Goal: Answer question/provide support: Share knowledge or assist other users

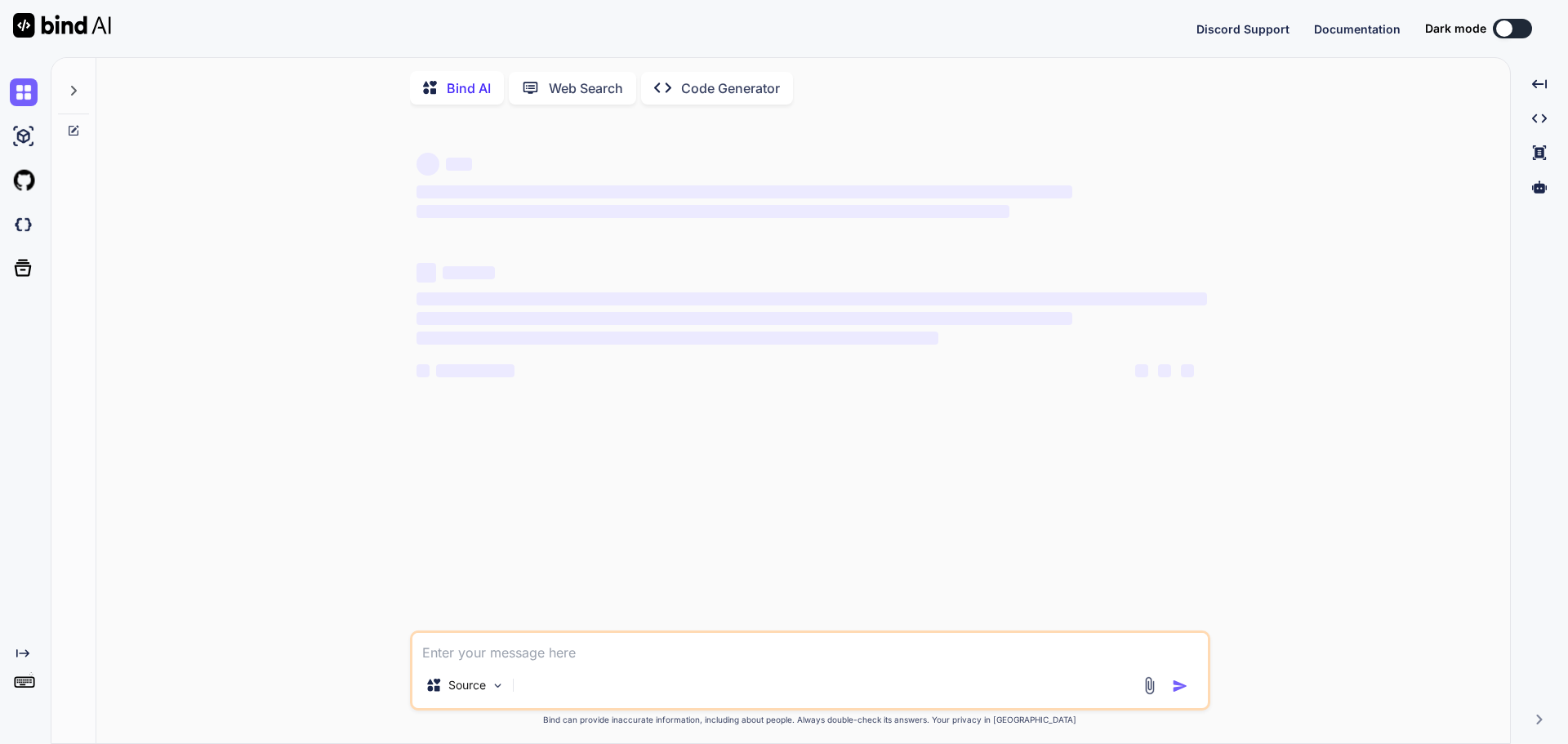
type textarea "x"
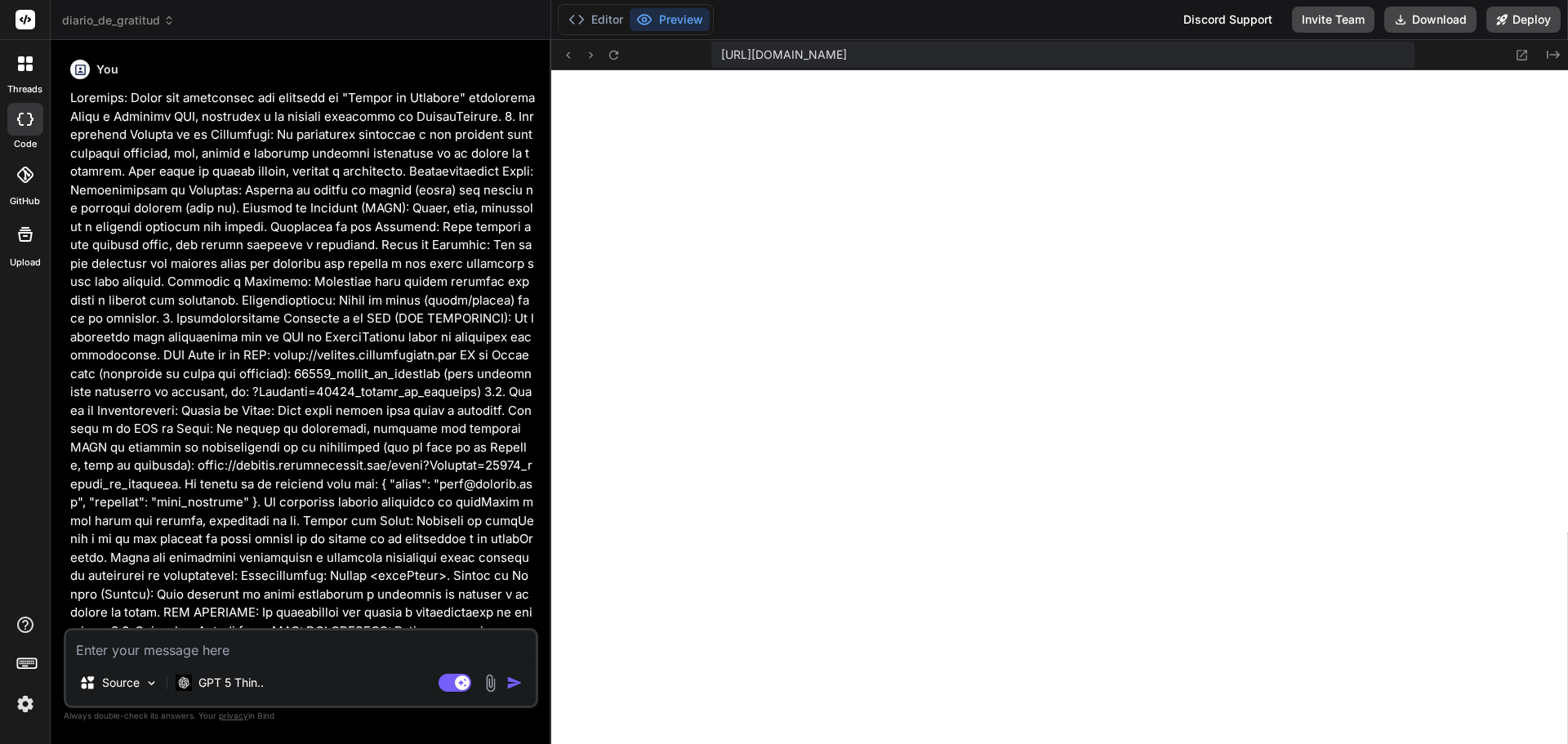
scroll to position [962, 0]
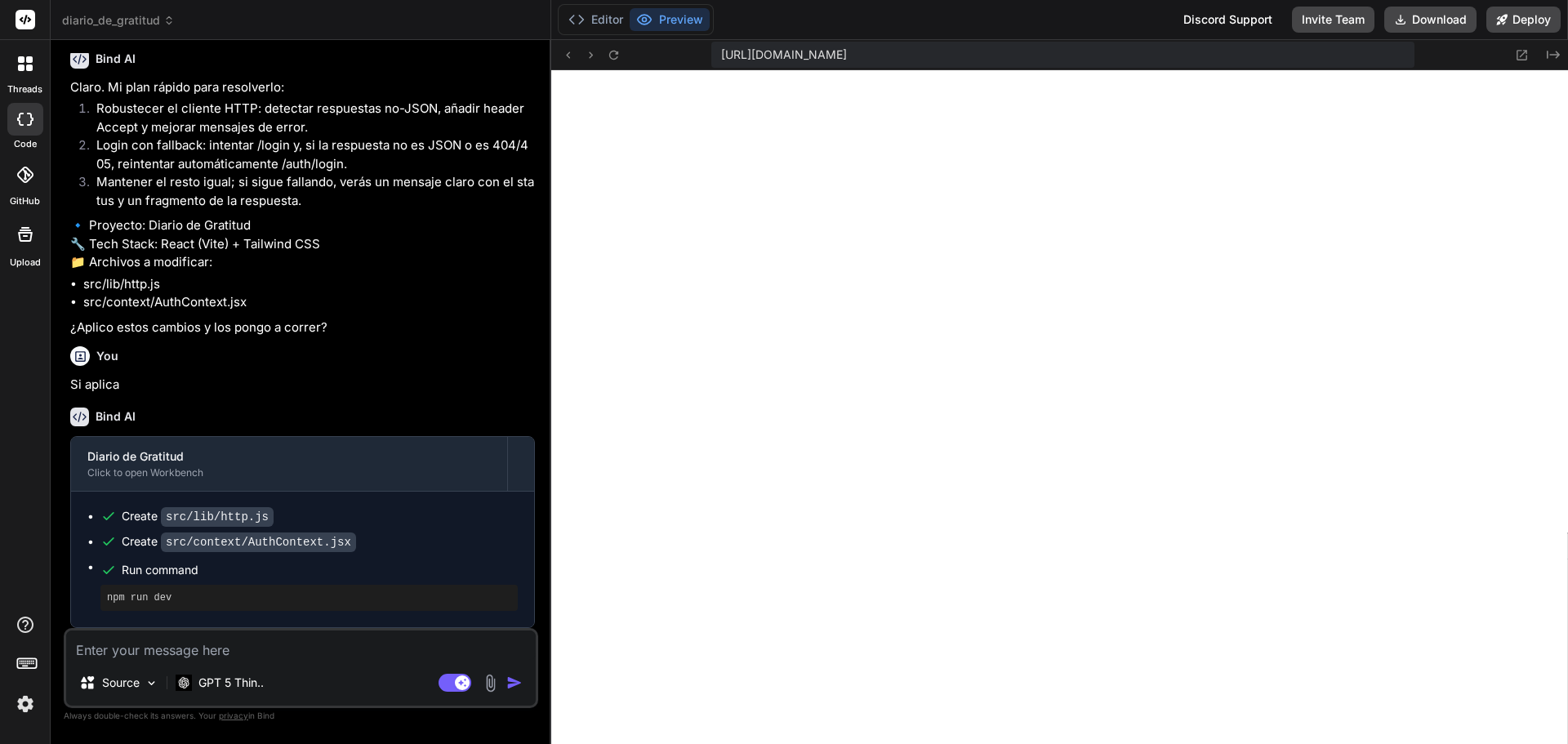
click at [222, 661] on div "Source GPT 5 Thin.. Agent Mode. When this toggle is activated, AI automatically…" at bounding box center [301, 668] width 474 height 80
click at [228, 648] on textarea at bounding box center [301, 646] width 470 height 30
type textarea "H"
type textarea "x"
type textarea "He"
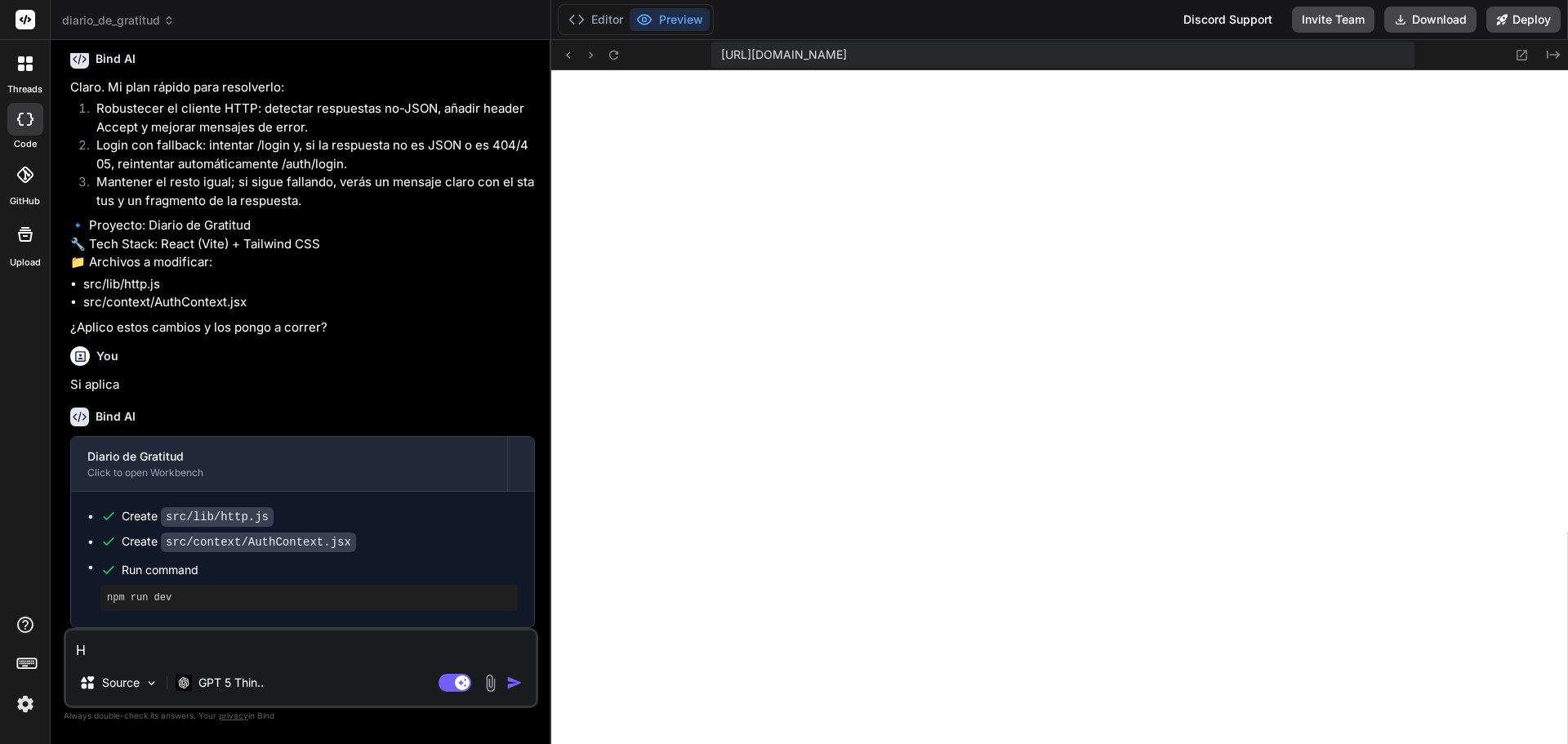
type textarea "x"
type textarea "Her"
type textarea "x"
type textarea "Here"
type textarea "x"
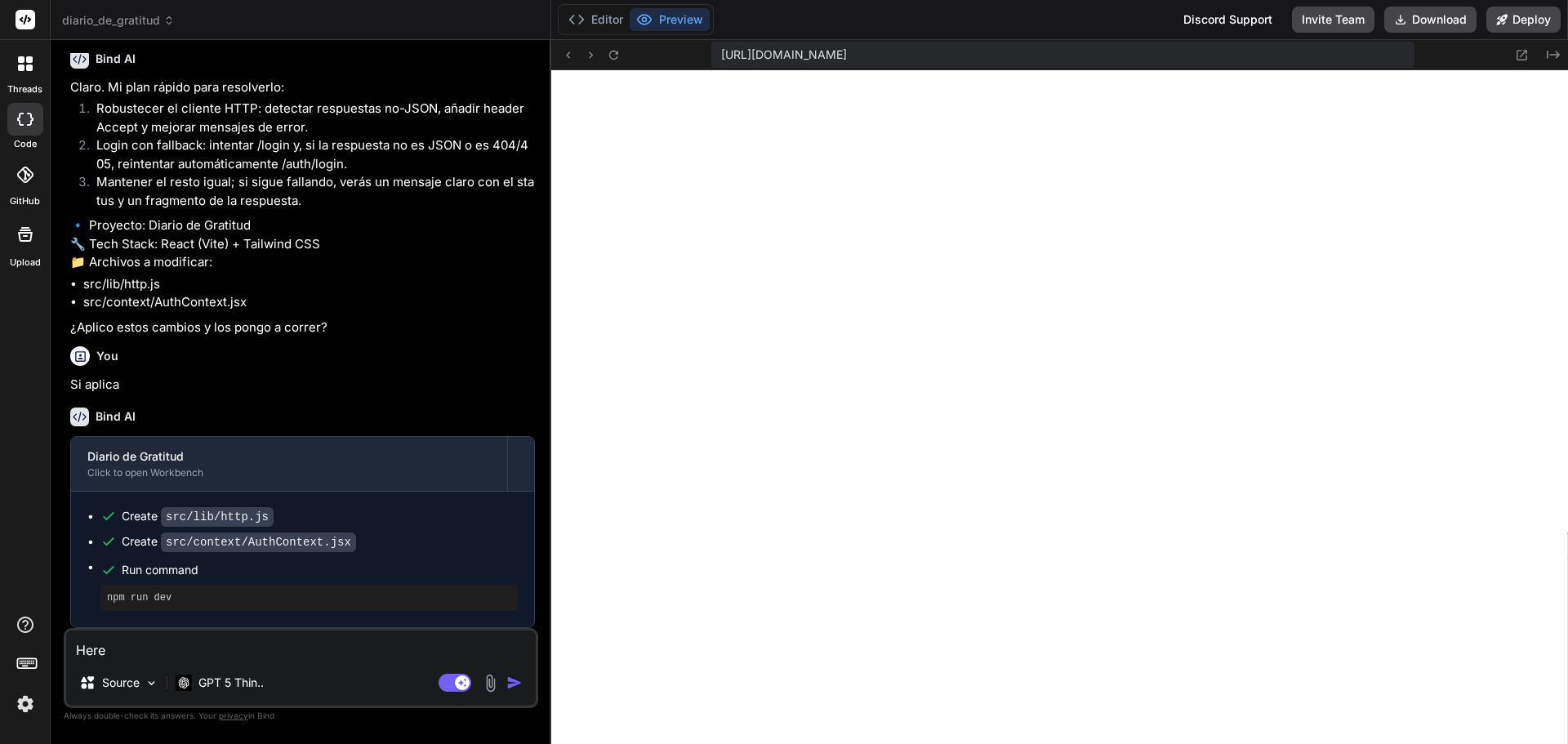
type textarea "Here"
type textarea "x"
type textarea "Here i"
type textarea "x"
type textarea "Here is"
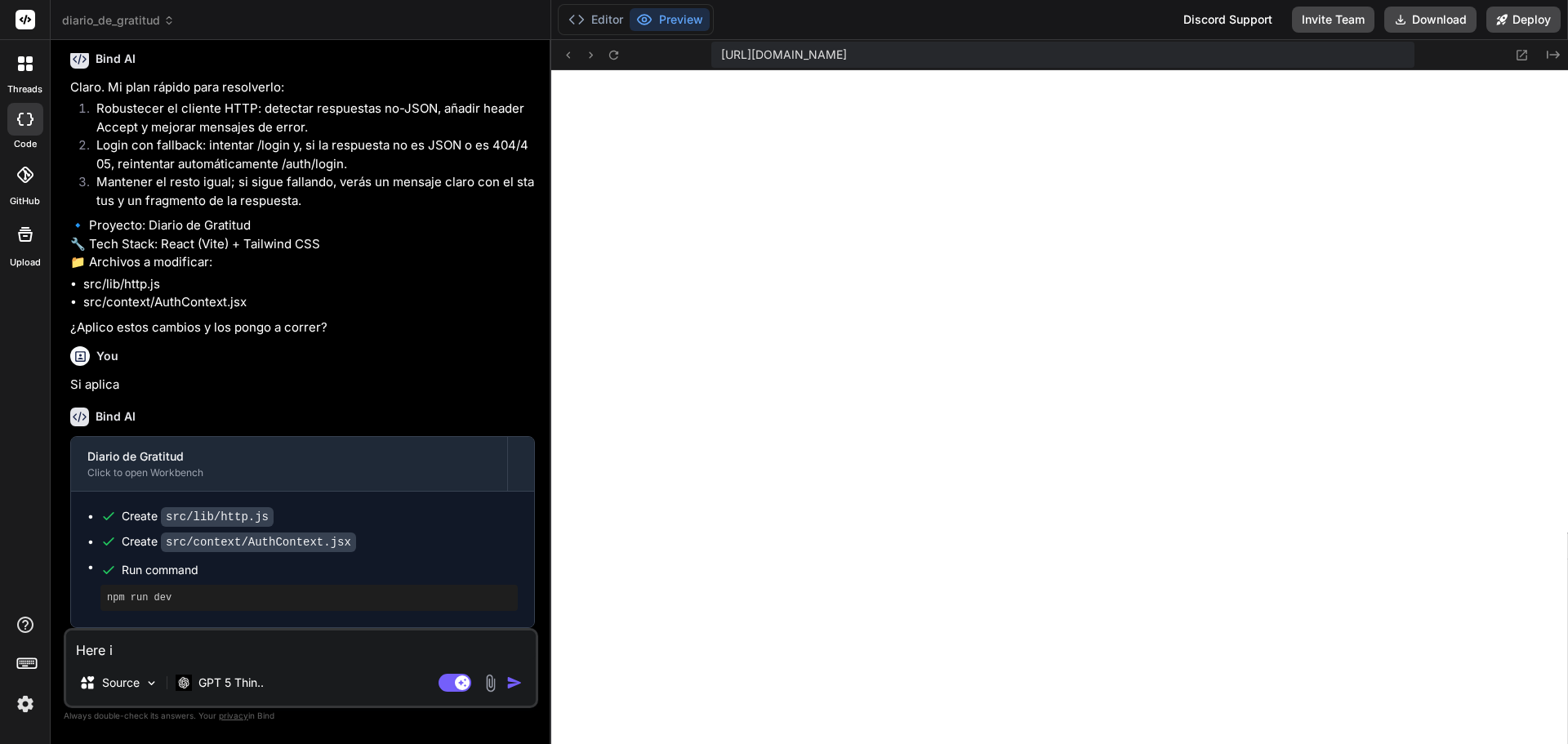
type textarea "x"
type textarea "Here is"
type textarea "x"
type textarea "Here is a"
type textarea "x"
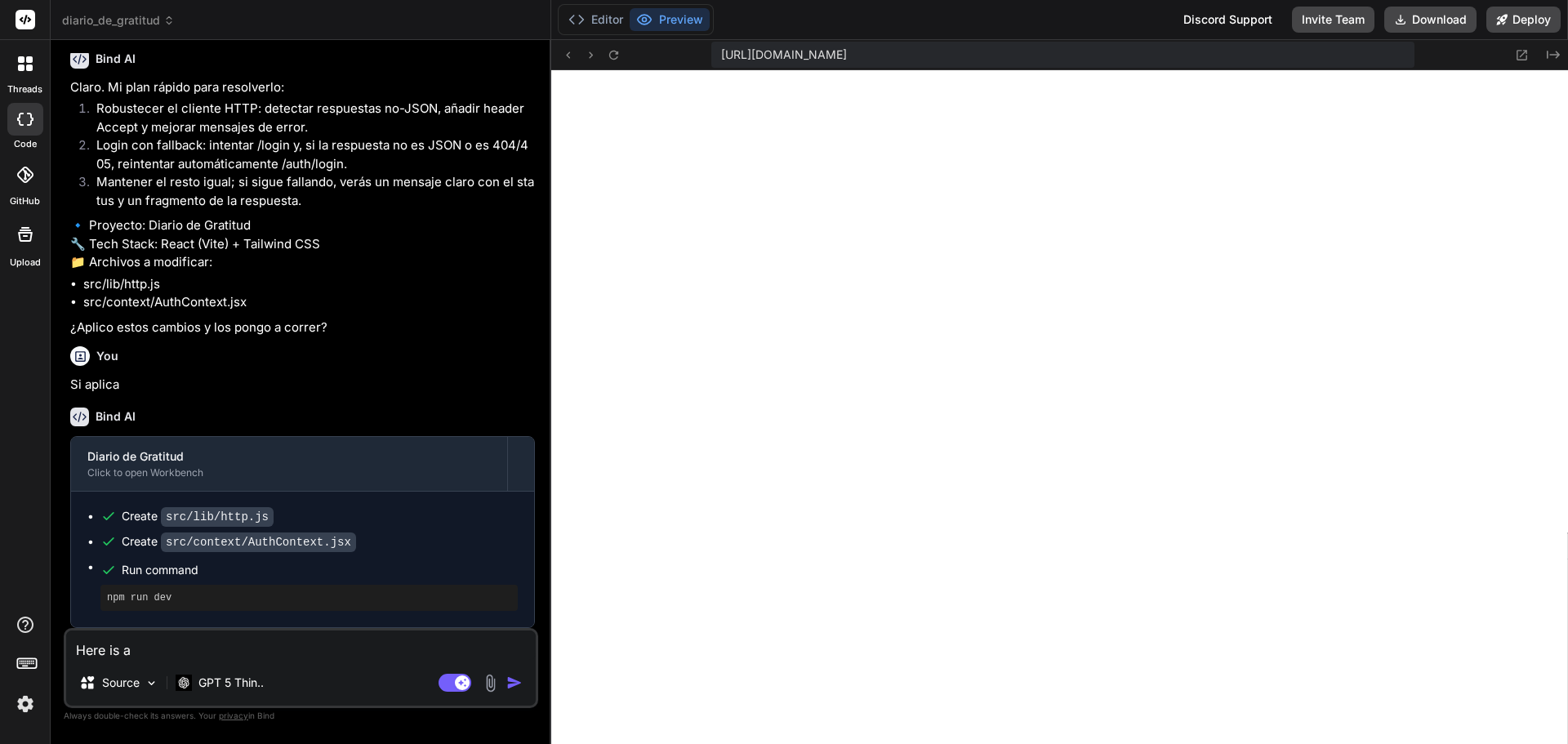
type textarea "Here is an"
type textarea "x"
type textarea "Here is an"
type textarea "x"
type textarea "Here is an u"
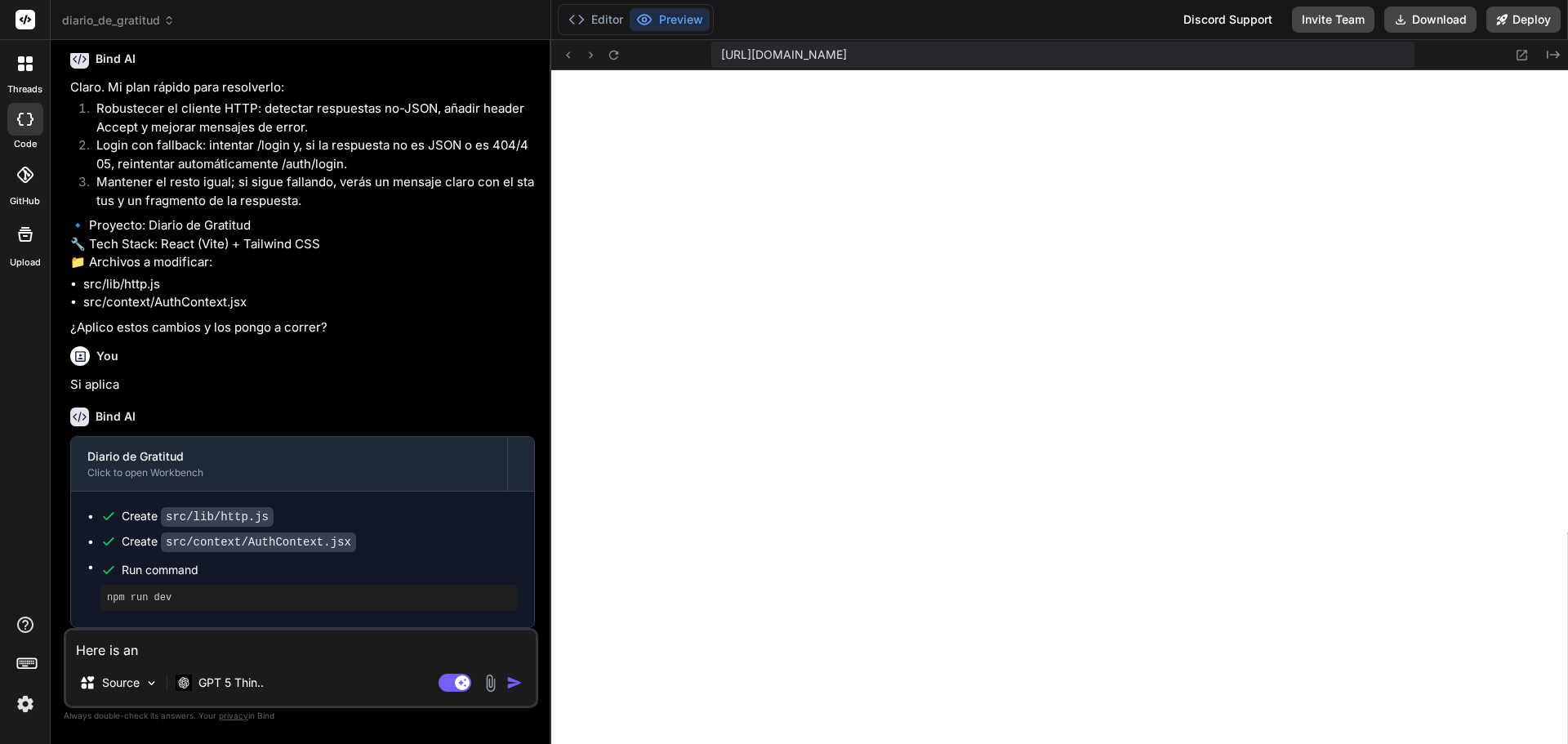
type textarea "x"
type textarea "Here is an up"
type textarea "x"
type textarea "Here is an upd"
type textarea "x"
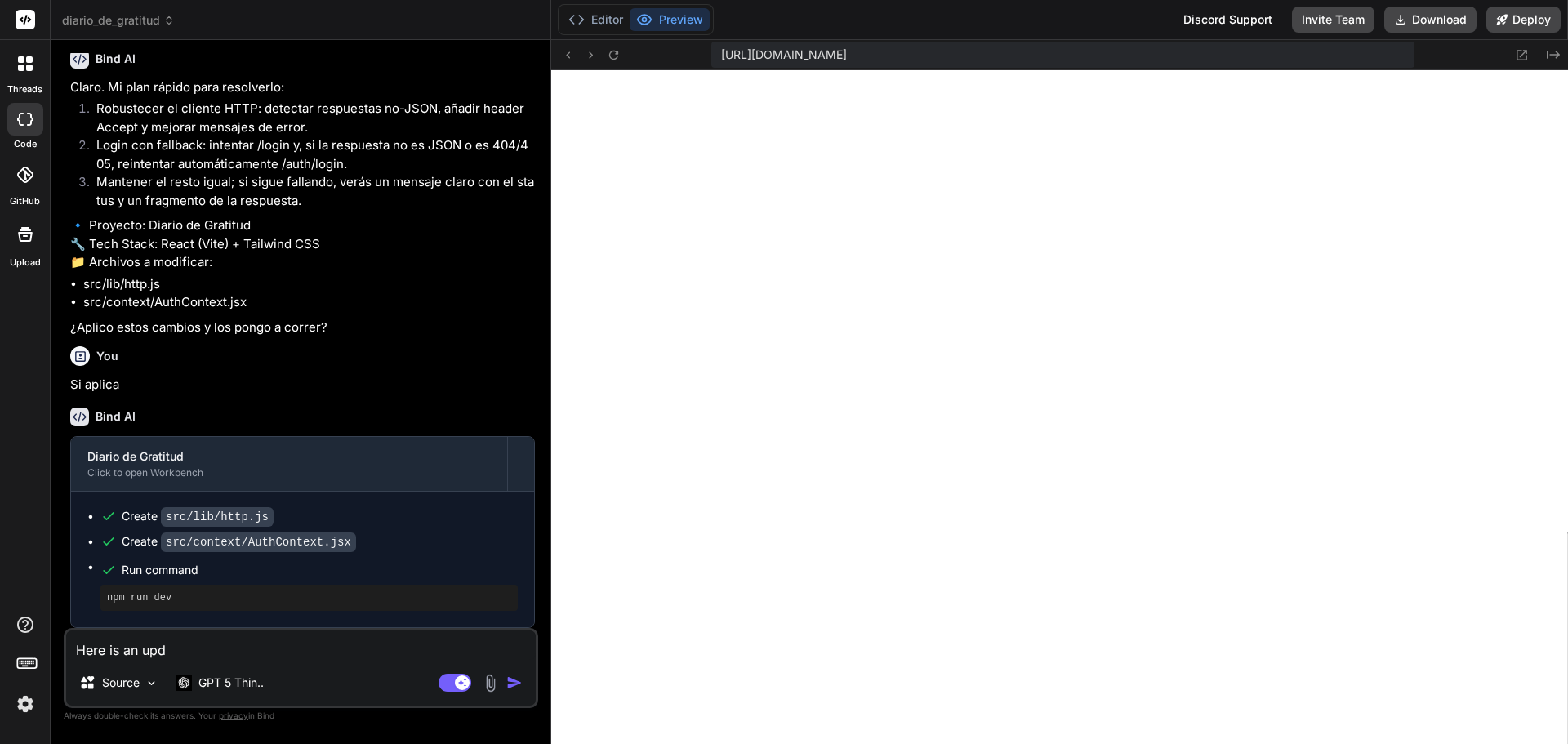
type textarea "Here is an upda"
type textarea "x"
type textarea "Here is an updat"
type textarea "x"
type textarea "Here is an update"
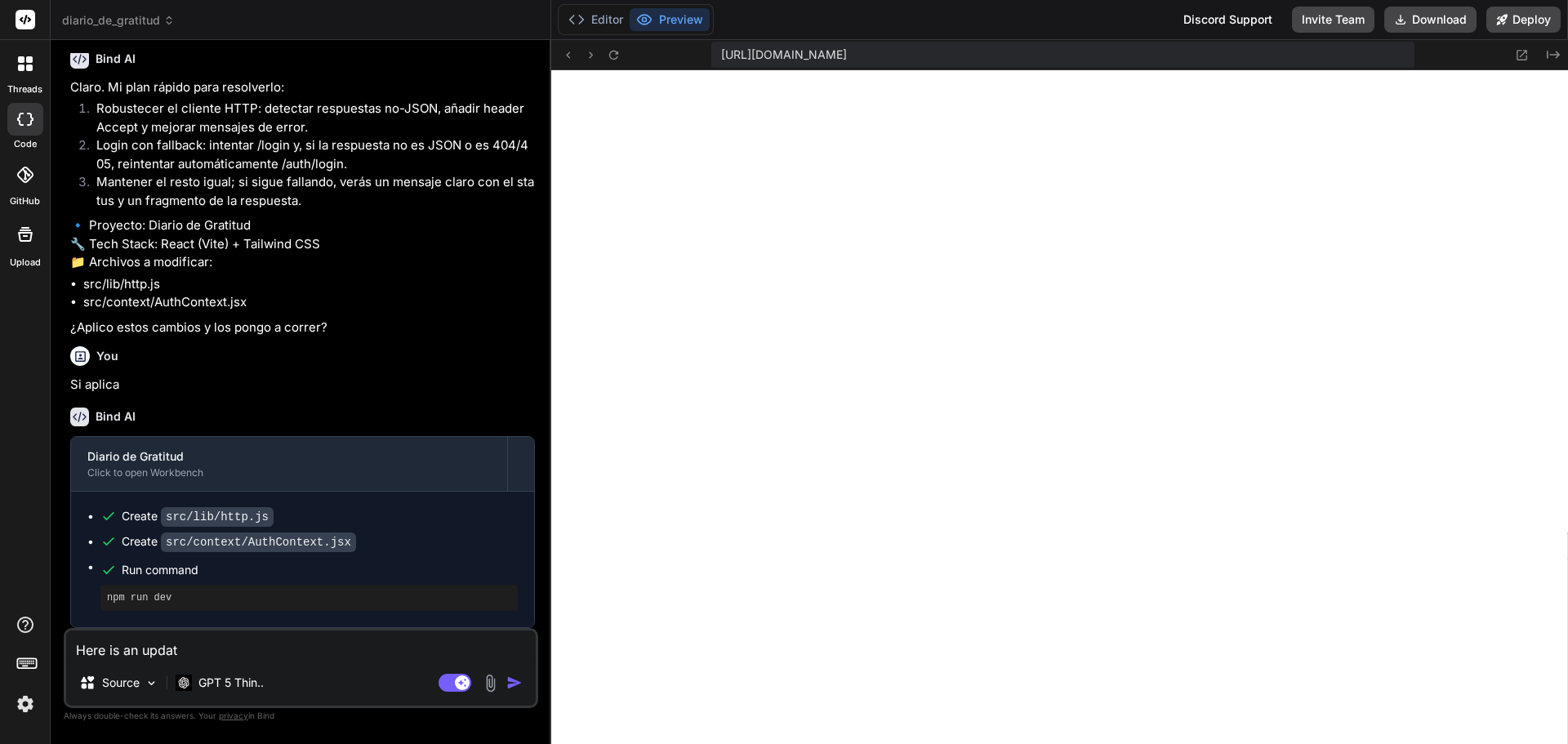
type textarea "x"
type textarea "Here is an updates"
type textarea "x"
type textarea "Here is an updates"
type textarea "x"
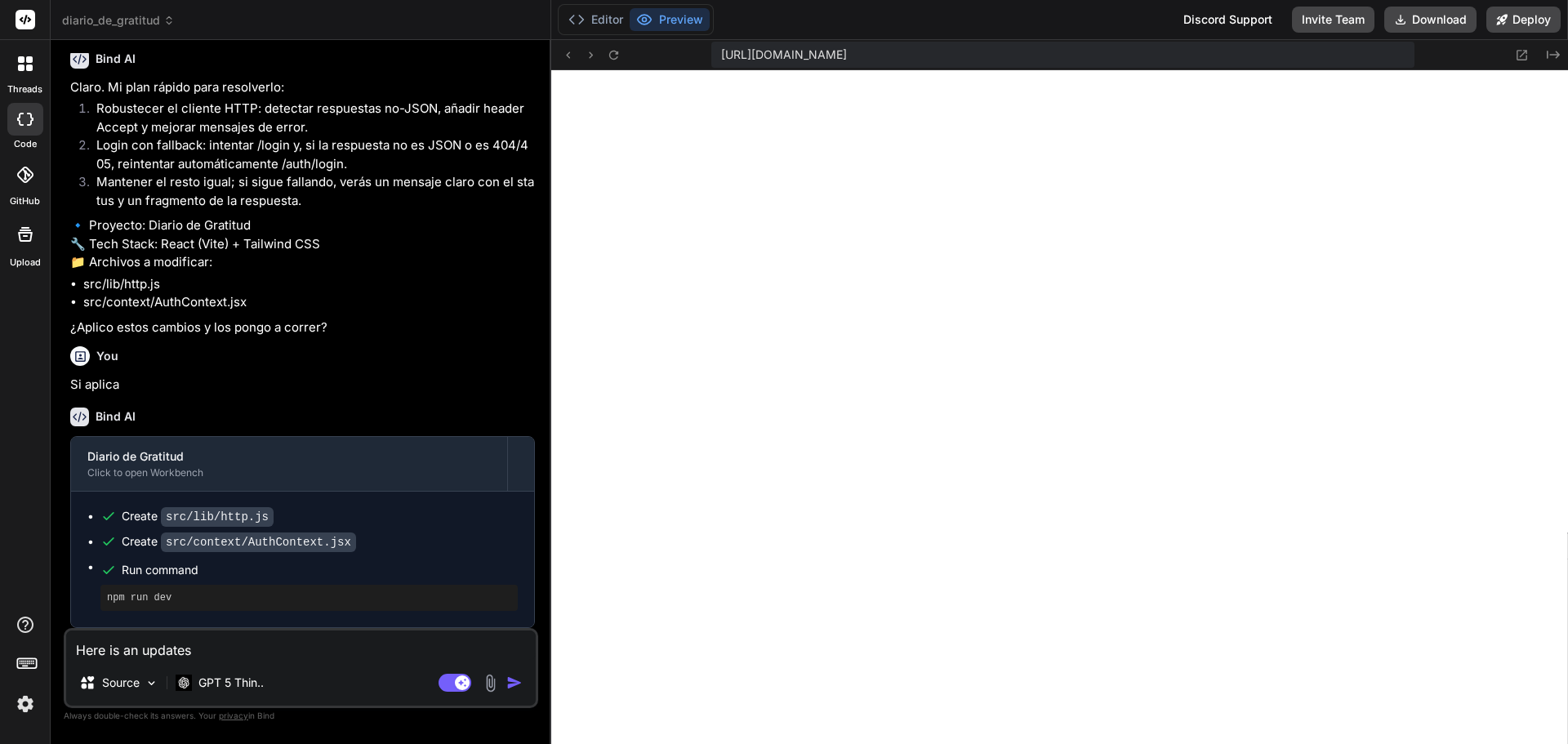
type textarea "Here is an updates S"
type textarea "x"
type textarea "Here is an updates Sw"
type textarea "x"
type textarea "Here is an updates Swa"
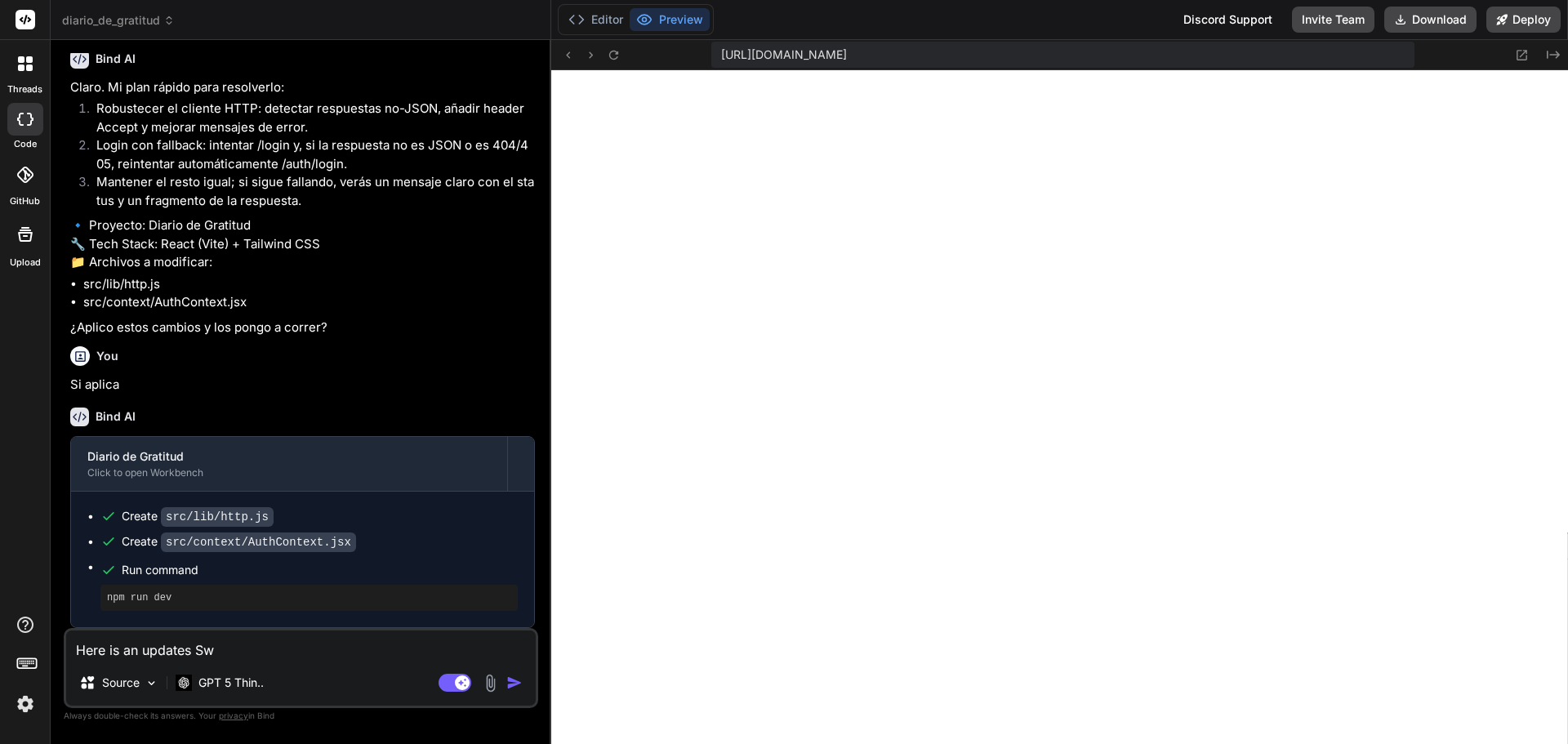
type textarea "x"
type textarea "Here is an updates Swag"
type textarea "x"
type textarea "Here is an updates Swagg"
type textarea "x"
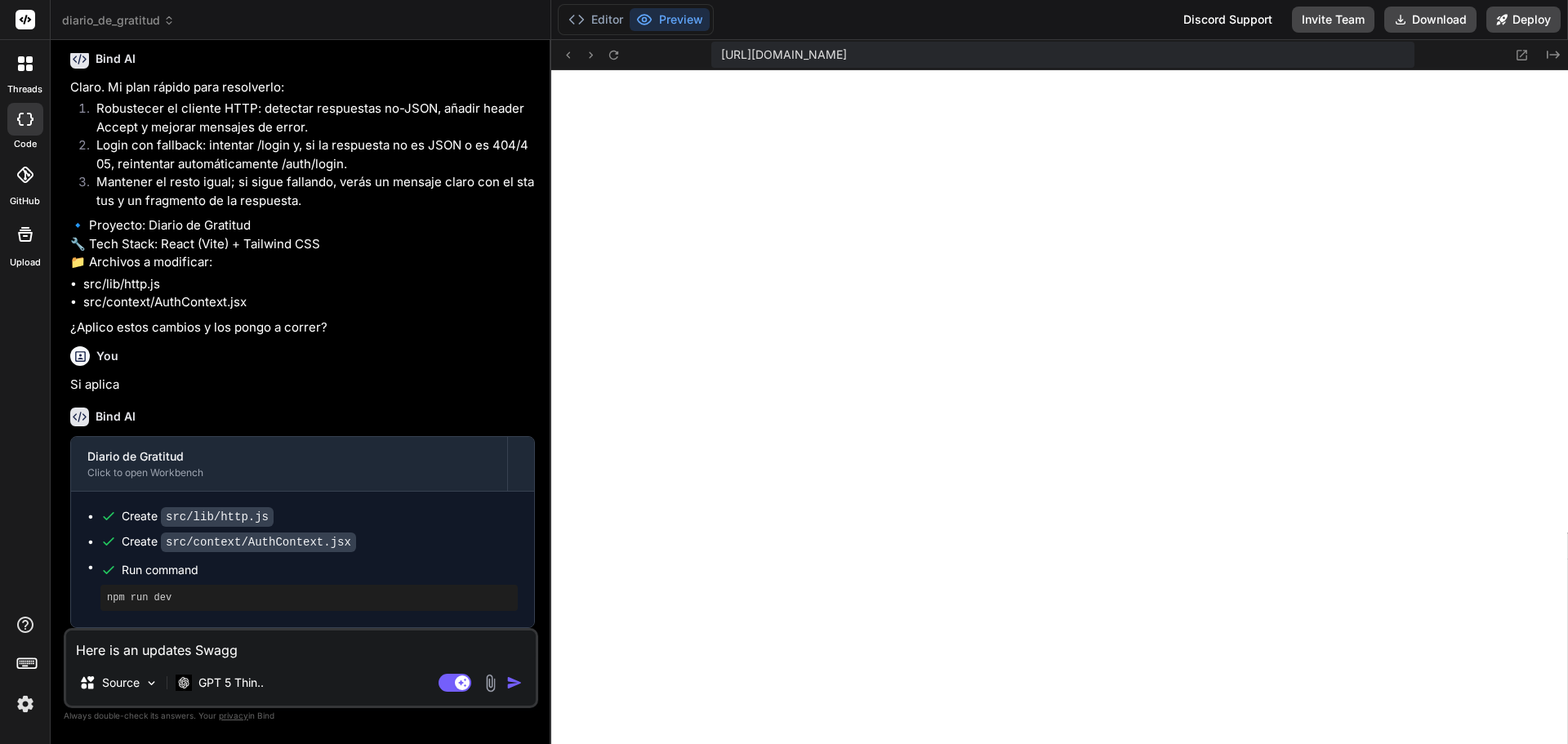
type textarea "Here is an updates Swagge"
type textarea "x"
type textarea "Here is an updates Swagger"
type textarea "x"
type textarea "Here is an updates Swagger"
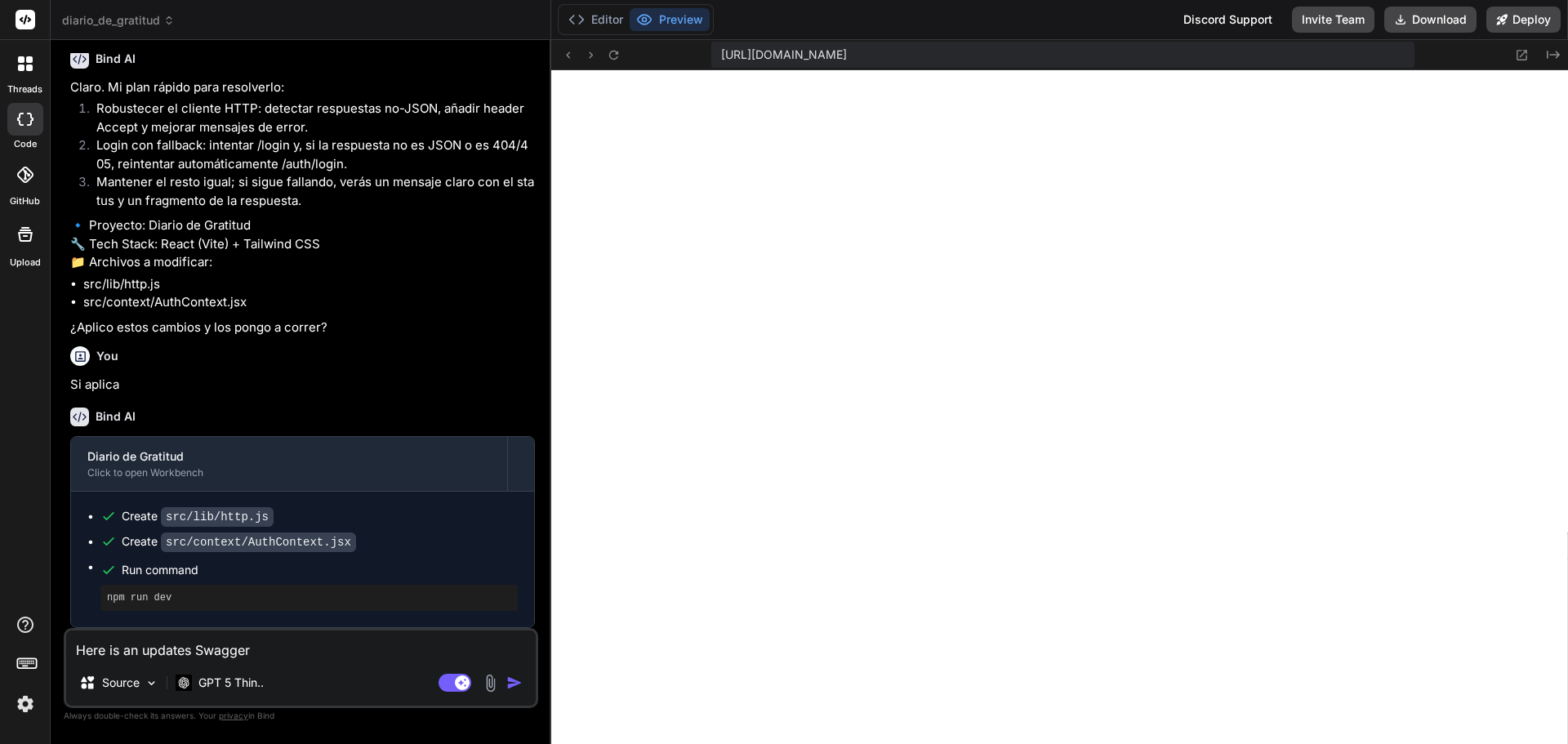
type textarea "x"
type textarea "Here is an updates Swagger J"
type textarea "x"
type textarea "Here is an updates Swagger Js"
type textarea "x"
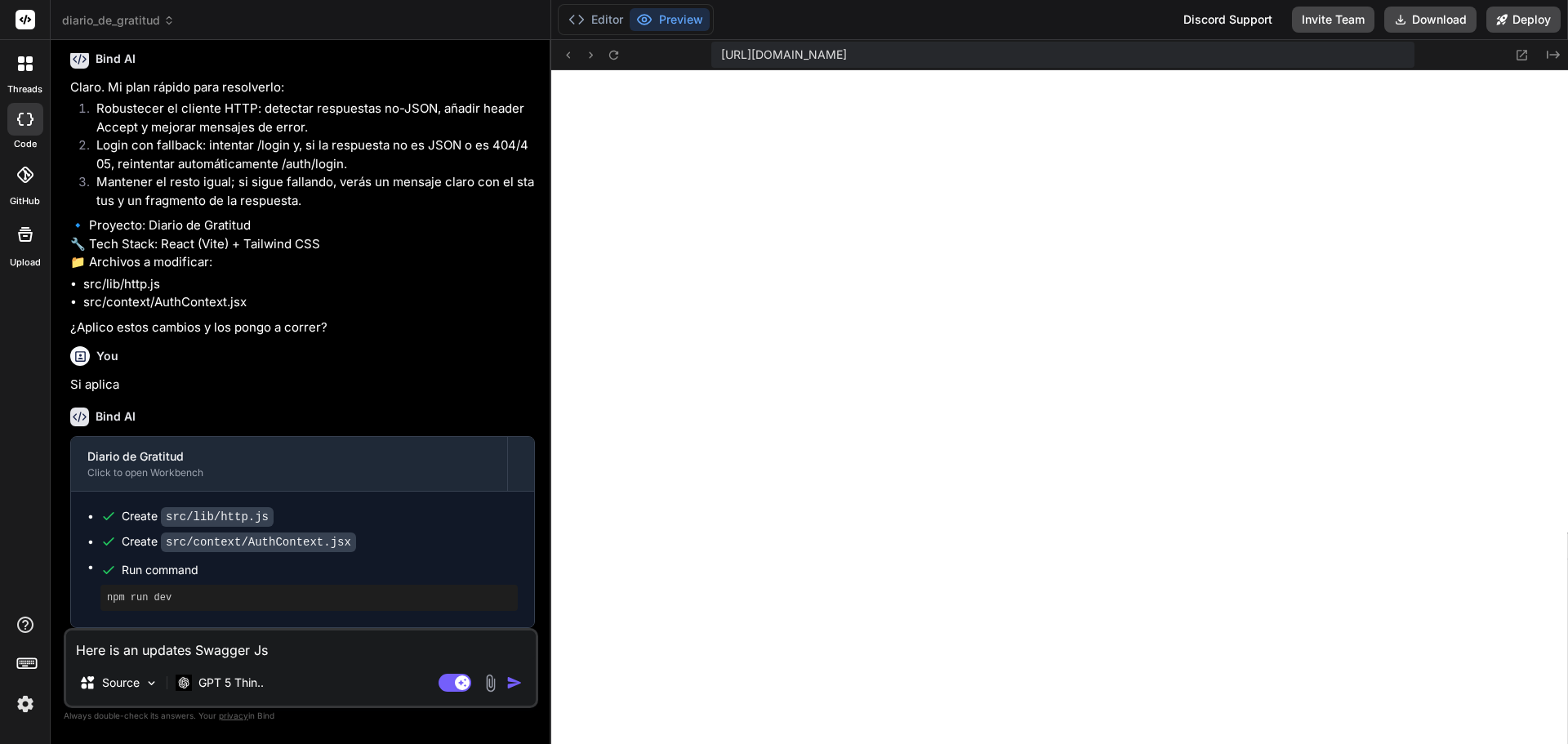
type textarea "Here is an updates Swagger Jso"
type textarea "x"
type textarea "Here is an updates Swagger Json"
type textarea "x"
type textarea "Here is an updates Swagger Json"
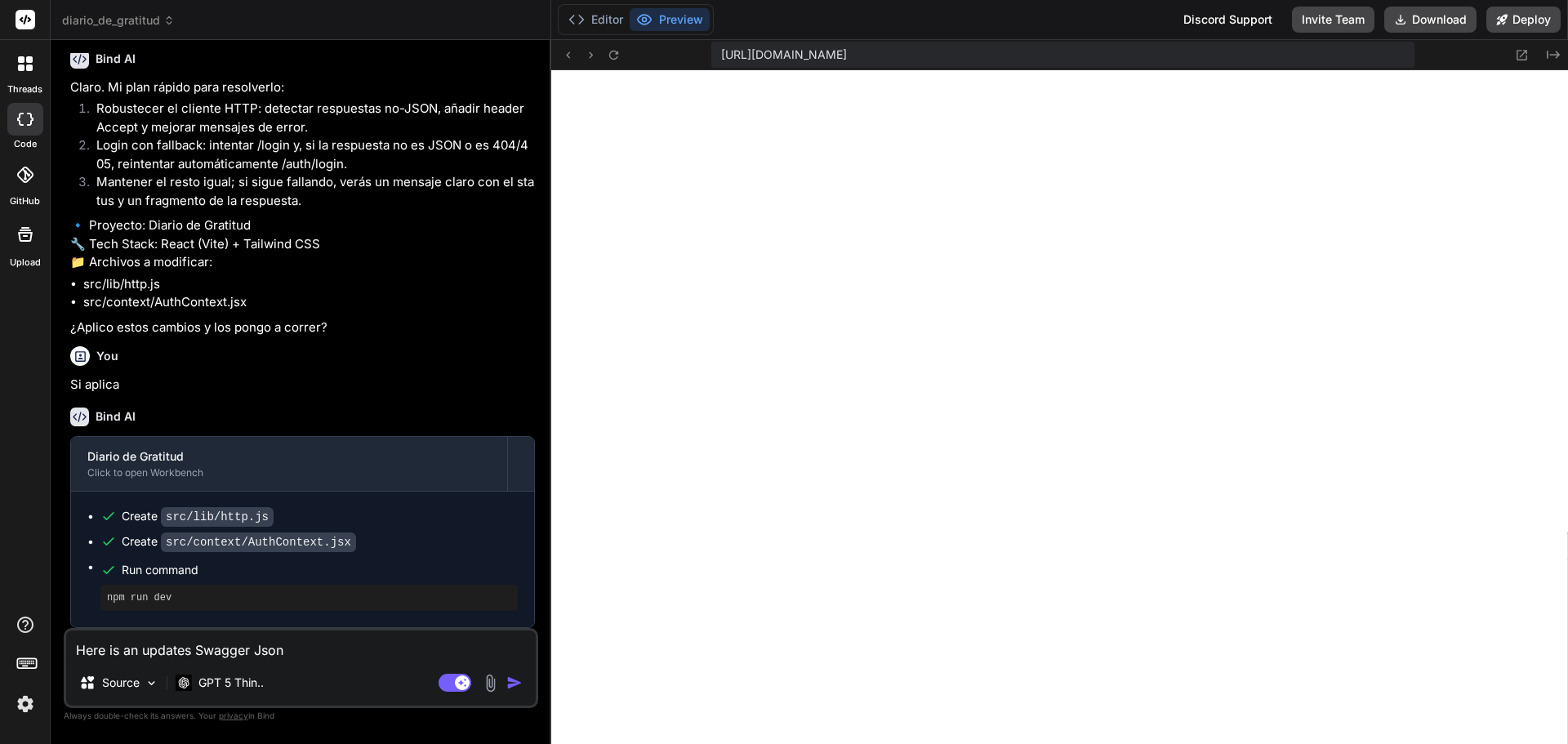
type textarea "x"
type textarea "Here is an updates Swagger Json f"
type textarea "x"
type textarea "Here is an updates Swagger Json fi"
type textarea "x"
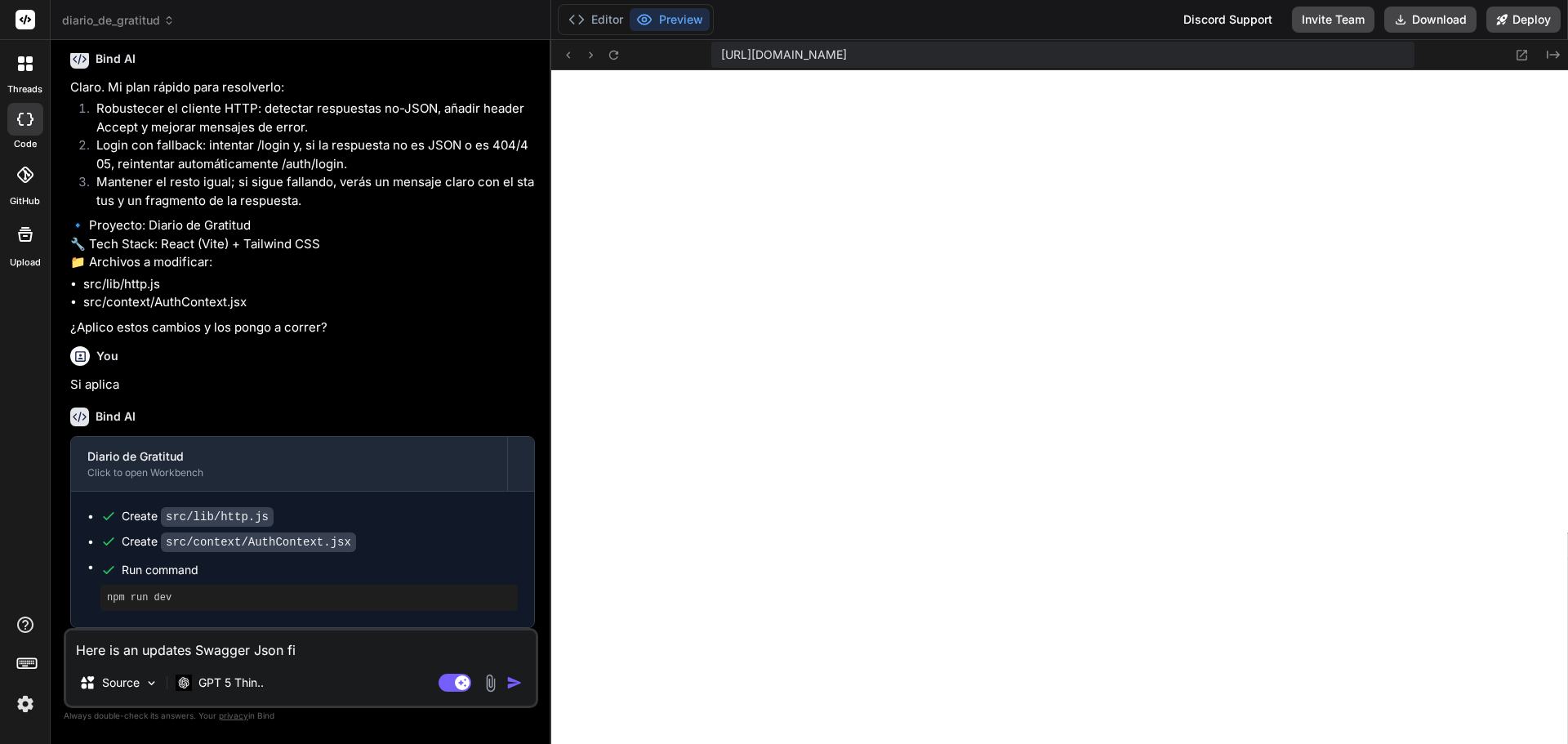
type textarea "Here is an updates Swagger Json fil"
type textarea "x"
type textarea "Here is an updates Swagger Json file"
type textarea "x"
type textarea "Here is an updates Swagger Json file"
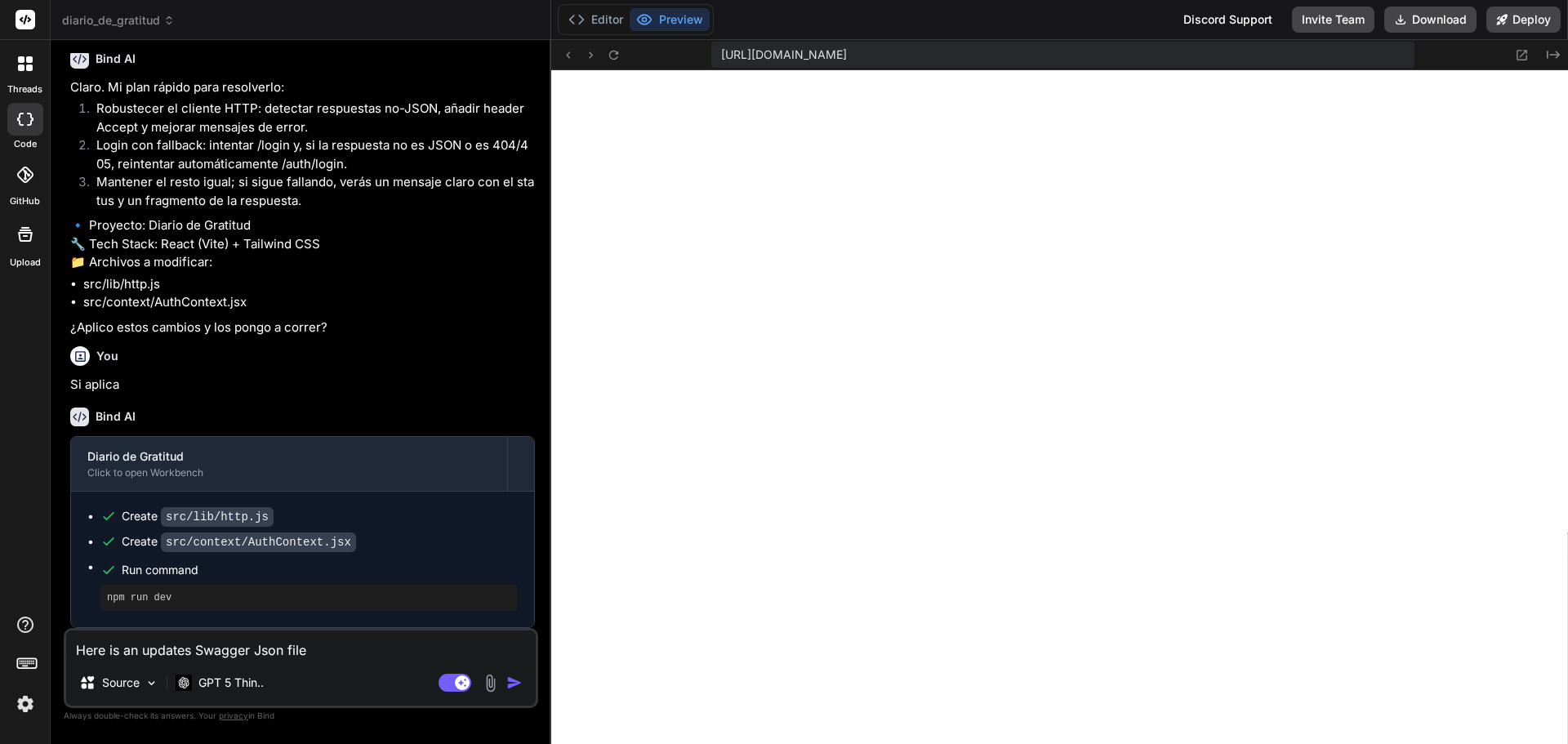
type textarea "x"
type textarea "Here is an updates Swagger Json file t"
type textarea "x"
type textarea "Here is an updates Swagger Json file to"
type textarea "x"
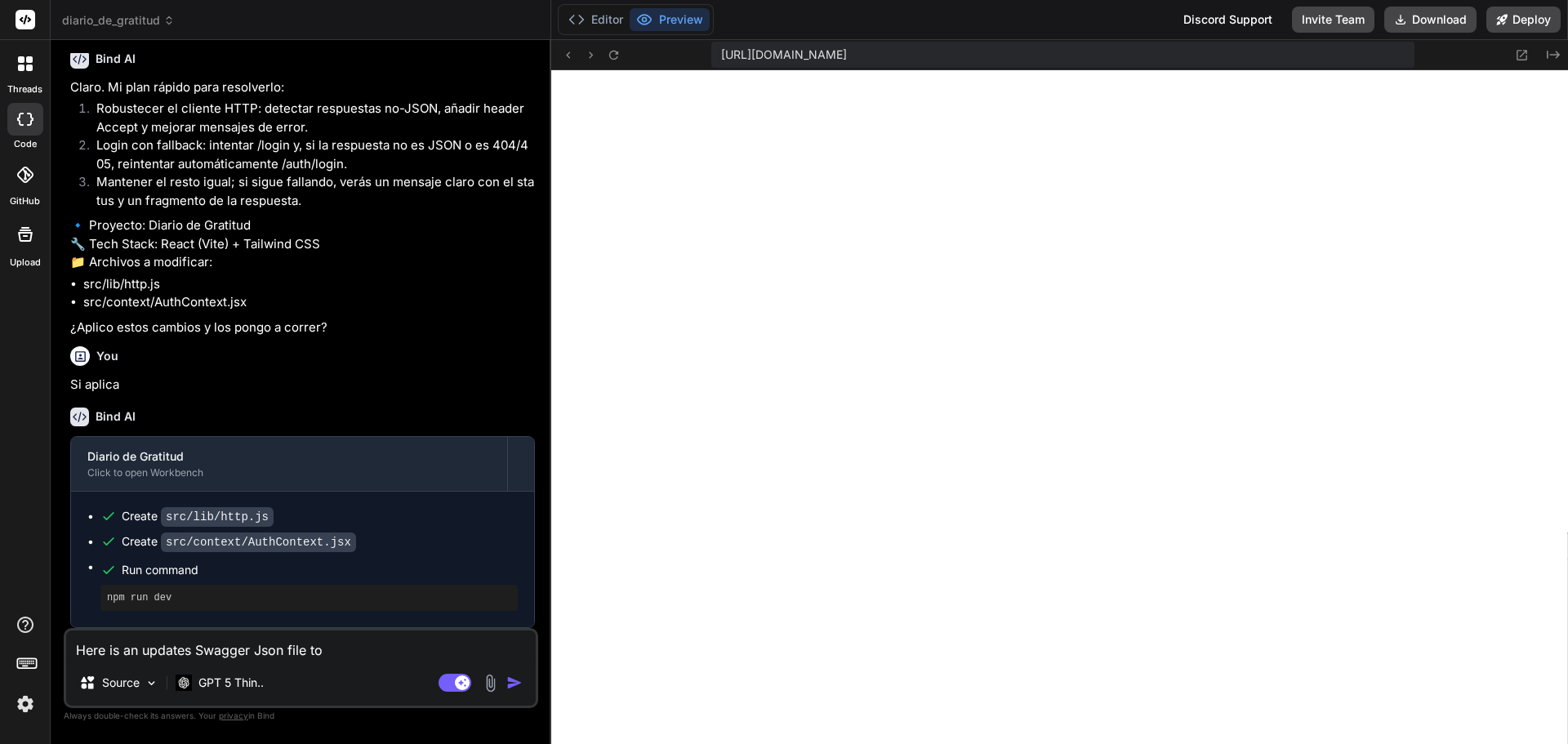
type textarea "Here is an updates Swagger Json file to"
type textarea "x"
type textarea "Here is an updates Swagger Json file to t"
type textarea "x"
type textarea "Here is an updates Swagger Json file to ta"
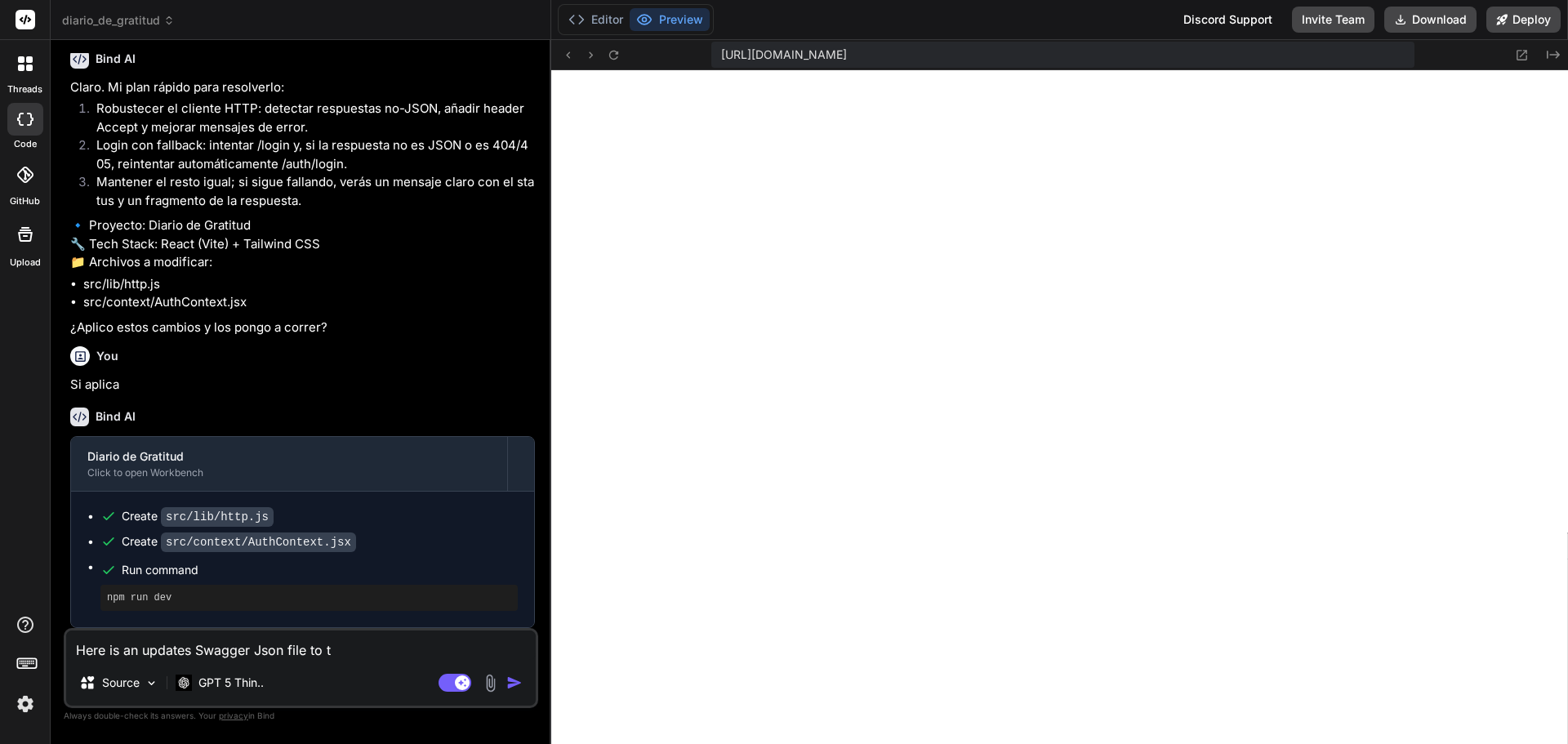
type textarea "x"
type textarea "Here is an updates Swagger Json file to tak"
type textarea "x"
type textarea "Here is an updates Swagger Json file to take"
type textarea "x"
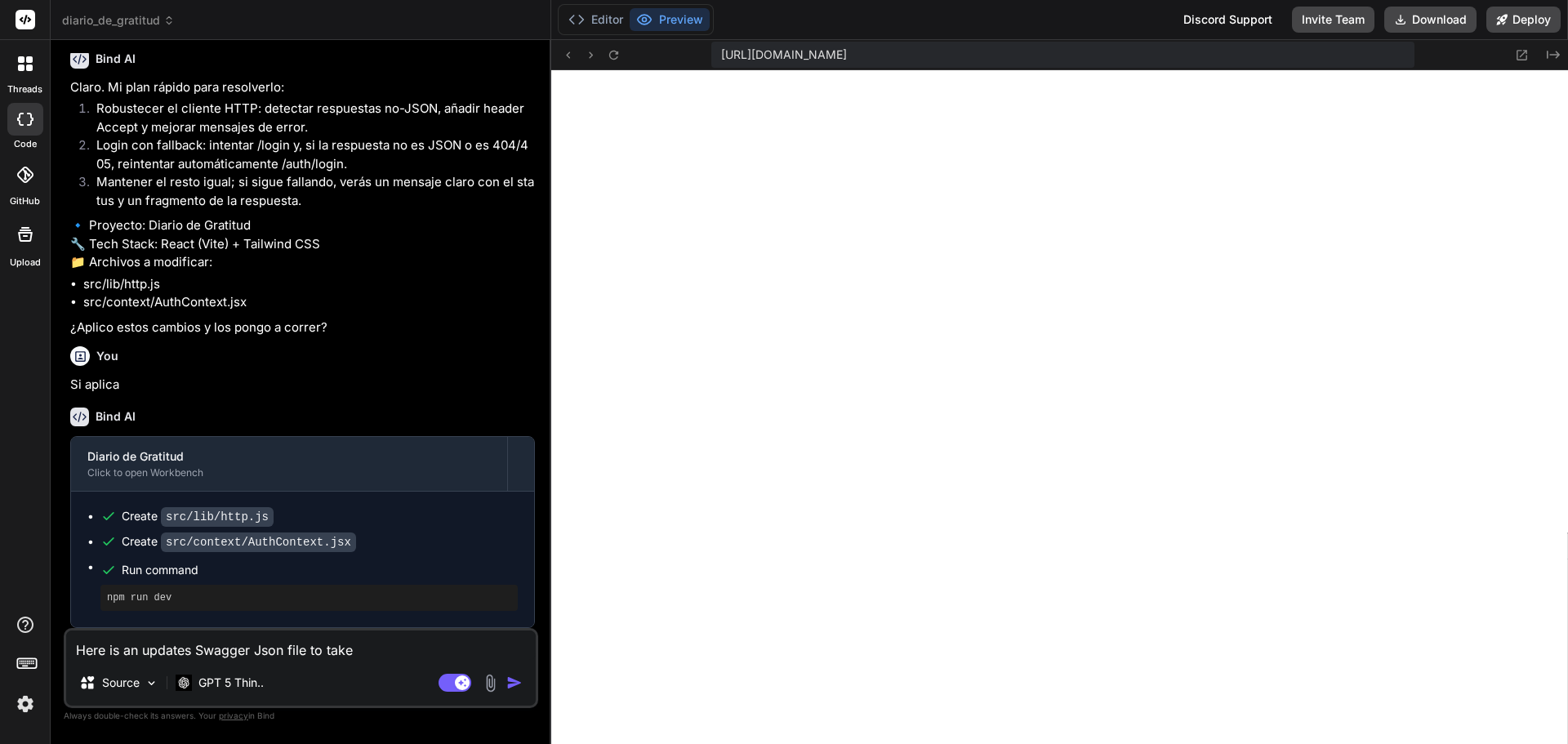
type textarea "Here is an updates Swagger Json file to take"
type textarea "x"
type textarea "Here is an updates Swagger Json file to take i"
type textarea "x"
type textarea "Here is an updates Swagger Json file to take in"
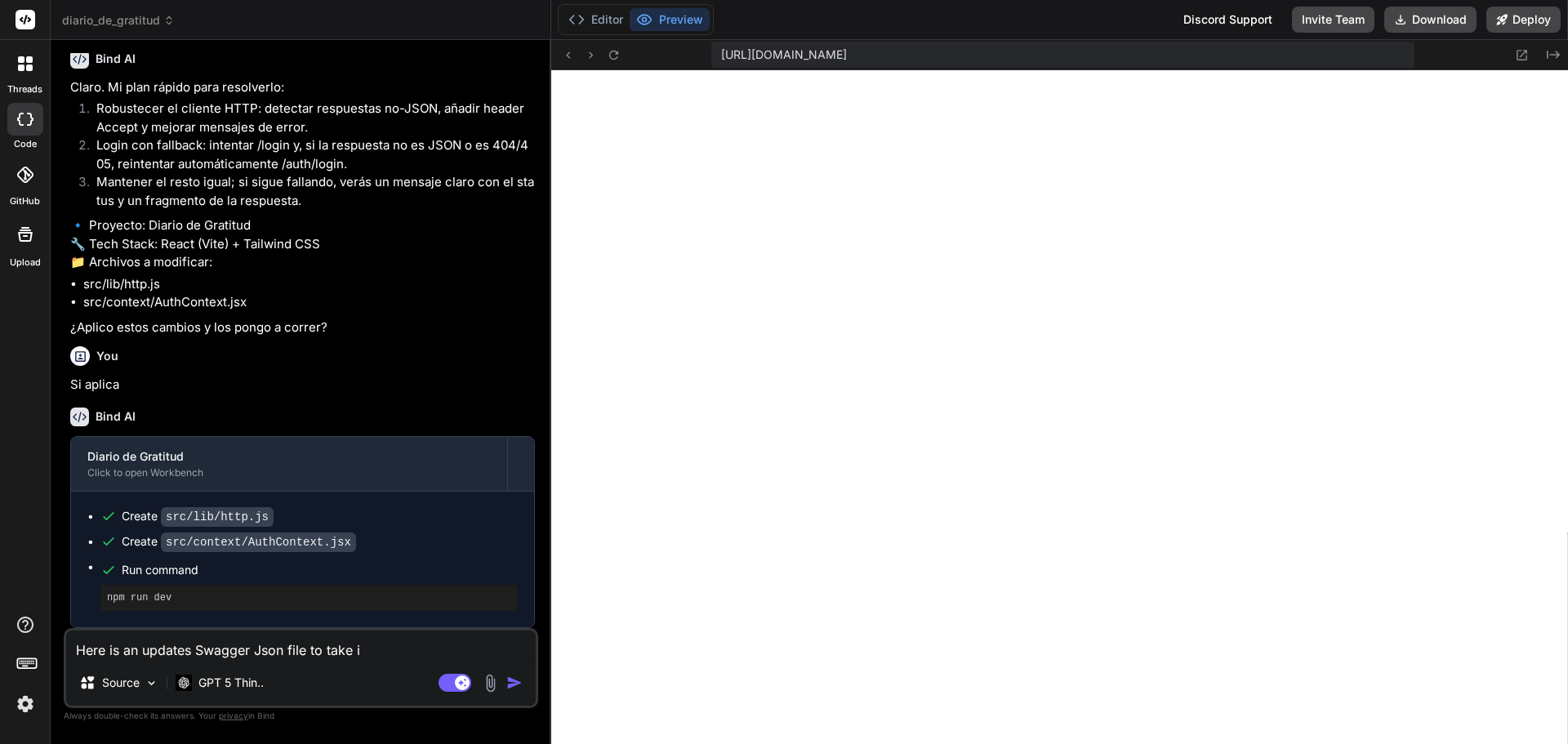
type textarea "x"
type textarea "Here is an updates Swagger Json file to take int"
type textarea "x"
type textarea "Here is an updates Swagger Json file to take into"
type textarea "x"
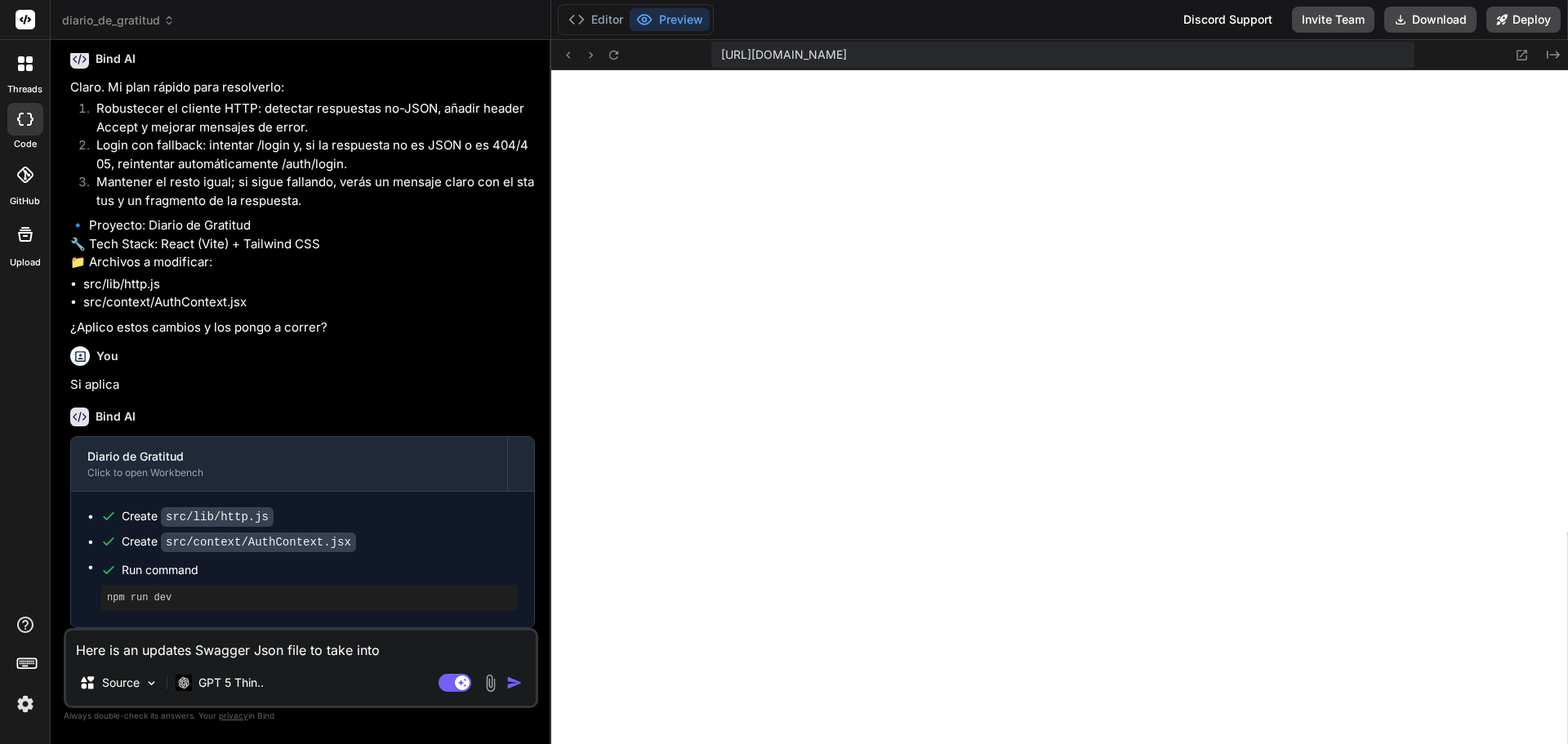
type textarea "Here is an updates Swagger Json file to take into"
type textarea "x"
type textarea "Here is an updates Swagger Json file to take into c"
type textarea "x"
type textarea "Here is an updates Swagger Json file to take into co"
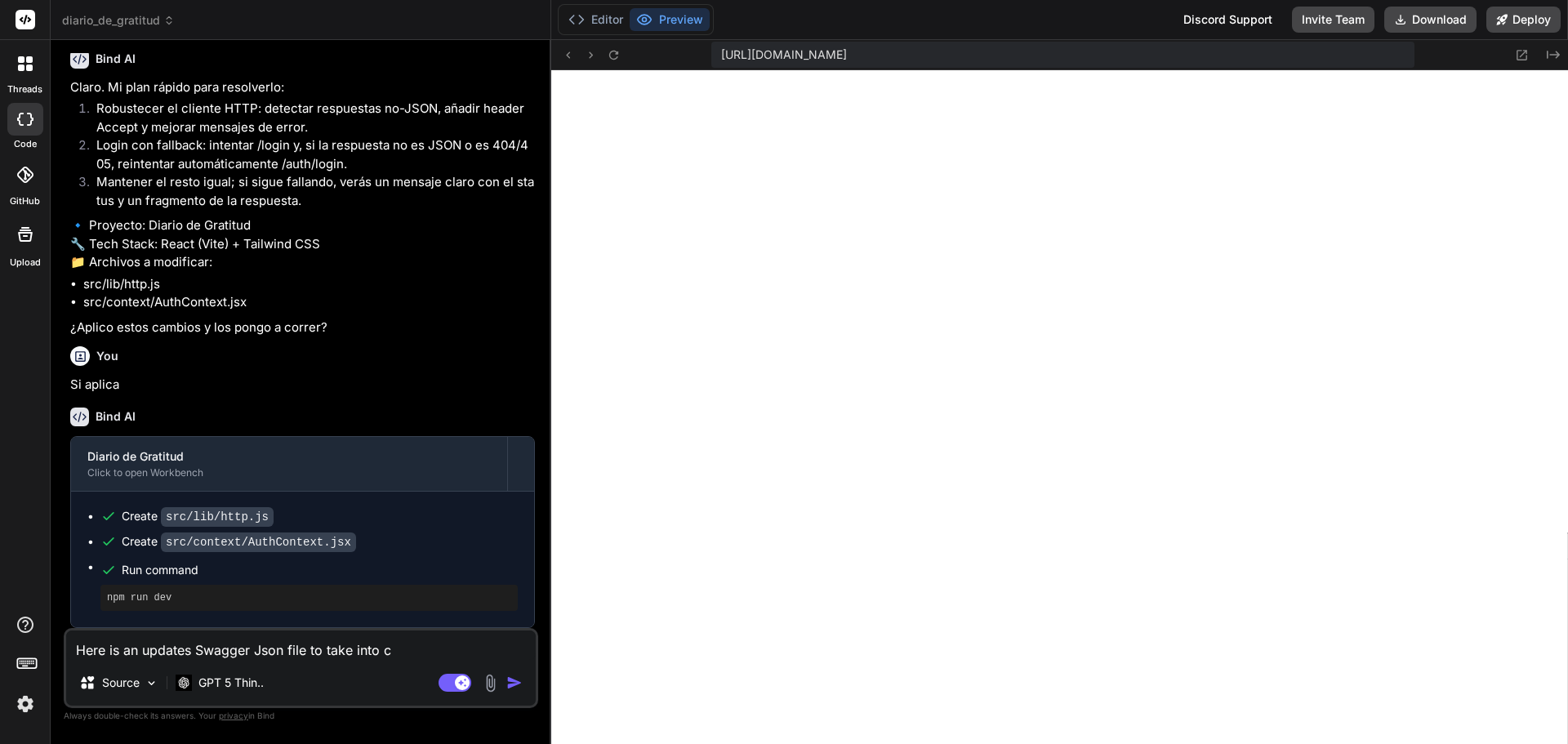
type textarea "x"
type textarea "Here is an updates Swagger Json file to take into con"
type textarea "x"
type textarea "Here is an updates Swagger Json file to take into cons"
type textarea "x"
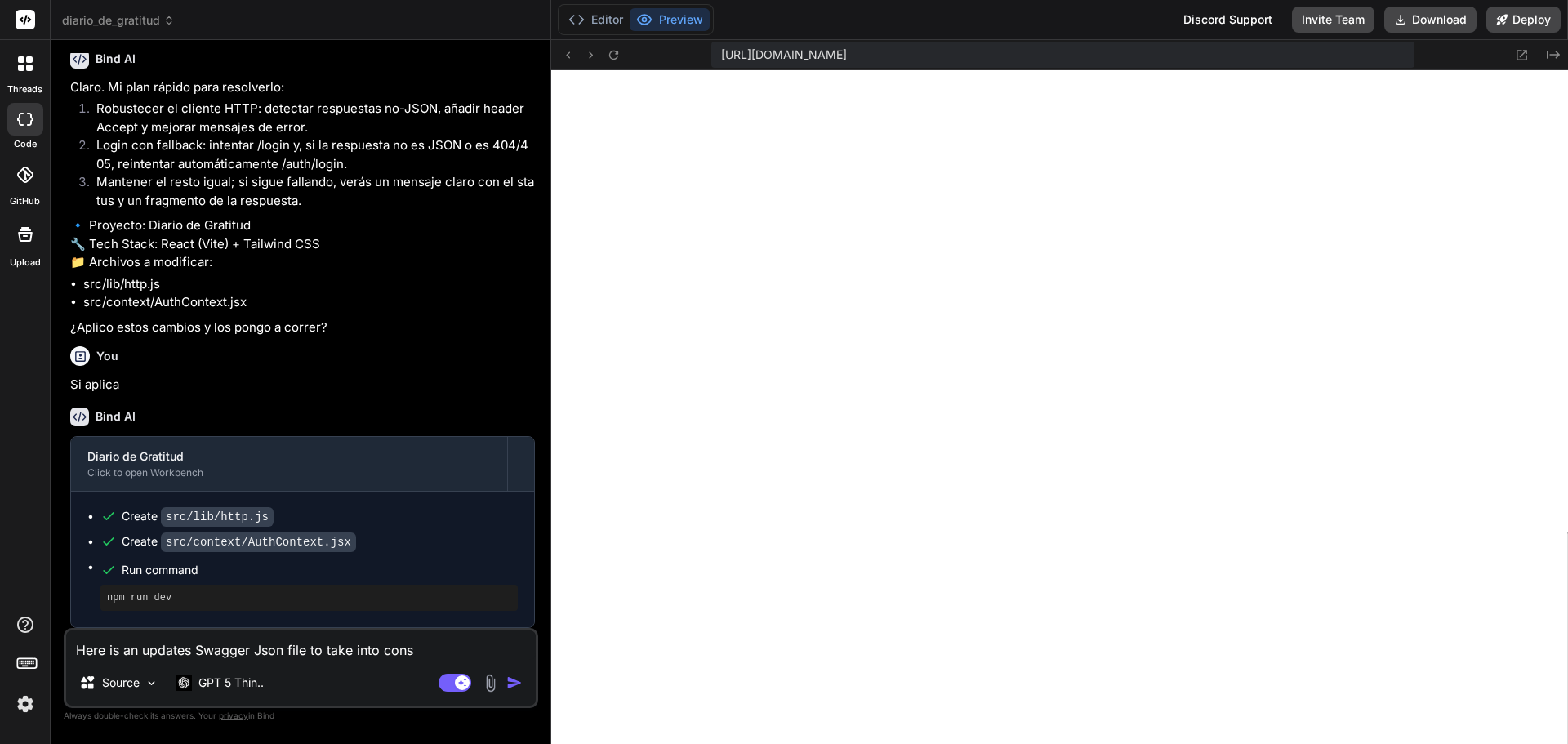
type textarea "Here is an updates Swagger Json file to take into consi"
type textarea "x"
type textarea "Here is an updates Swagger Json file to take into consid"
type textarea "x"
type textarea "Here is an updates Swagger Json file to take into conside"
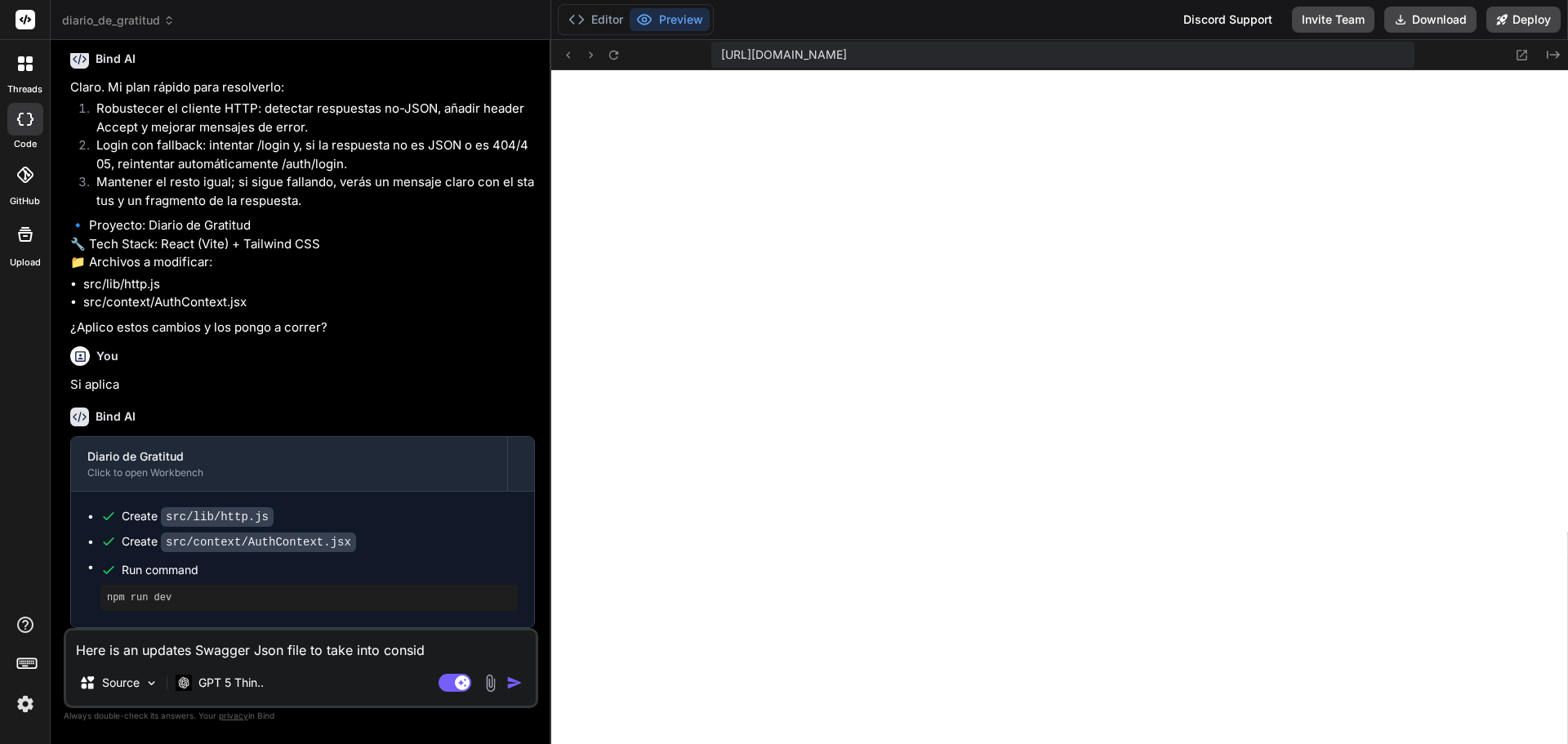
type textarea "x"
type textarea "Here is an updates Swagger Json file to take into consider"
type textarea "x"
type textarea "Here is an updates Swagger Json file to take into considera"
type textarea "x"
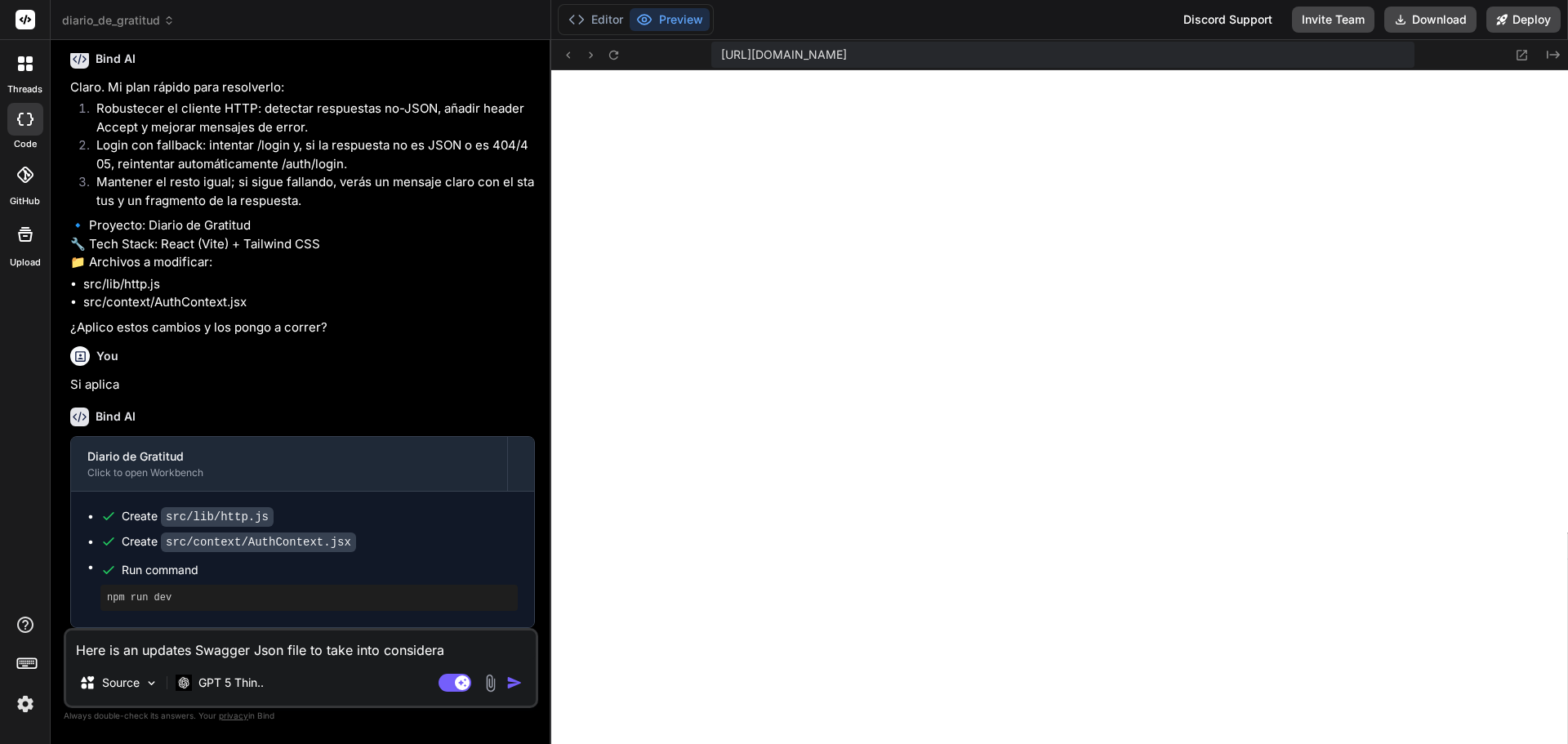
type textarea "Here is an updates Swagger Json file to take into considerat"
type textarea "x"
type textarea "Here is an updates Swagger Json file to take into considerati"
type textarea "x"
type textarea "Here is an updates Swagger Json file to take into consideratio"
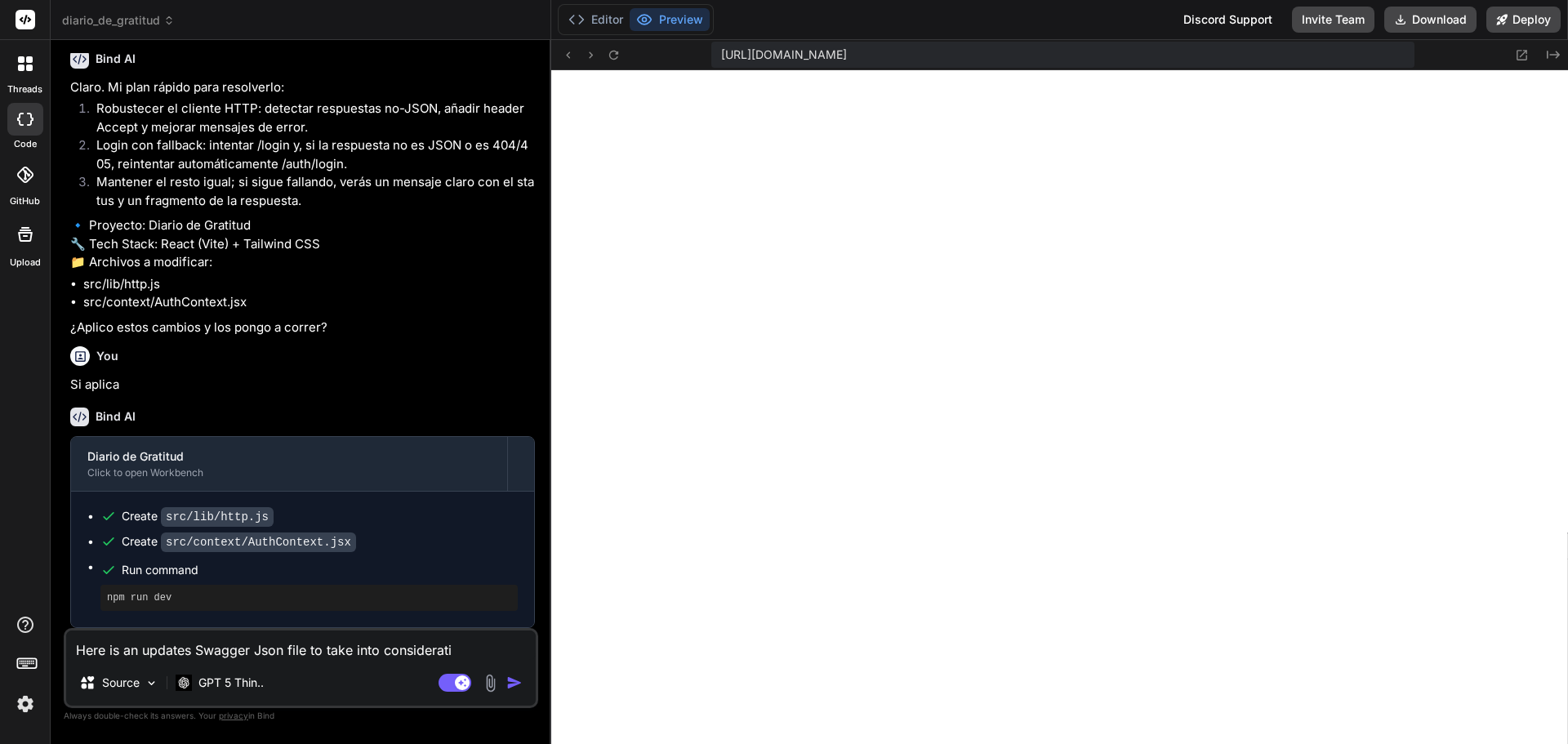
type textarea "x"
type textarea "Here is an updates Swagger Json file to take into consideration"
type textarea "x"
type textarea "Here is an updates Swagger Json file to take into consideration:"
type textarea "x"
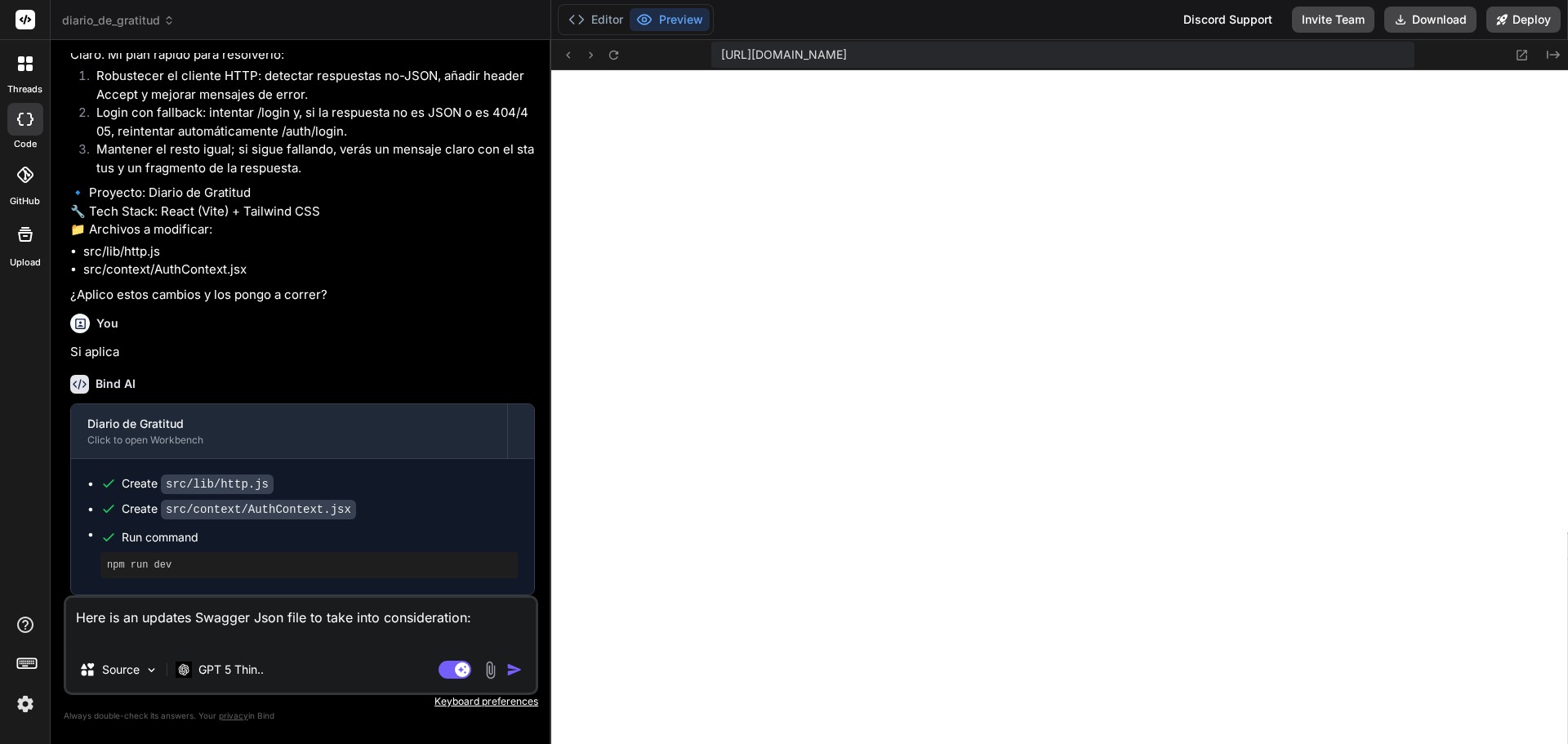
paste textarea "{ "openapi": "3.0.0", "info": { "title": "API documentation for 53555_diario_de…"
type textarea "Here is an updates Swagger Json file to take into consideration: { "openapi": "…"
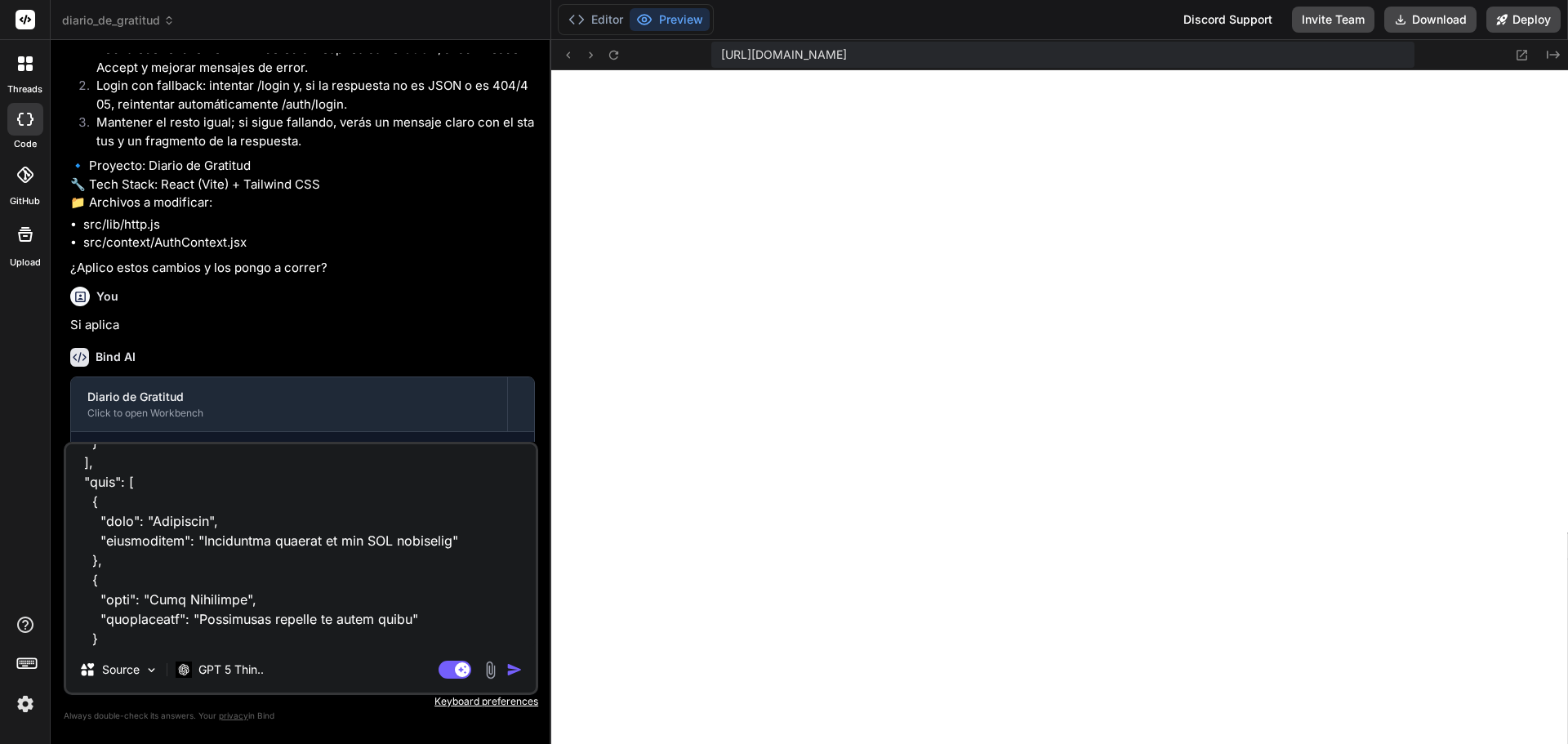
type textarea "x"
type textarea "Here is an updates Swagger Json file to take into consideration: { "openapi": "…"
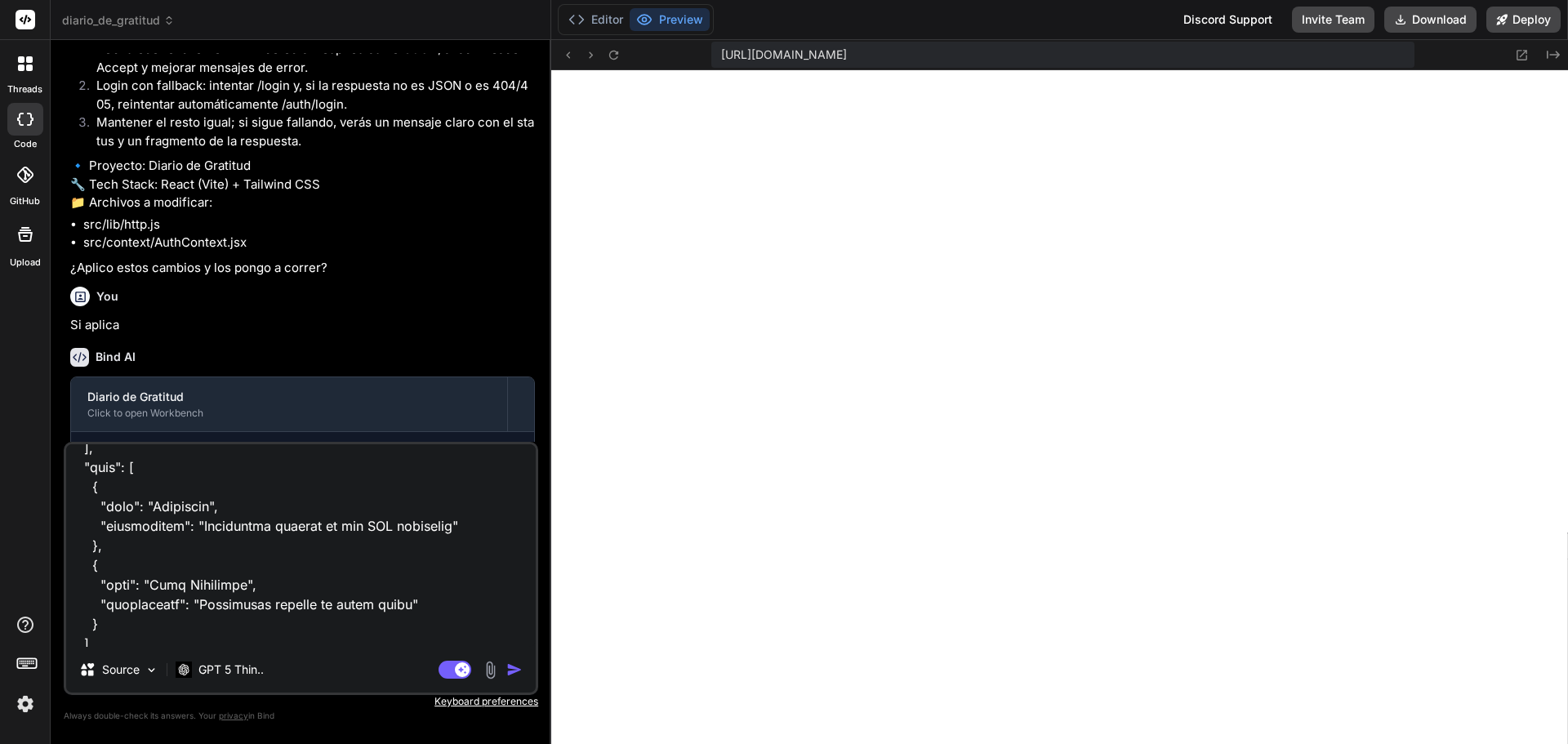
scroll to position [20770, 0]
click at [119, 619] on textarea at bounding box center [301, 545] width 470 height 203
click at [100, 635] on textarea at bounding box center [301, 545] width 470 height 203
type textarea "x"
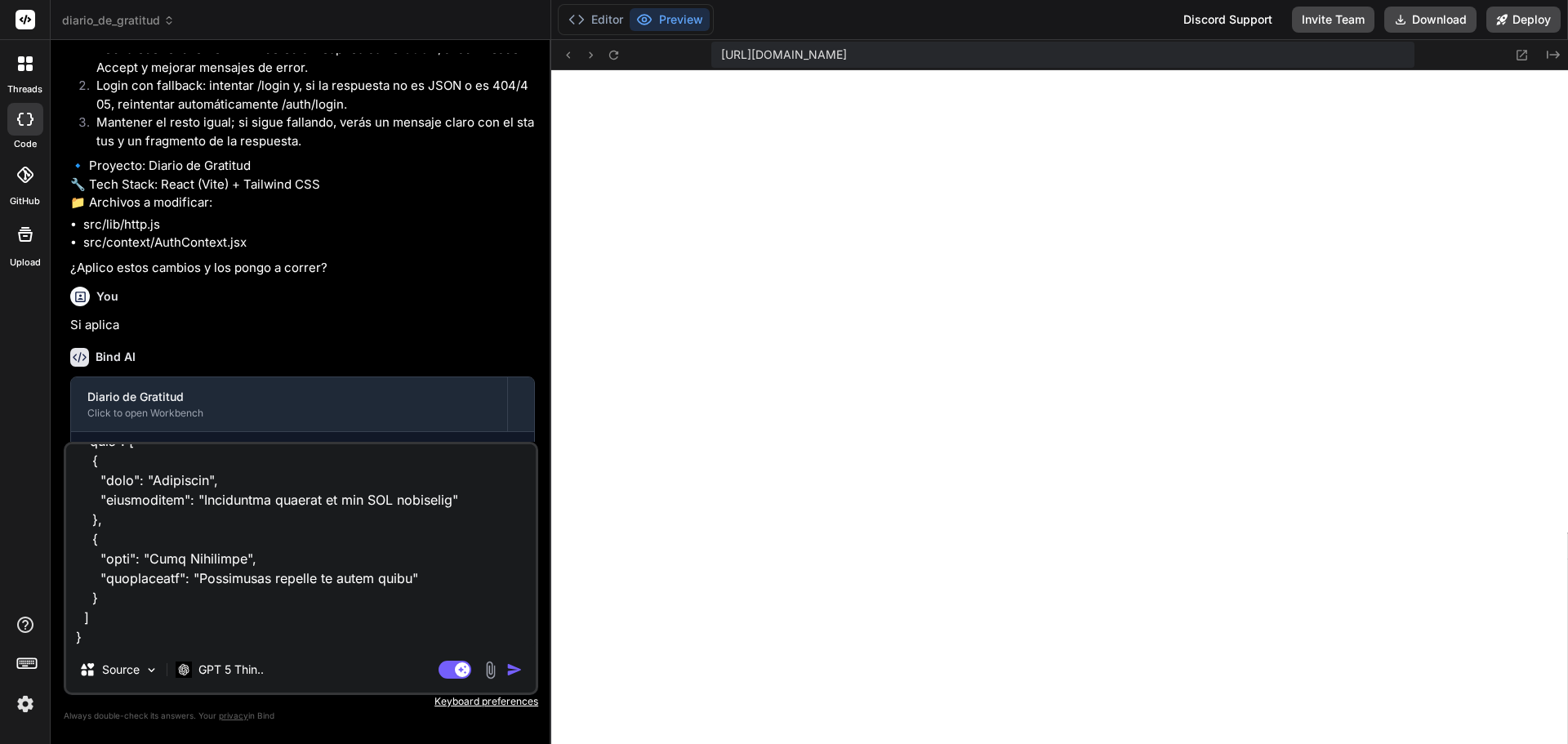
type textarea "Here is an updates Swagger Json file to take into consideration: { "openapi": "…"
type textarea "x"
type textarea "Here is an updates Swagger Json file to take into consideration: { "openapi": "…"
type textarea "x"
type textarea "Here is an updates Swagger Json file to take into consideration: { "openapi": "…"
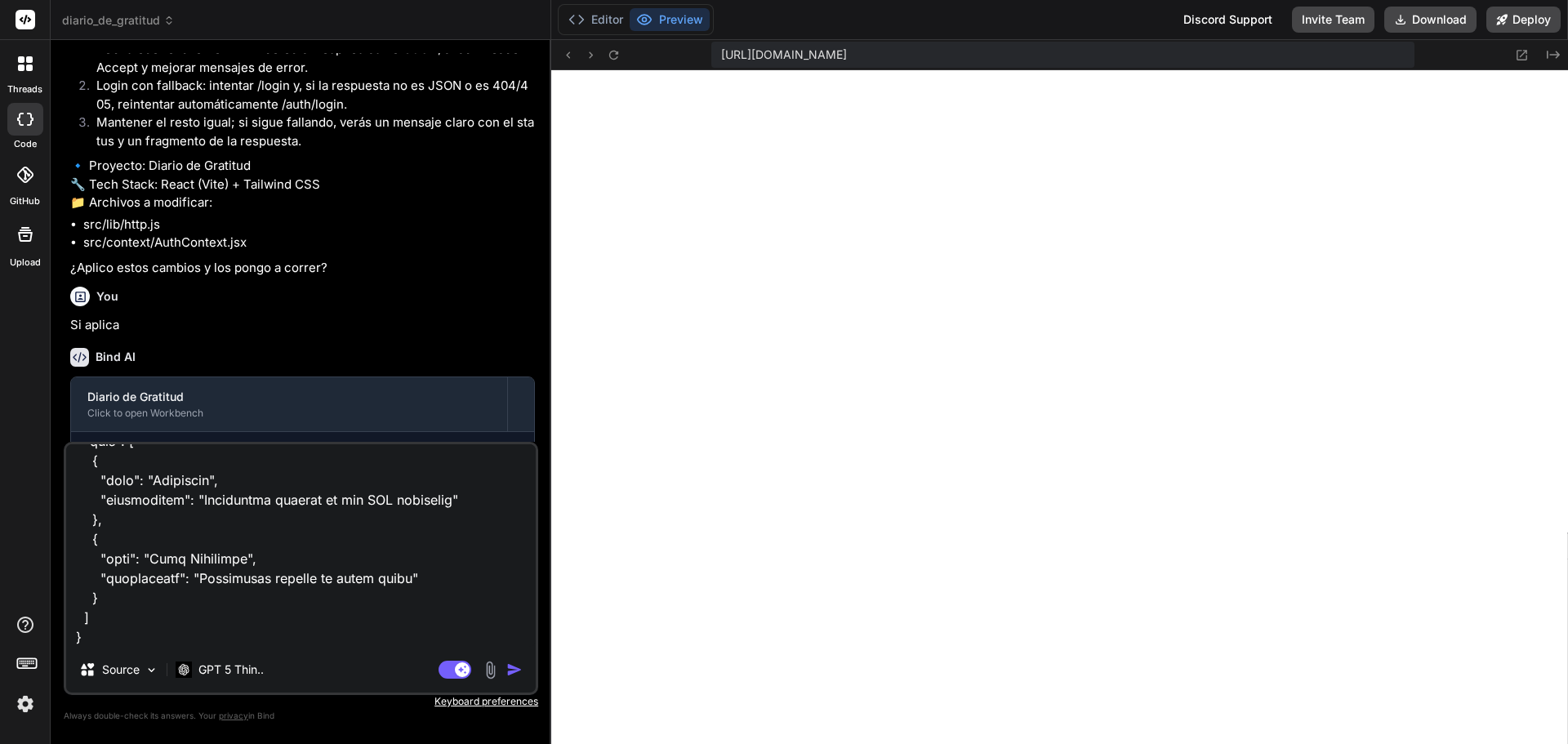
type textarea "x"
type textarea "Here is an updates Swagger Json file to take into consideration: { "openapi": "…"
type textarea "x"
type textarea "Here is an updates Swagger Json file to take into consideration: { "openapi": "…"
type textarea "x"
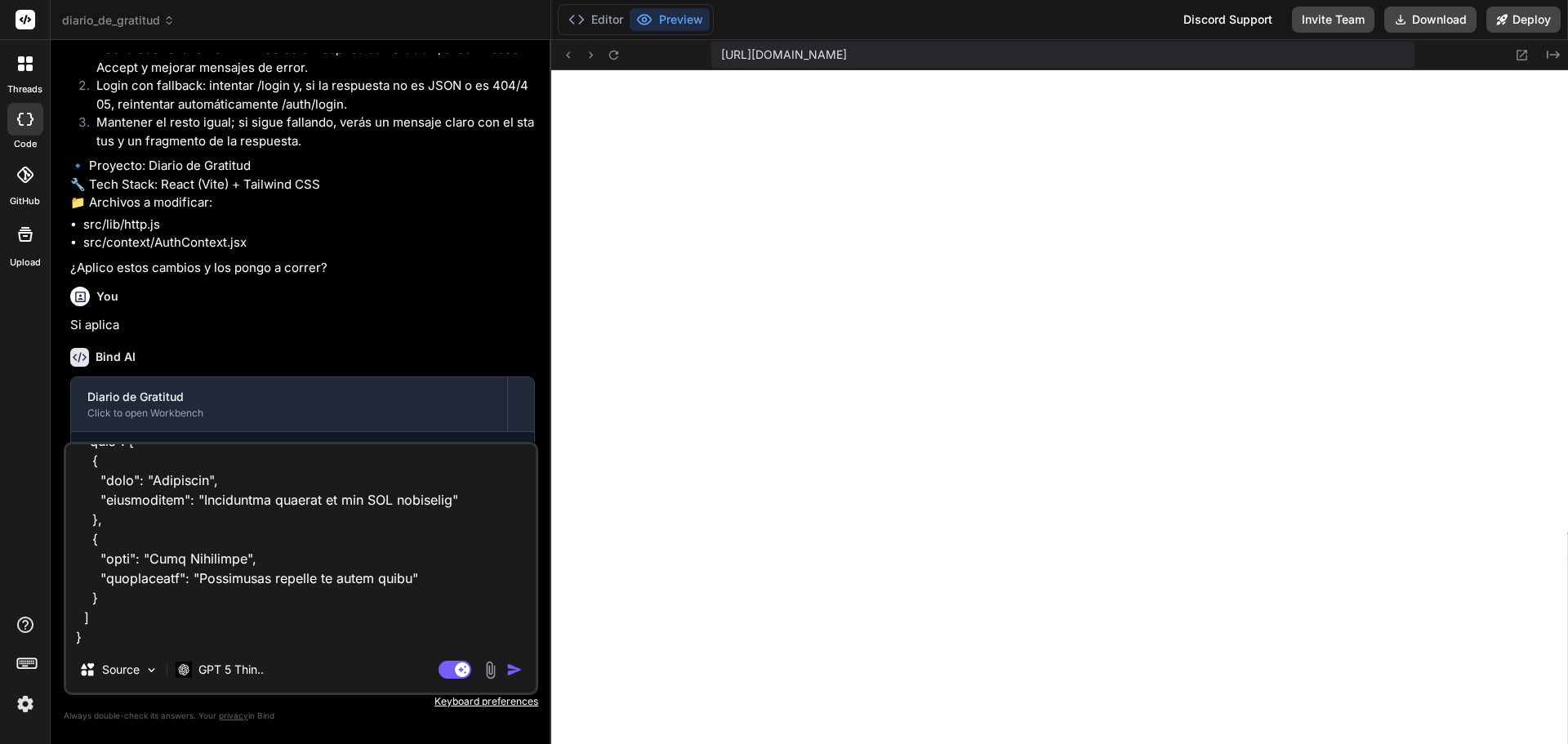
type textarea "Here is an updates Swagger Json file to take into consideration: { "openapi": "…"
type textarea "x"
type textarea "Here is an updates Swagger Json file to take into consideration: { "openapi": "…"
type textarea "x"
type textarea "Here is an updates Swagger Json file to take into consideration: { "openapi": "…"
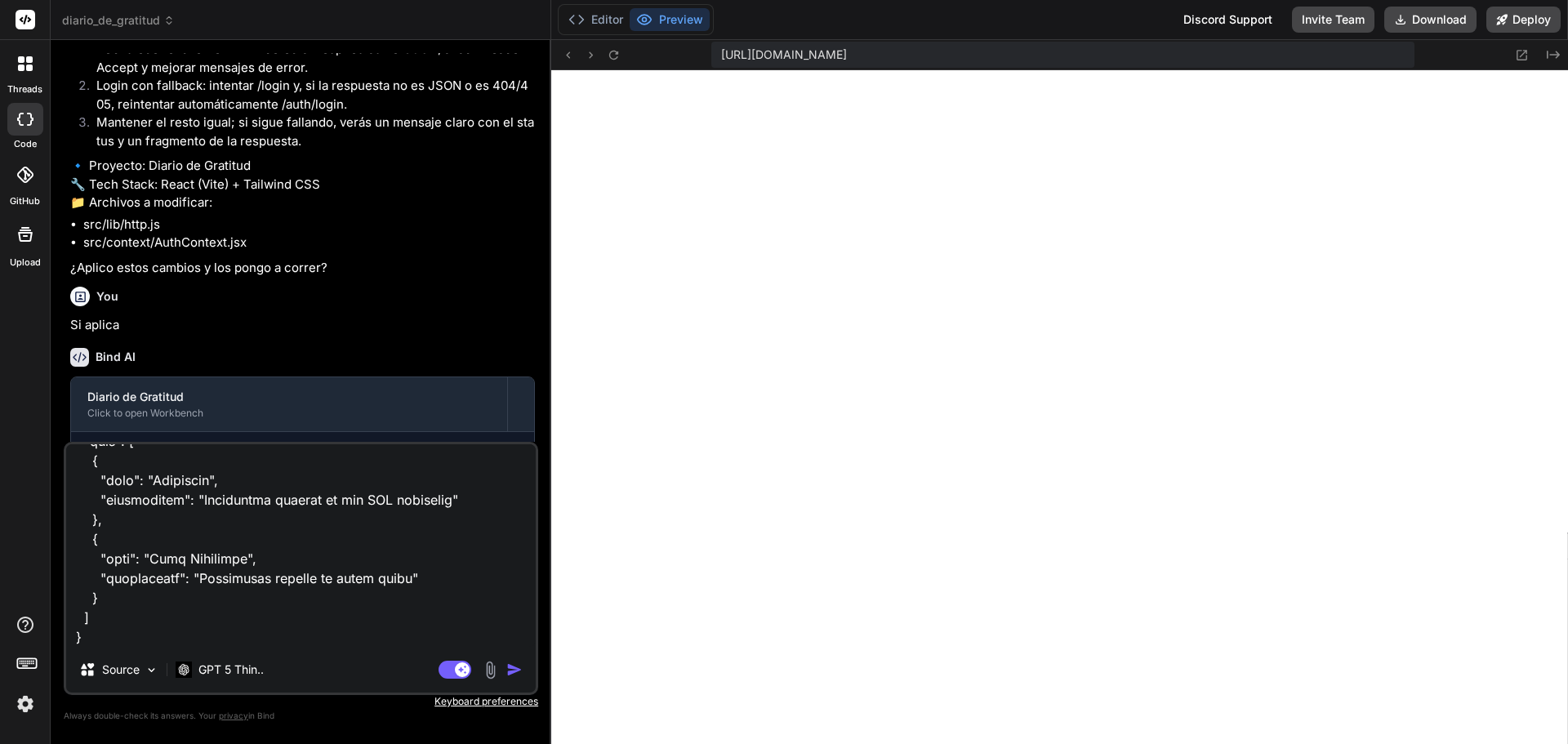
type textarea "x"
type textarea "Here is an updates Swagger Json file to take into consideration: { "openapi": "…"
type textarea "x"
type textarea "Here is an updates Swagger Json file to take into consideration: { "openapi": "…"
type textarea "x"
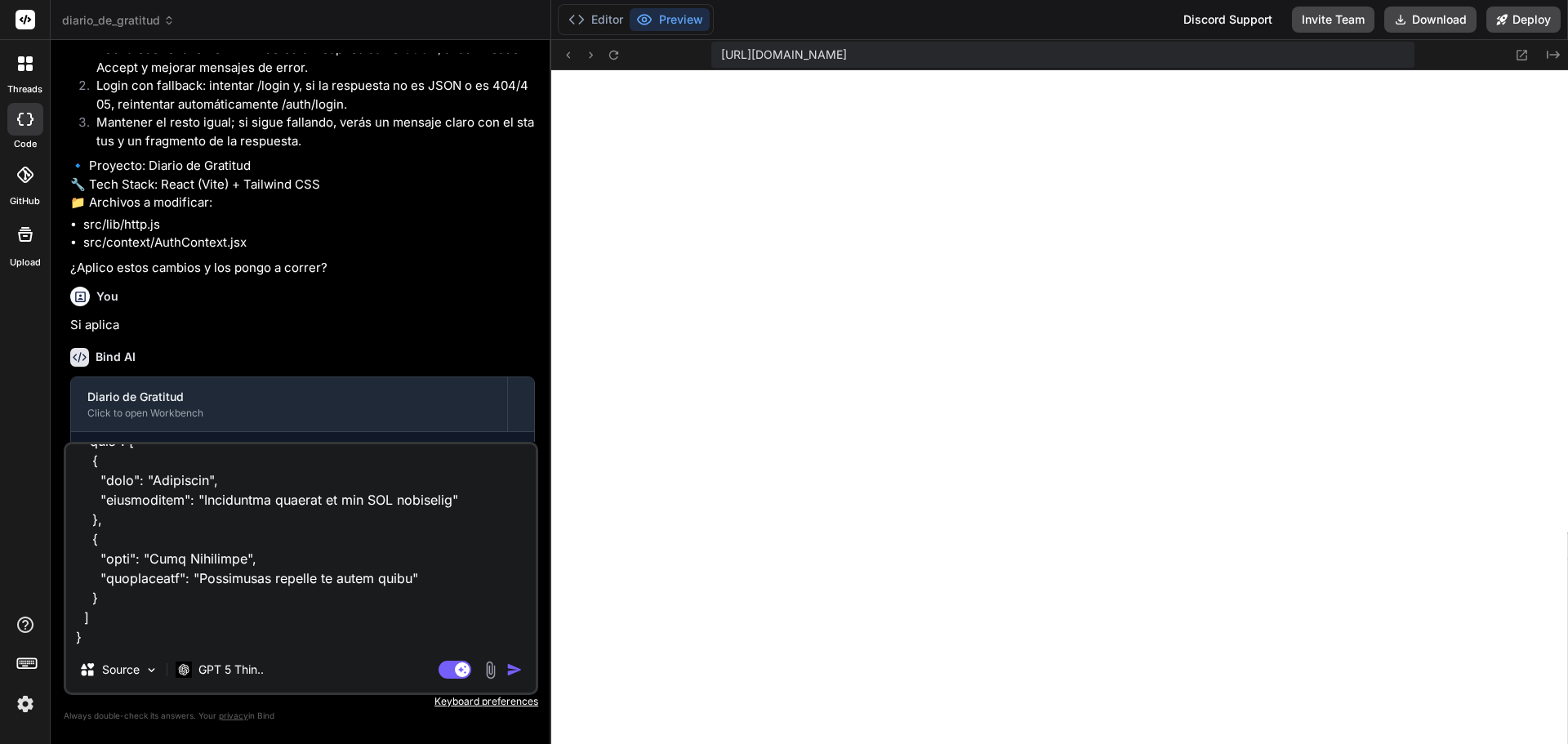
type textarea "Here is an updates Swagger Json file to take into consideration: { "openapi": "…"
type textarea "x"
type textarea "Here is an updates Swagger Json file to take into consideration: { "openapi": "…"
type textarea "x"
type textarea "Here is an updates Swagger Json file to take into consideration: { "openapi": "…"
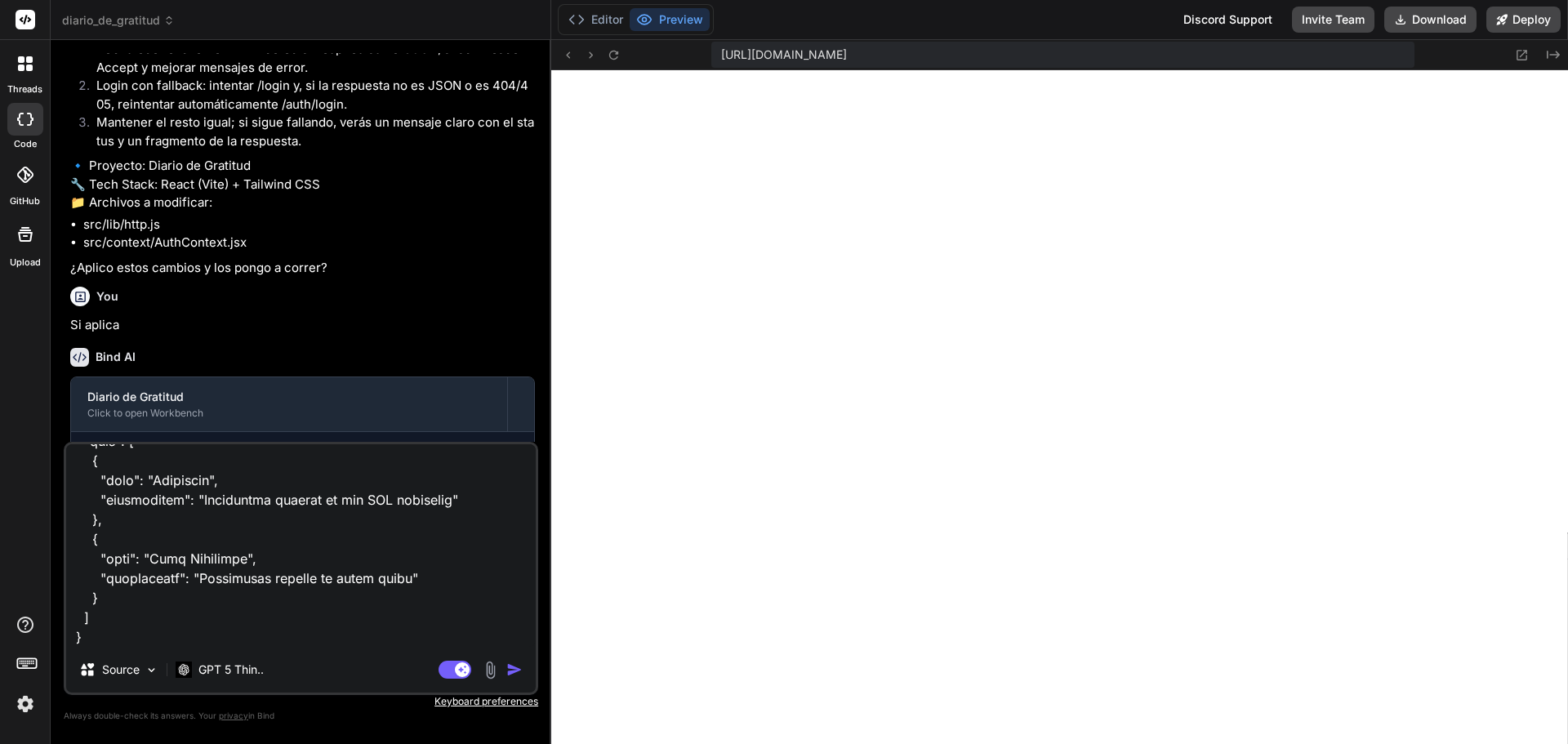
type textarea "x"
type textarea "Here is an updates Swagger Json file to take into consideration: { "openapi": "…"
type textarea "x"
type textarea "Here is an updates Swagger Json file to take into consideration: { "openapi": "…"
type textarea "x"
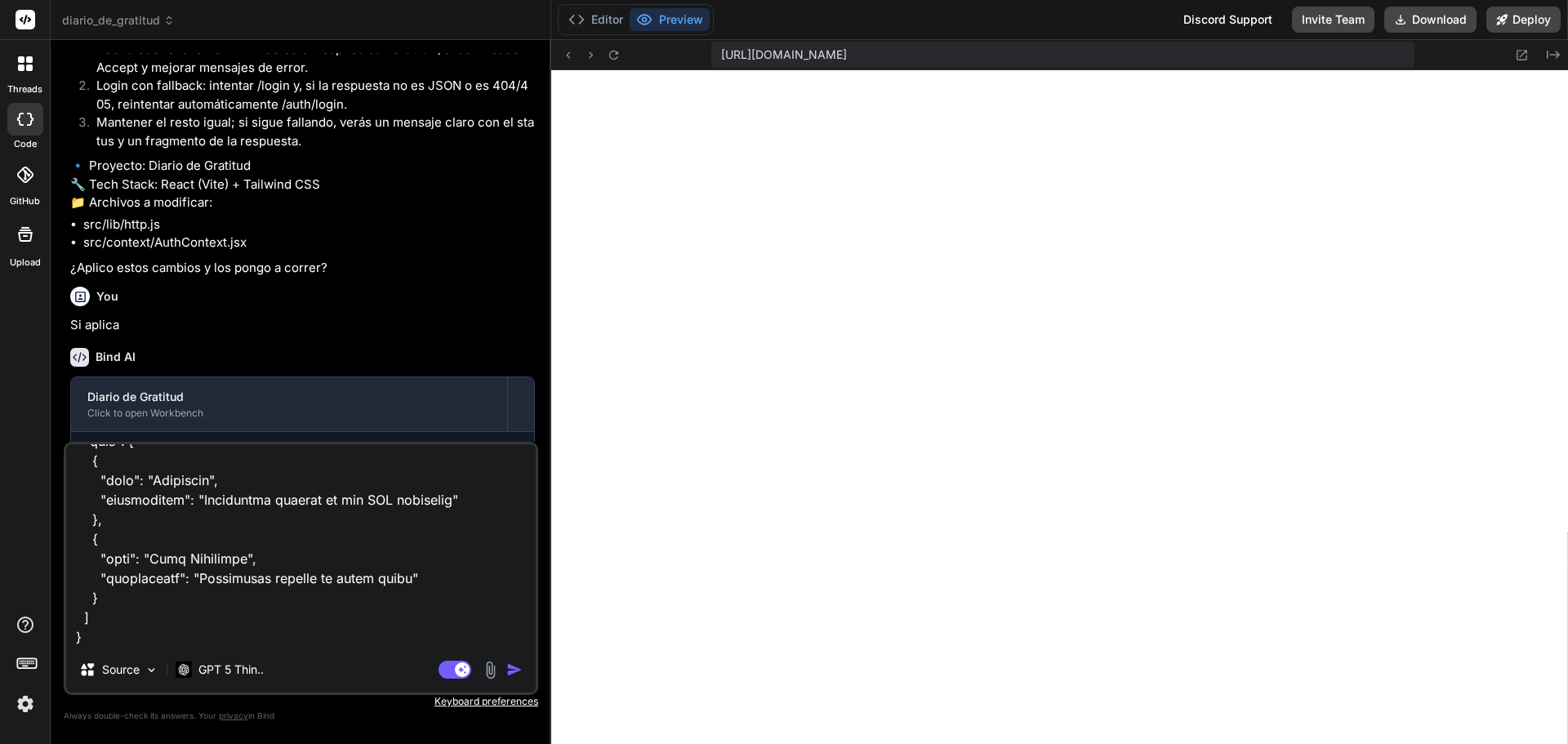
type textarea "Here is an updates Swagger Json file to take into consideration: { "openapi": "…"
type textarea "x"
type textarea "Here is an updates Swagger Json file to take into consideration: { "openapi": "…"
type textarea "x"
type textarea "Here is an updates Swagger Json file to take into consideration: { "openapi": "…"
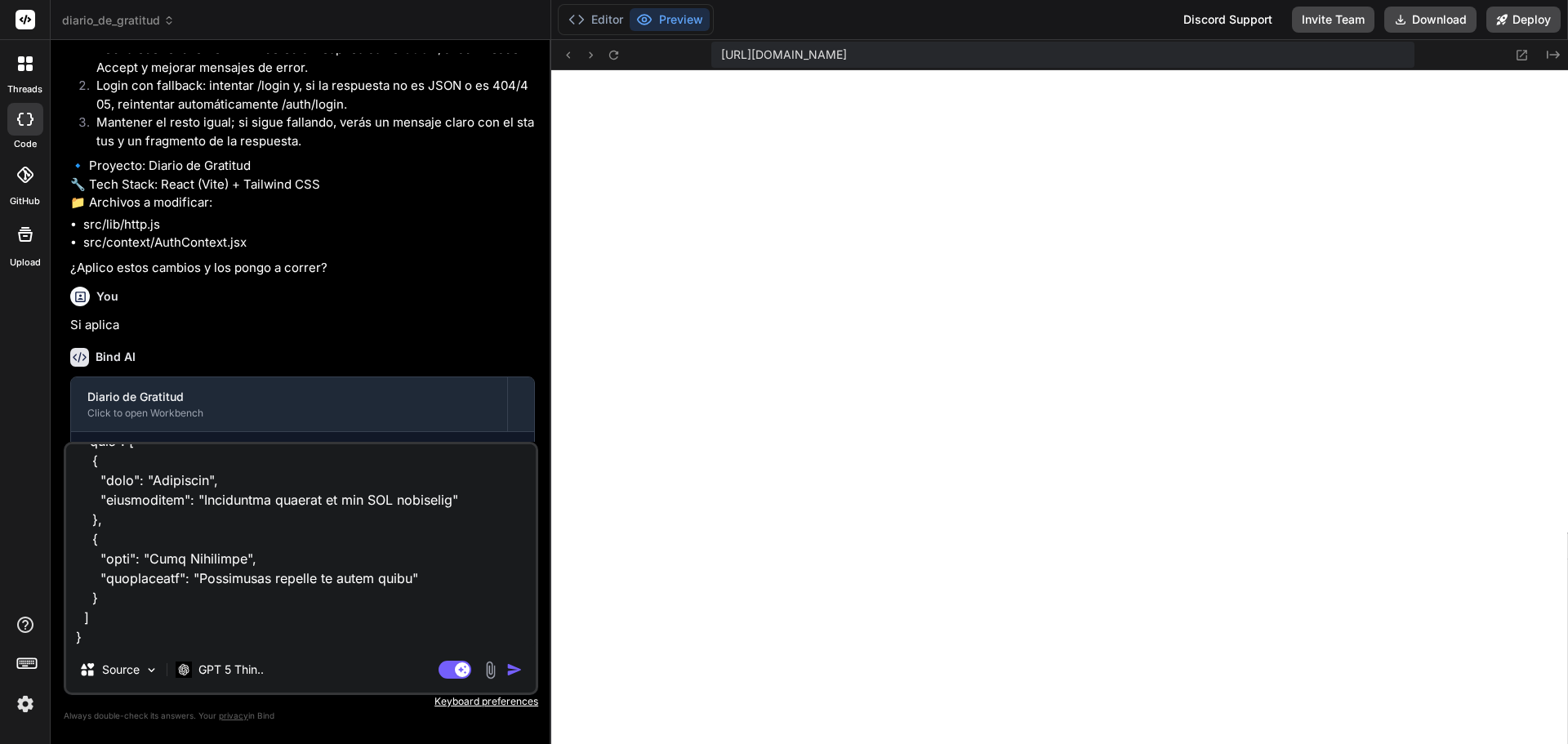
type textarea "x"
type textarea "Here is an updates Swagger Json file to take into consideration: { "openapi": "…"
type textarea "x"
type textarea "Here is an updates Swagger Json file to take into consideration: { "openapi": "…"
type textarea "x"
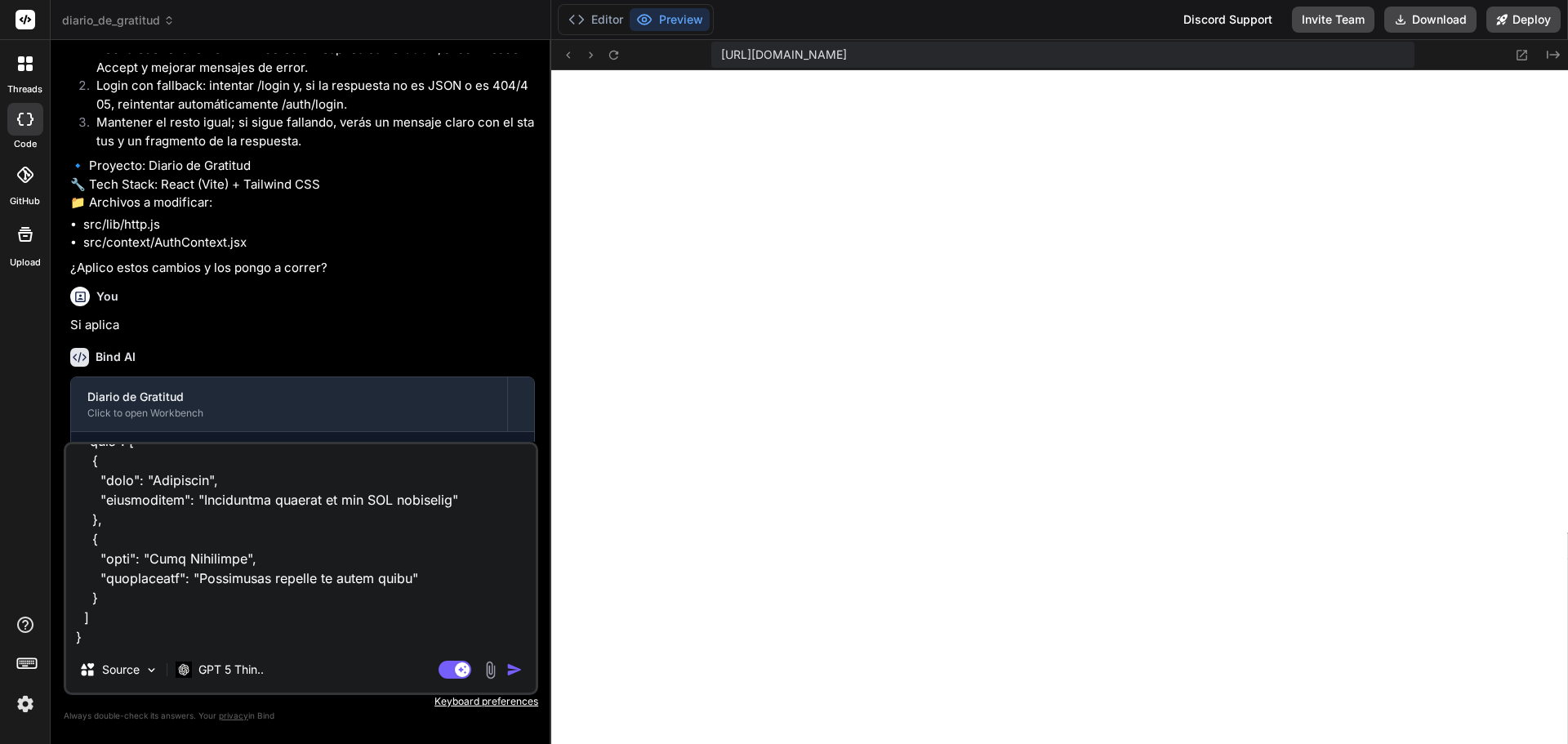
type textarea "Here is an updates Swagger Json file to take into consideration: { "openapi": "…"
type textarea "x"
type textarea "Here is an updates Swagger Json file to take into consideration: { "openapi": "…"
type textarea "x"
type textarea "Here is an updates Swagger Json file to take into consideration: { "openapi": "…"
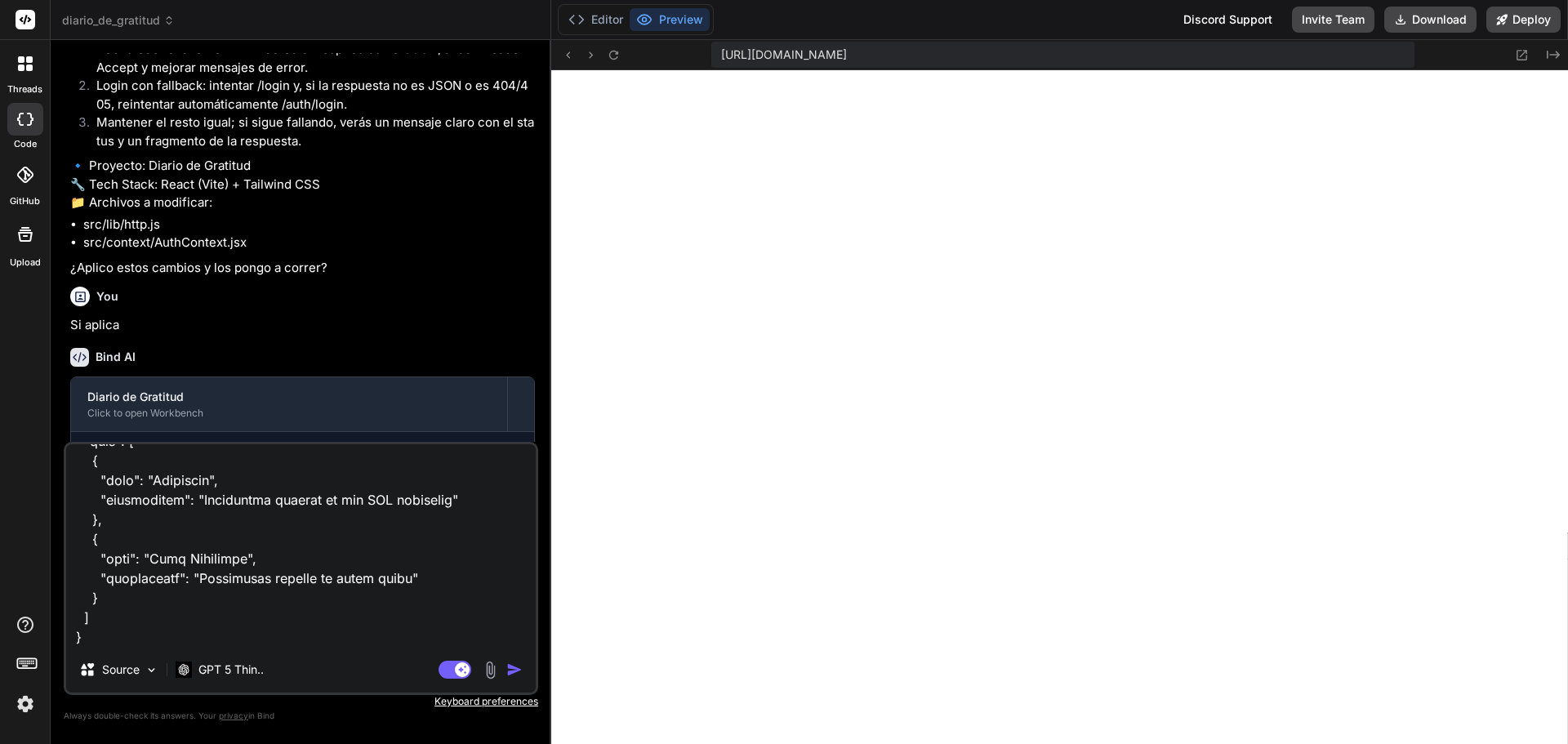
type textarea "x"
type textarea "Here is an updates Swagger Json file to take into consideration: { "openapi": "…"
type textarea "x"
type textarea "Here is an updates Swagger Json file to take into consideration: { "openapi": "…"
type textarea "x"
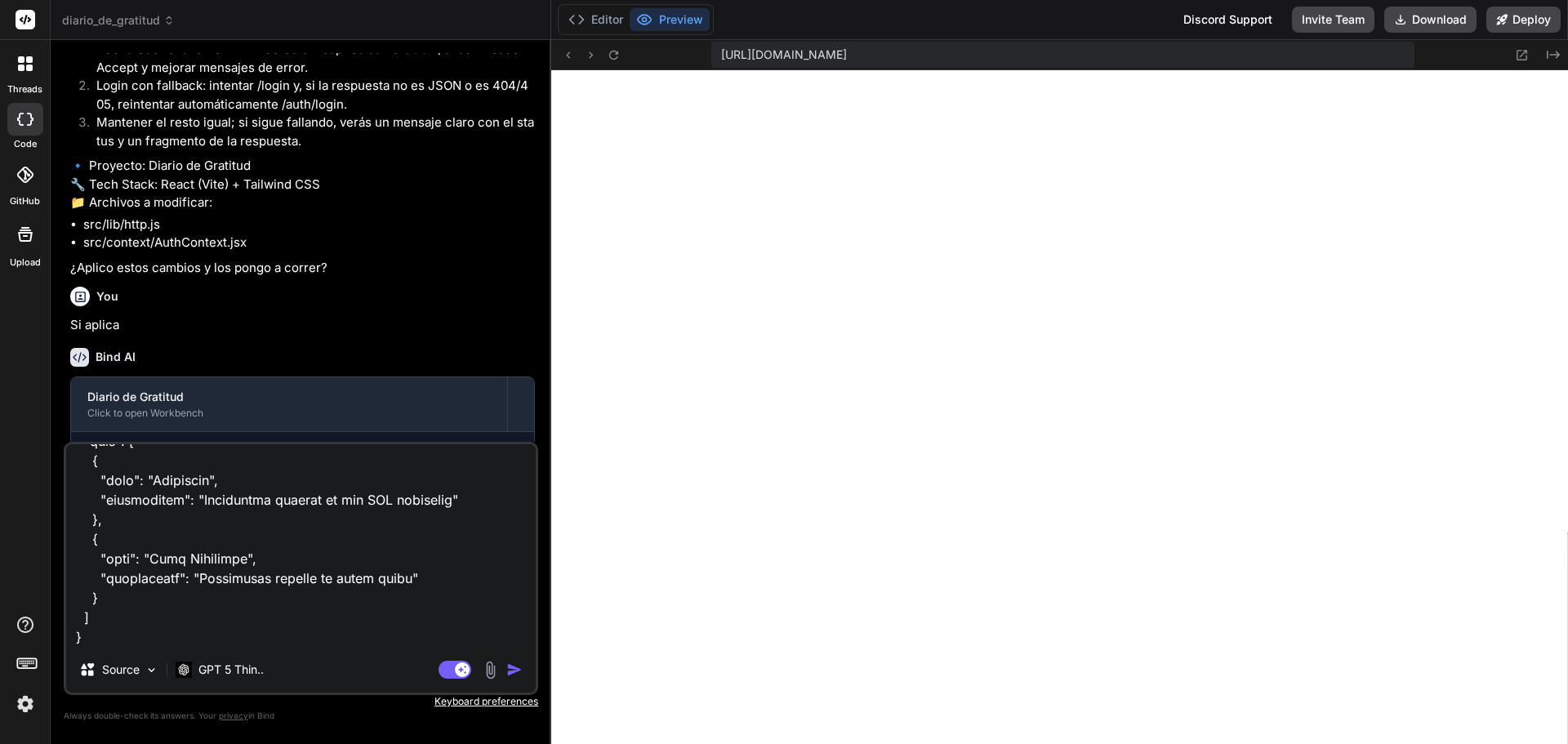
type textarea "Here is an updates Swagger Json file to take into consideration: { "openapi": "…"
type textarea "x"
type textarea "Here is an updates Swagger Json file to take into consideration: { "openapi": "…"
type textarea "x"
type textarea "Here is an updates Swagger Json file to take into consideration: { "openapi": "…"
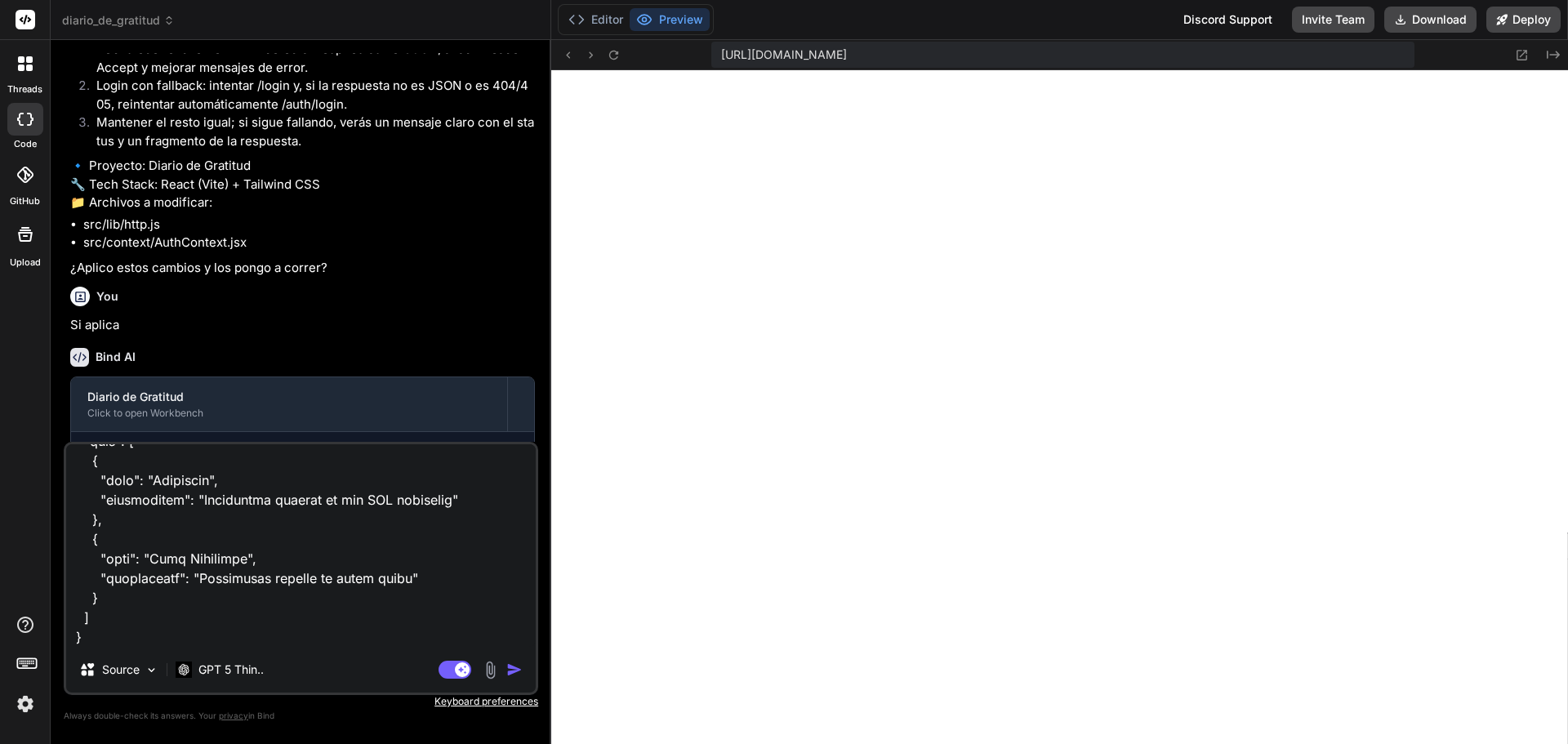
type textarea "x"
type textarea "Here is an updates Swagger Json file to take into consideration: { "openapi": "…"
type textarea "x"
type textarea "Here is an updates Swagger Json file to take into consideration: { "openapi": "…"
type textarea "x"
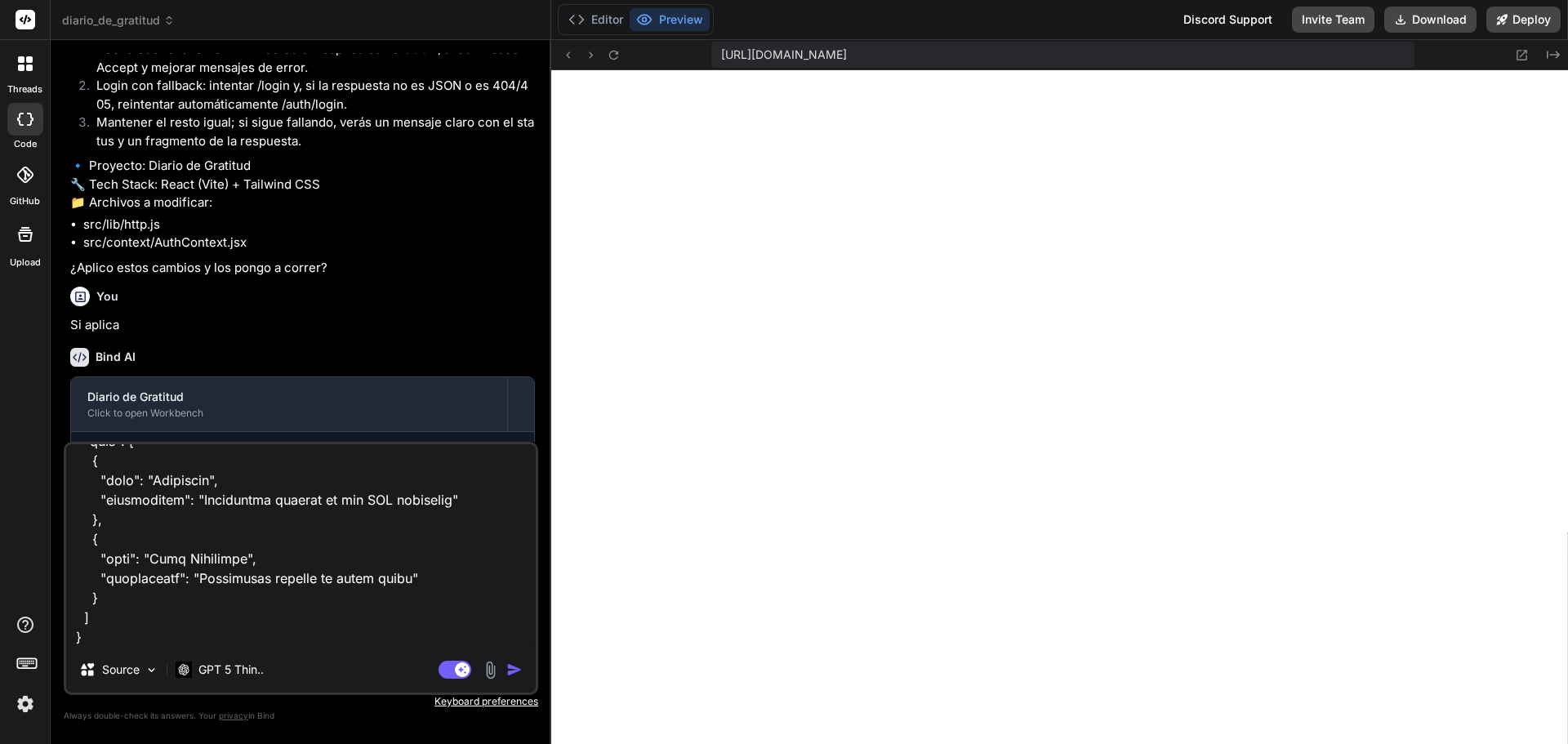
type textarea "Here is an updates Swagger Json file to take into consideration: { "openapi": "…"
type textarea "x"
type textarea "Here is an updates Swagger Json file to take into consideration: { "openapi": "…"
type textarea "x"
type textarea "Here is an updates Swagger Json file to take into consideration: { "openapi": "…"
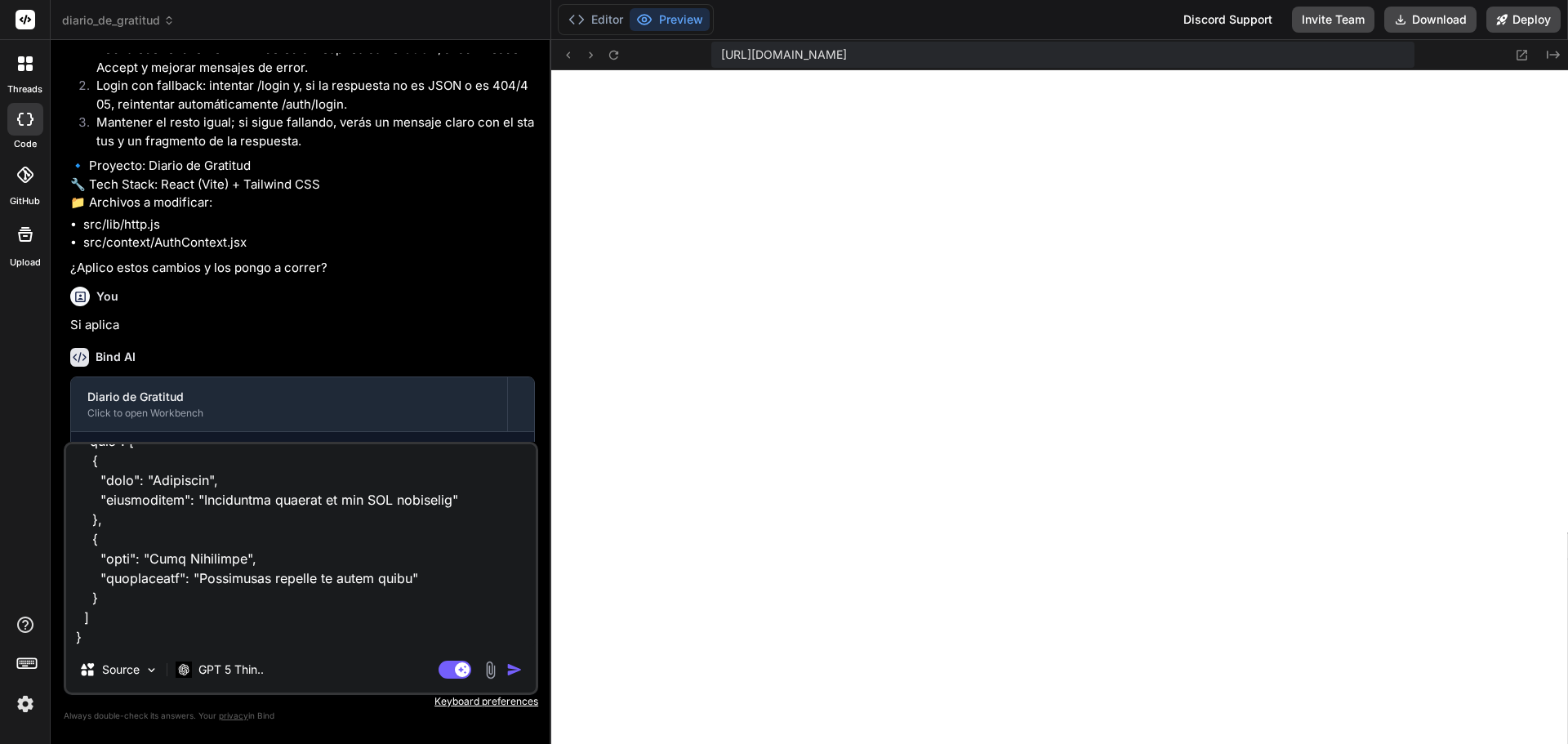
type textarea "x"
type textarea "Here is an updates Swagger Json file to take into consideration: { "openapi": "…"
type textarea "x"
drag, startPoint x: 109, startPoint y: 634, endPoint x: 339, endPoint y: 641, distance: 230.1
click at [339, 641] on textarea at bounding box center [301, 545] width 470 height 203
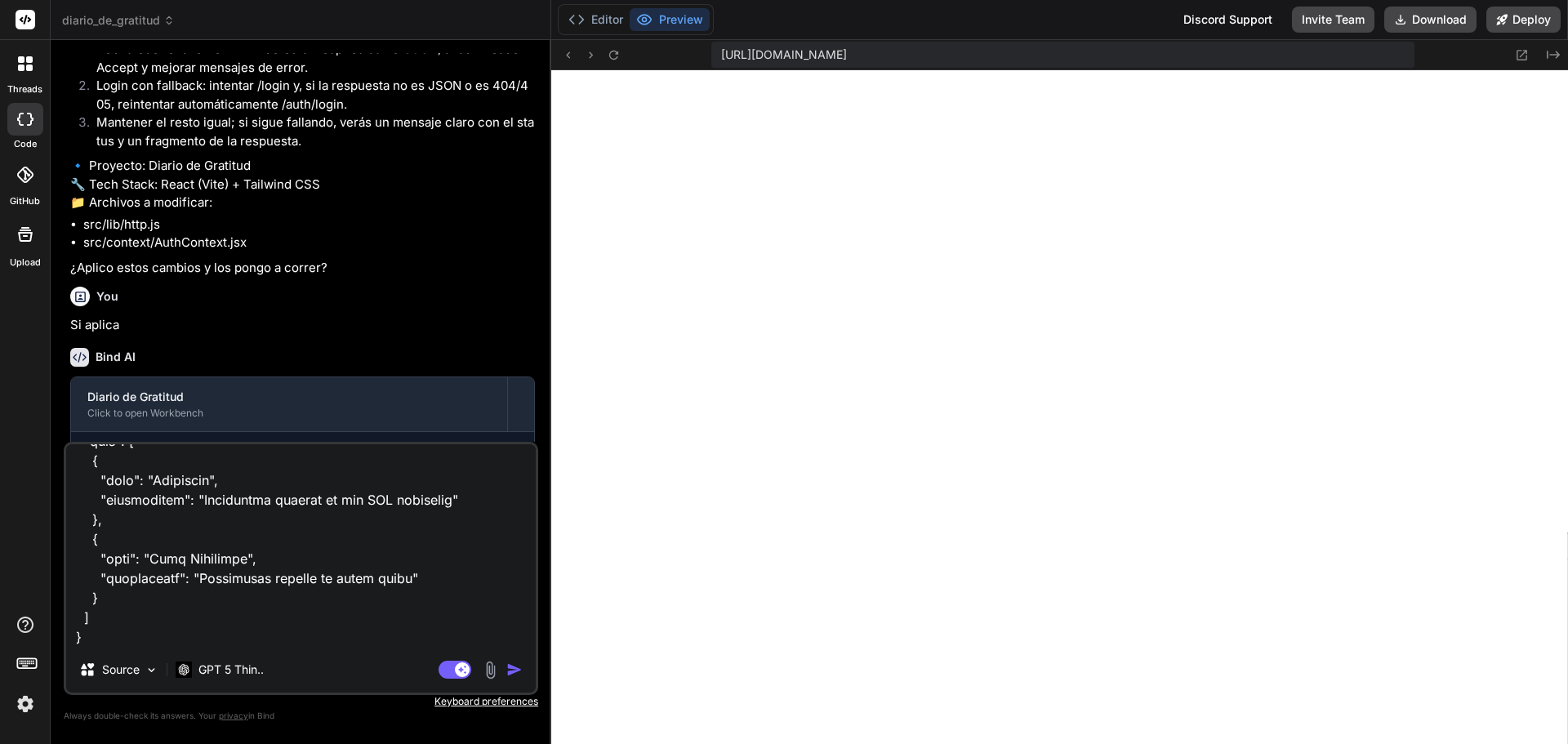
paste textarea "8ab4cd6887e5f9b5bfc6c63a8151a514a02f16c273e89cfc3edc5b66dcd1"
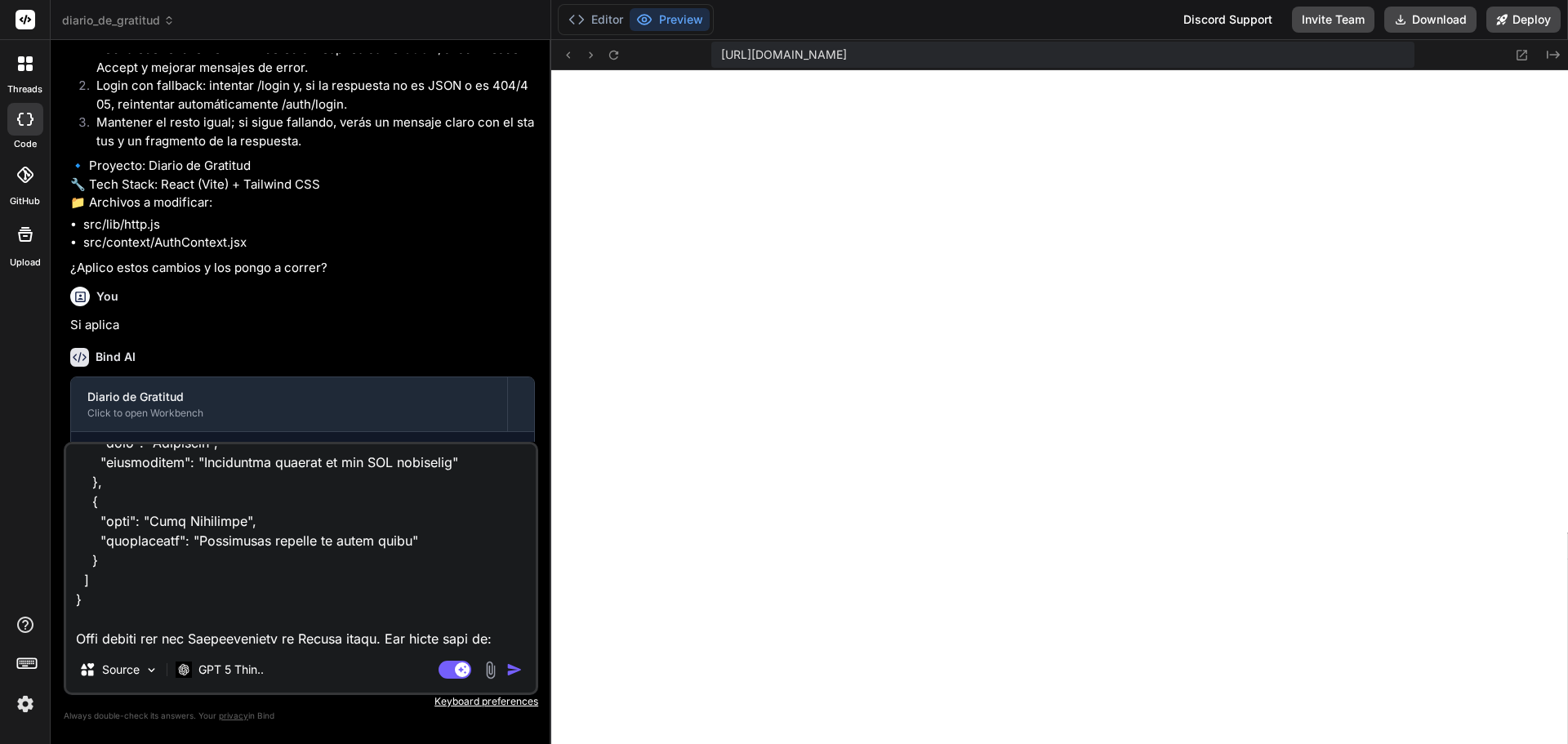
click at [286, 598] on textarea at bounding box center [301, 545] width 470 height 203
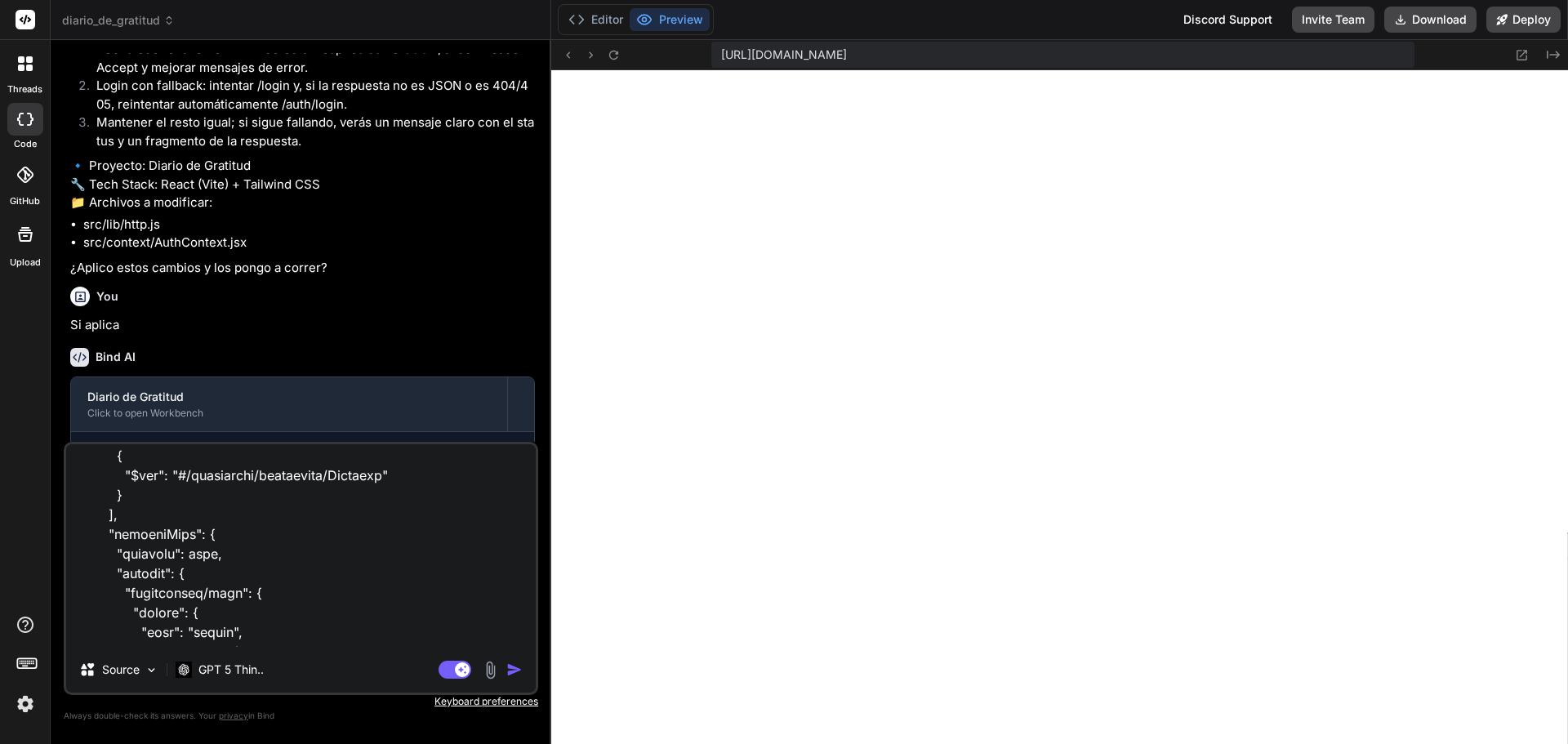
scroll to position [0, 0]
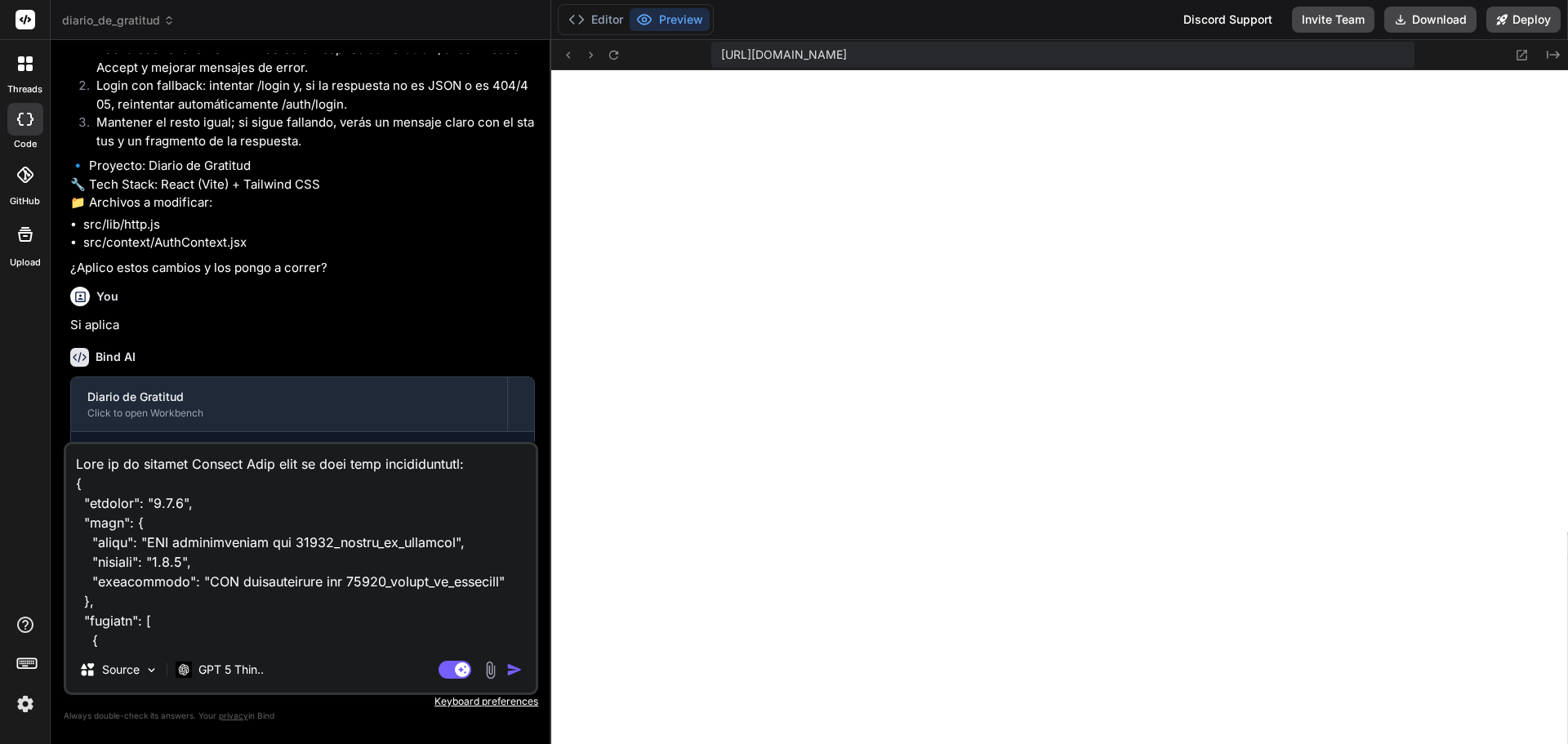
click at [285, 463] on textarea at bounding box center [301, 545] width 470 height 203
click at [296, 464] on textarea at bounding box center [301, 545] width 470 height 203
drag, startPoint x: 289, startPoint y: 466, endPoint x: 303, endPoint y: 465, distance: 14.0
click at [303, 465] on textarea at bounding box center [301, 545] width 470 height 203
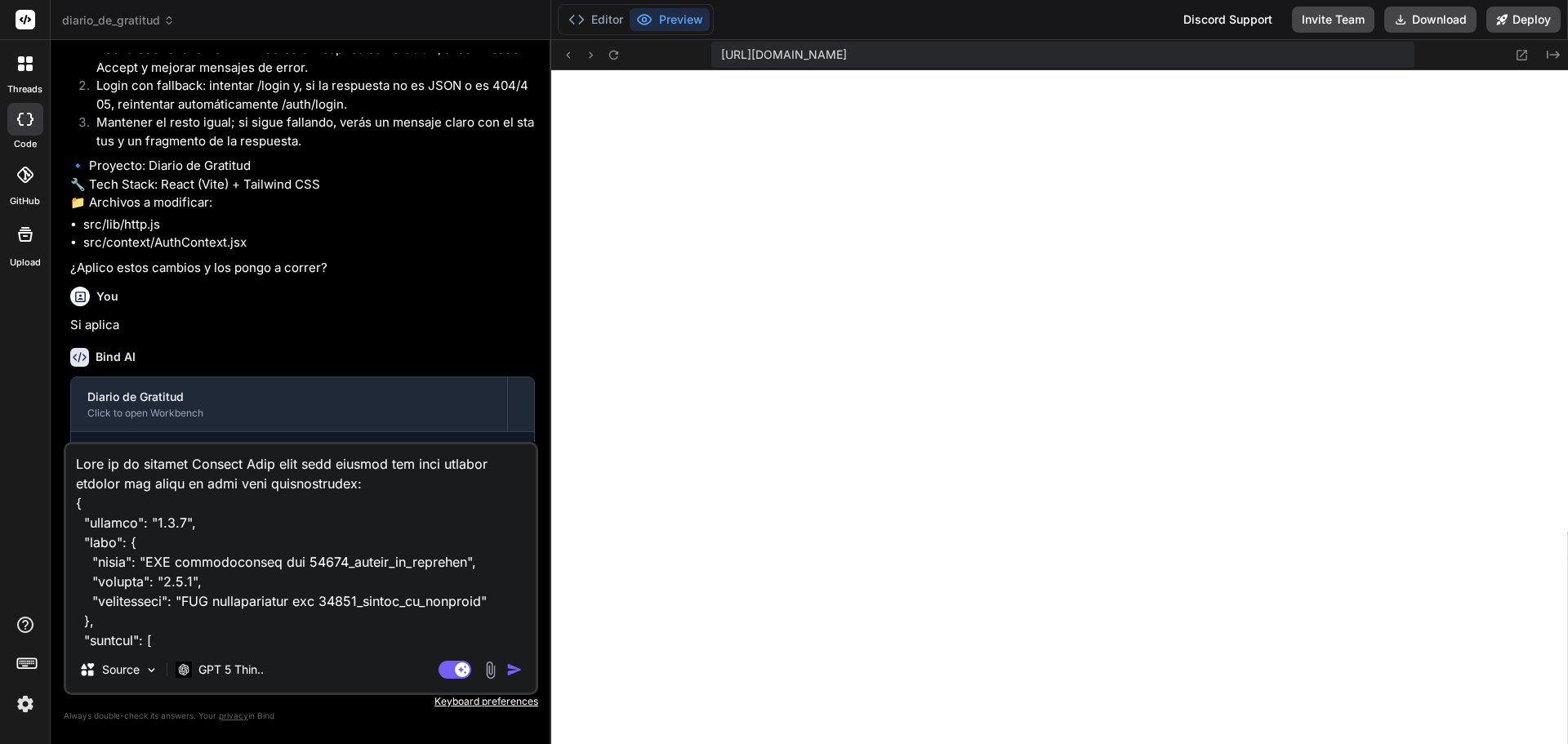
click at [429, 505] on textarea at bounding box center [301, 545] width 470 height 203
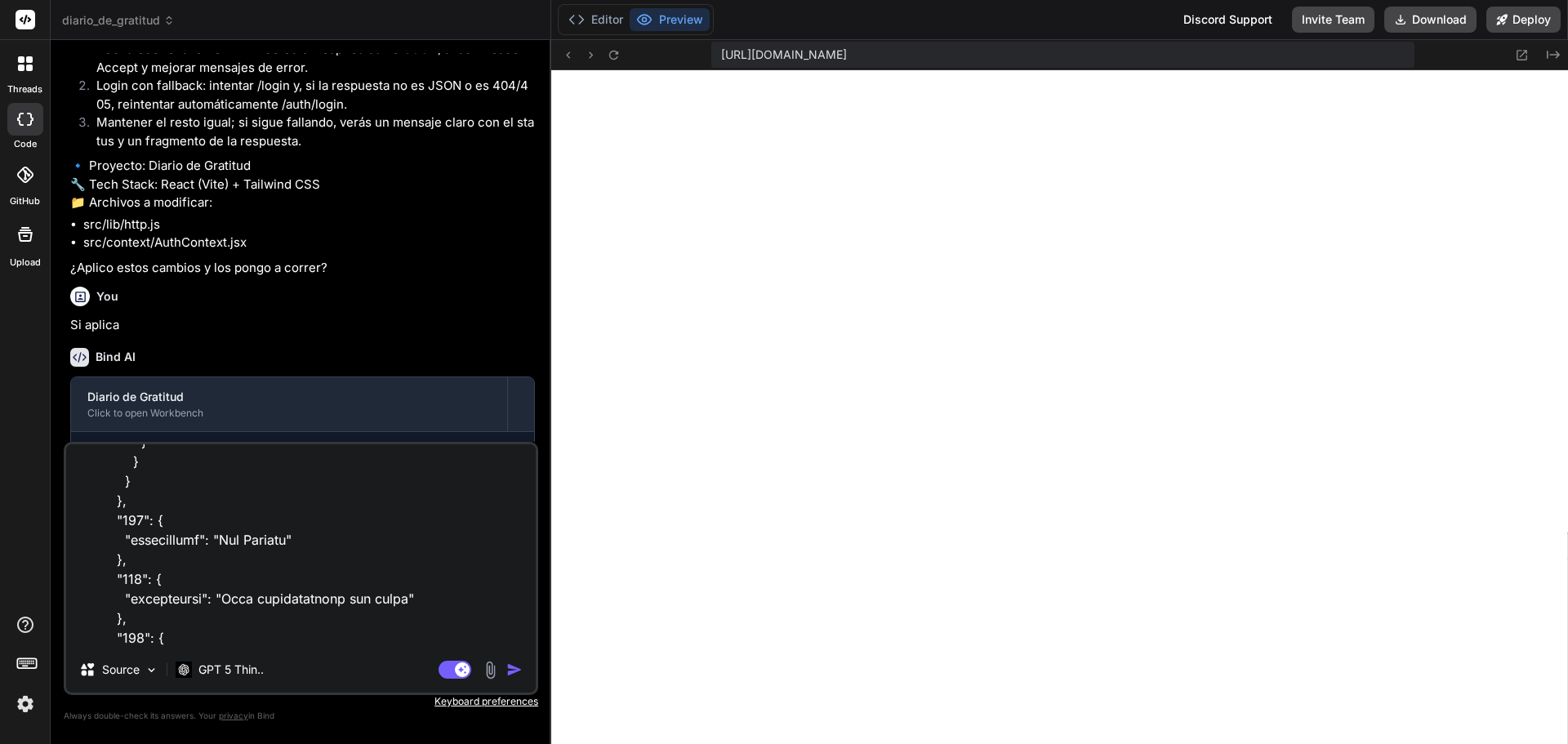
scroll to position [20869, 0]
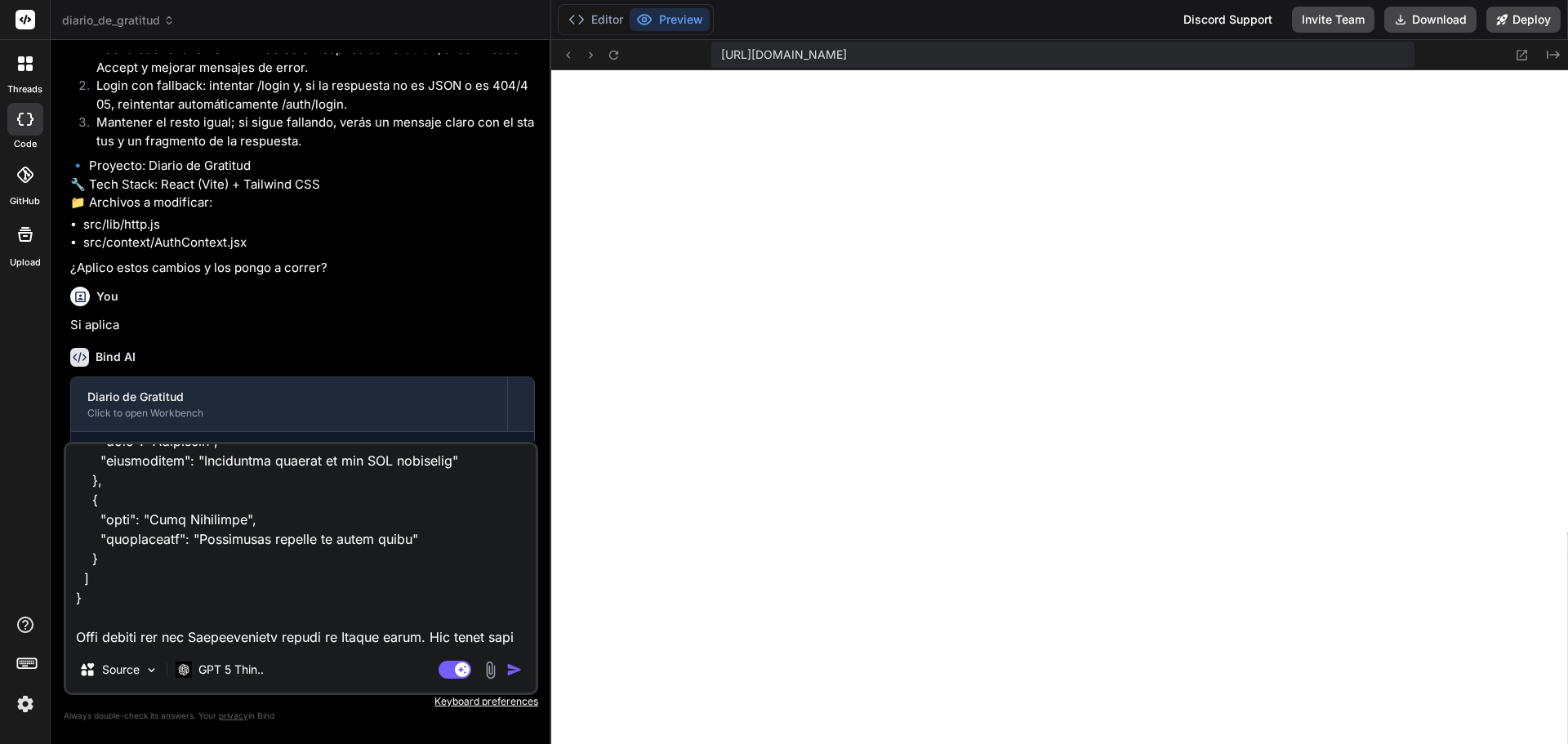
click at [108, 556] on textarea at bounding box center [301, 545] width 470 height 203
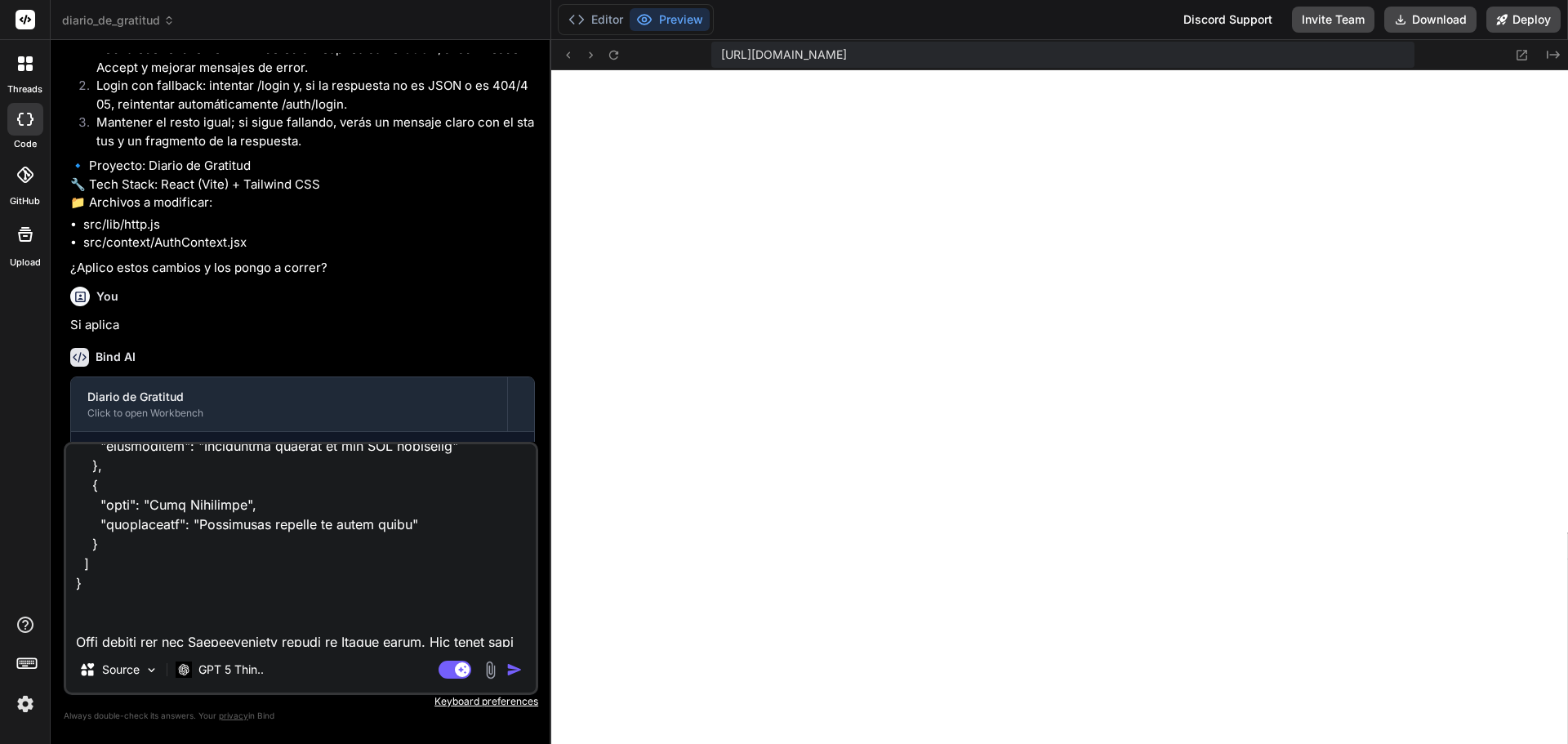
scroll to position [20888, 0]
click at [511, 671] on img "button" at bounding box center [514, 669] width 17 height 17
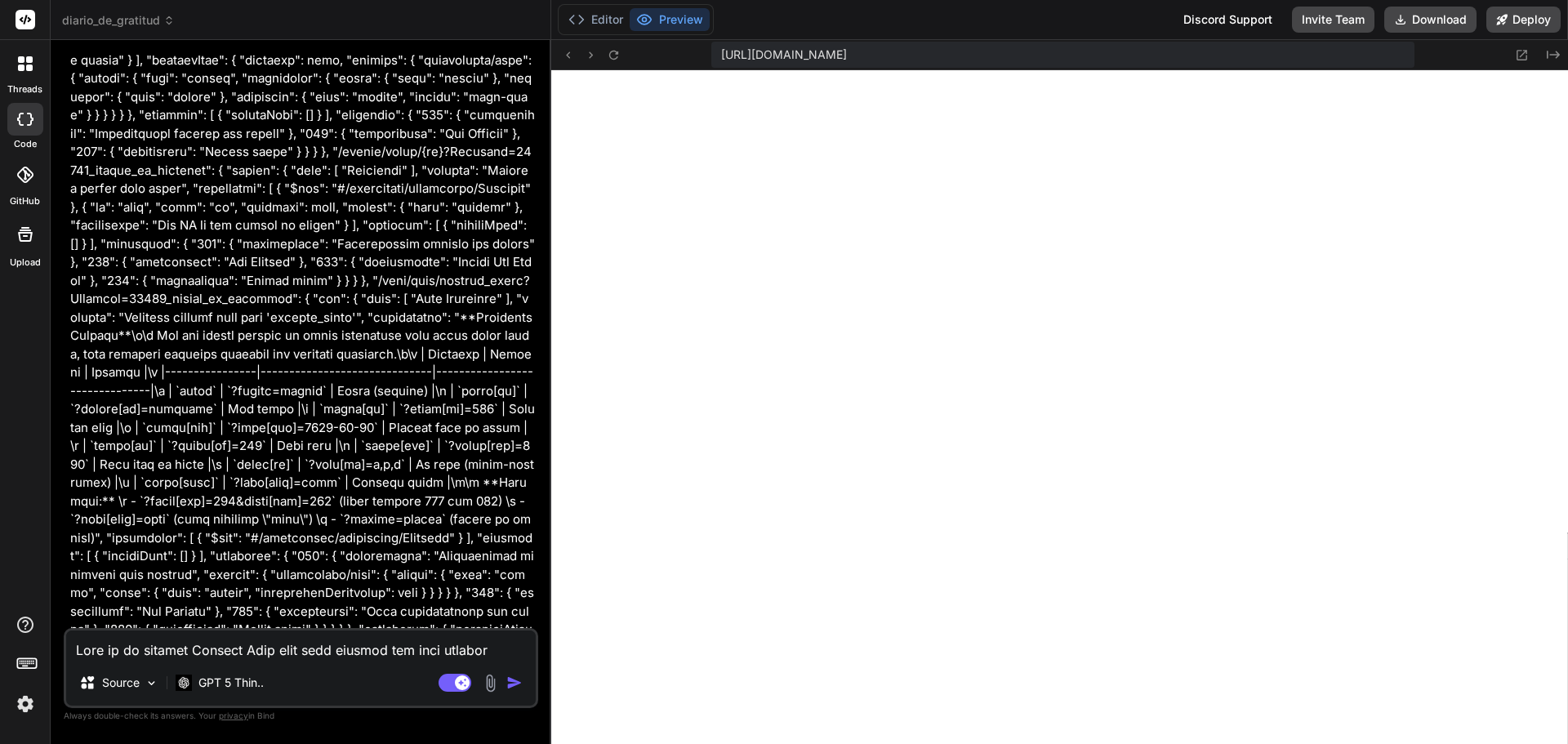
scroll to position [9814, 0]
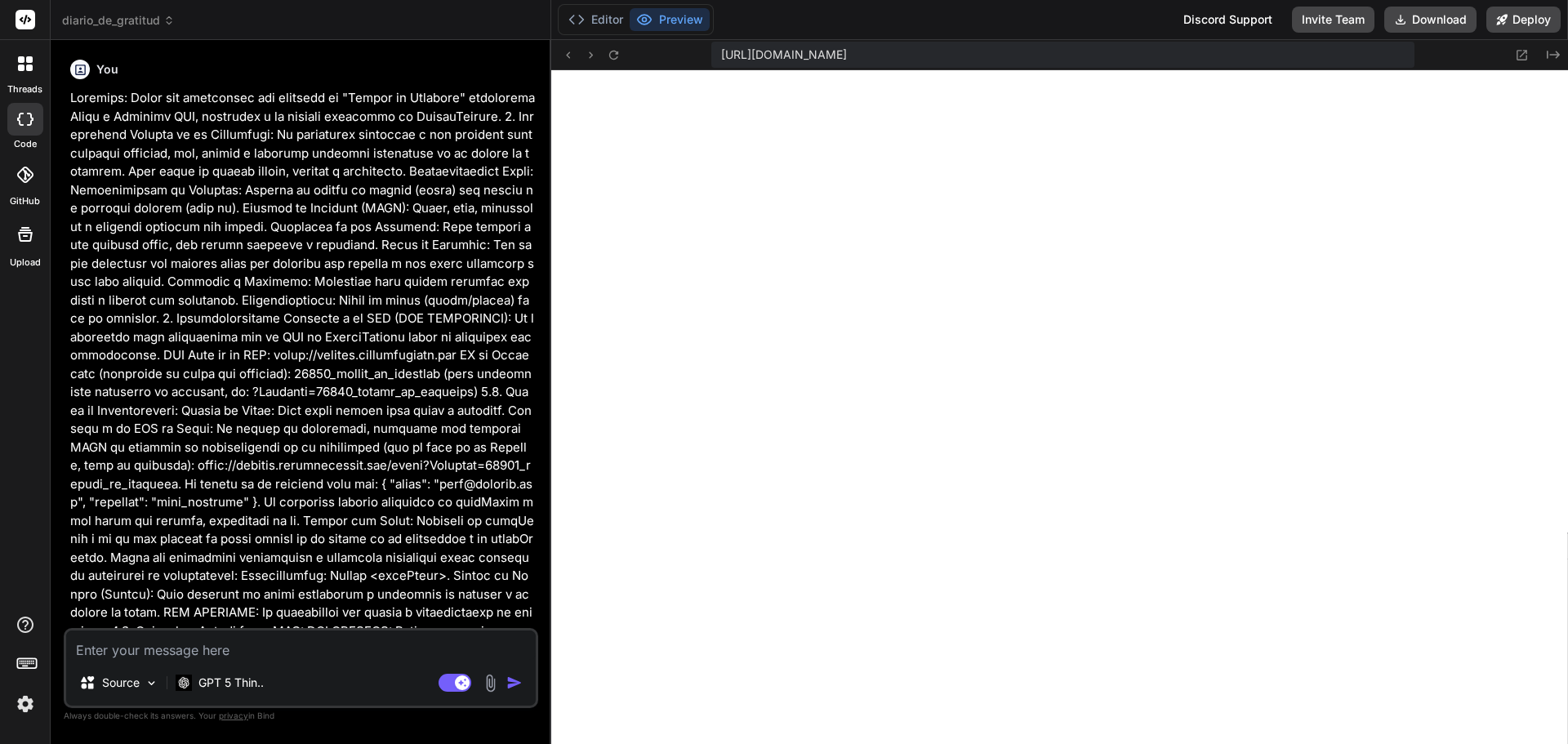
scroll to position [962, 0]
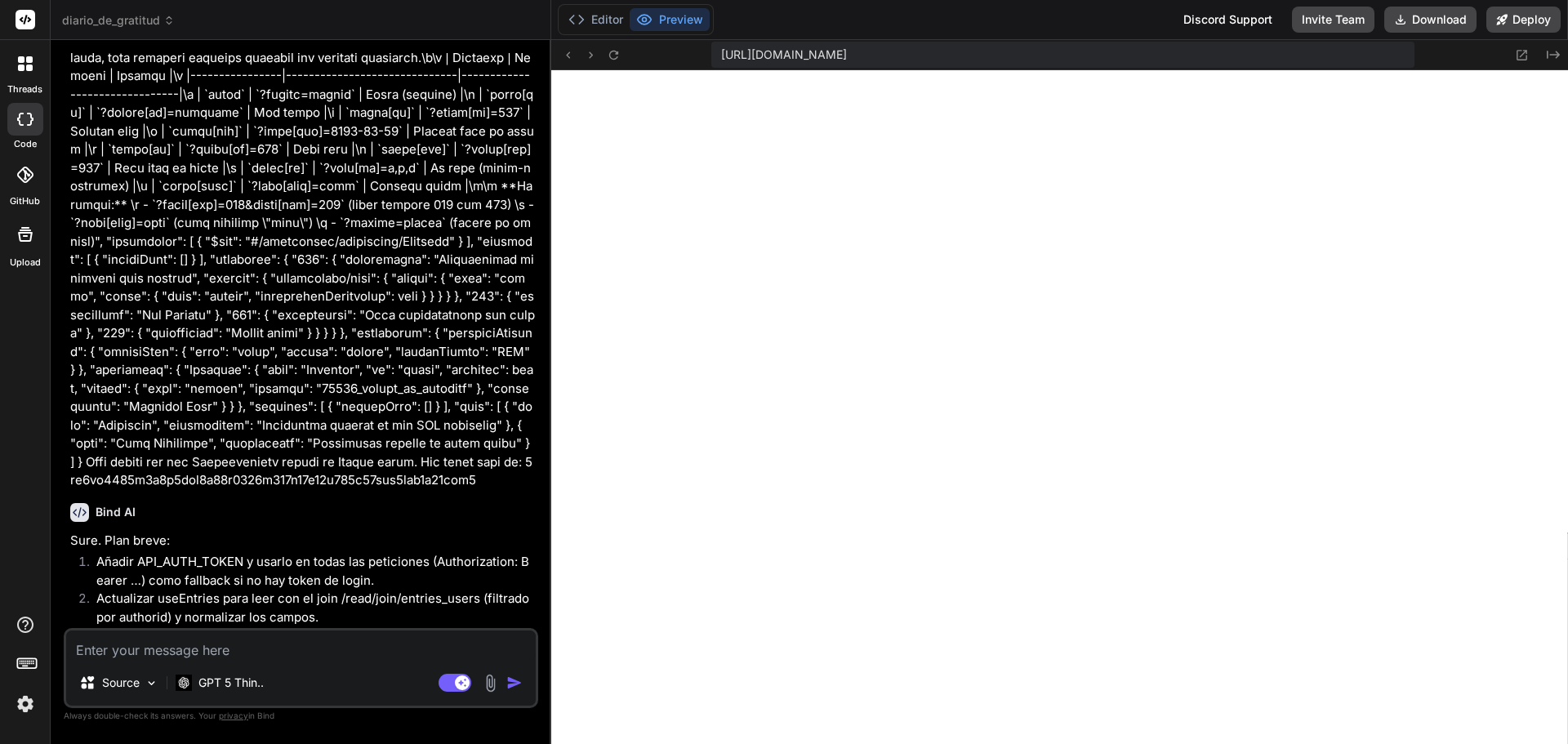
type textarea "x"
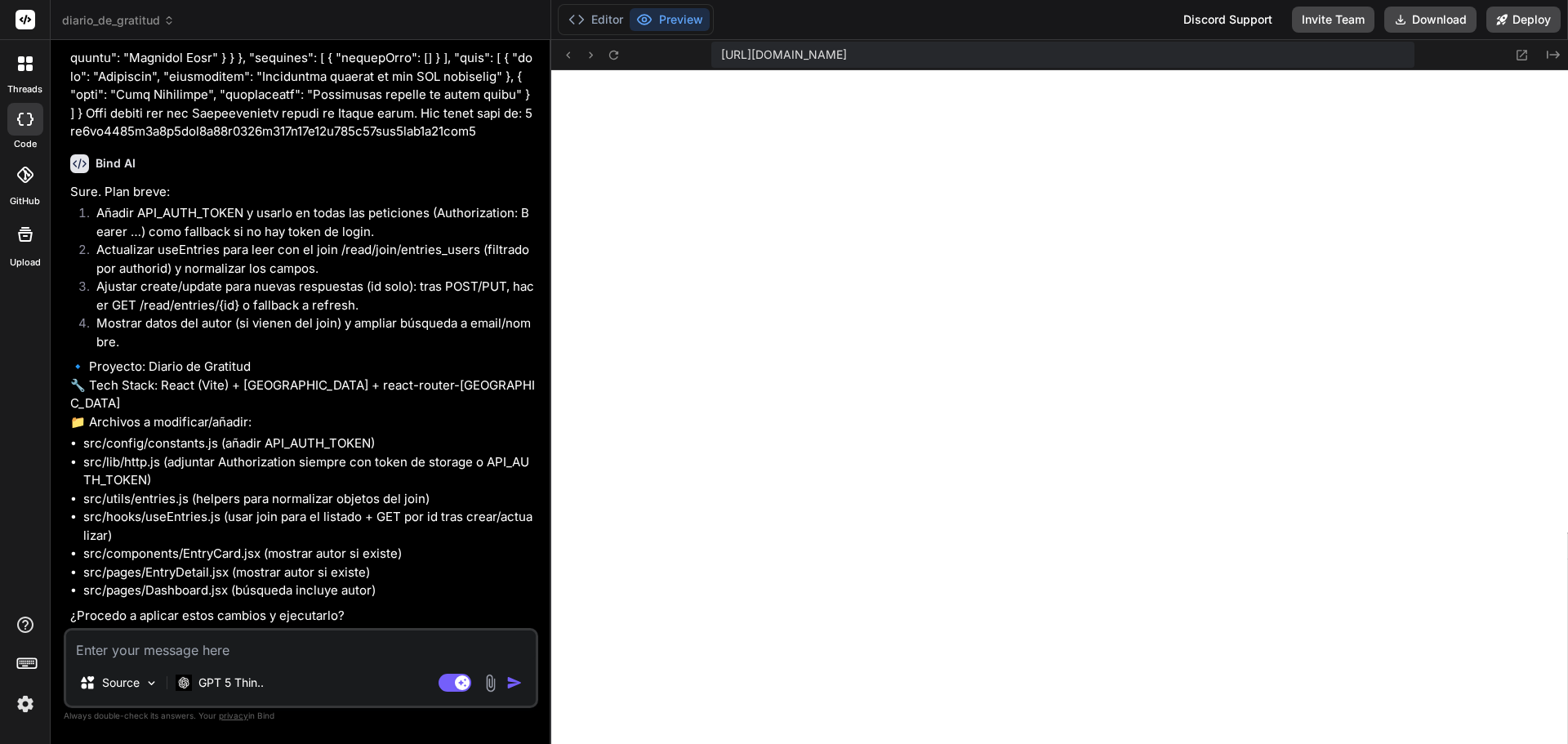
click at [219, 650] on textarea at bounding box center [301, 646] width 470 height 30
type textarea "P"
type textarea "x"
type textarea "Pr"
type textarea "x"
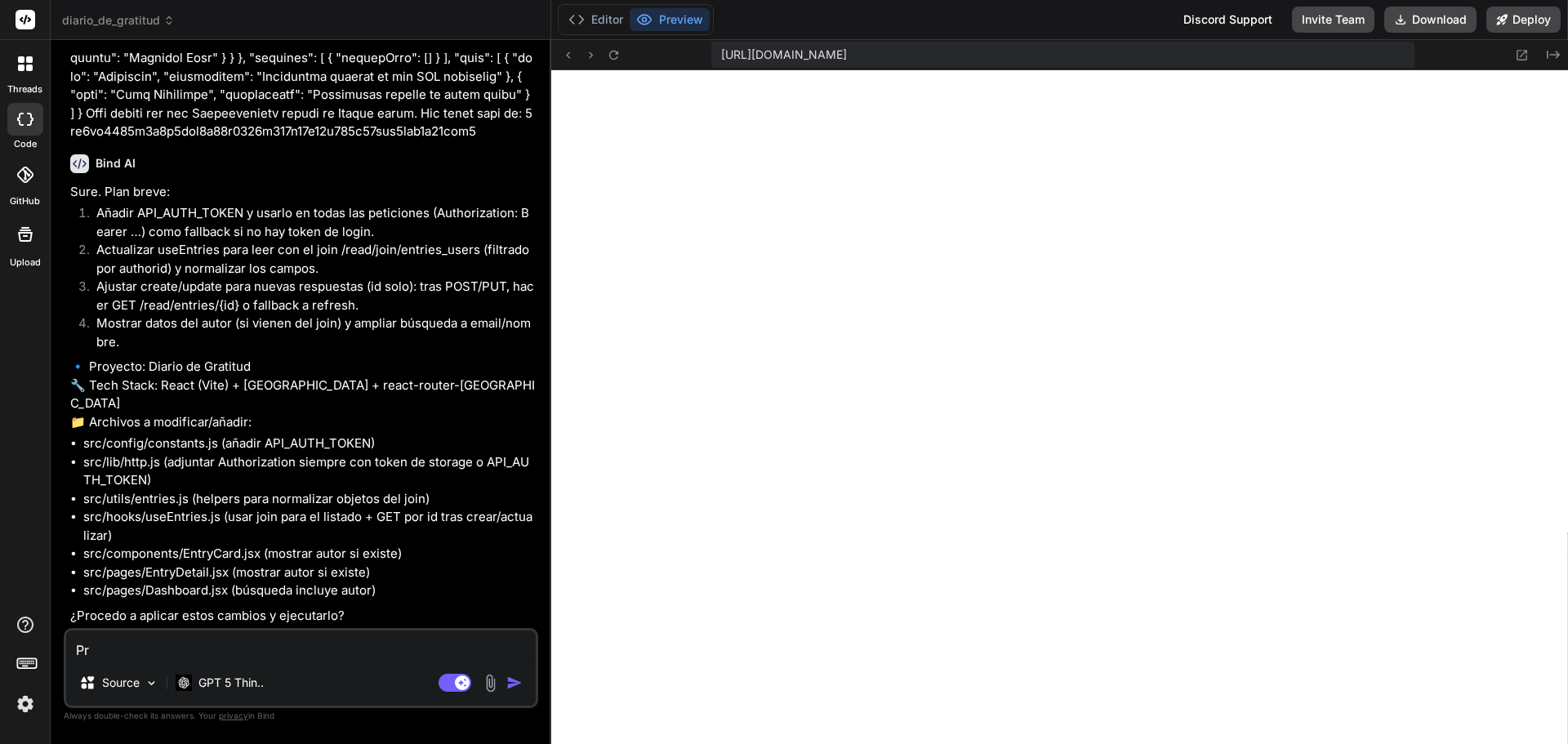
type textarea "Pro"
type textarea "x"
type textarea "Proc"
type textarea "x"
type textarea "Proce"
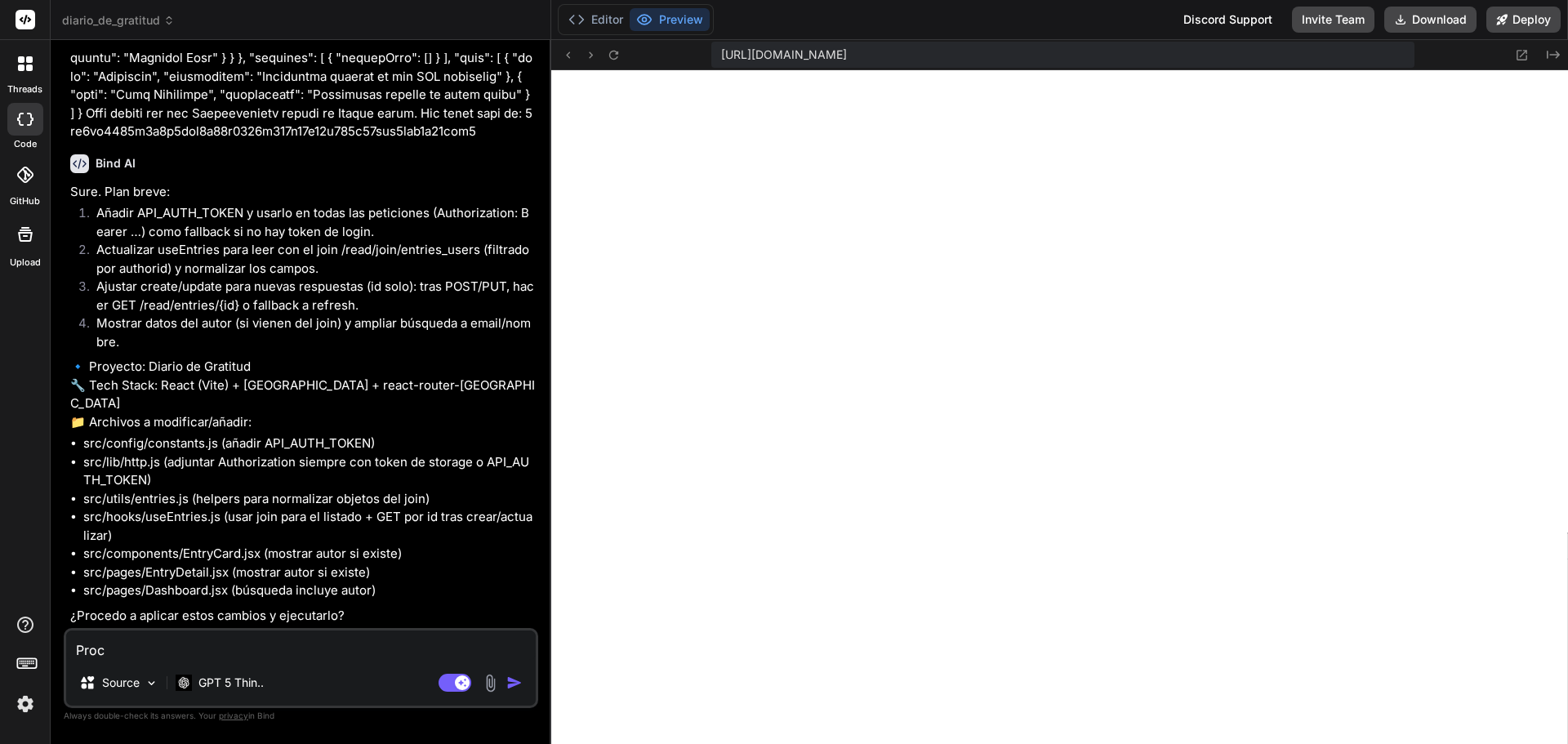
type textarea "x"
type textarea "Proced"
type textarea "x"
type textarea "Procede"
type textarea "x"
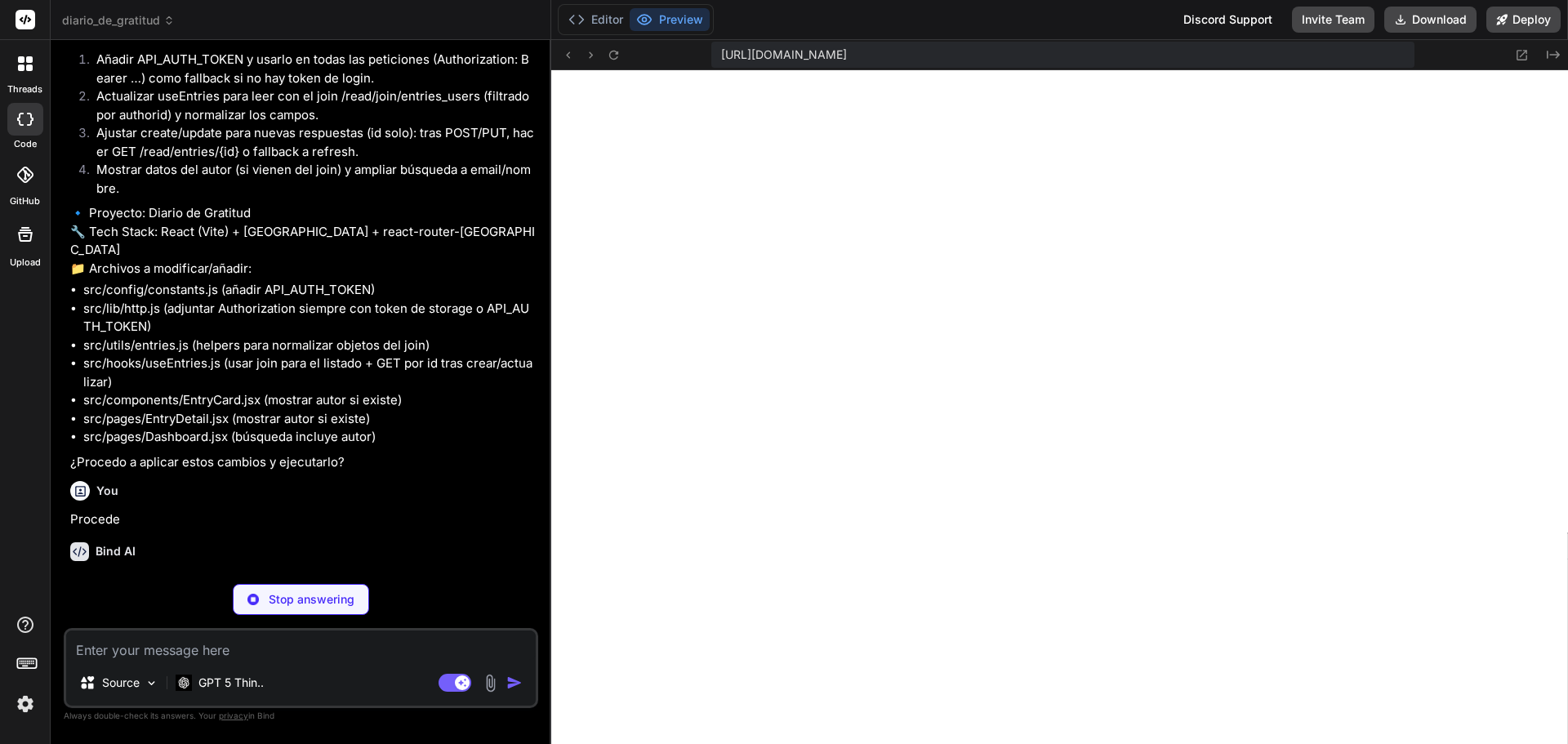
scroll to position [10373, 0]
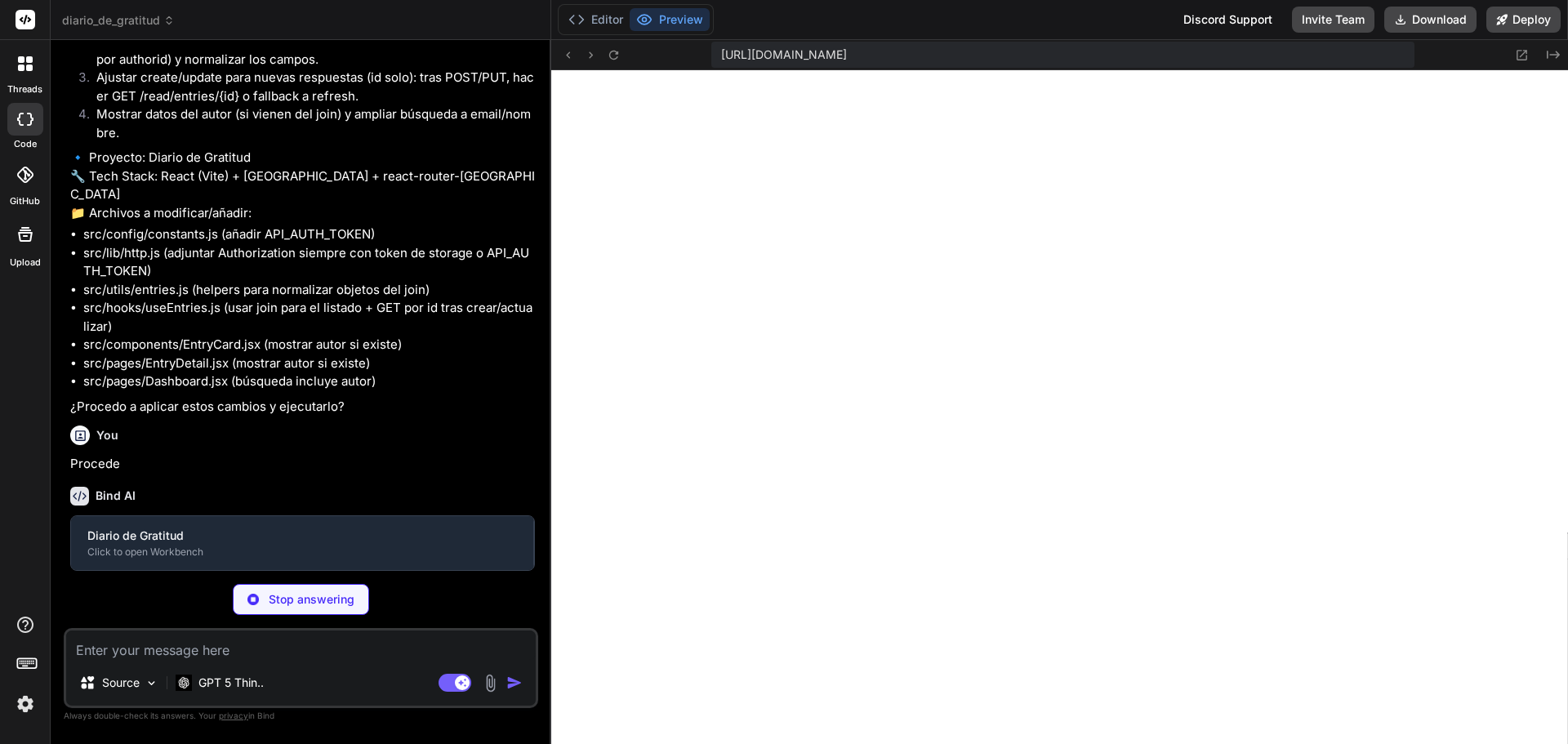
type textarea "x"
type textarea "export const API_BASE_URL = '[URL][DOMAIN_NAME]' export const INSTANCE_ID = '53…"
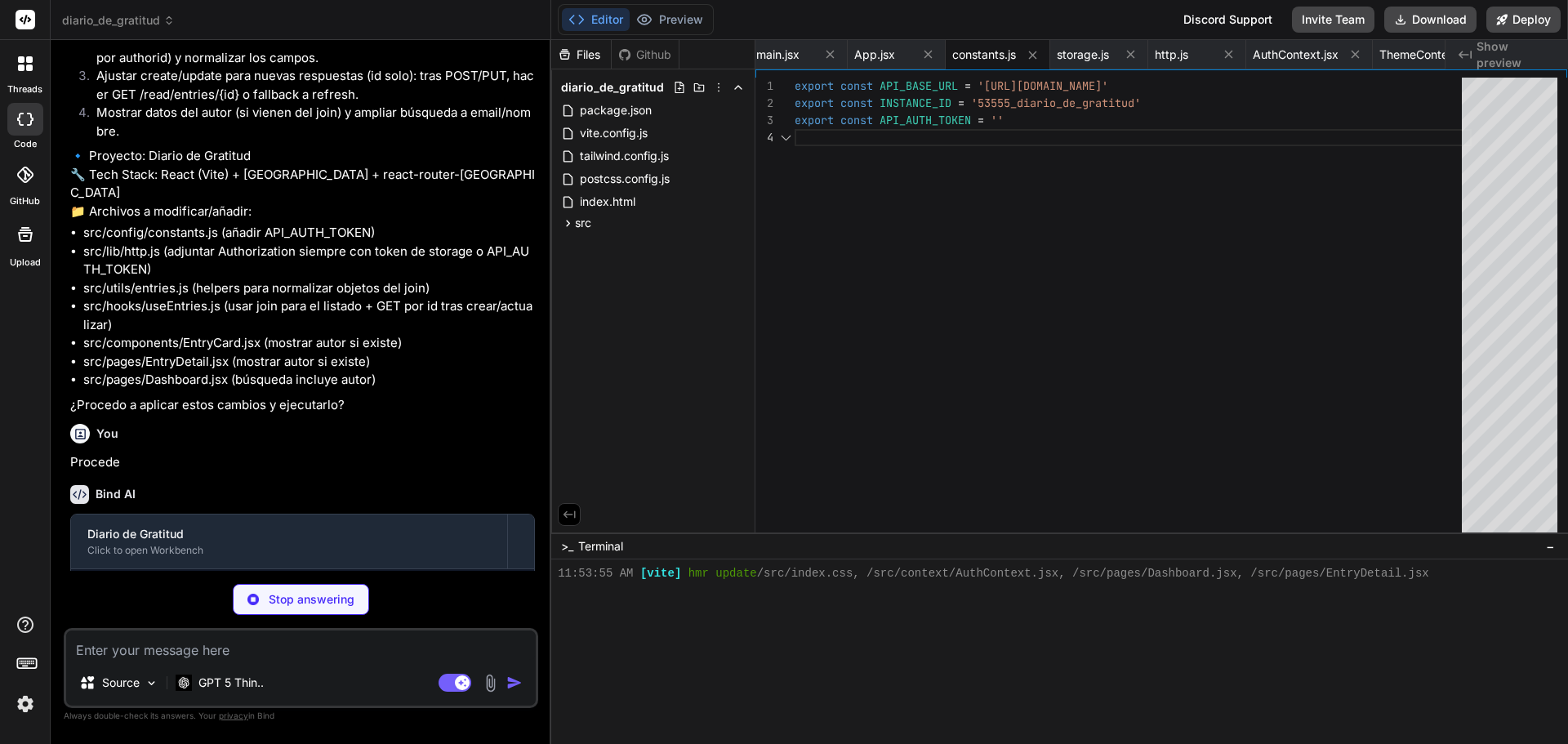
scroll to position [993, 0]
type textarea "x"
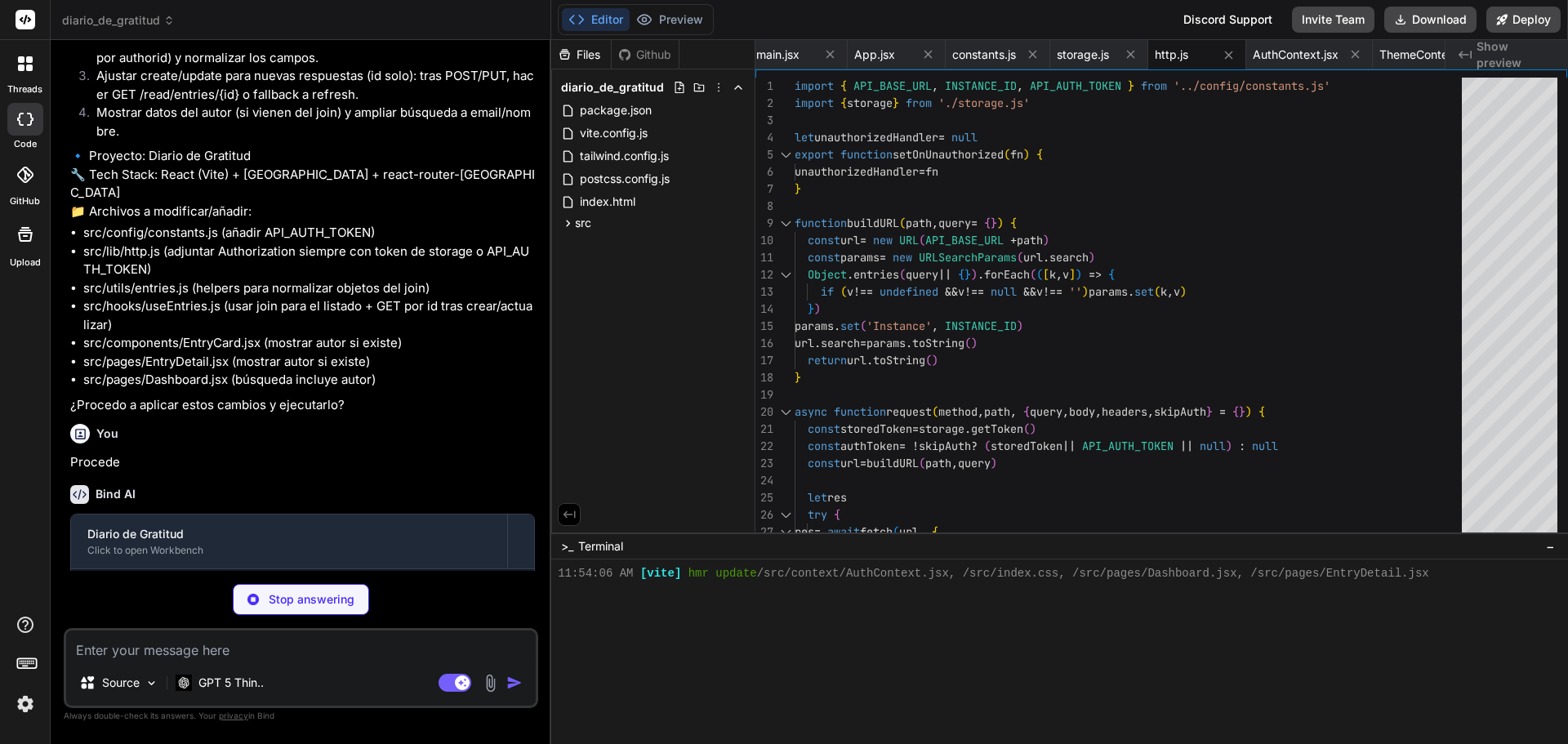
type textarea "x"
type textarea "}"
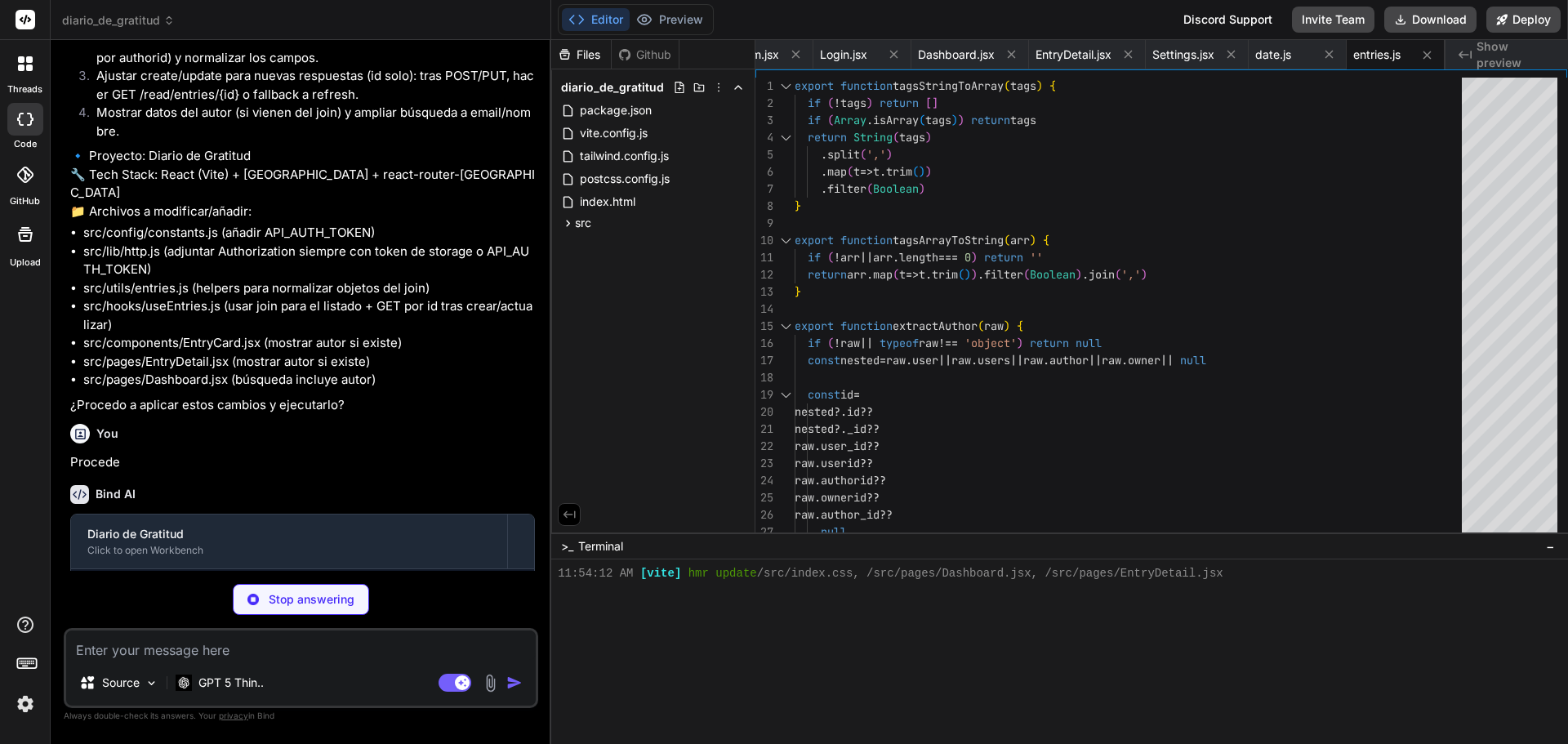
type textarea "x"
type textarea "error, refresh, createEntry, updateEntry, deleteEntry, getById, allTags } }"
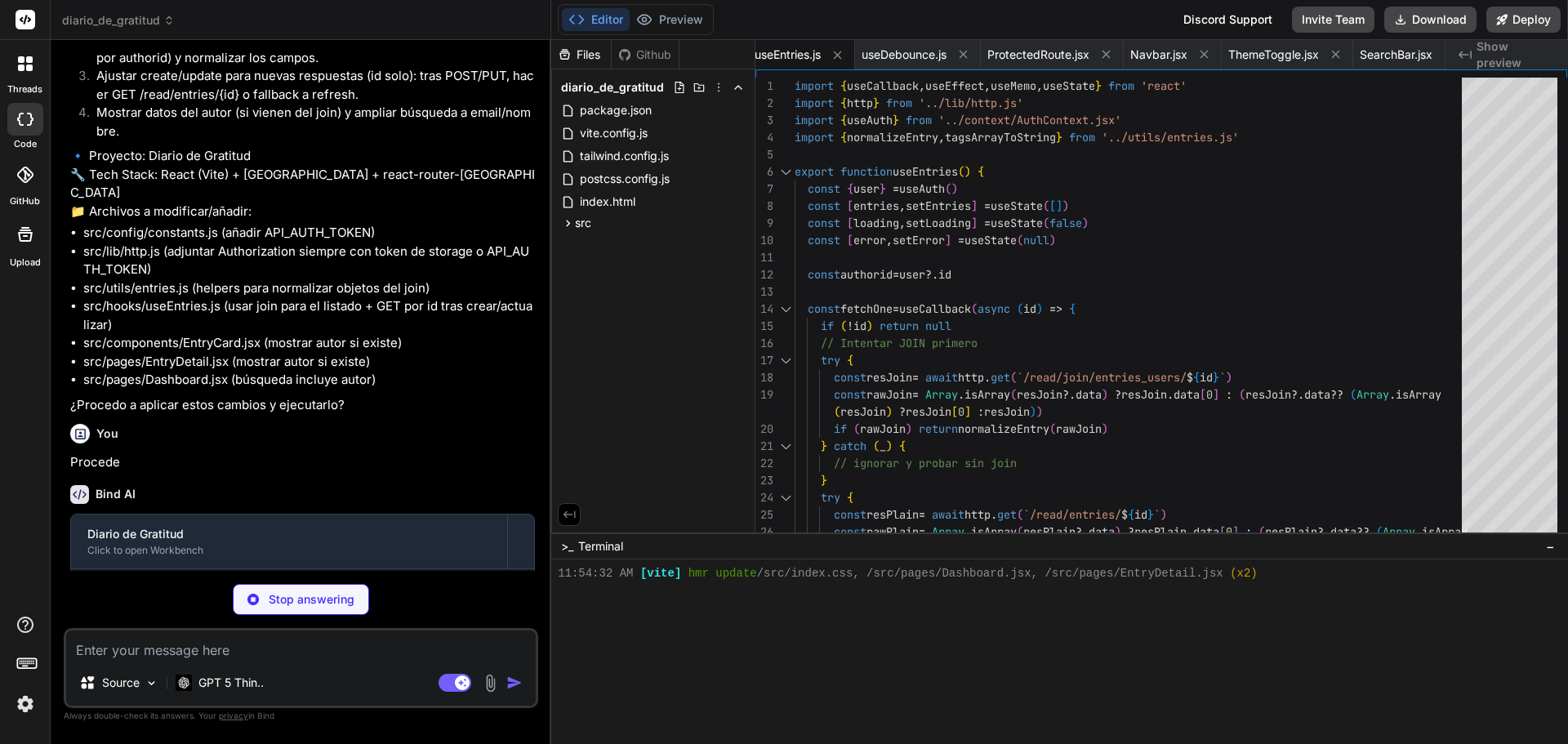
type textarea "x"
type textarea "}"
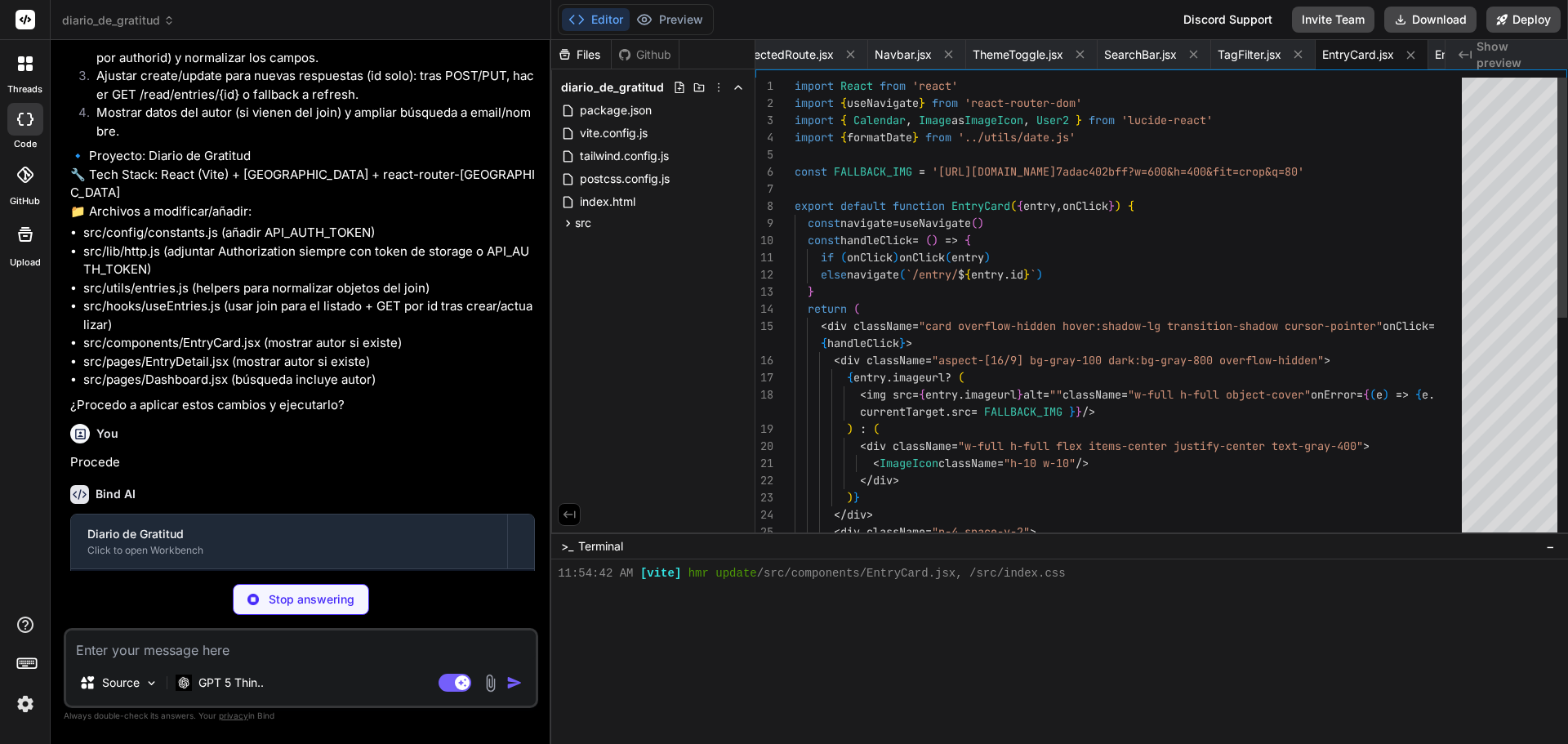
scroll to position [1056, 0]
type textarea "x"
type textarea "</Modal> </div> ) }"
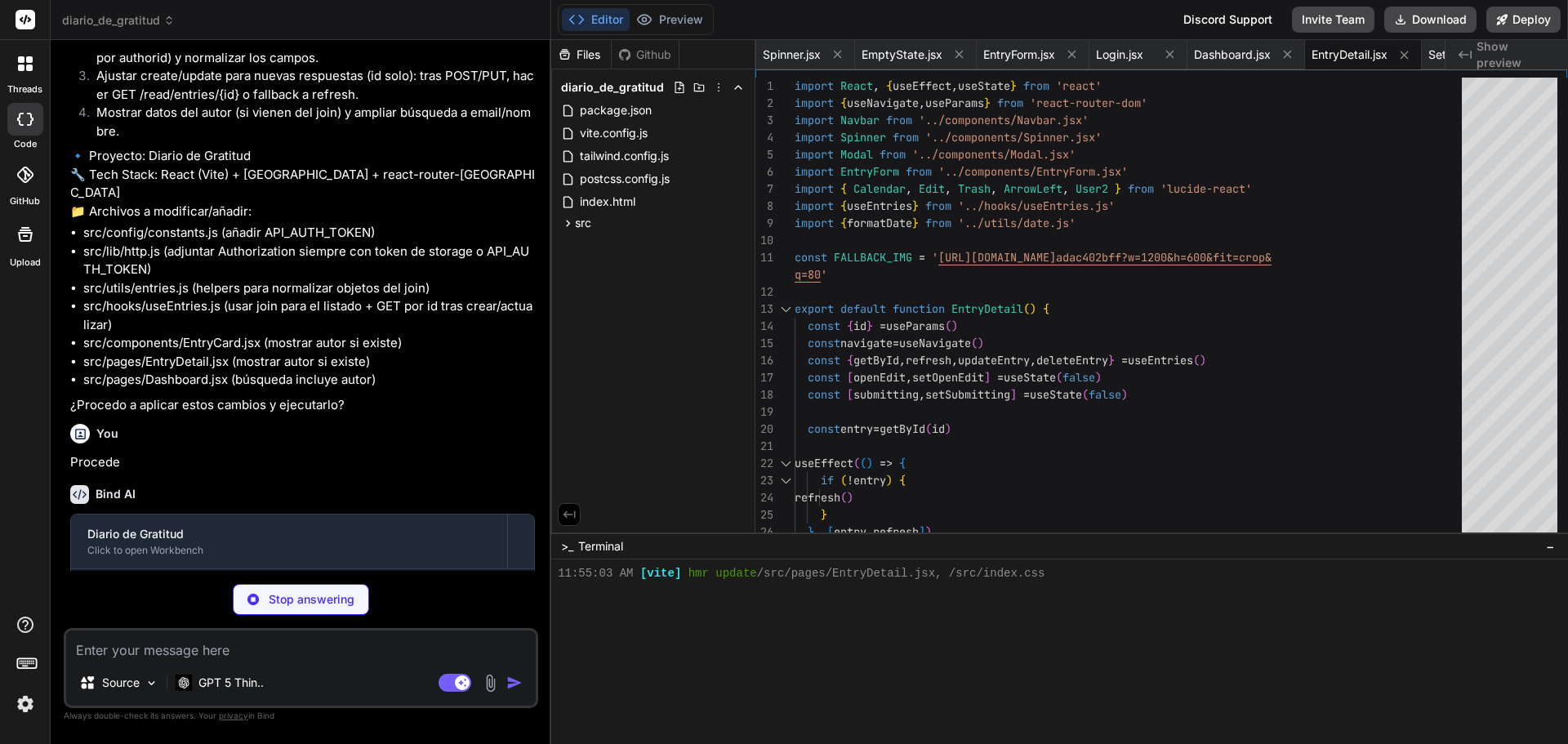
type textarea "x"
type textarea "</main> <Modal open={open} onClose={() => setOpen(false)} title="Nueva entrada"…"
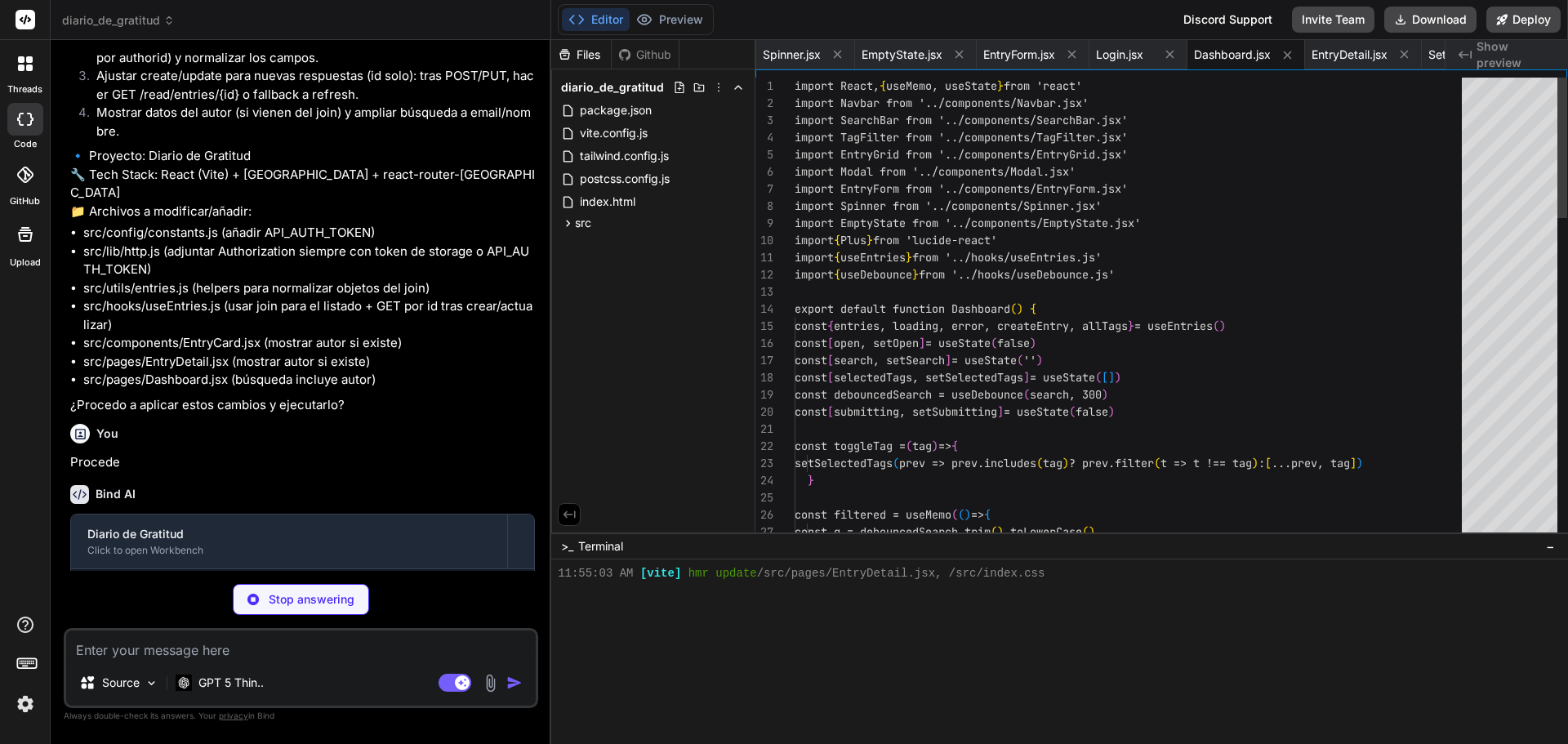
scroll to position [1086, 0]
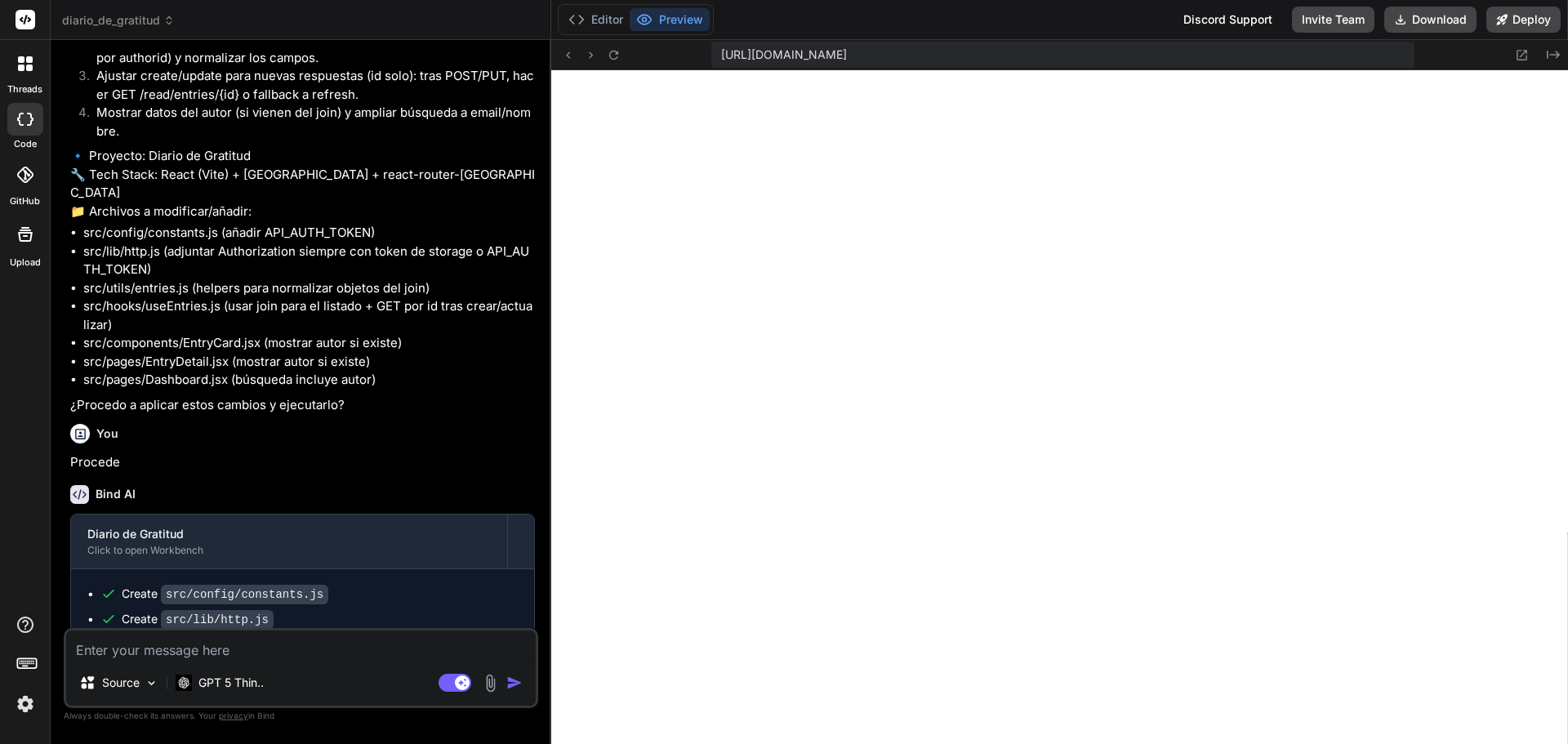
type textarea "x"
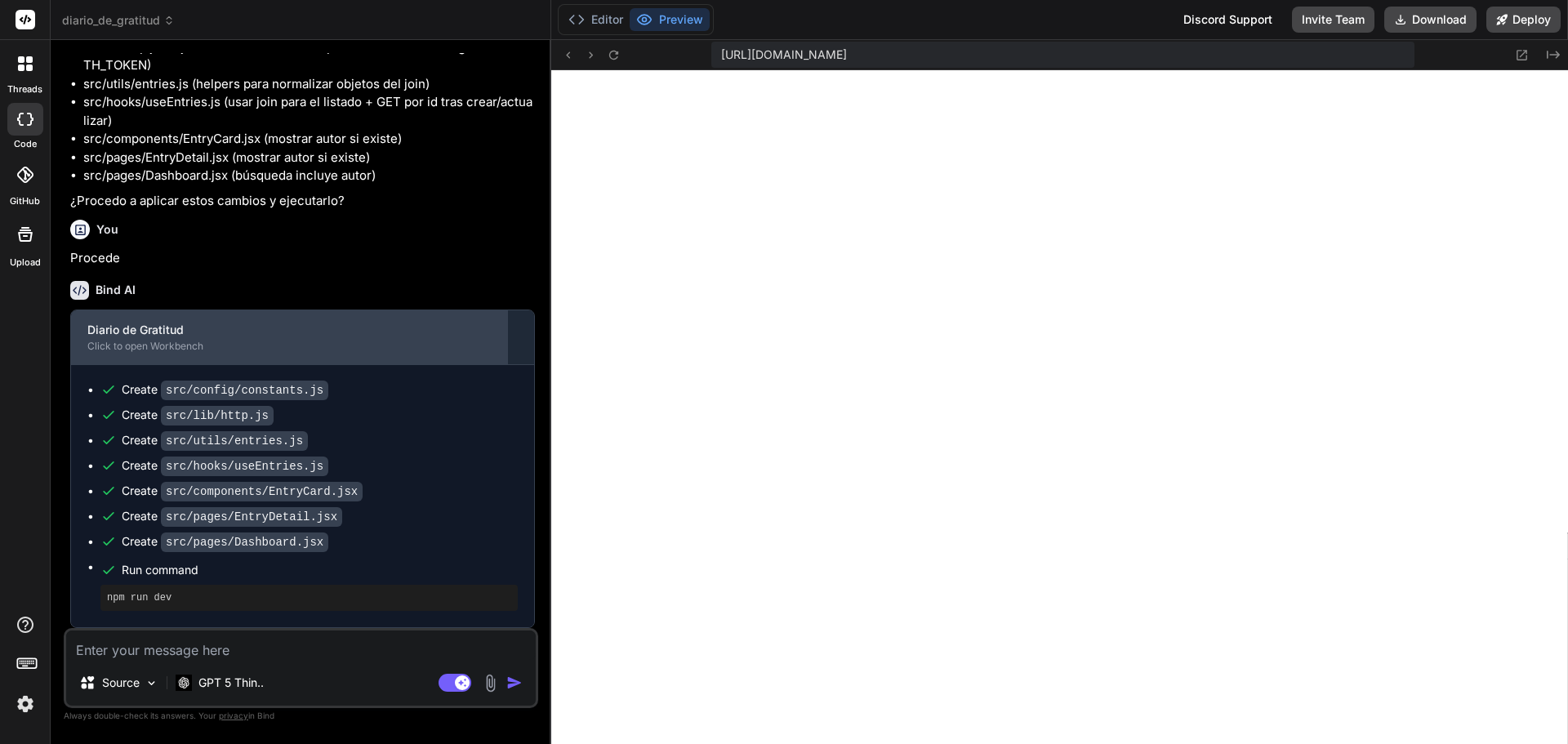
scroll to position [10618, 0]
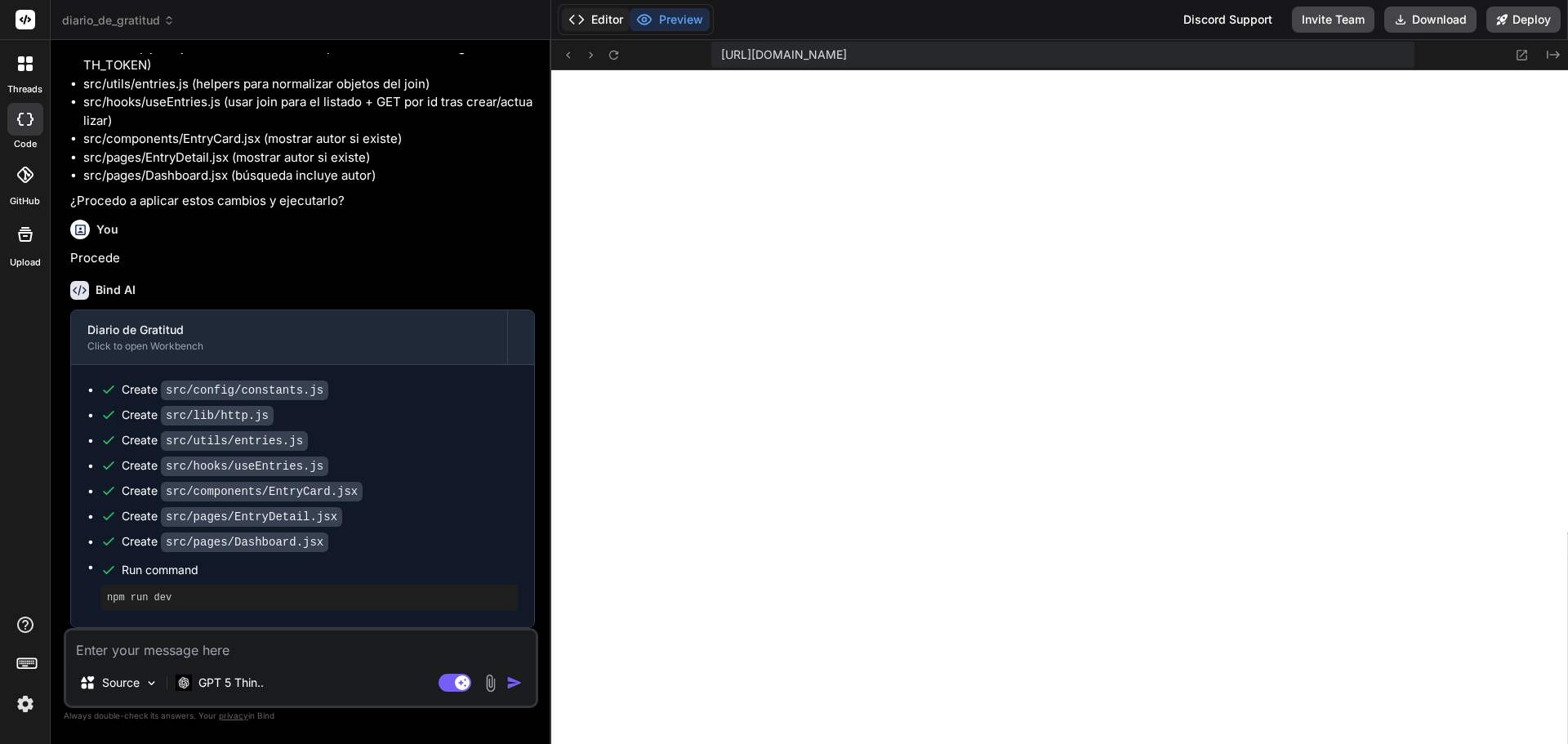
click at [614, 23] on button "Editor" at bounding box center [596, 19] width 68 height 23
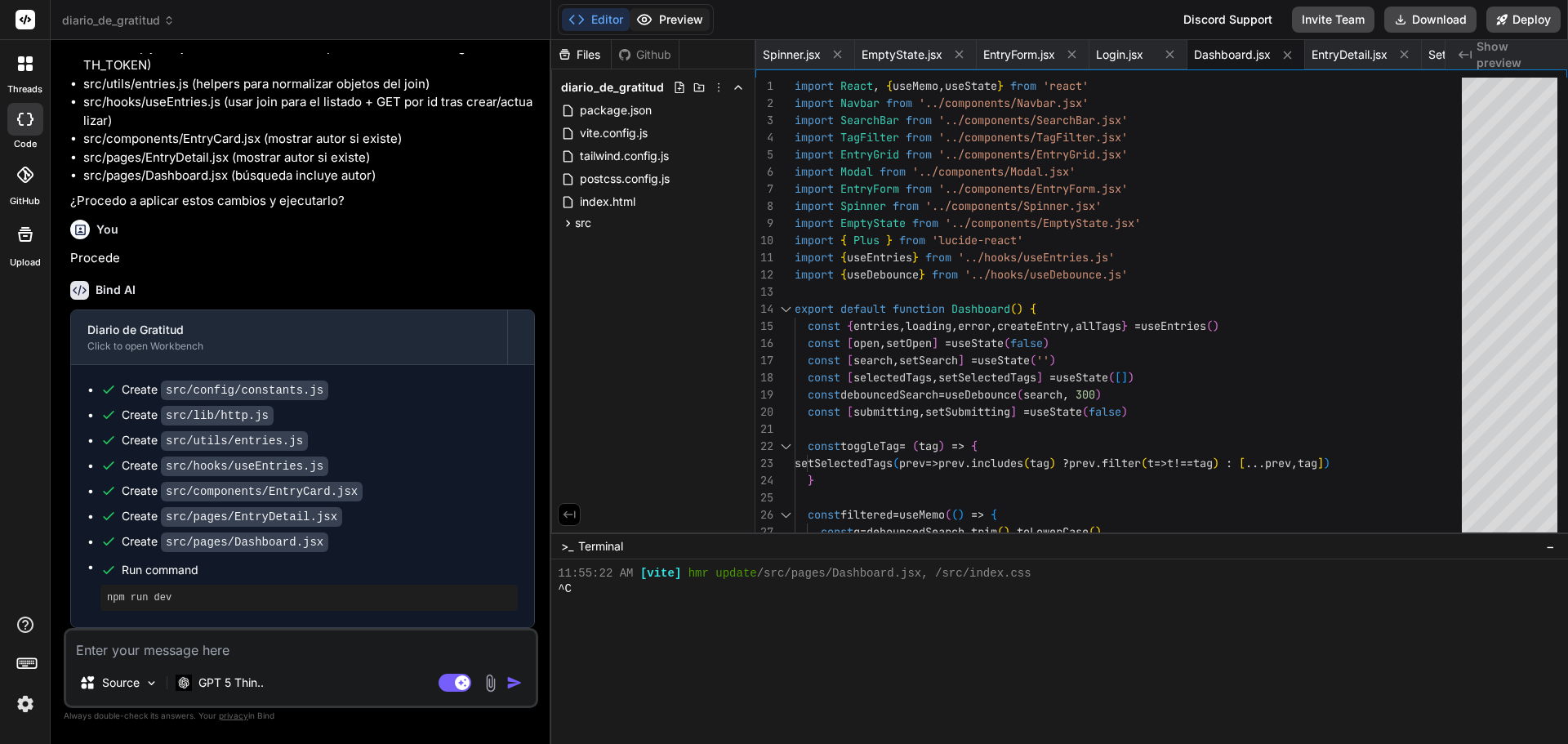
click at [652, 25] on icon at bounding box center [644, 19] width 17 height 17
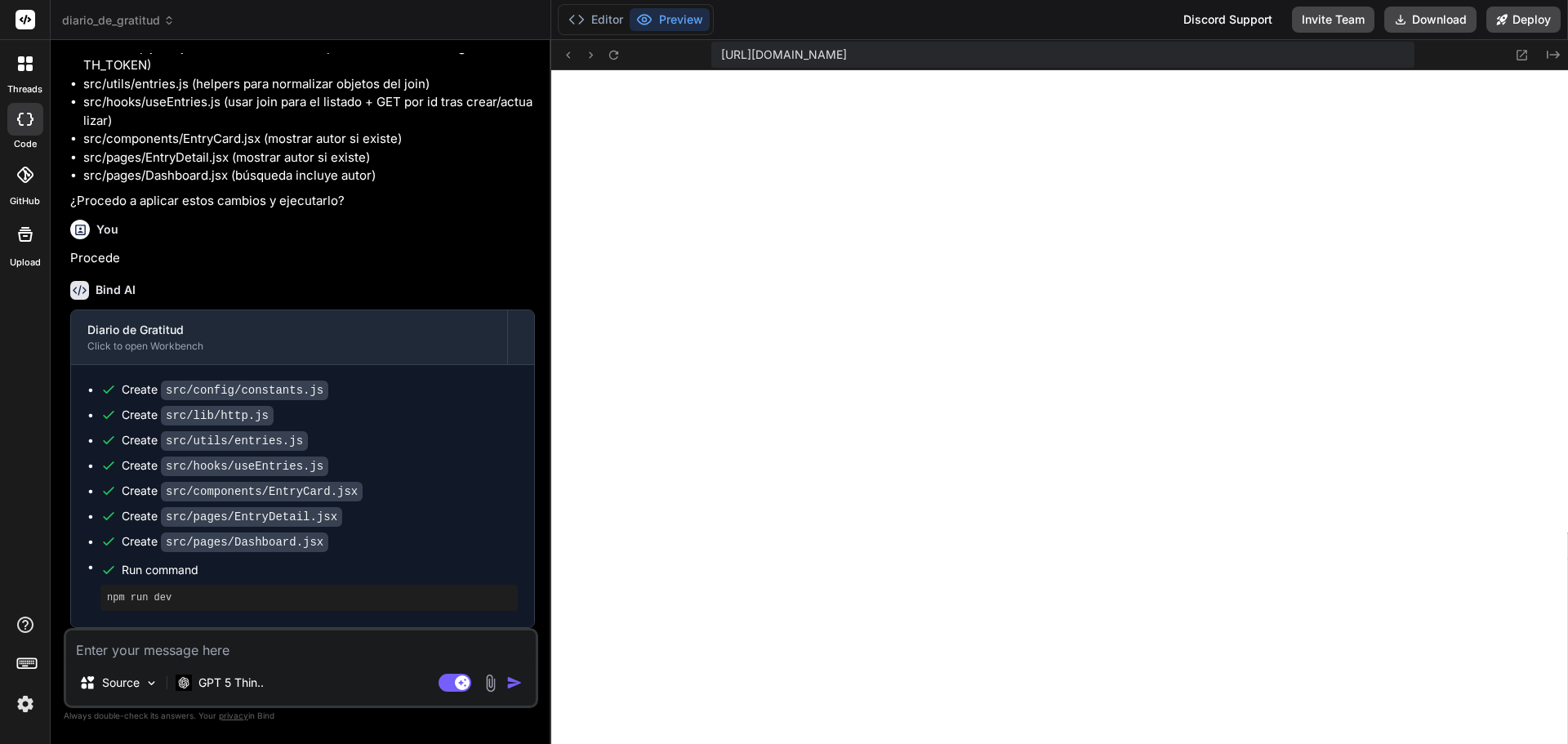
click at [249, 655] on textarea at bounding box center [301, 646] width 470 height 30
type textarea "C"
type textarea "x"
type textarea "Co"
type textarea "x"
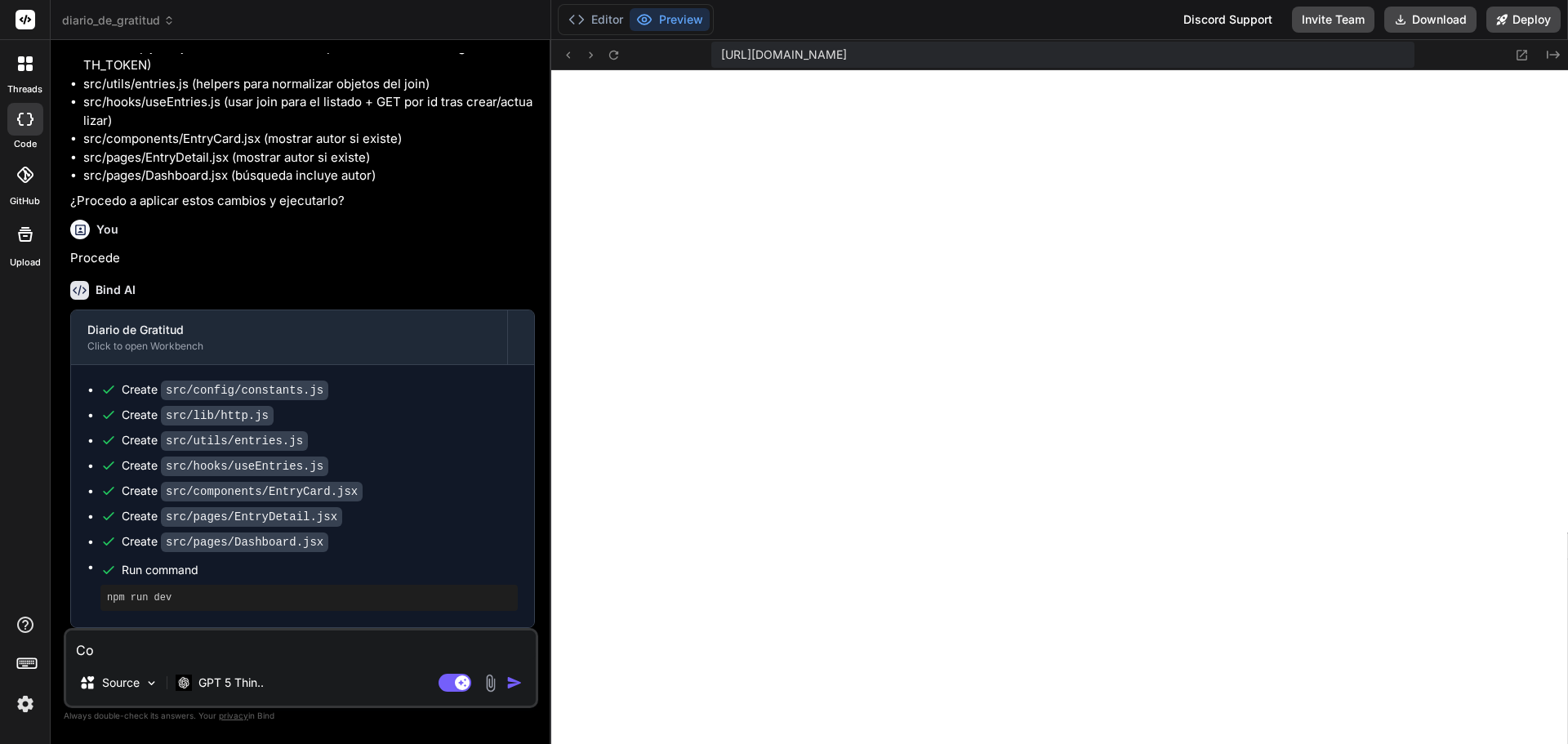
type textarea "Con"
type textarea "x"
type textarea "Con"
type textarea "x"
type textarea "Con t"
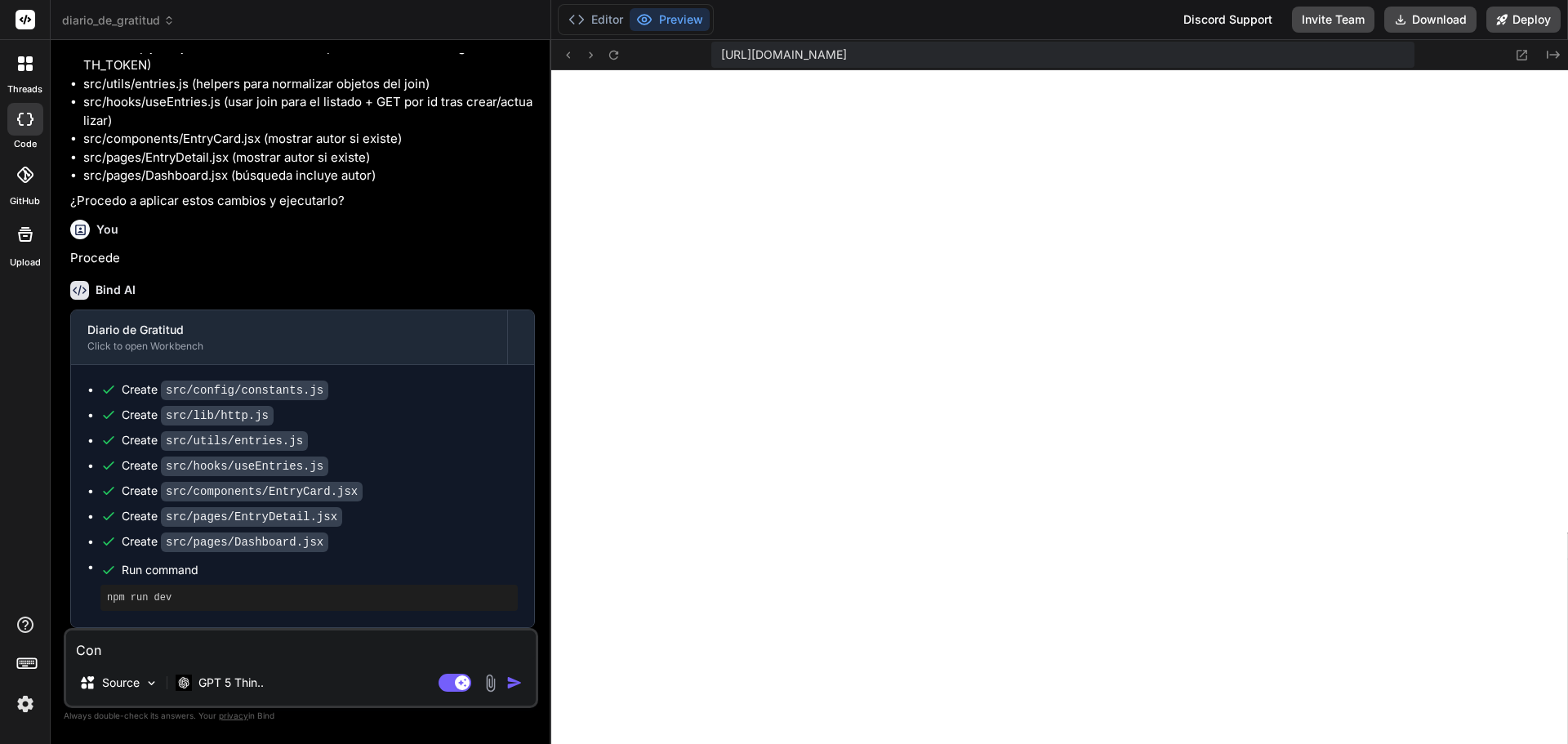
type textarea "x"
type textarea "Con to"
type textarea "x"
type textarea "Con tod"
type textarea "x"
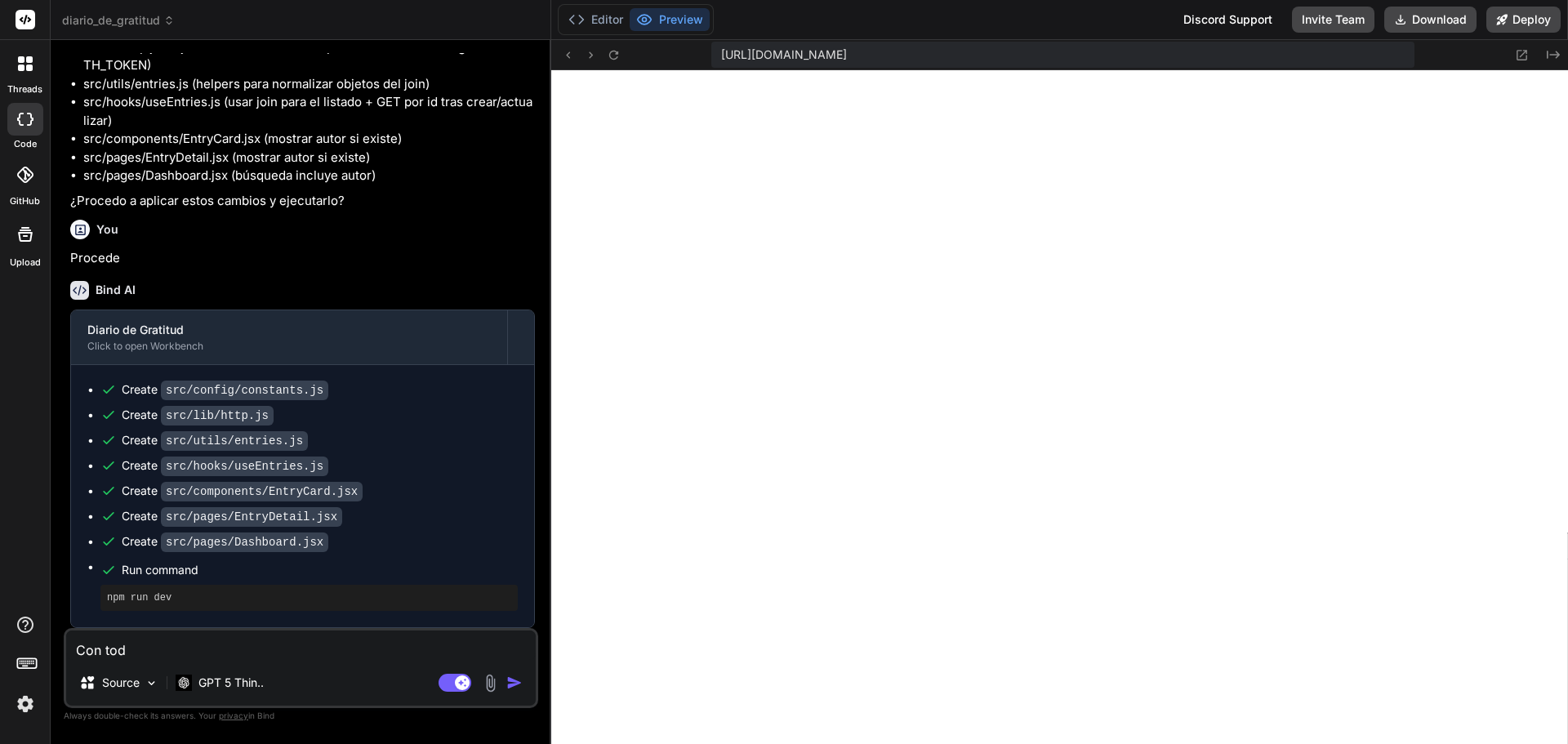
type textarea "Con todo"
type textarea "x"
type textarea "Con todo"
type textarea "x"
type textarea "Con todo y"
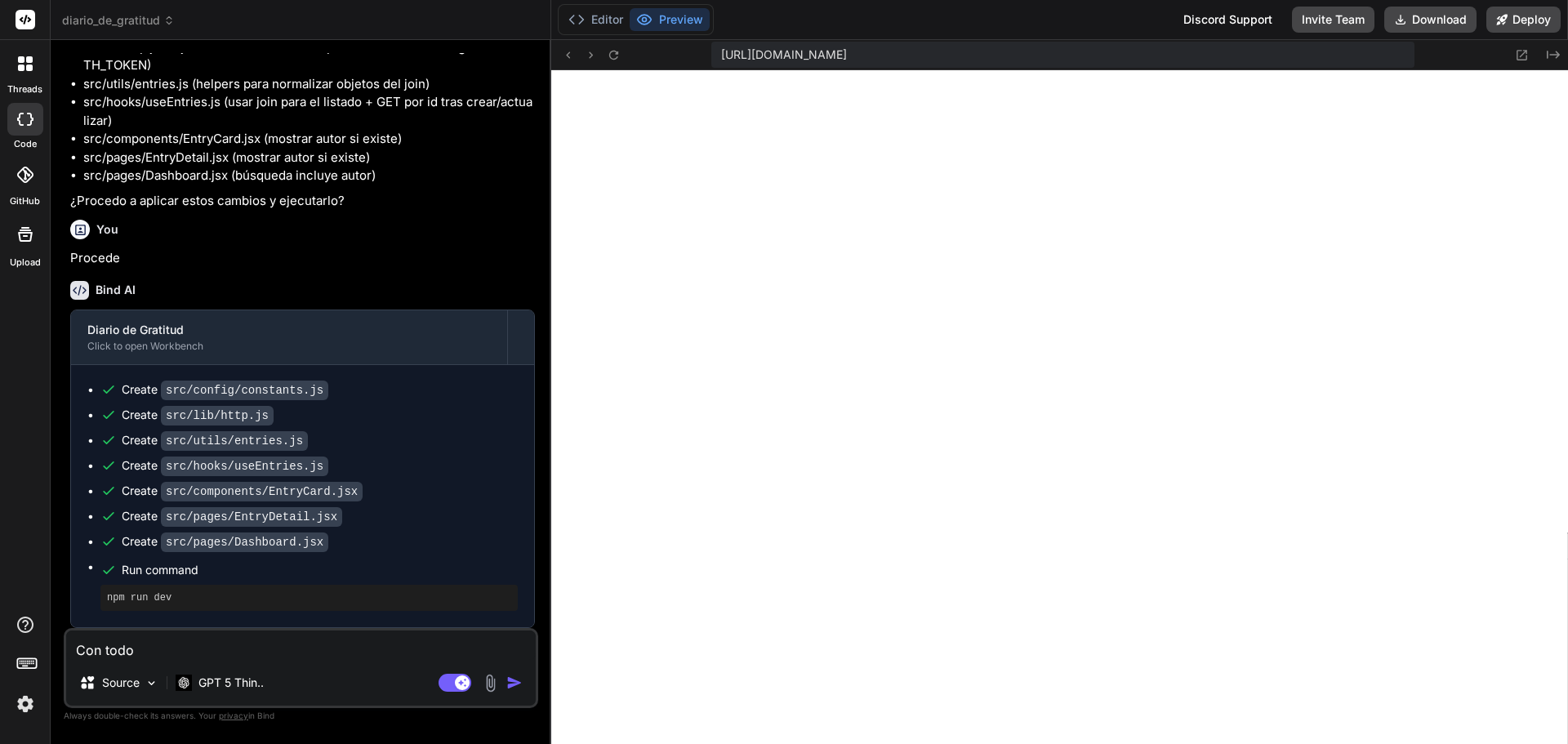
type textarea "x"
type textarea "Con todo y"
type textarea "x"
type textarea "Con todo y e"
type textarea "x"
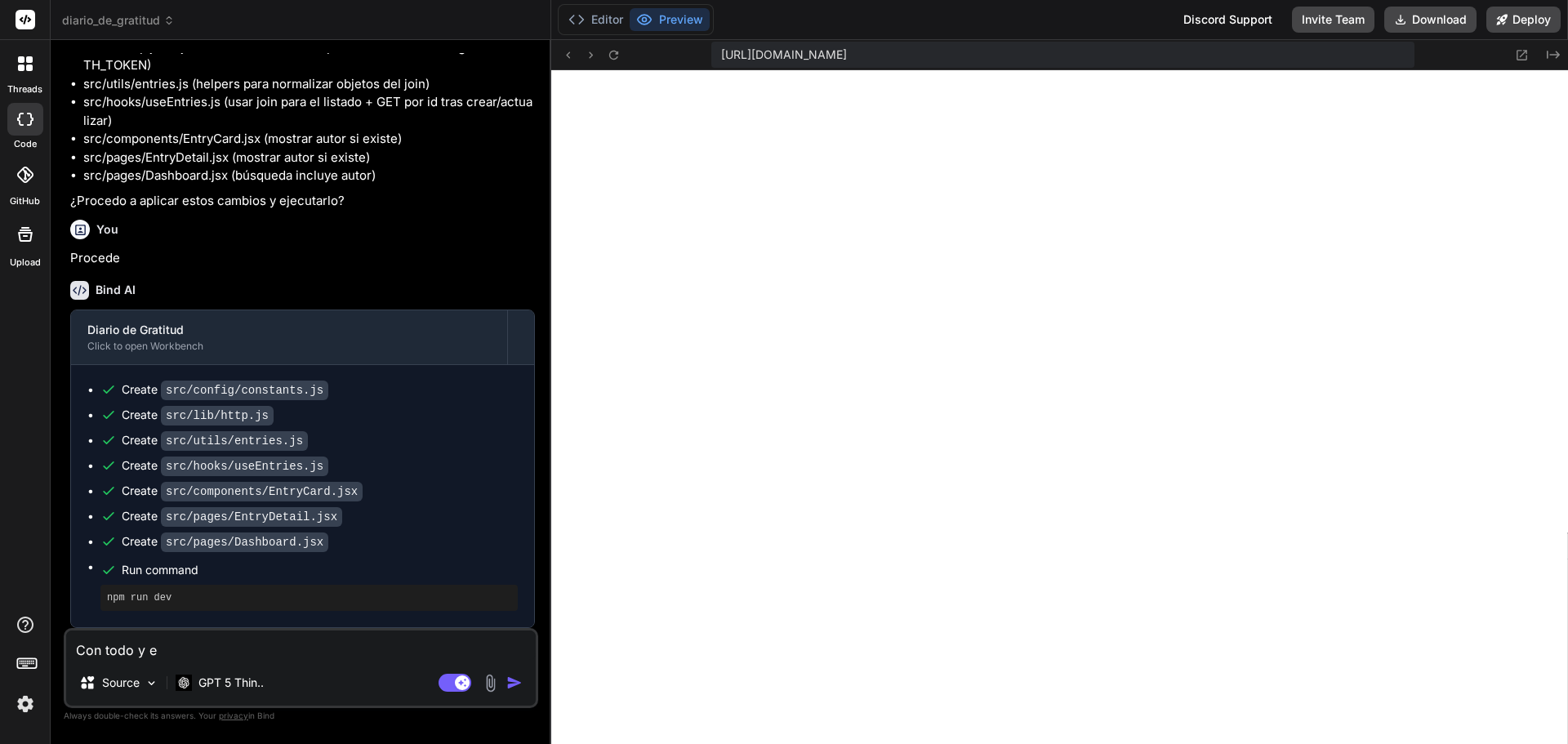
type textarea "Con todo y"
type textarea "x"
type textarea "Con todo y"
type textarea "x"
type textarea "Con todo y"
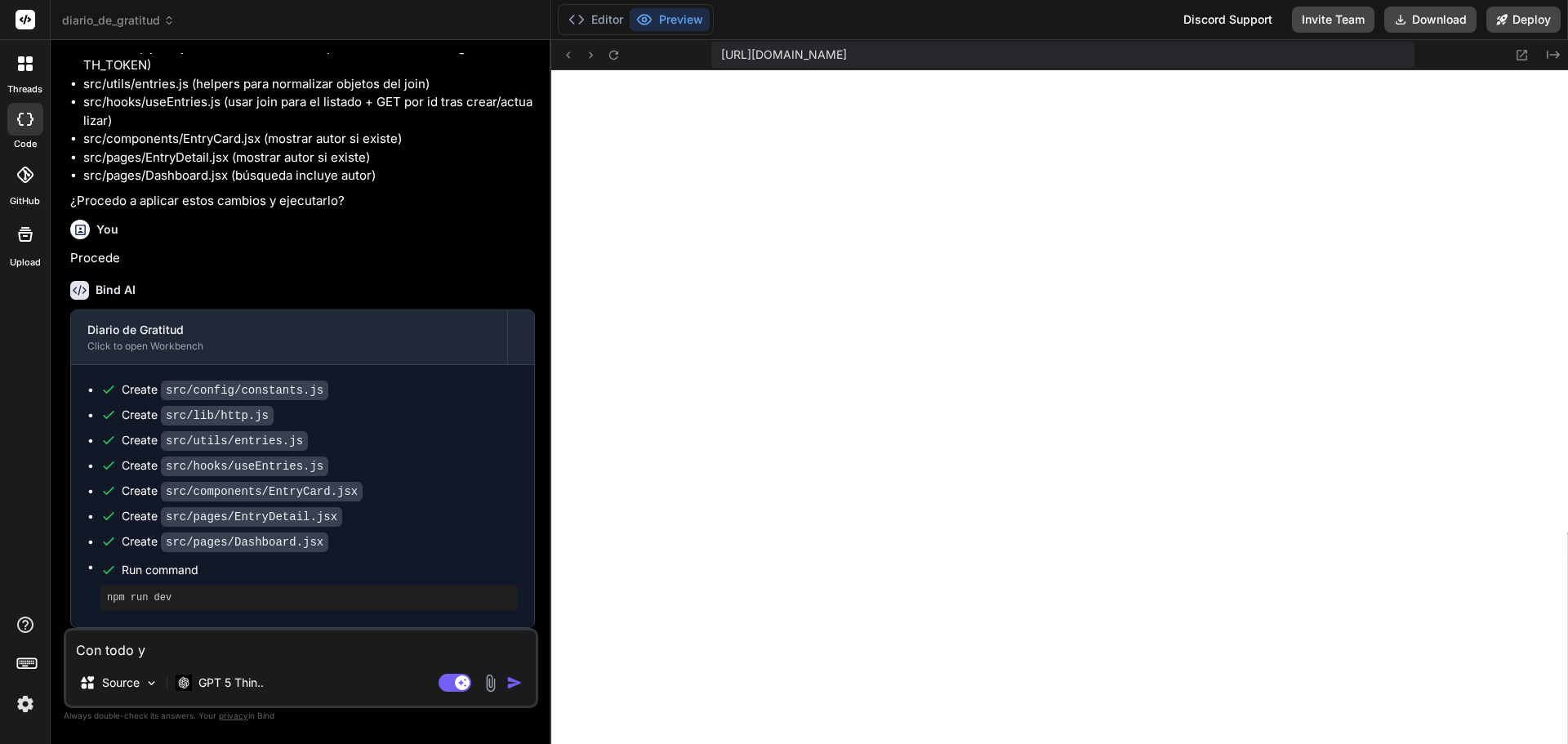
type textarea "x"
type textarea "Con todo y e"
type textarea "x"
type textarea "Con todo y el"
type textarea "x"
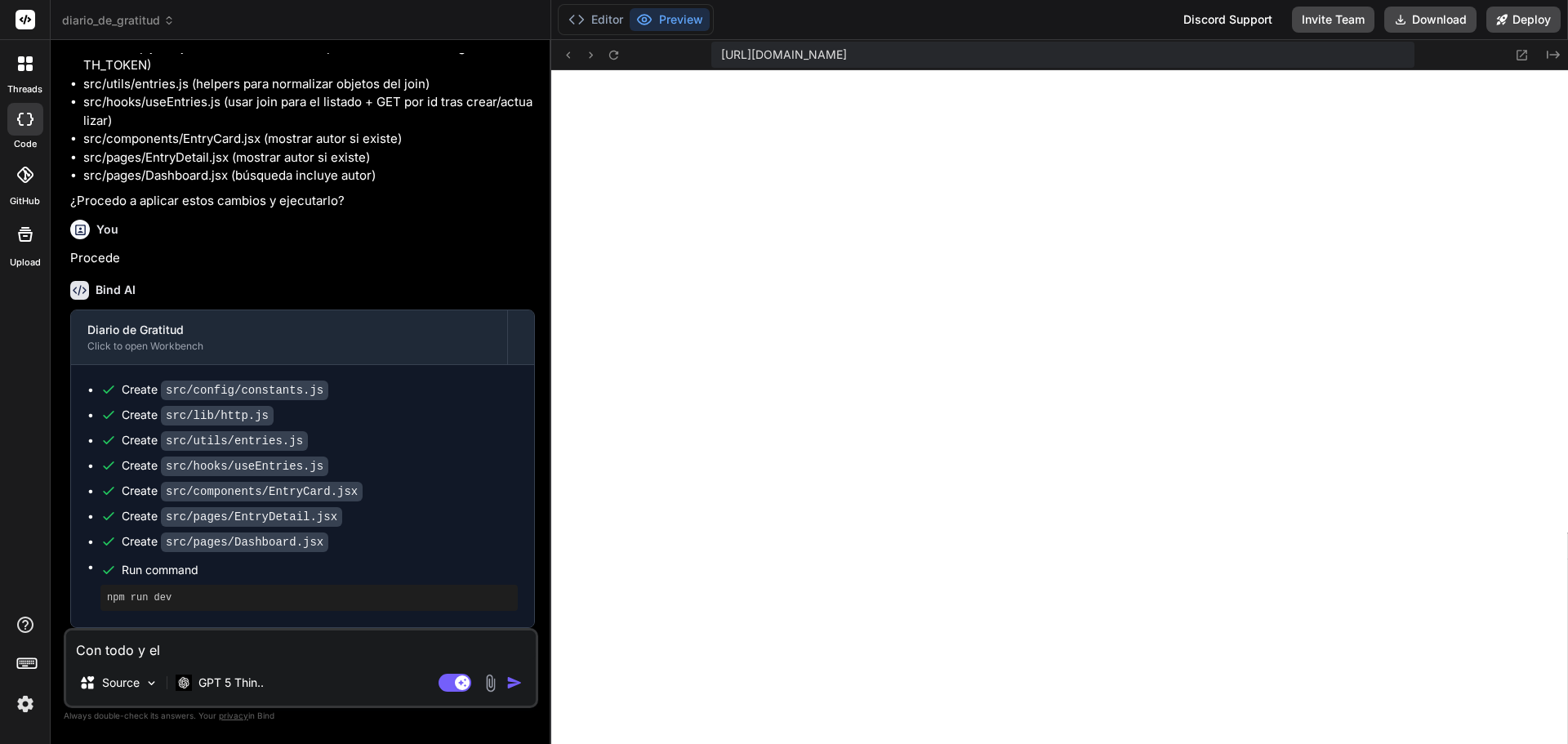
type textarea "Con todo y el"
type textarea "x"
type textarea "Con todo y el a"
type textarea "x"
type textarea "Con todo y el au"
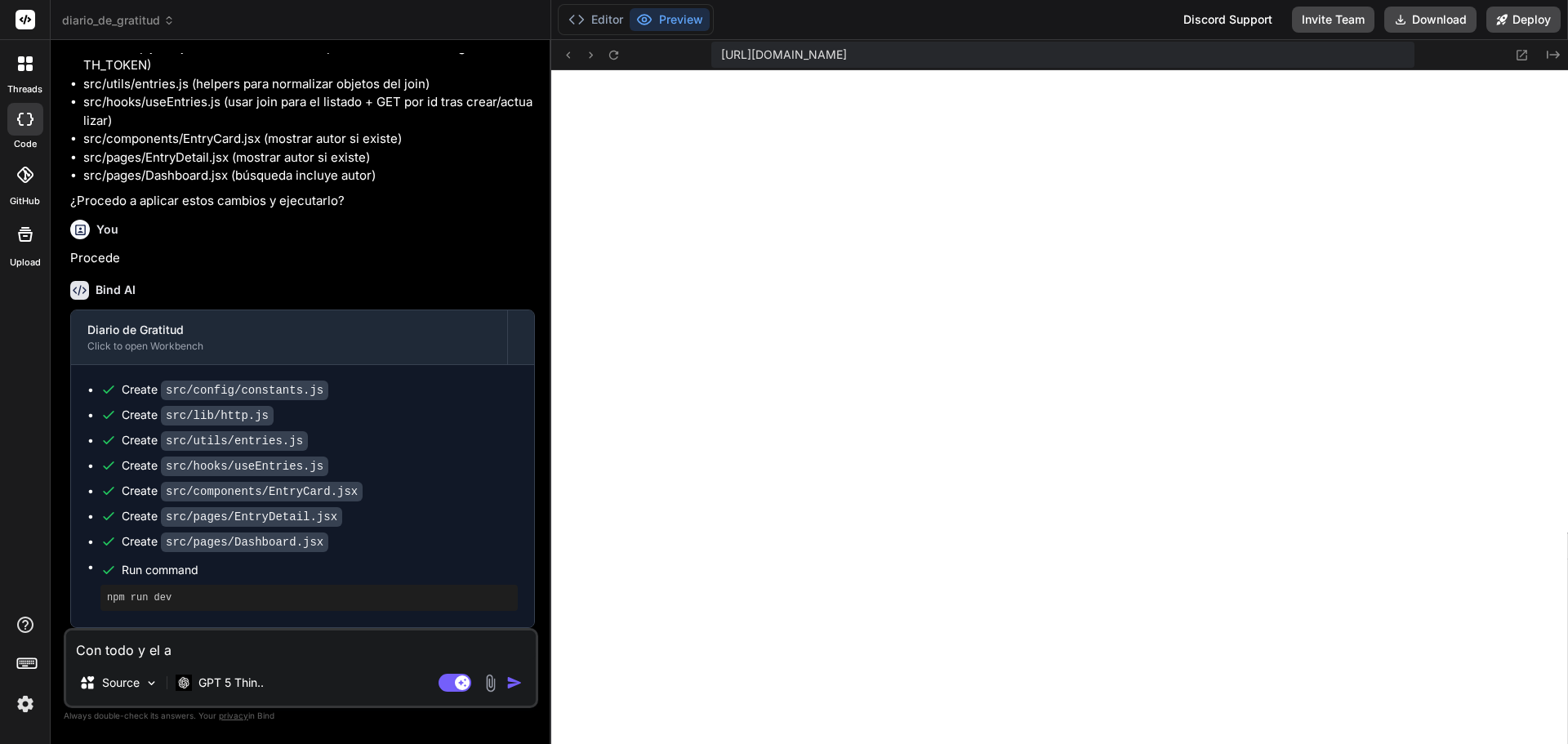
type textarea "x"
type textarea "Con todo y el aut"
type textarea "x"
type textarea "Con todo y el auth"
type textarea "x"
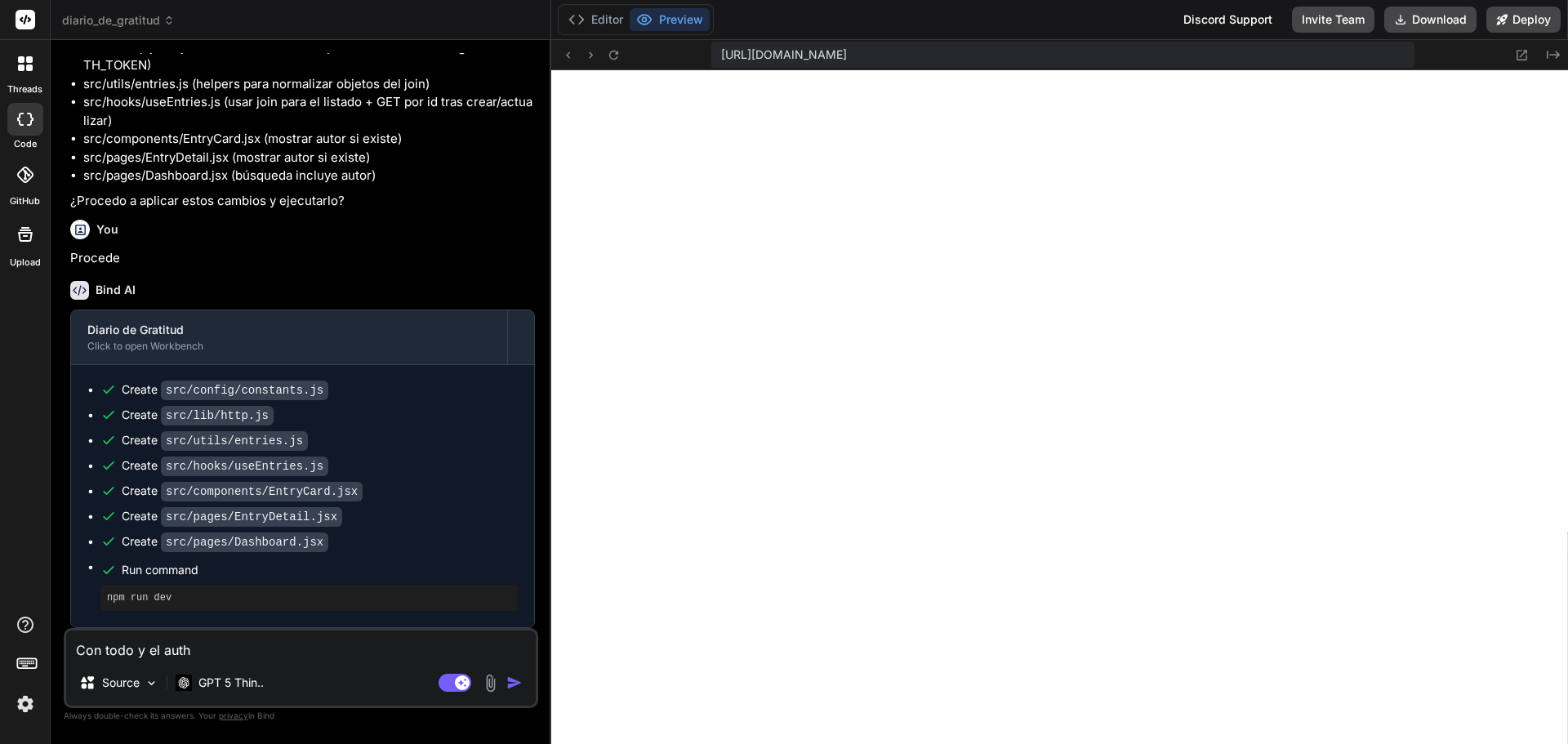
type textarea "Con todo y el autho"
type textarea "x"
type textarea "Con todo y el author"
type textarea "x"
type textarea "Con todo y el authori"
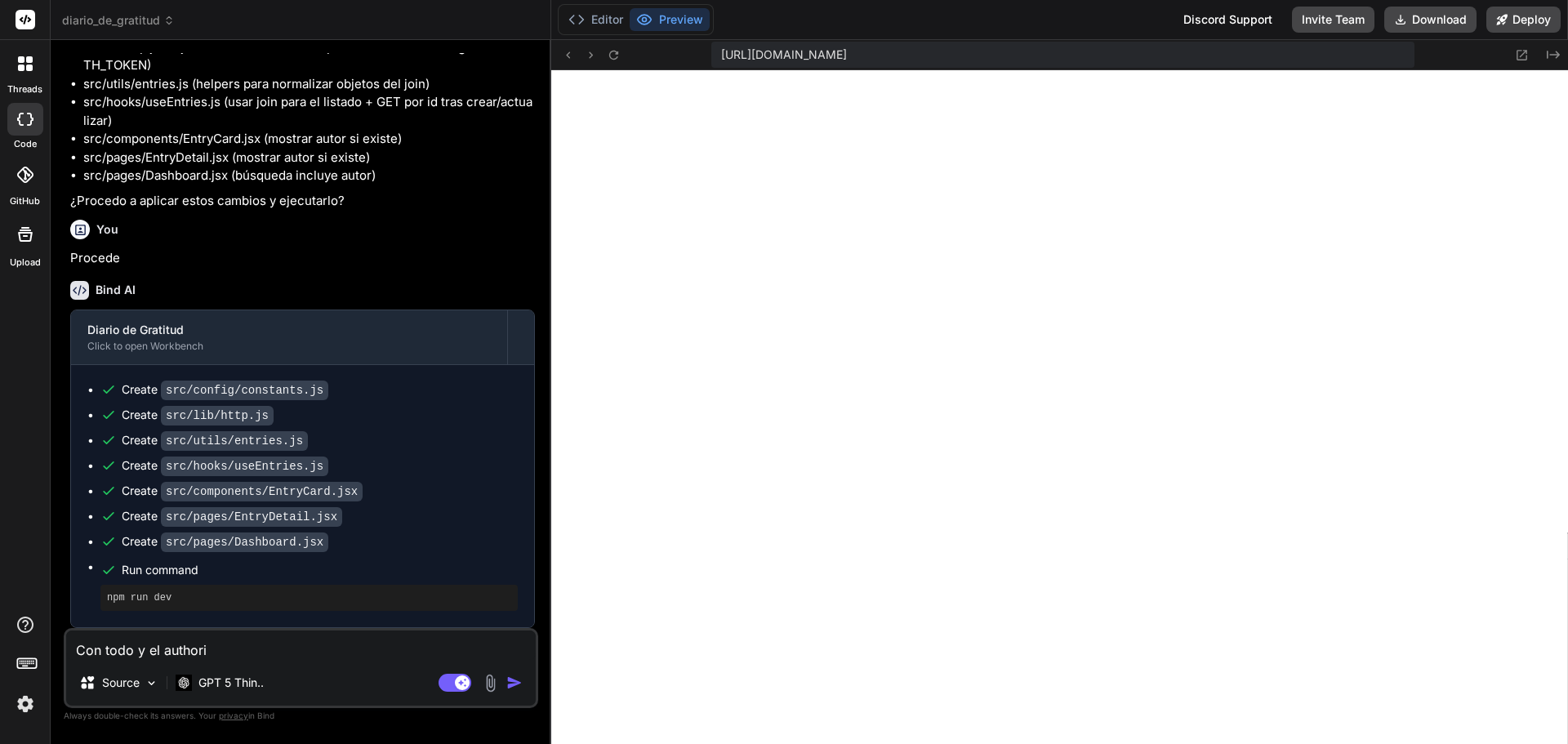
type textarea "x"
type textarea "Con todo y el authoriz"
type textarea "x"
type textarea "Con todo y el authoriza"
type textarea "x"
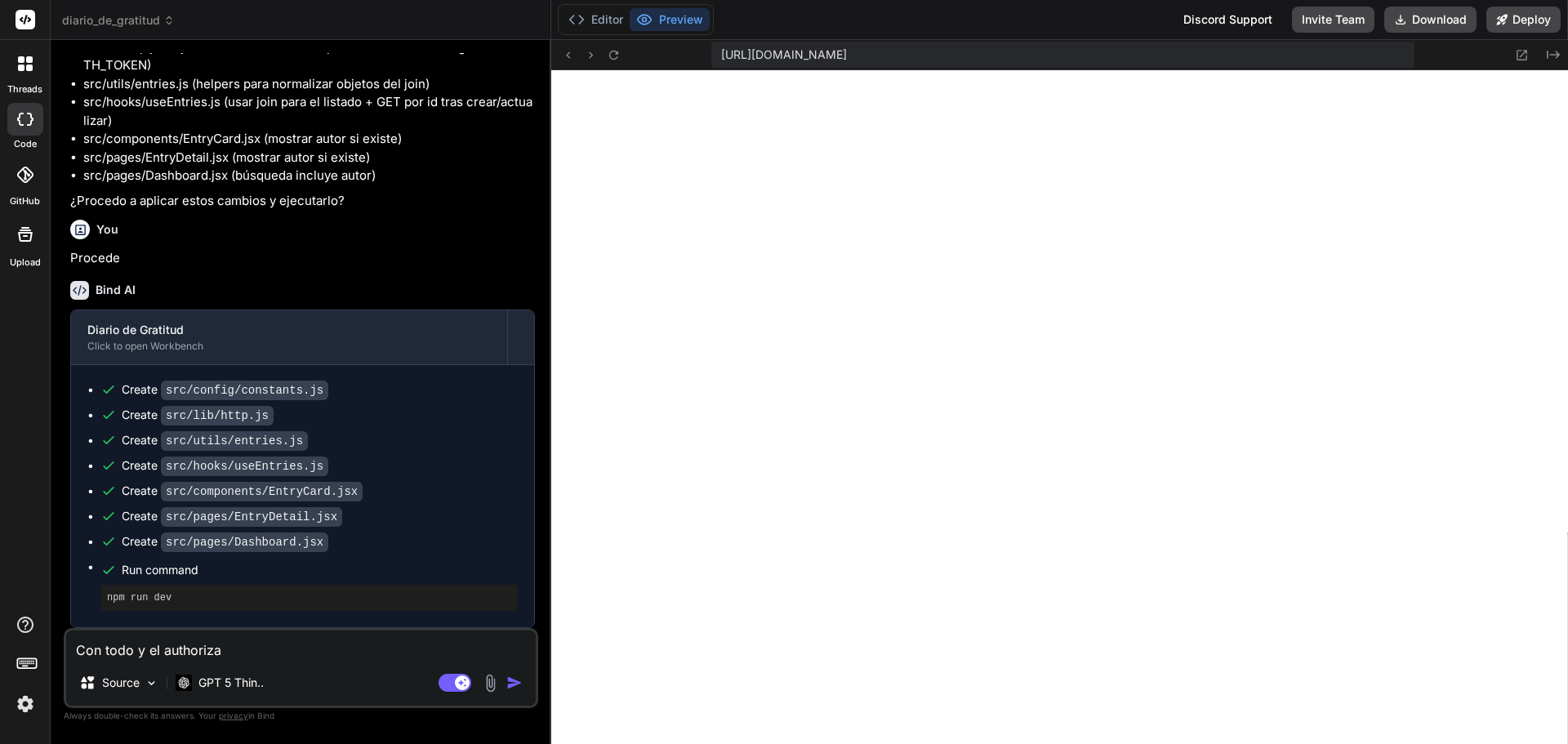
type textarea "Con todo y el authorizat"
type textarea "x"
type textarea "Con todo y el authorizati"
type textarea "x"
type textarea "Con todo y el authorizatio"
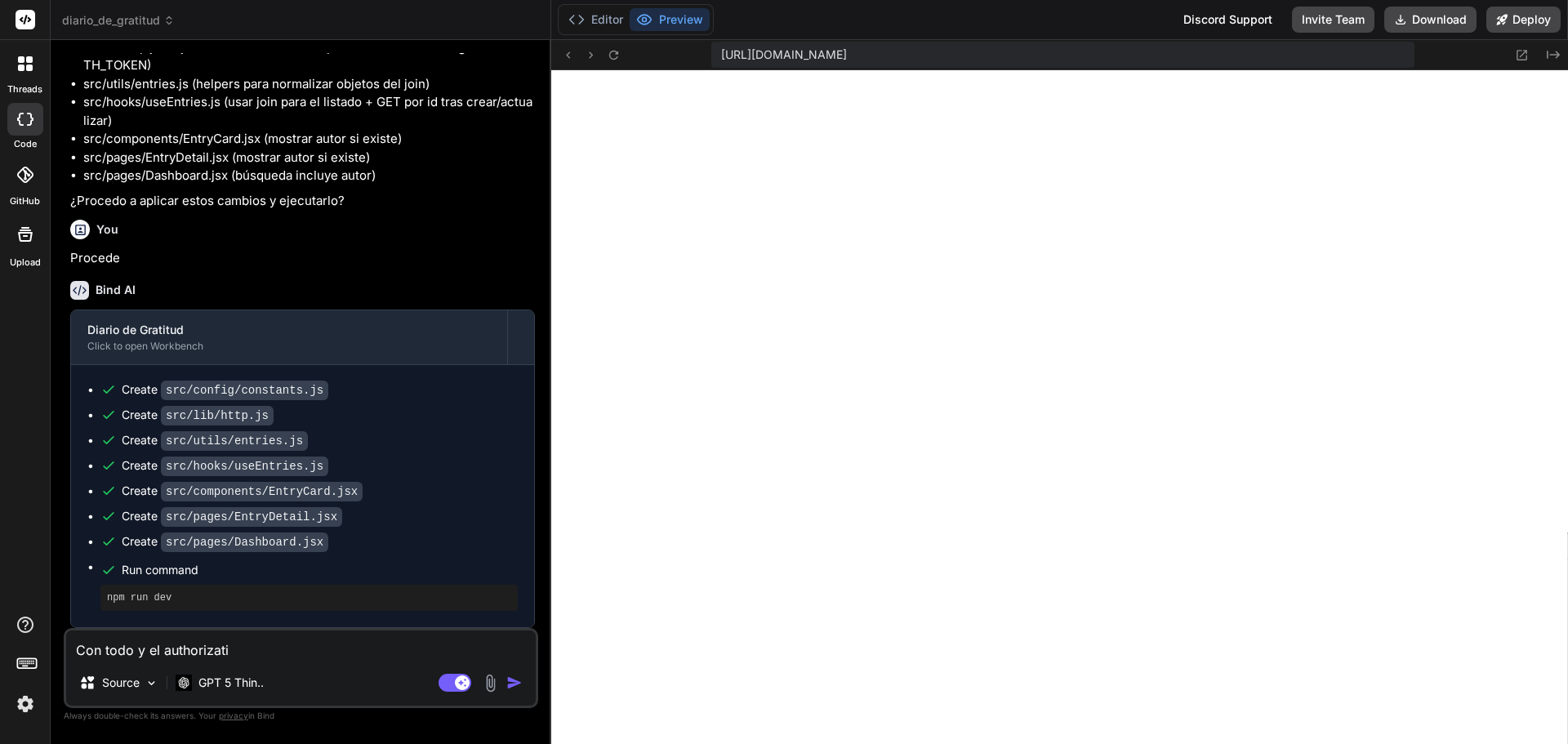
type textarea "x"
type textarea "Con todo y el authorization"
type textarea "x"
type textarea "Con todo y el authorization"
type textarea "x"
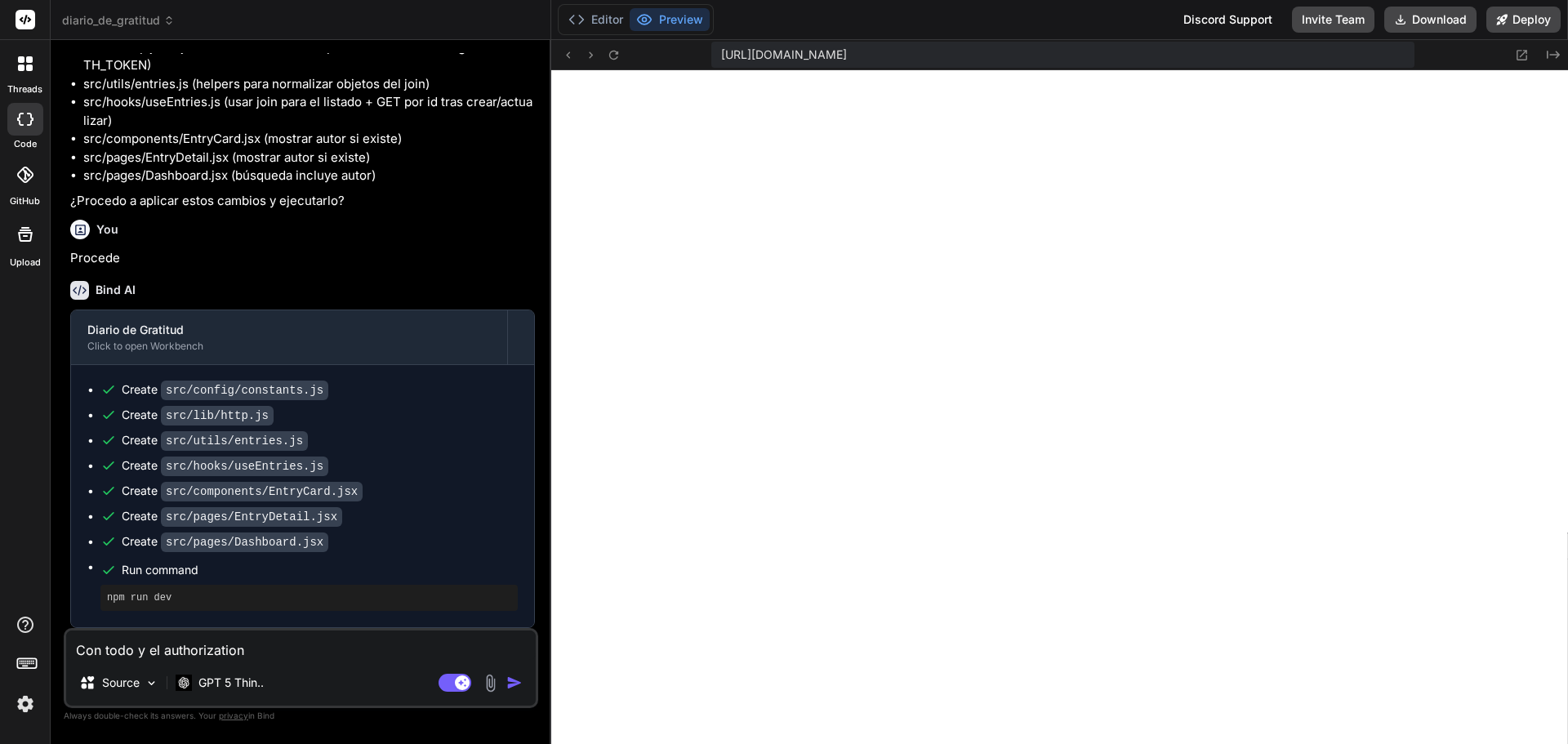
type textarea "Con todo y el authorization k"
type textarea "x"
type textarea "Con todo y el authorization ke"
type textarea "x"
type textarea "Con todo y el authorization key"
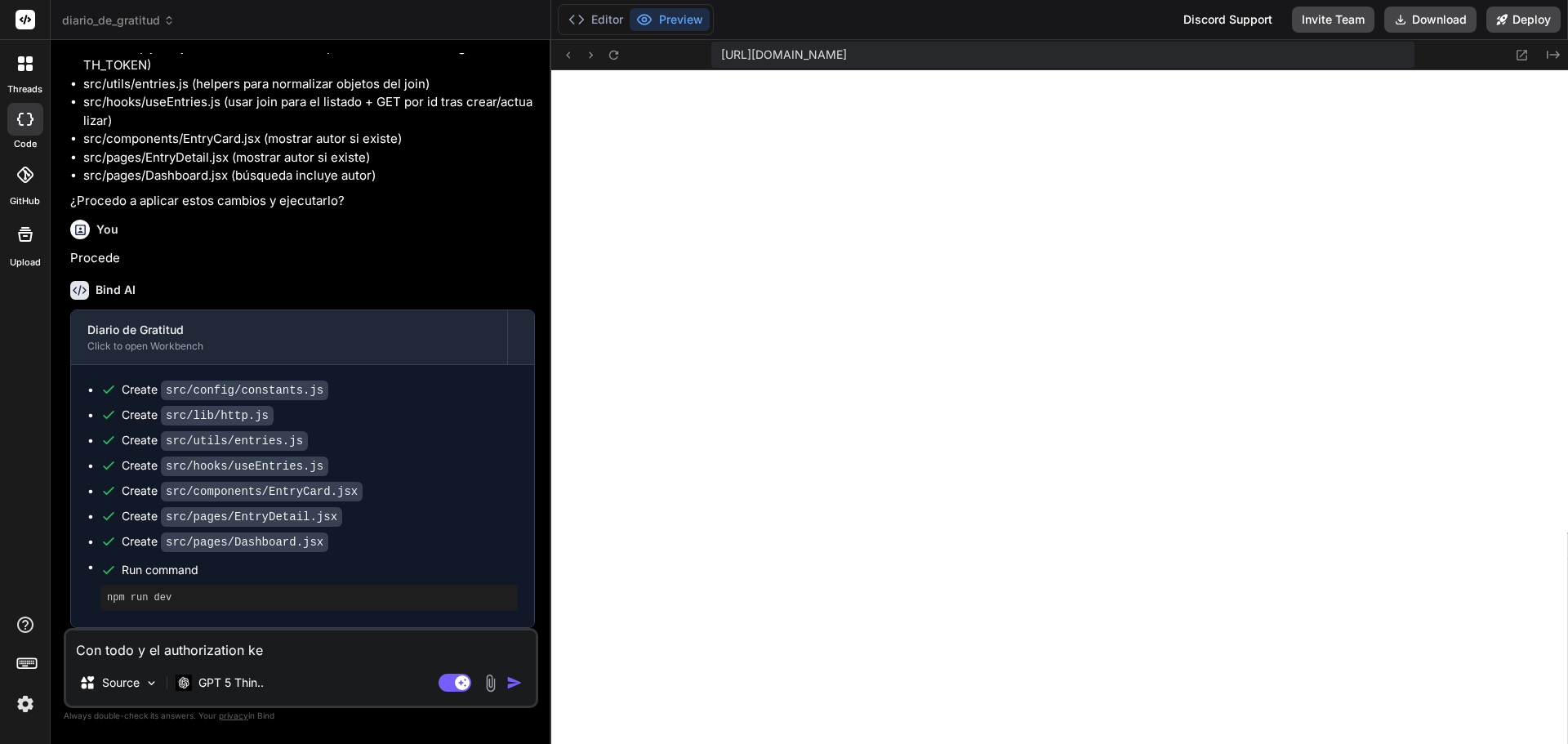
type textarea "x"
type textarea "Con todo y el authorization key"
type textarea "x"
type textarea "Con todo y el authorization key m"
type textarea "x"
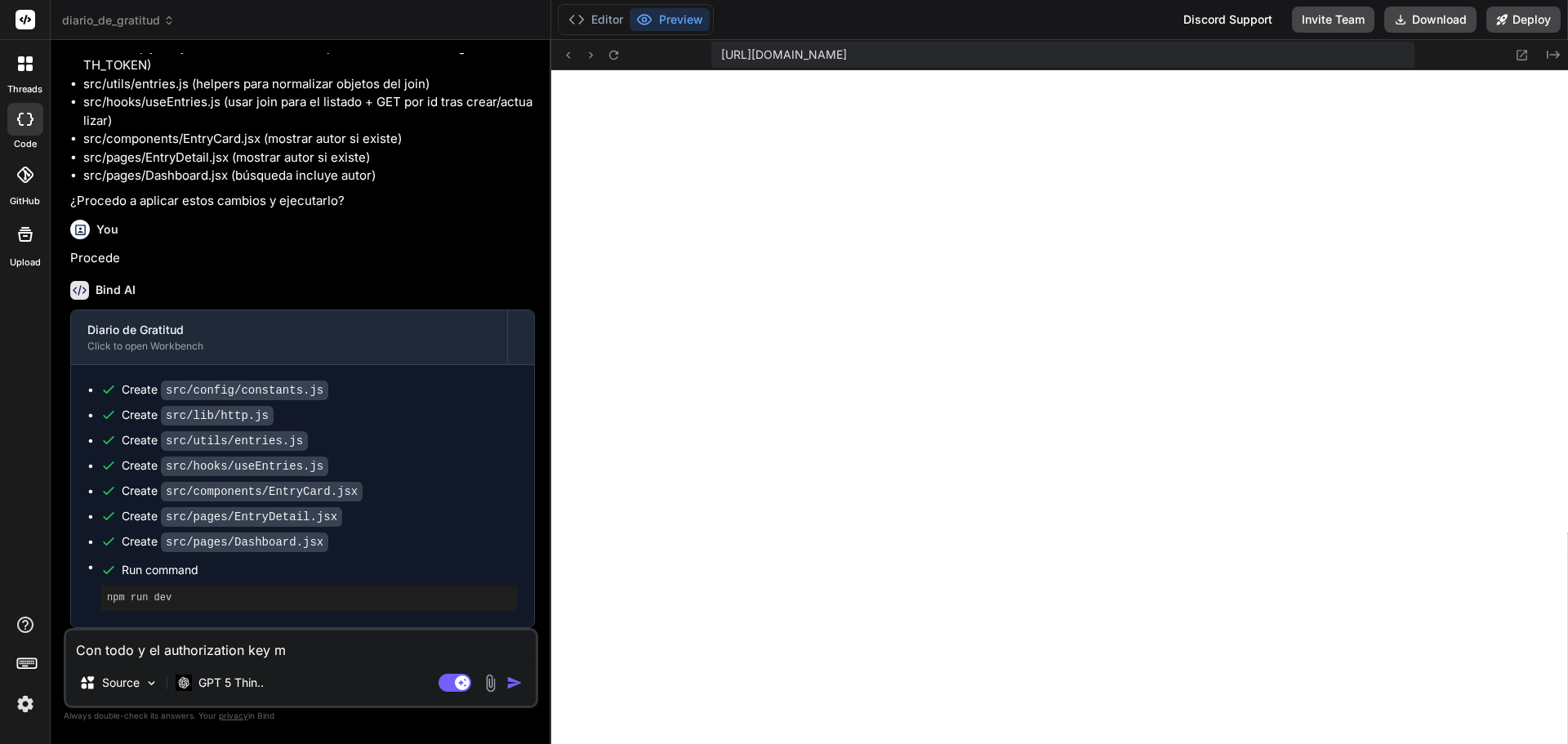
type textarea "Con todo y el authorization key me"
type textarea "x"
type textarea "Con todo y el authorization key me"
type textarea "x"
type textarea "Con todo y el authorization key me s"
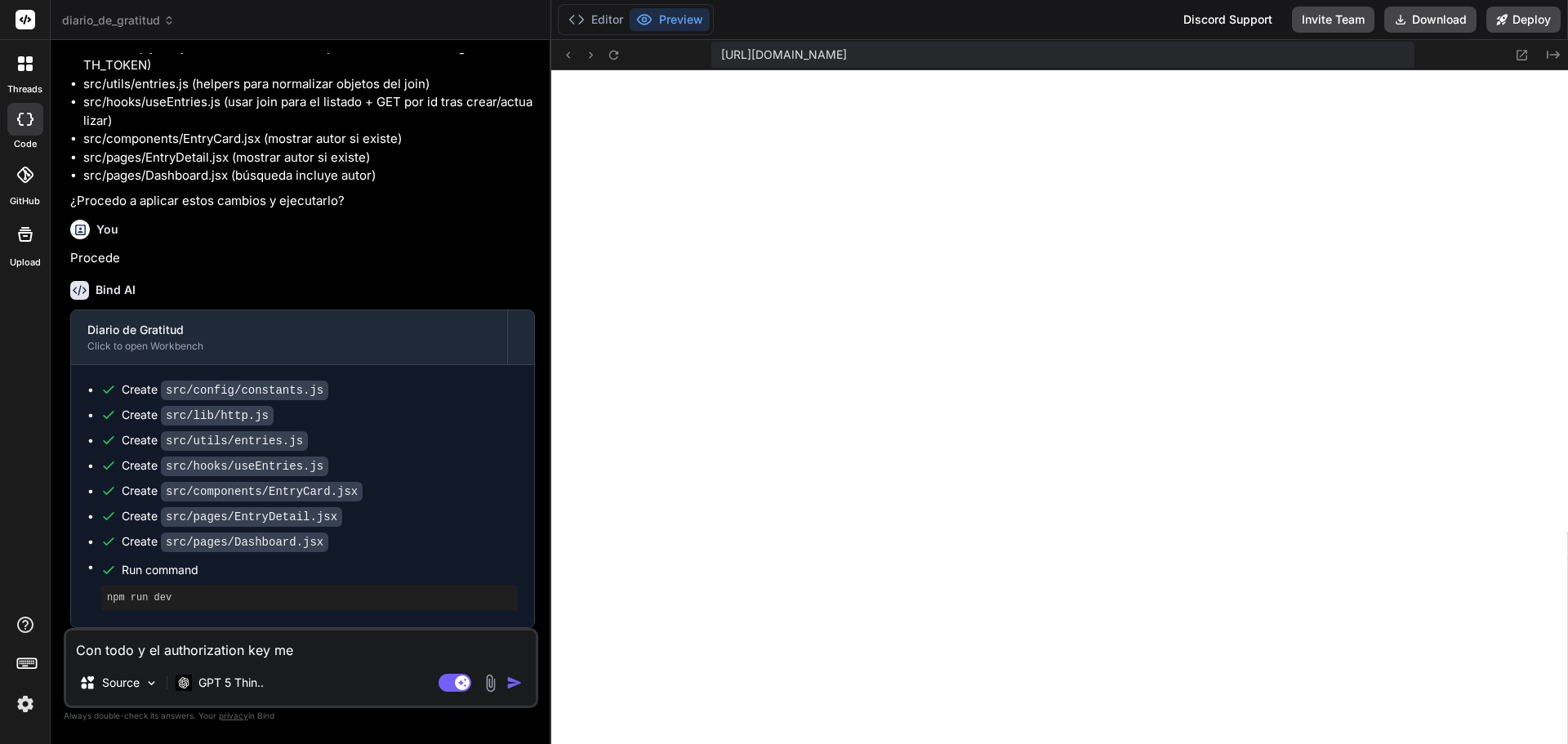
type textarea "x"
type textarea "Con todo y el authorization key me sa"
type textarea "x"
type textarea "Con todo y el authorization key me sal"
type textarea "x"
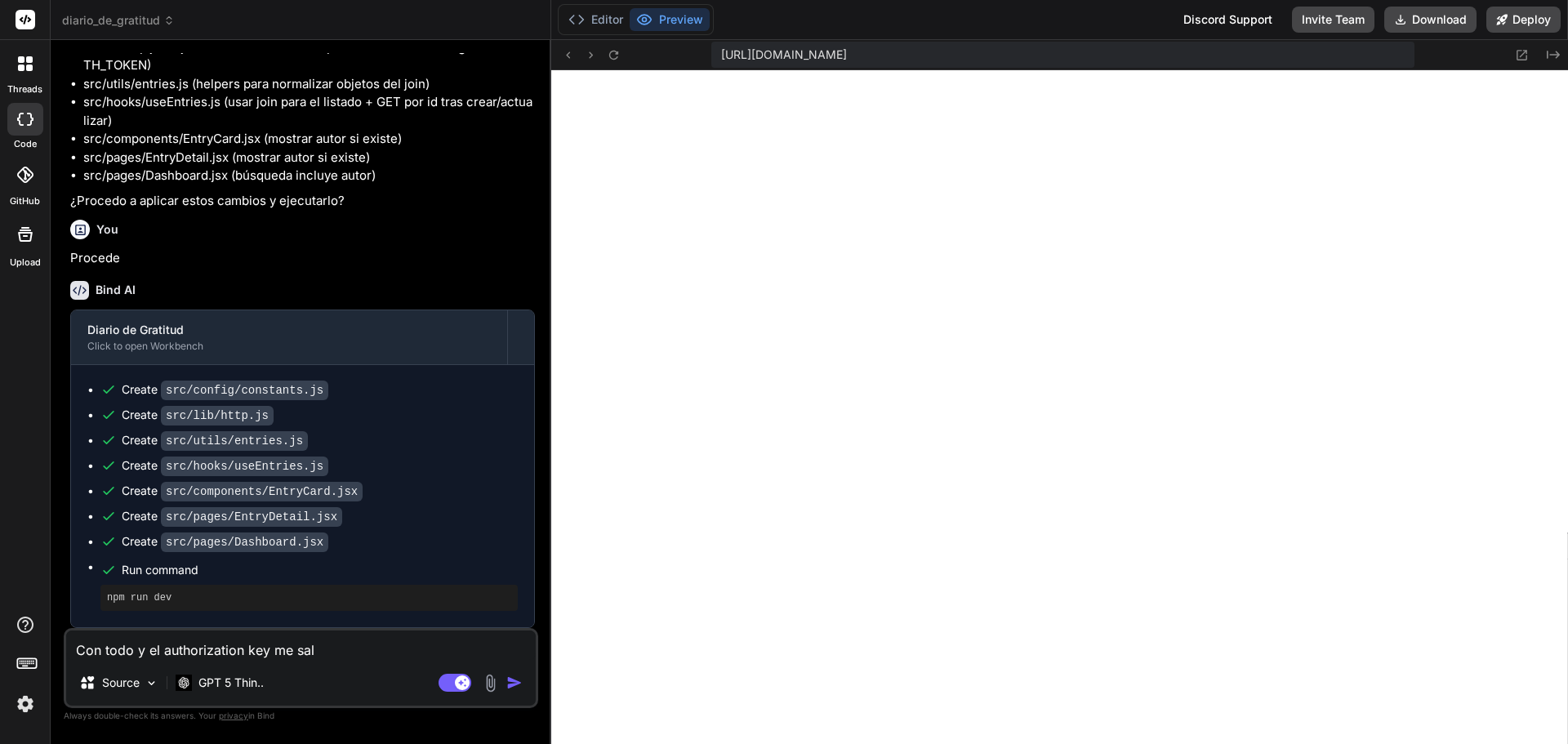
type textarea "Con todo y el authorization key me sale"
type textarea "x"
type textarea "Con todo y el authorization key me sale"
type textarea "x"
type textarea "Con todo y el authorization key me sale e"
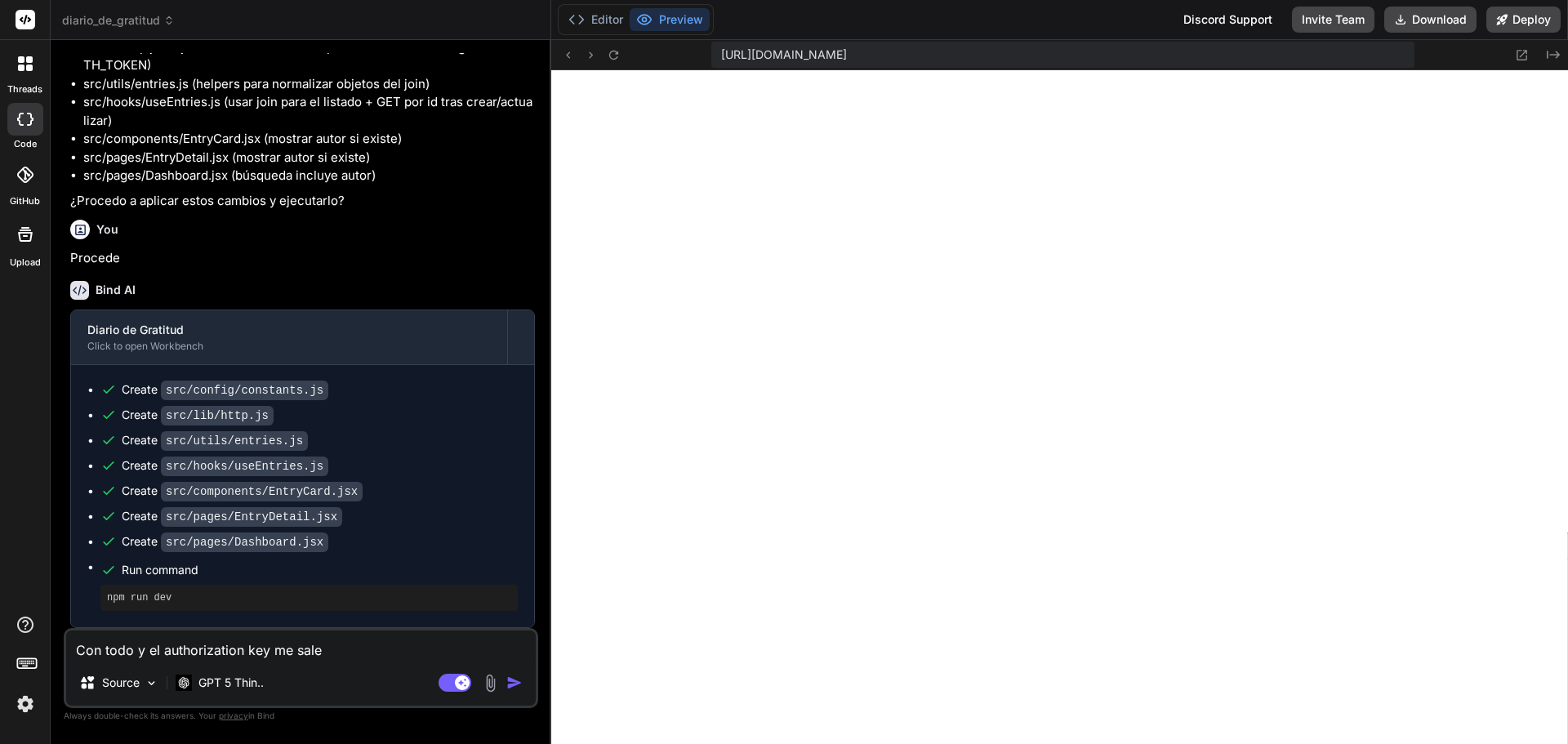
type textarea "x"
type textarea "Con todo y el authorization key me sale es"
type textarea "x"
type textarea "Con todo y el authorization key me sale est"
type textarea "x"
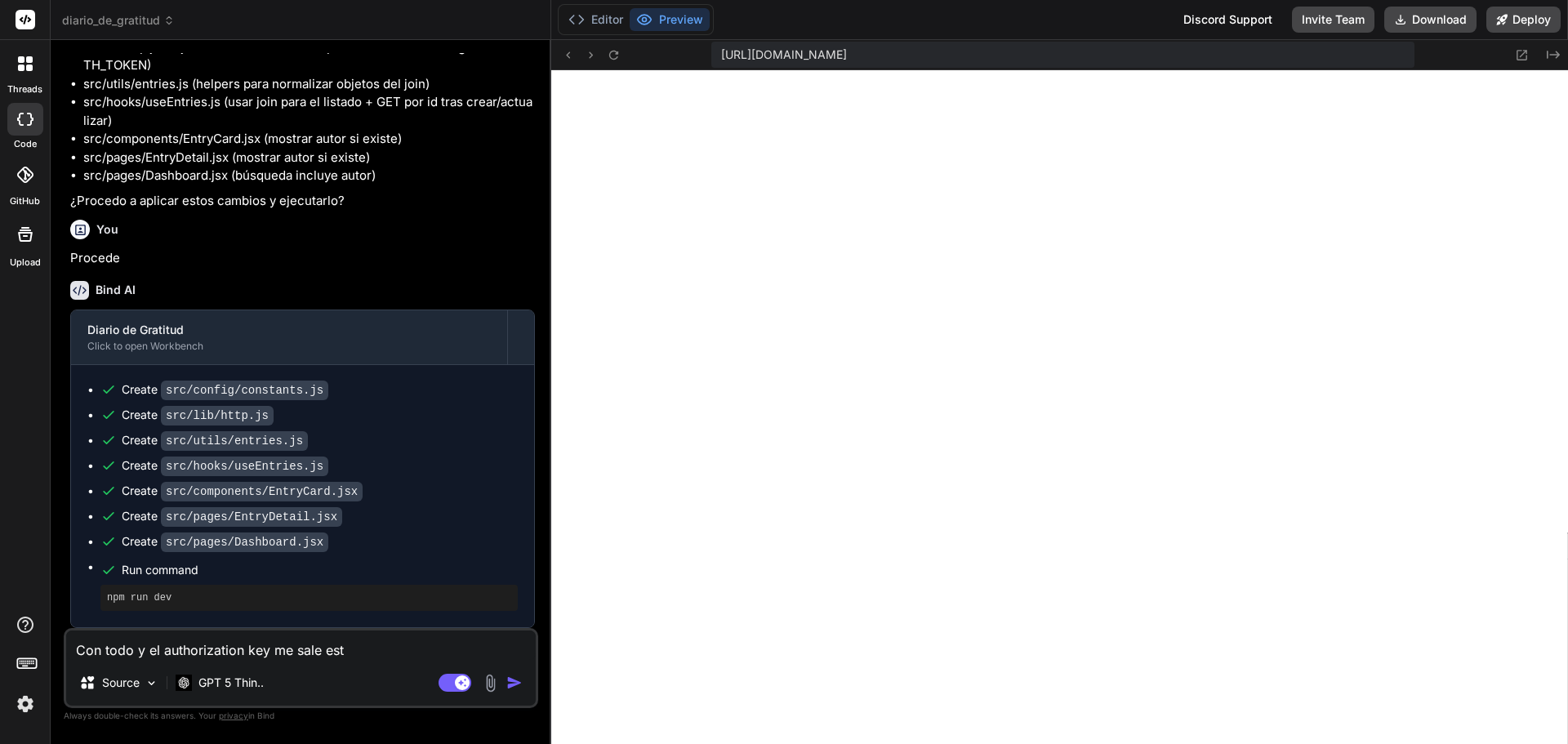
type textarea "Con todo y el authorization key me sale este"
type textarea "x"
type textarea "Con todo y el authorization key me sale este"
type textarea "x"
type textarea "Con todo y el authorization key me sale este e"
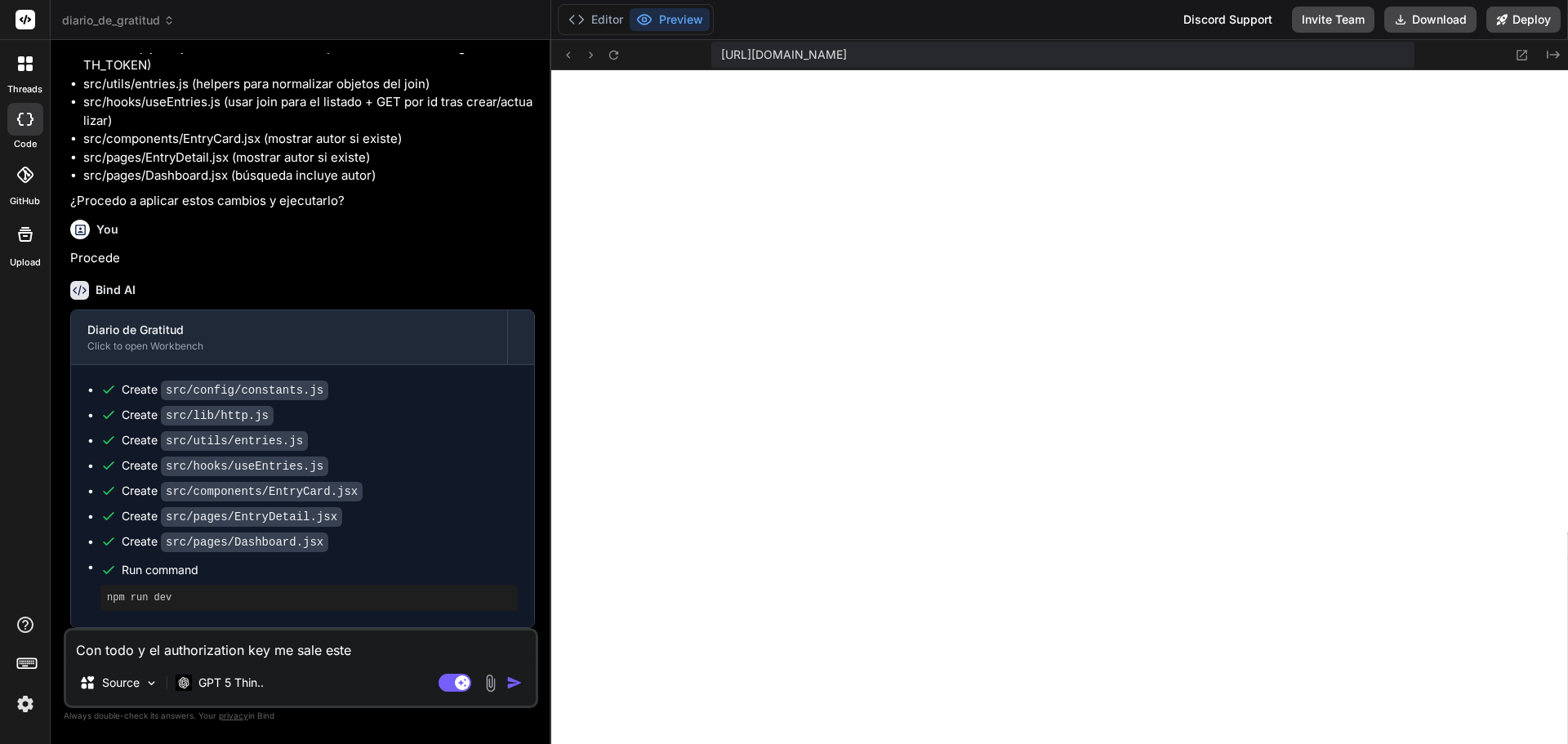
type textarea "x"
type textarea "Con todo y el authorization key me sale este er"
type textarea "x"
type textarea "Con todo y el authorization key me sale este err"
type textarea "x"
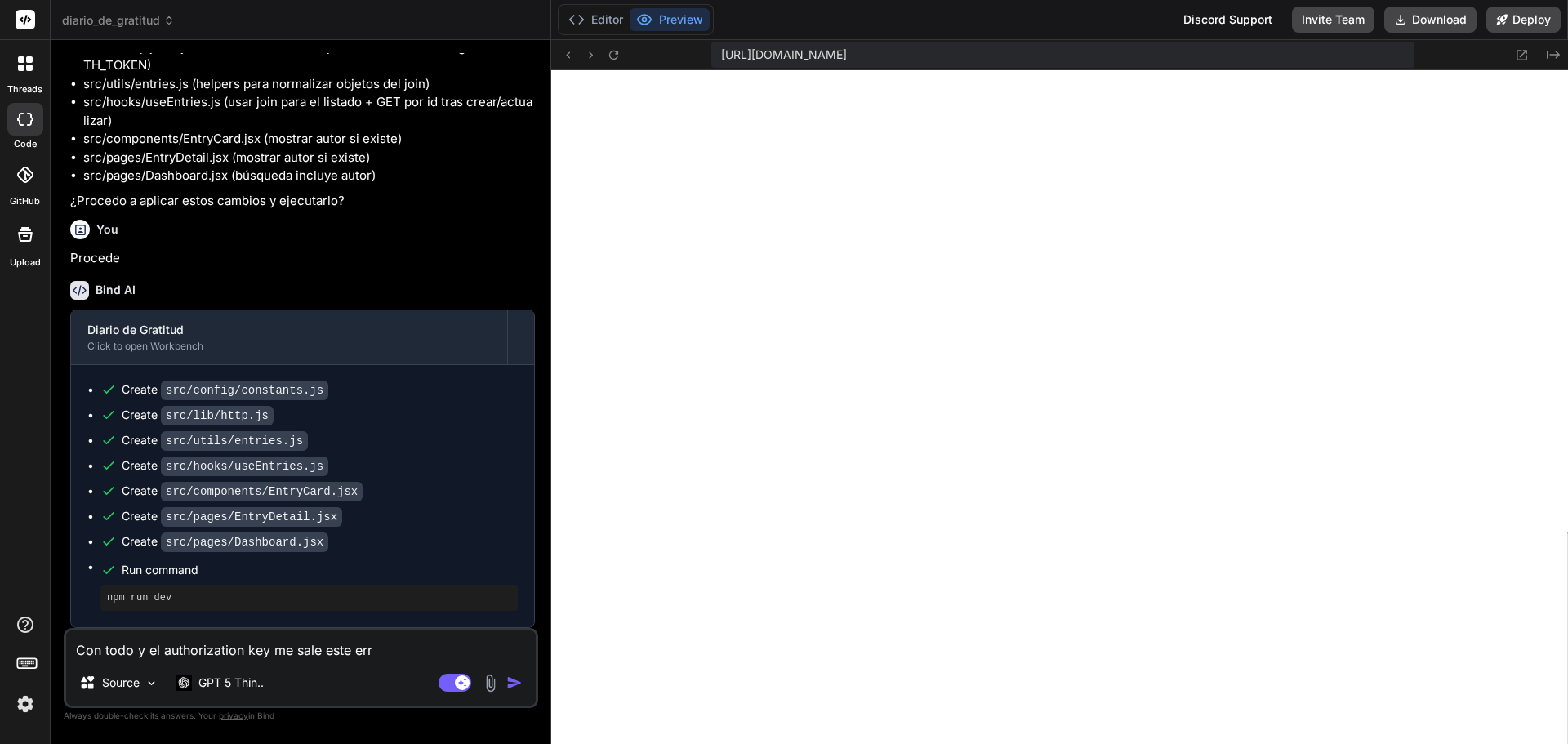
type textarea "Con todo y el authorization key me sale este erro"
type textarea "x"
type textarea "Con todo y el authorization key me sale este error"
type textarea "x"
type textarea "Con todo y el authorization key me sale este error:"
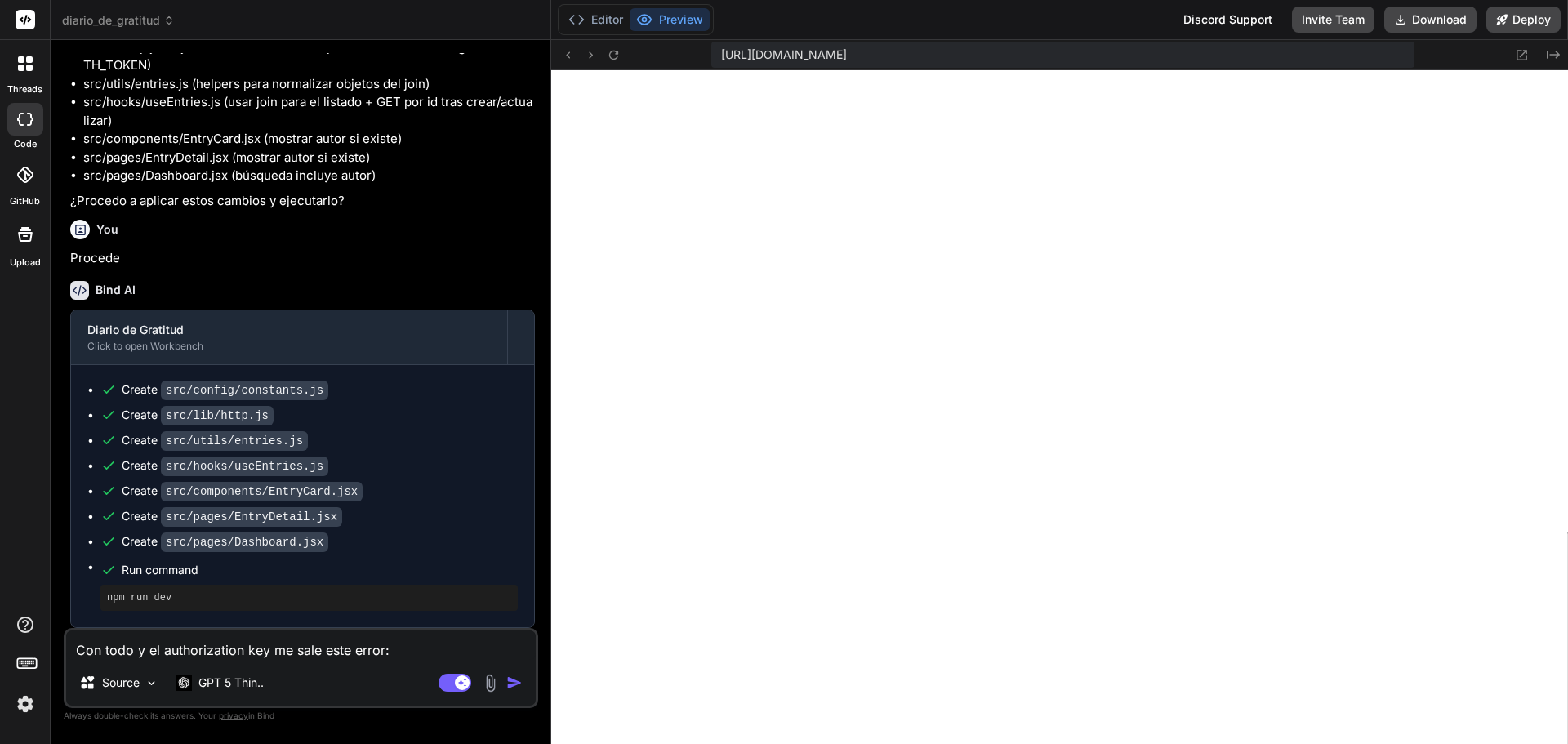
type textarea "x"
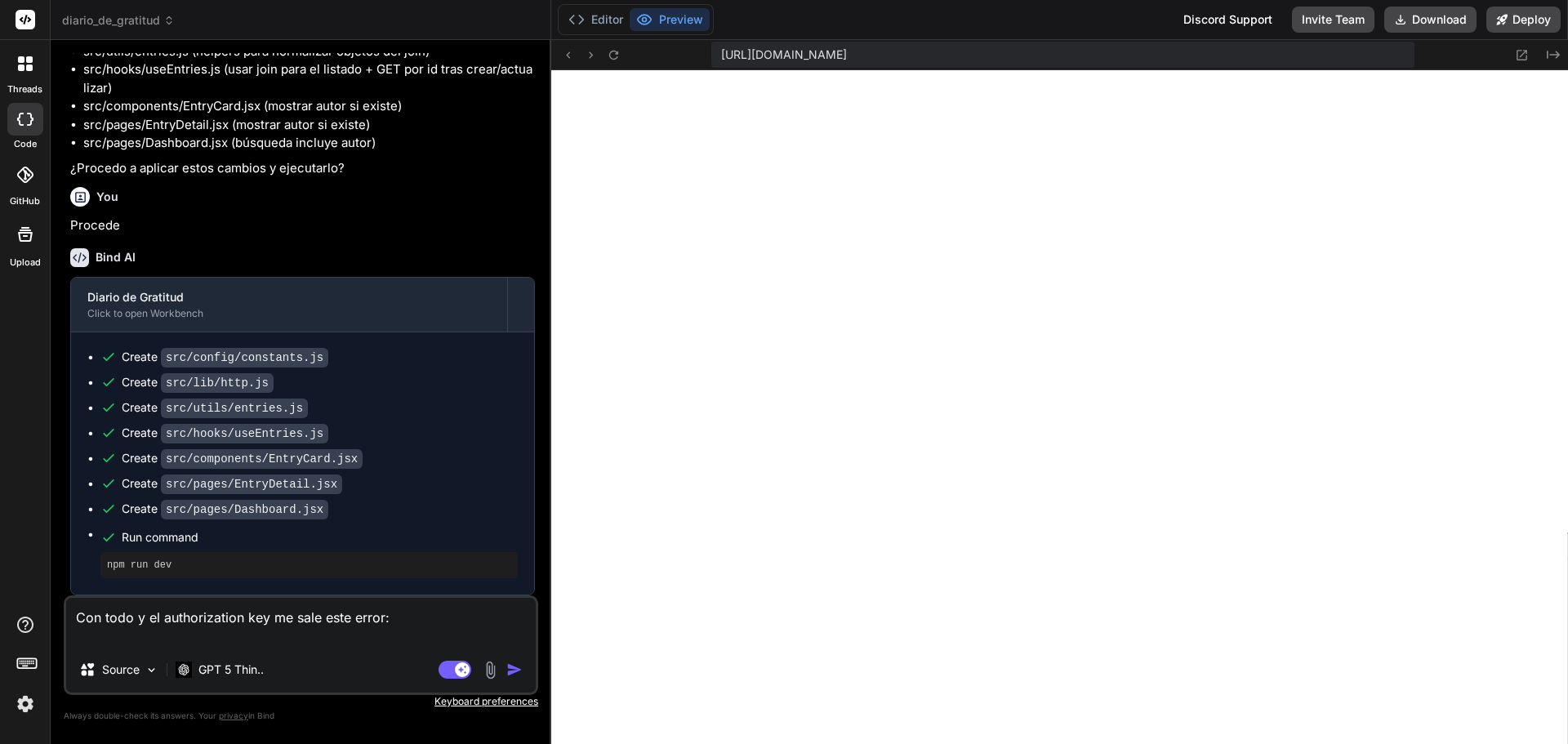
type textarea "Con todo y el authorization key me sale este error: ""
type textarea "x"
paste textarea "Unexpected token '<', "<!DOCTYPE "... is not valid JSON"
type textarea "Con todo y el authorization key me sale este error: "Unexpected token '<', "<!D…"
type textarea "x"
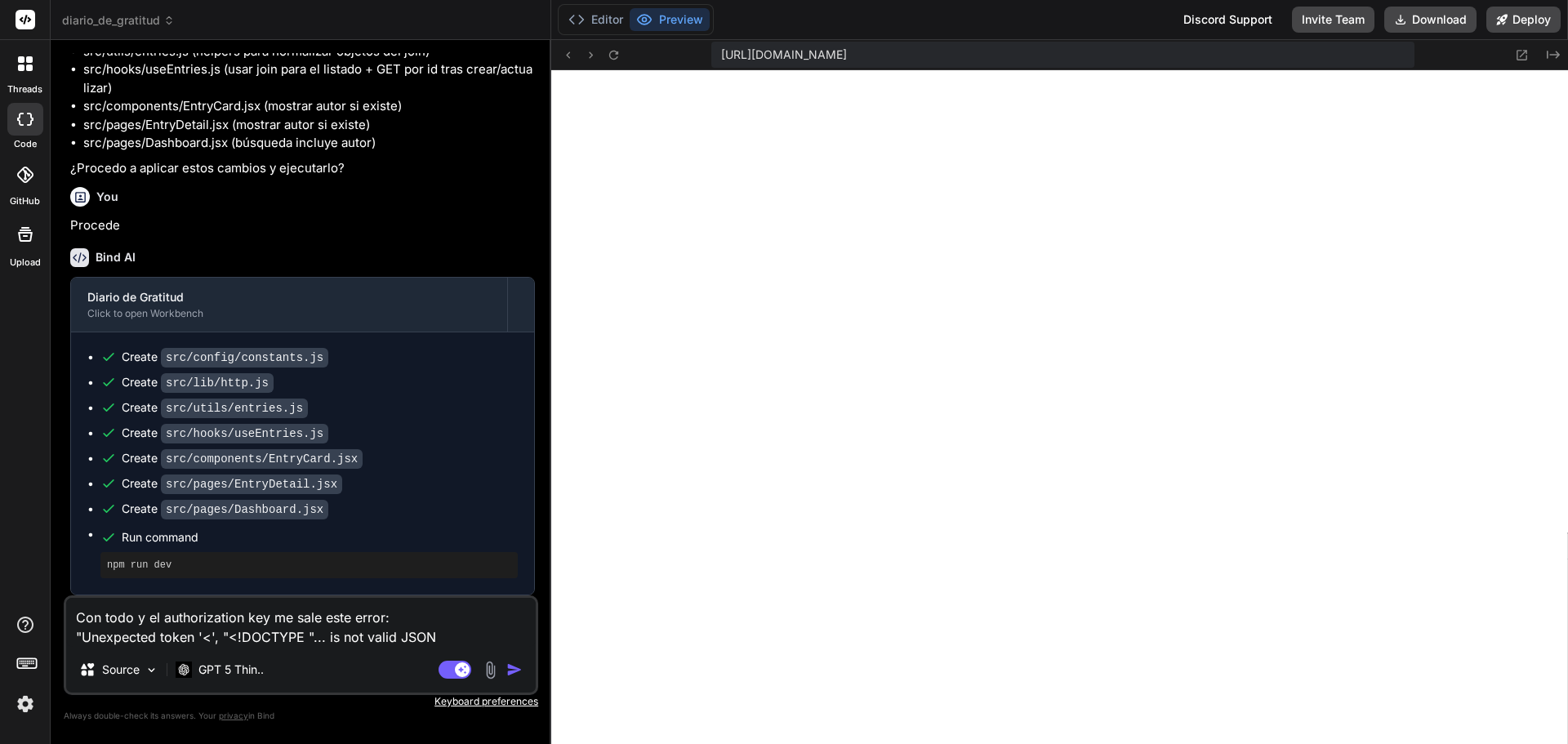
type textarea "Con todo y el authorization key me sale este error: "Unexpected token '<', "<!D…"
type textarea "x"
type textarea "Con todo y el authorization key me sale este error: "Unexpected token '<', "<!D…"
type textarea "x"
type textarea "Con todo y el authorization key me sale este error: "Unexpected token '<', "<!D…"
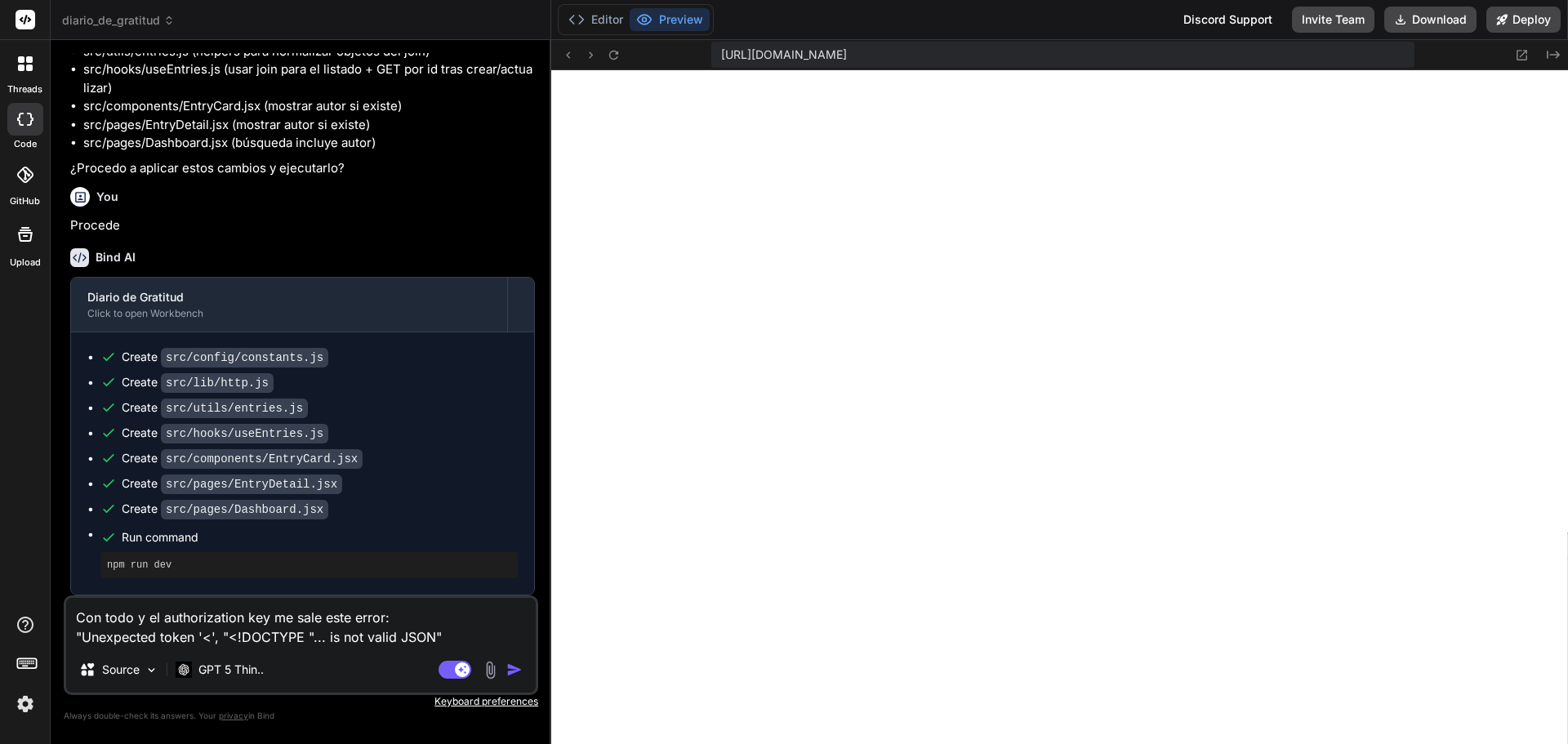
type textarea "x"
type textarea "Con todo y el authorization key me sale este error: "Unexpected token '<', "<!D…"
type textarea "x"
type textarea "Con todo y el authorization key me sale este error: "Unexpected token '<', "<!D…"
type textarea "x"
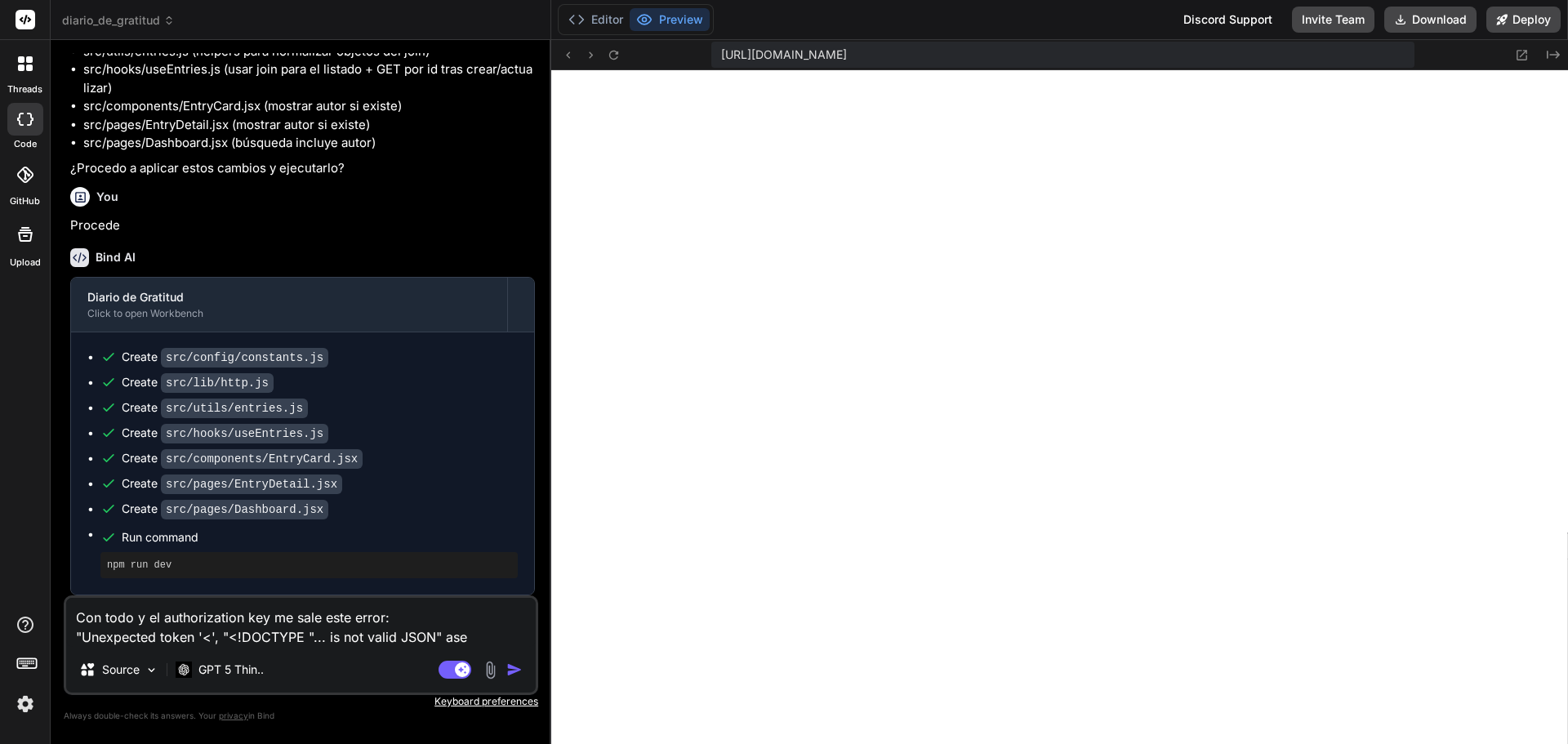
type textarea "Con todo y el authorization key me sale este error: "Unexpected token '<', "<!D…"
type textarea "x"
type textarea "Con todo y el authorization key me sale este error: "Unexpected token '<', "<!D…"
type textarea "x"
type textarea "Con todo y el authorization key me sale este error: "Unexpected token '<', "<!D…"
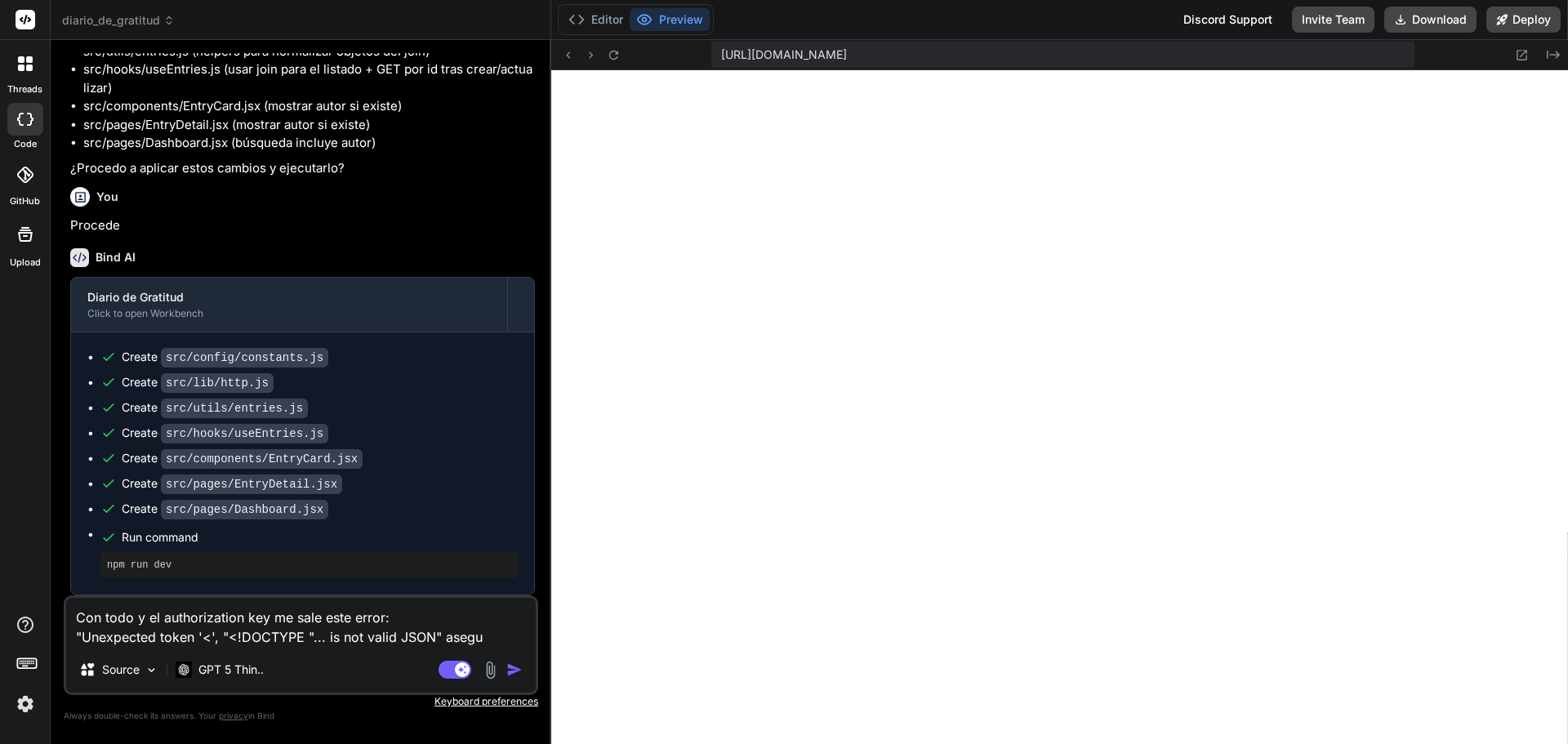
type textarea "x"
type textarea "Con todo y el authorization key me sale este error: "Unexpected token '<', "<!D…"
type textarea "x"
type textarea "Con todo y el authorization key me sale este error: "Unexpected token '<', "<!D…"
type textarea "x"
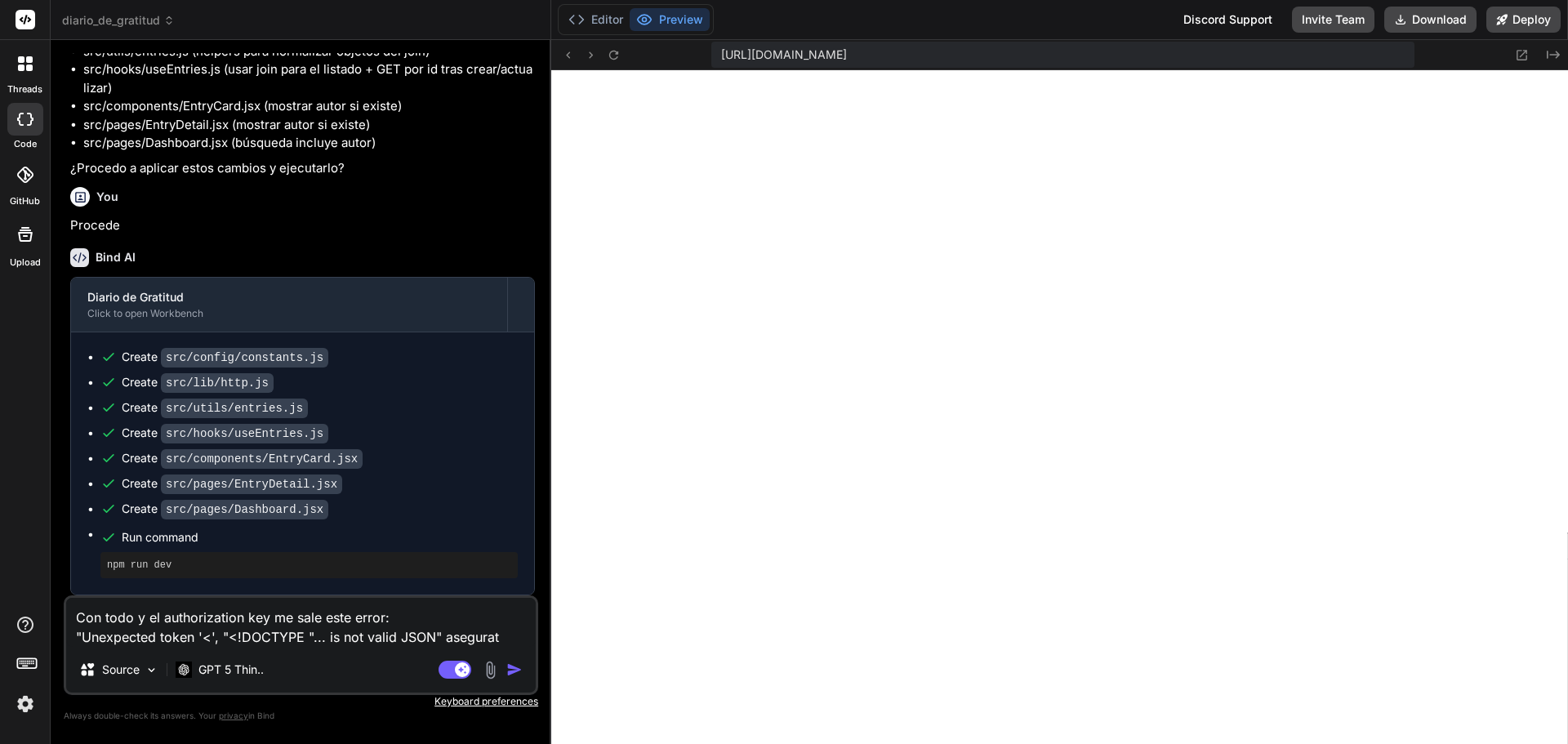
type textarea "Con todo y el authorization key me sale este error: "Unexpected token '<', "<!D…"
type textarea "x"
type textarea "Con todo y el authorization key me sale este error: "Unexpected token '<', "<!D…"
type textarea "x"
type textarea "Con todo y el authorization key me sale este error: "Unexpected token '<', "<!D…"
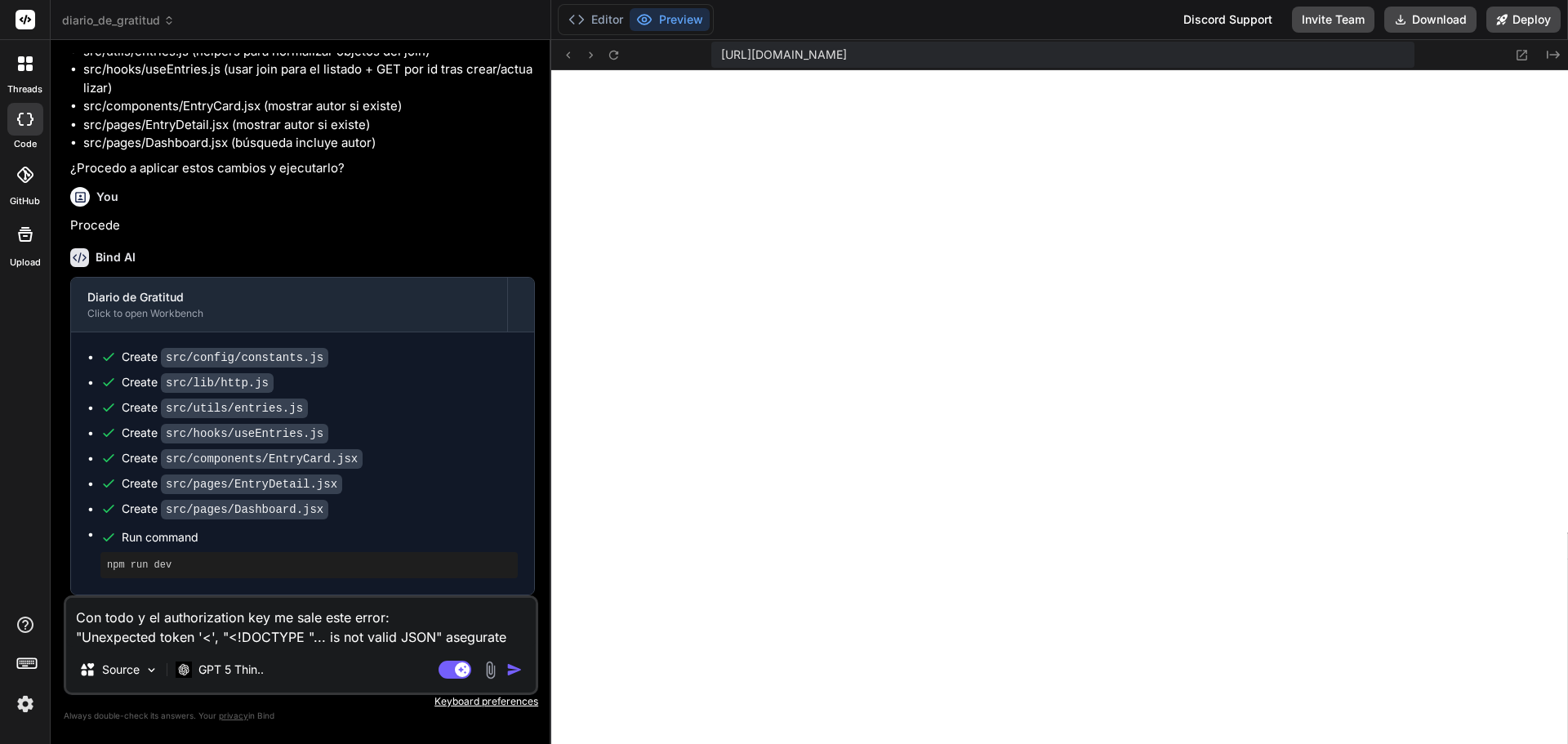
type textarea "x"
type textarea "Con todo y el authorization key me sale este error: "Unexpected token '<', "<!D…"
type textarea "x"
type textarea "Con todo y el authorization key me sale este error: "Unexpected token '<', "<!D…"
type textarea "x"
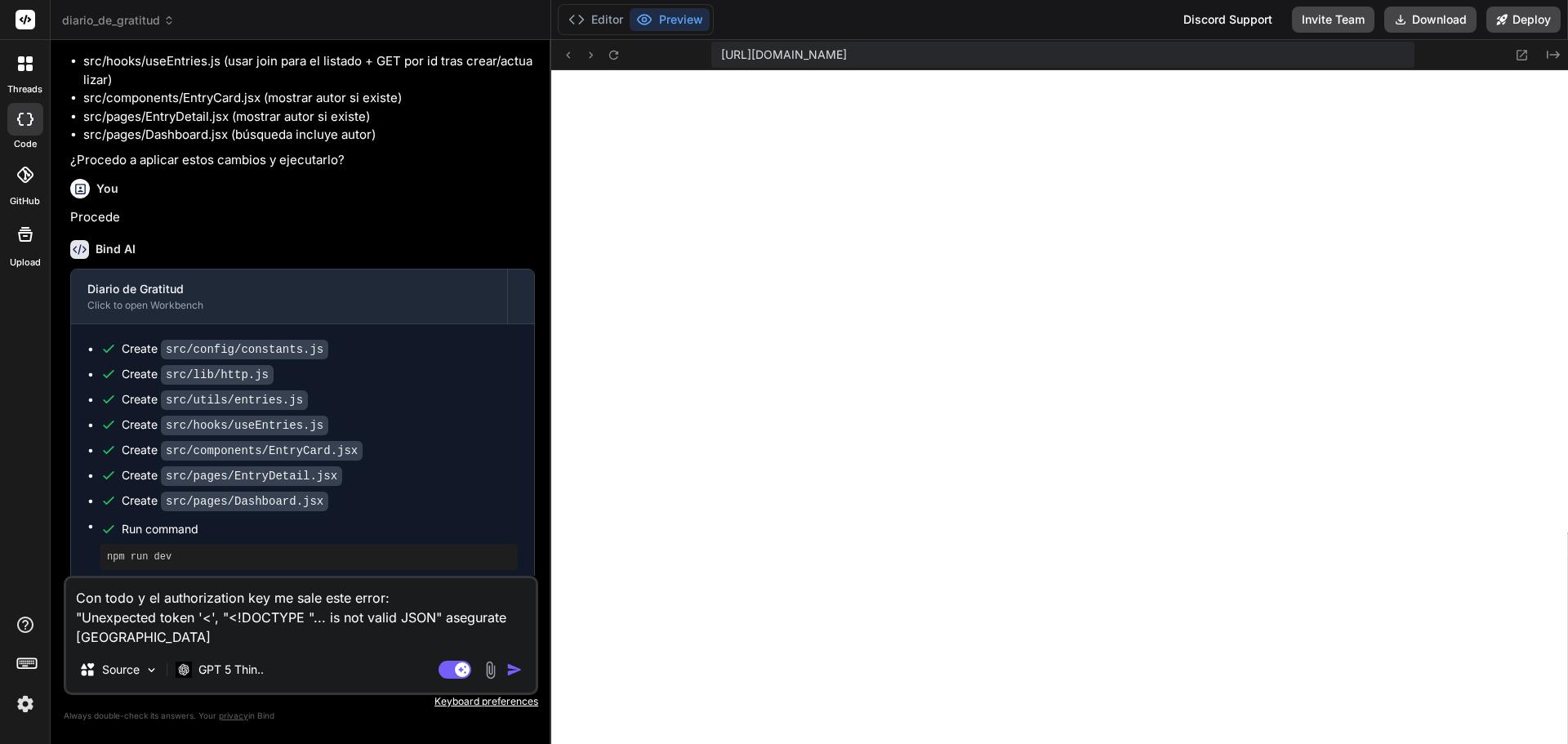
type textarea "Con todo y el authorization key me sale este error: "Unexpected token '<', "<!D…"
type textarea "x"
type textarea "Con todo y el authorization key me sale este error: "Unexpected token '<', "<!D…"
type textarea "x"
type textarea "Con todo y el authorization key me sale este error: "Unexpected token '<', "<!D…"
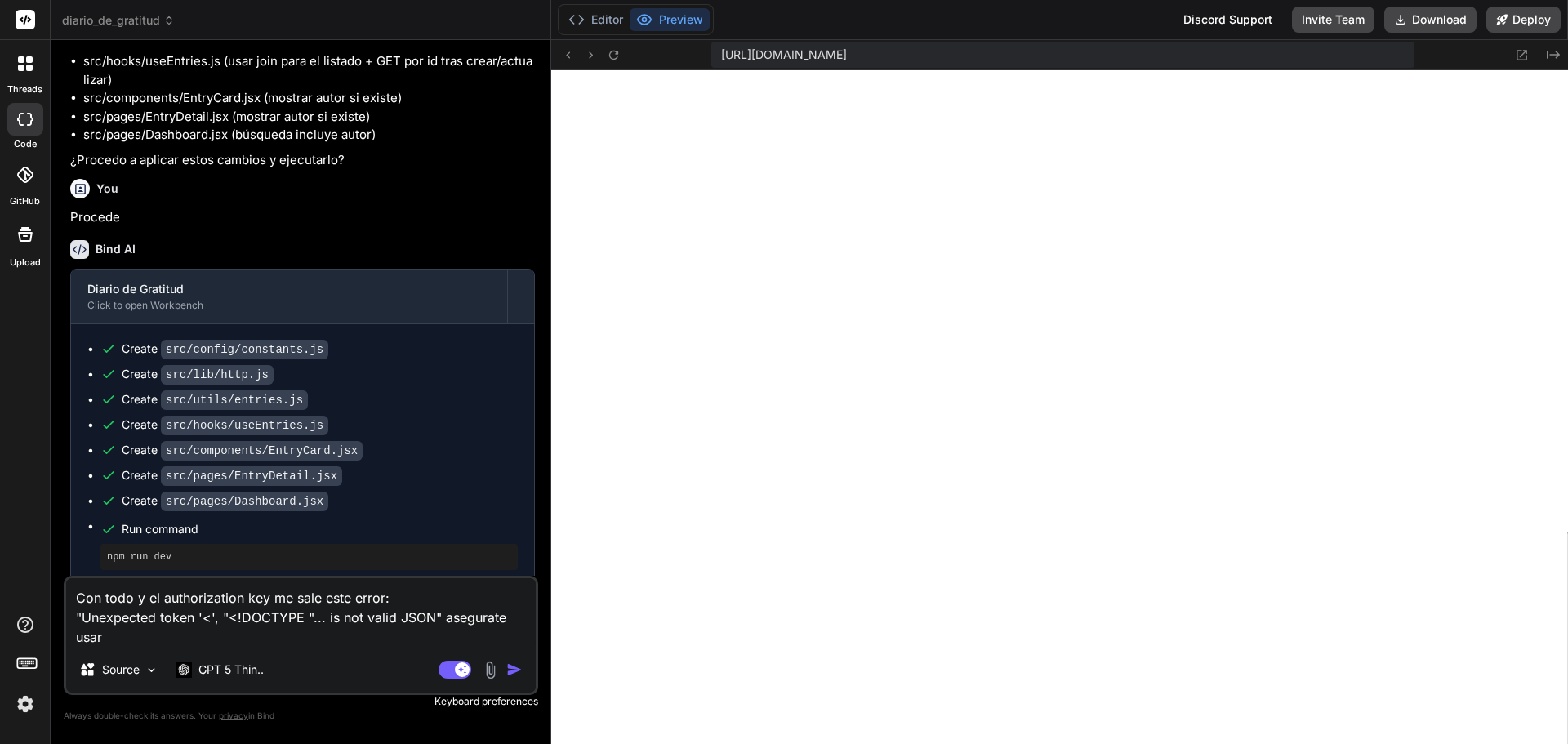
type textarea "x"
type textarea "Con todo y el authorization key me sale este error: "Unexpected token '<', "<!D…"
type textarea "x"
type textarea "Con todo y el authorization key me sale este error: "Unexpected token '<', "<!D…"
type textarea "x"
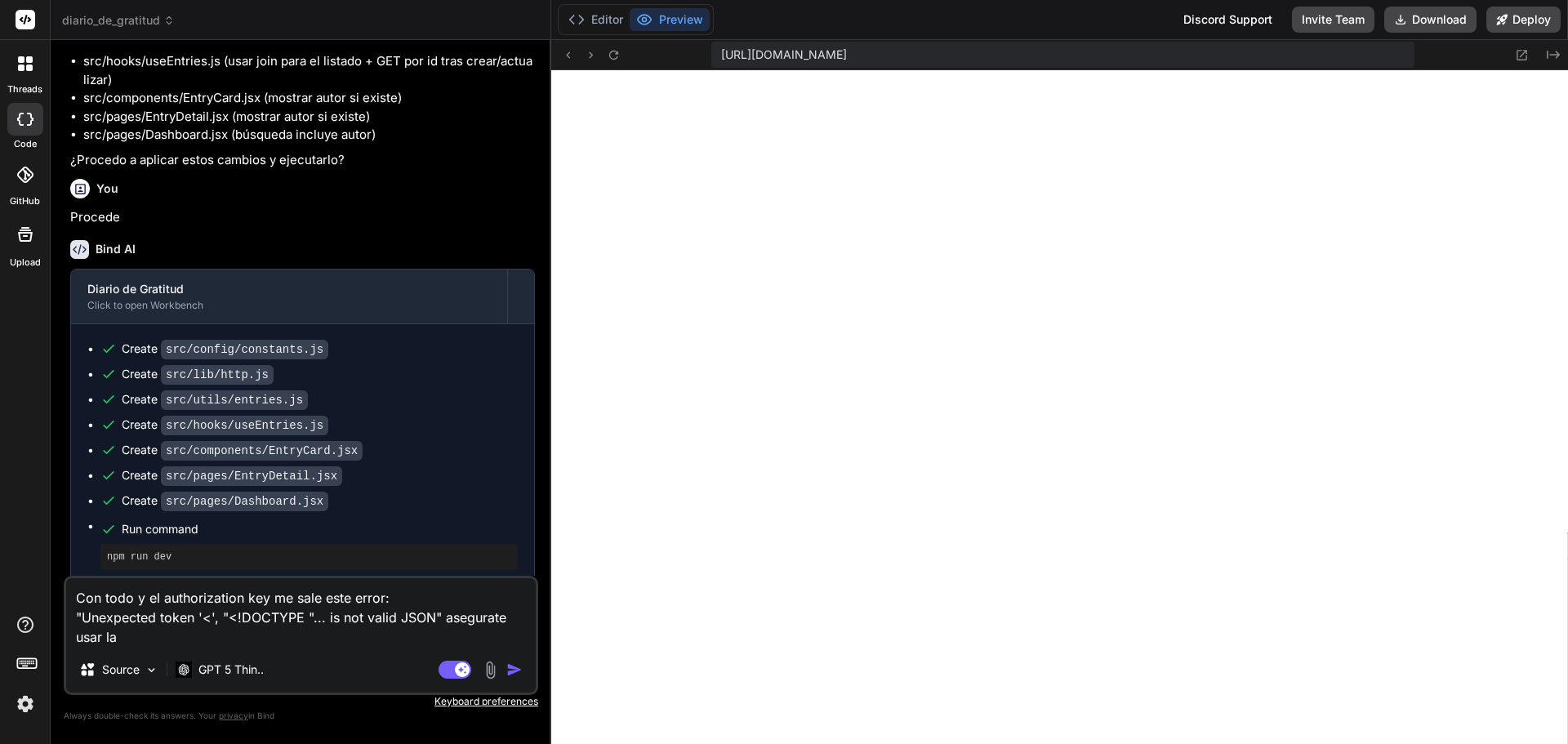
type textarea "Con todo y el authorization key me sale este error: "Unexpected token '<', "<!D…"
type textarea "x"
type textarea "Con todo y el authorization key me sale este error: "Unexpected token '<', "<!D…"
type textarea "x"
type textarea "Con todo y el authorization key me sale este error: "Unexpected token '<', "<!D…"
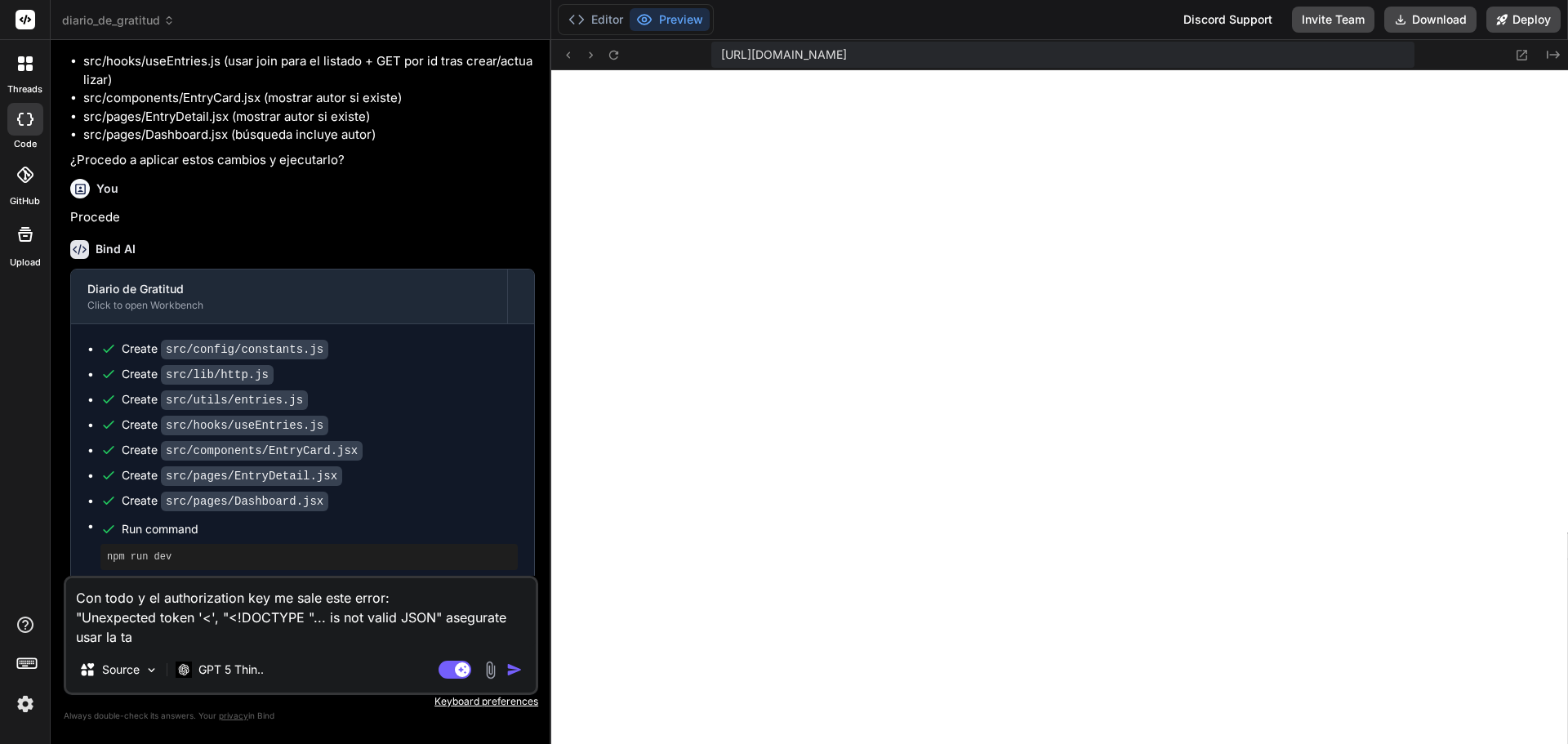
type textarea "x"
type textarea "Con todo y el authorization key me sale este error: "Unexpected token '<', "<!D…"
type textarea "x"
type textarea "Con todo y el authorization key me sale este error: "Unexpected token '<', "<!D…"
type textarea "x"
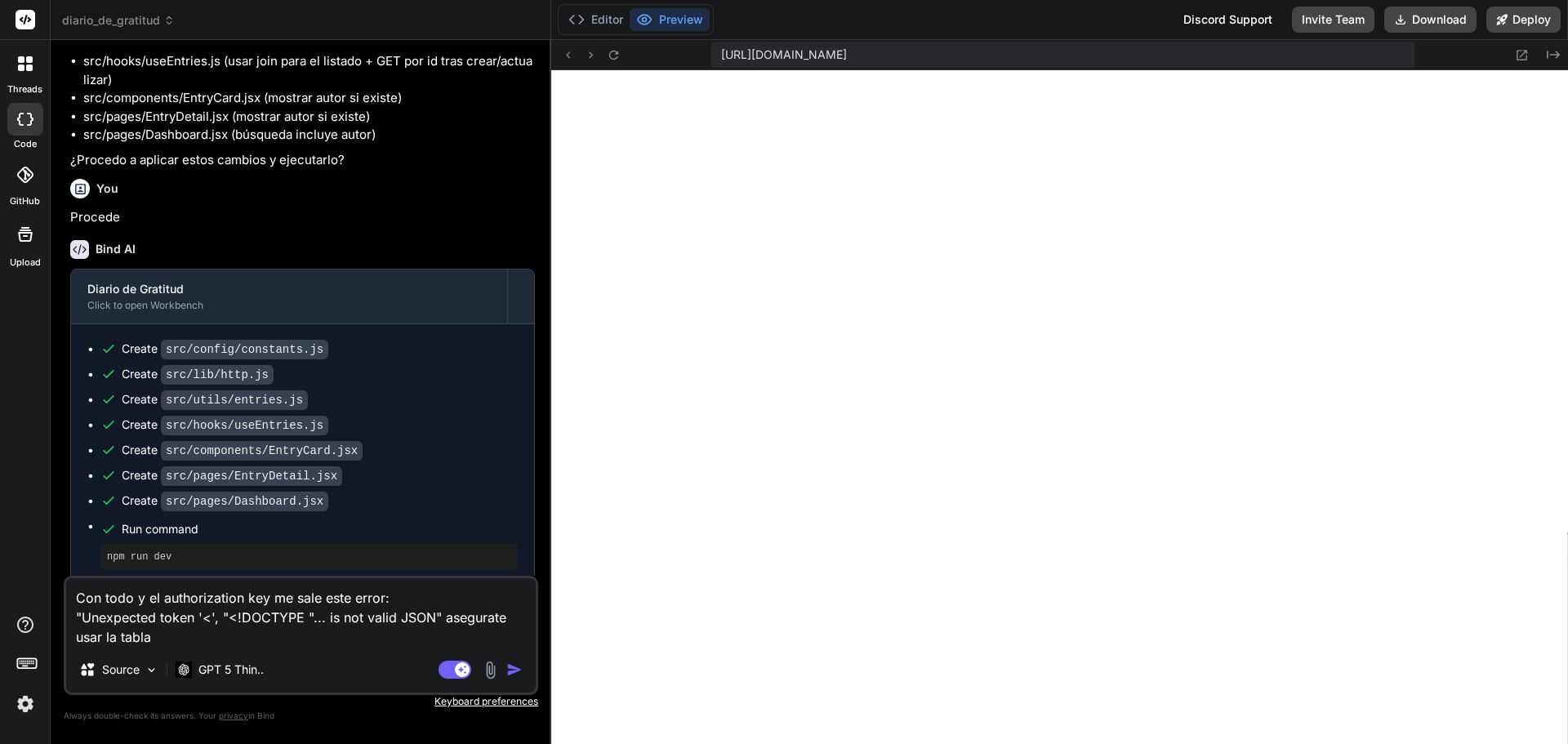
type textarea "Con todo y el authorization key me sale este error: "Unexpected token '<', "<!D…"
type textarea "x"
type textarea "Con todo y el authorization key me sale este error: "Unexpected token '<', "<!D…"
type textarea "x"
type textarea "Con todo y el authorization key me sale este error: "Unexpected token '<', "<!D…"
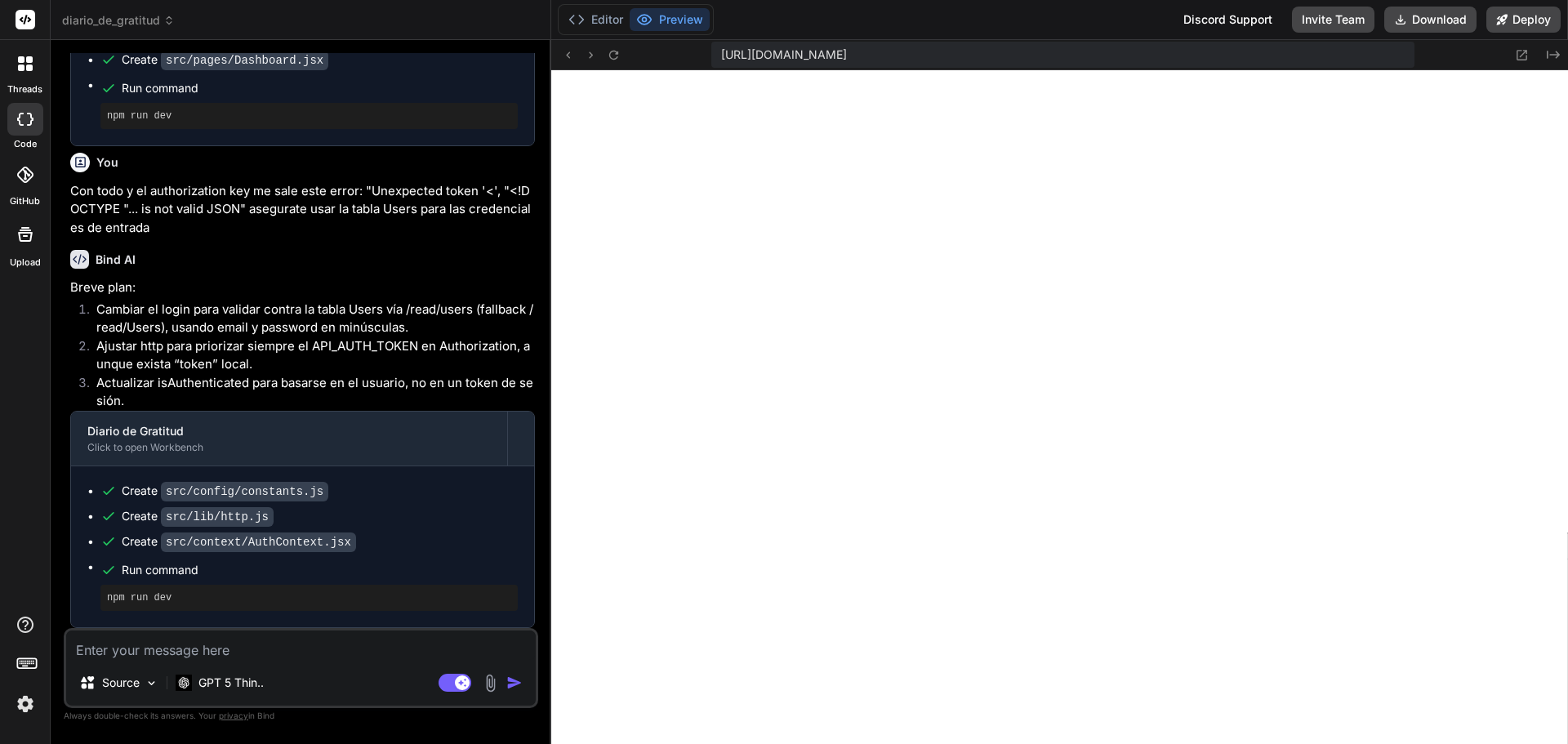
scroll to position [11100, 0]
click at [266, 365] on li "Ajustar http para priorizar siempre el API_AUTH_TOKEN en Authorization, aunque …" at bounding box center [309, 355] width 452 height 37
click at [248, 645] on textarea at bounding box center [301, 646] width 470 height 30
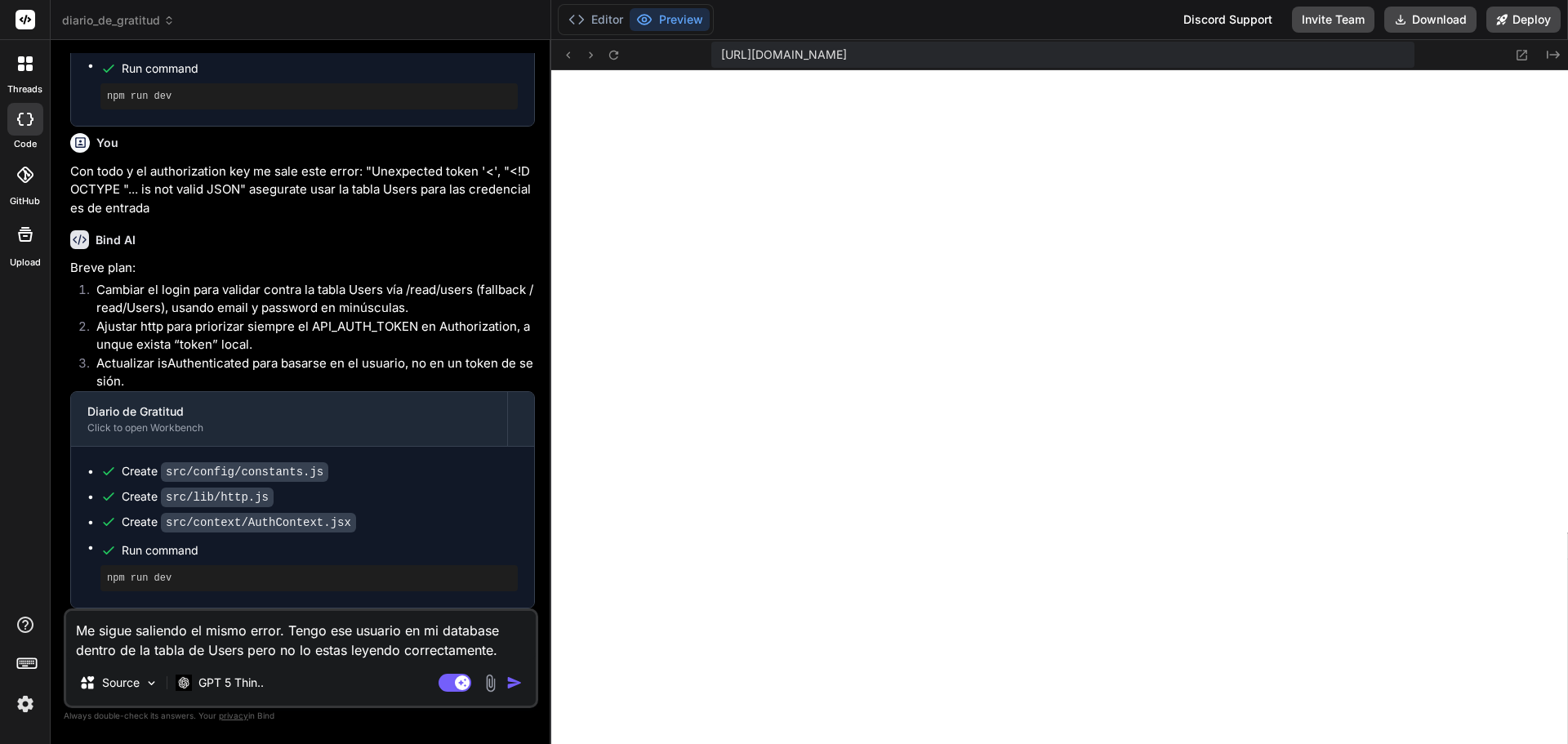
click at [510, 682] on img "button" at bounding box center [514, 683] width 17 height 17
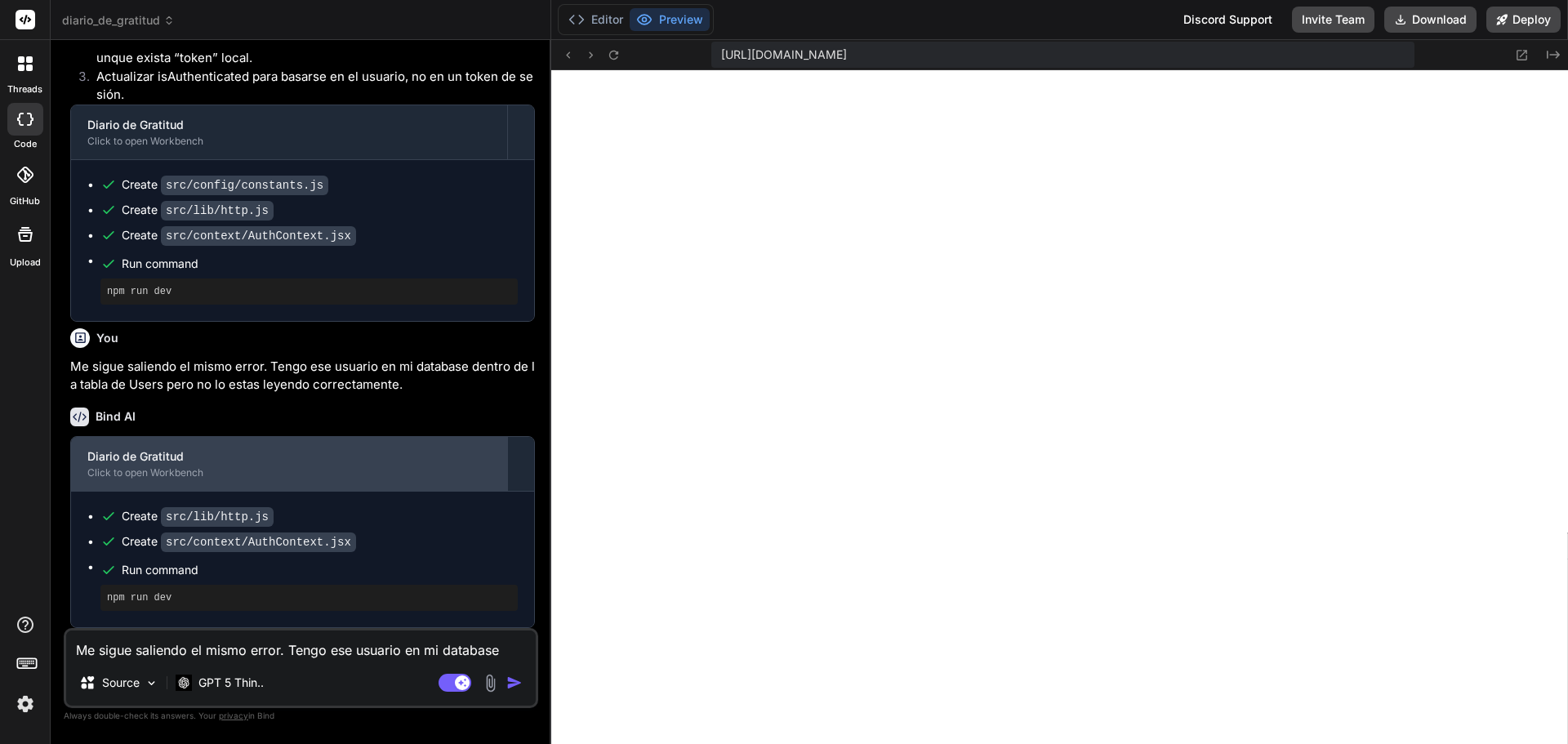
scroll to position [11407, 0]
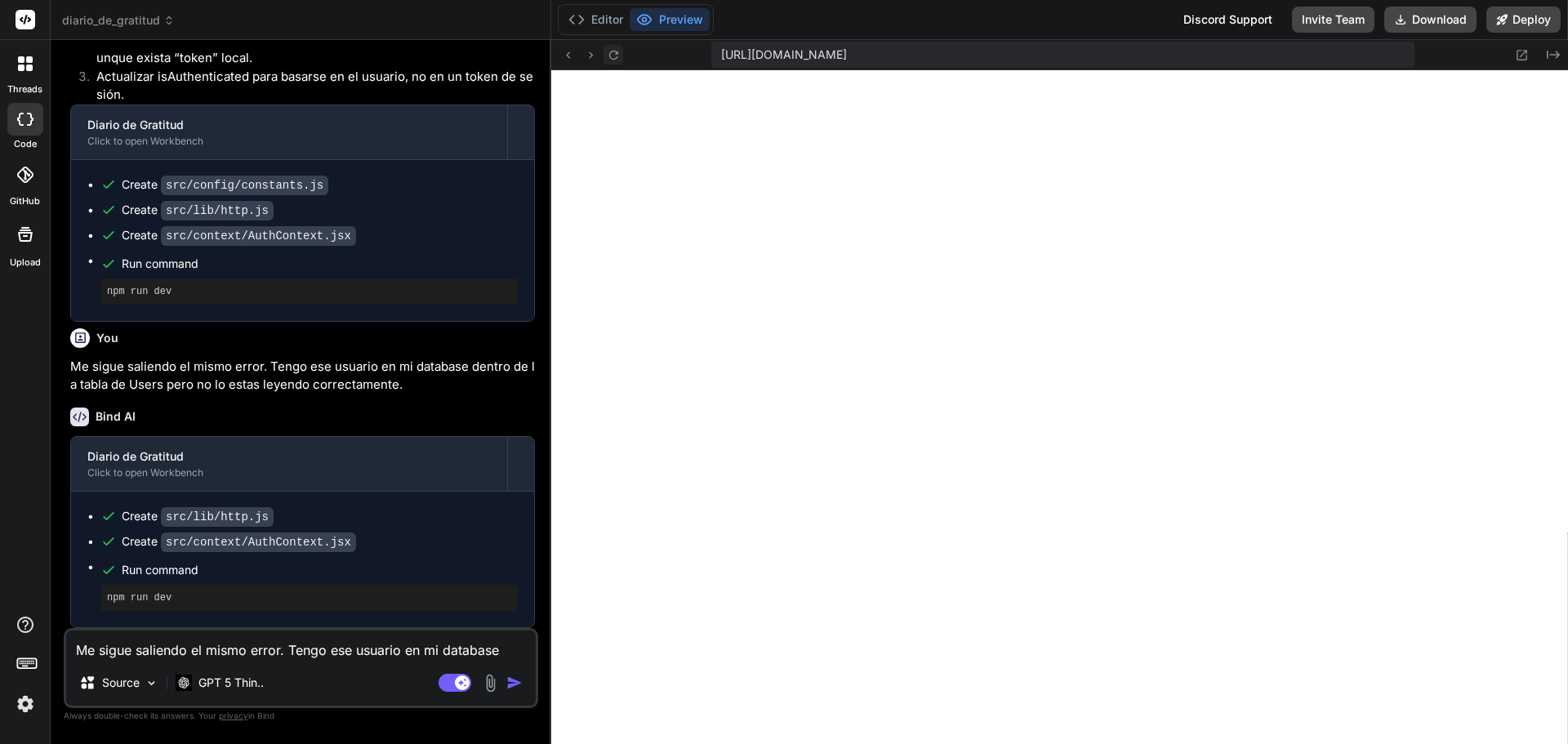
click at [614, 56] on icon at bounding box center [613, 55] width 14 height 14
click at [239, 649] on textarea "Me sigue saliendo el mismo error. Tengo ese usuario en mi database dentro de la…" at bounding box center [301, 646] width 470 height 30
paste textarea "Authorization header and Instance are required."
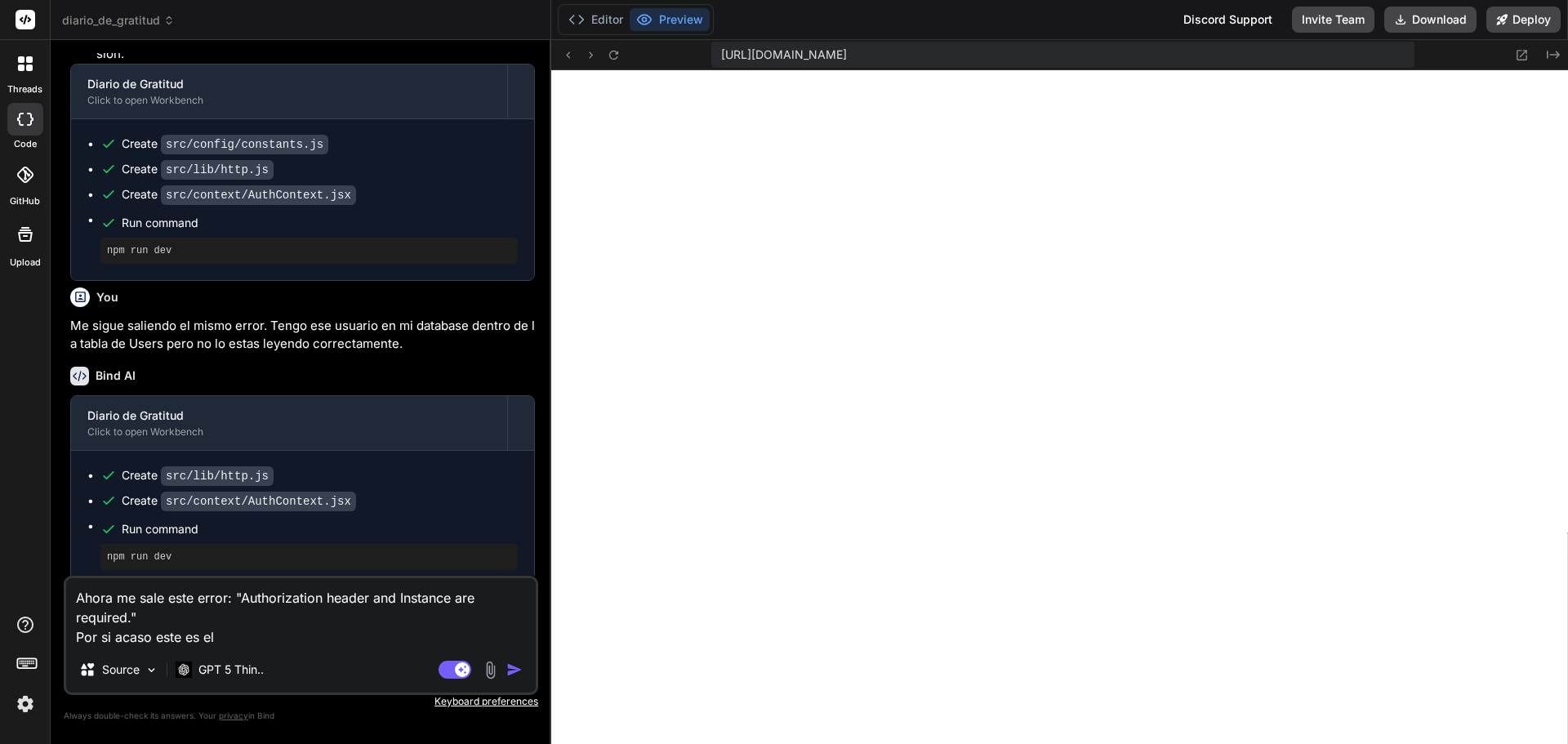
click at [281, 634] on textarea "Ahora me sale este error: "Authorization header and Instance are required." Por…" at bounding box center [301, 613] width 470 height 69
paste textarea "Authorization header and Instance are required."
click at [436, 641] on textarea "Ahora me sale este error: "Authorization header and Instance are required." Por…" at bounding box center [301, 613] width 470 height 69
paste textarea "8ab4cd6887e5f9b5bfc6c63a8151a514a02f16c273e89cfc3edc5b66dcd1"
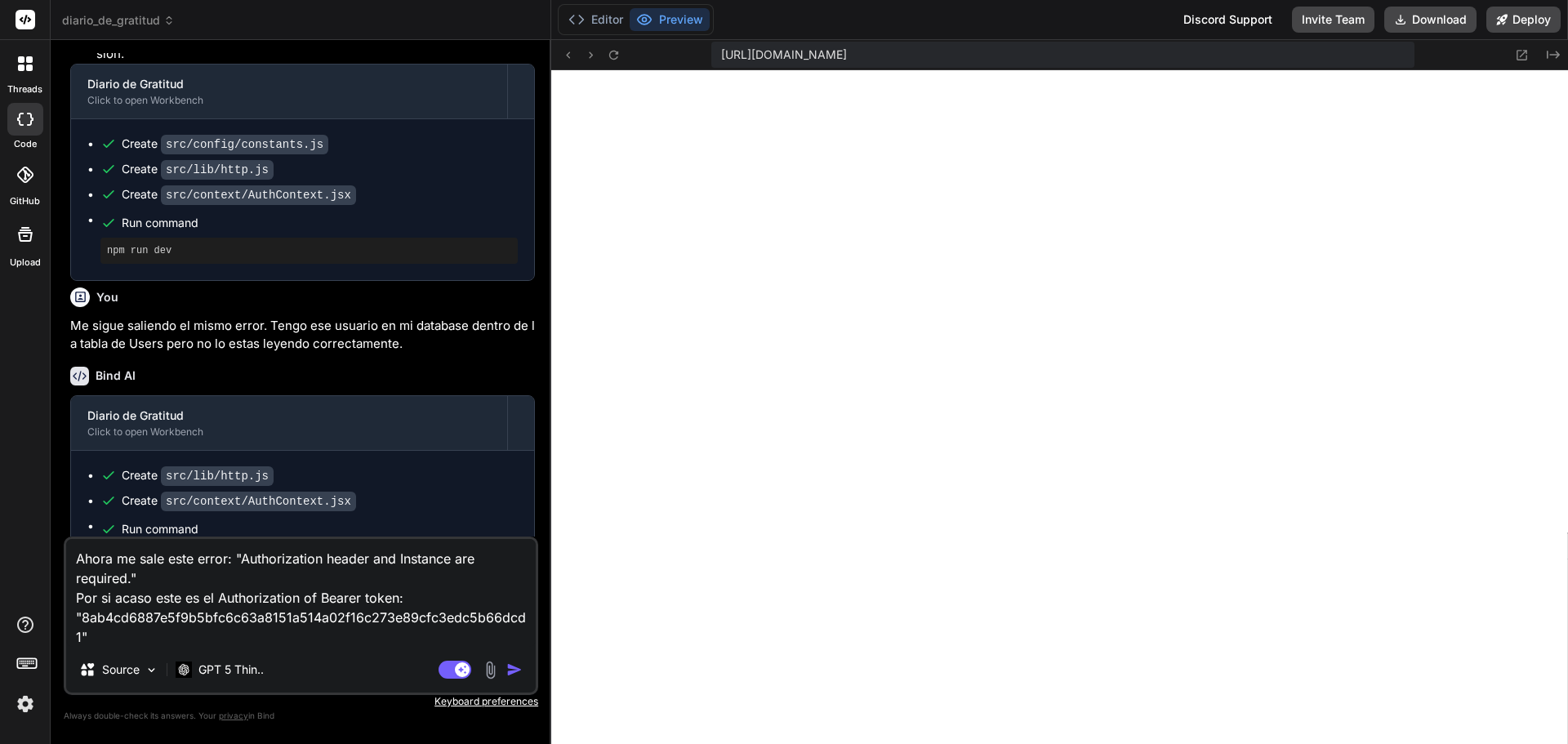
click at [398, 599] on textarea "Ahora me sale este error: "Authorization header and Instance are required." Por…" at bounding box center [301, 593] width 470 height 108
click at [517, 668] on img "button" at bounding box center [514, 669] width 17 height 17
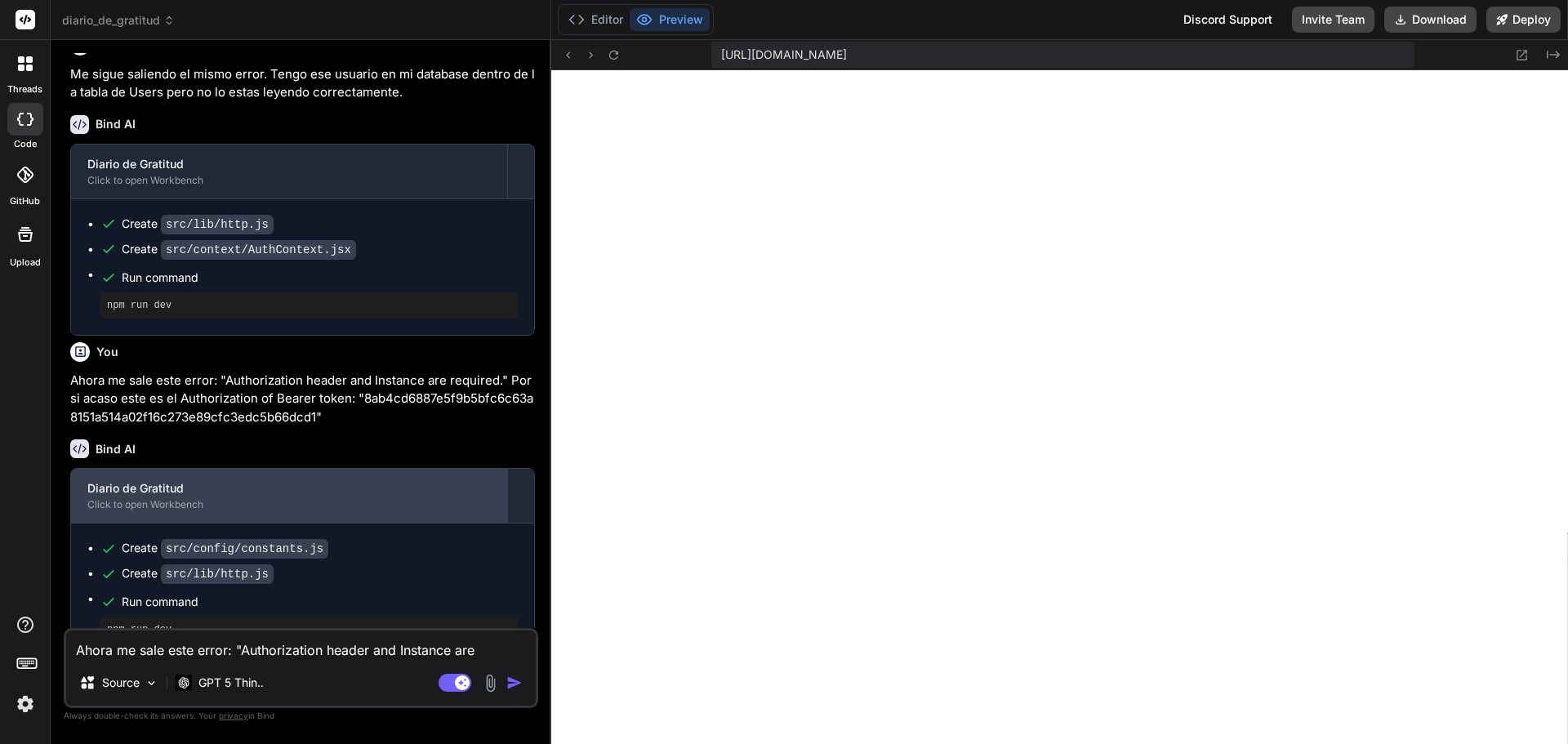
scroll to position [11732, 0]
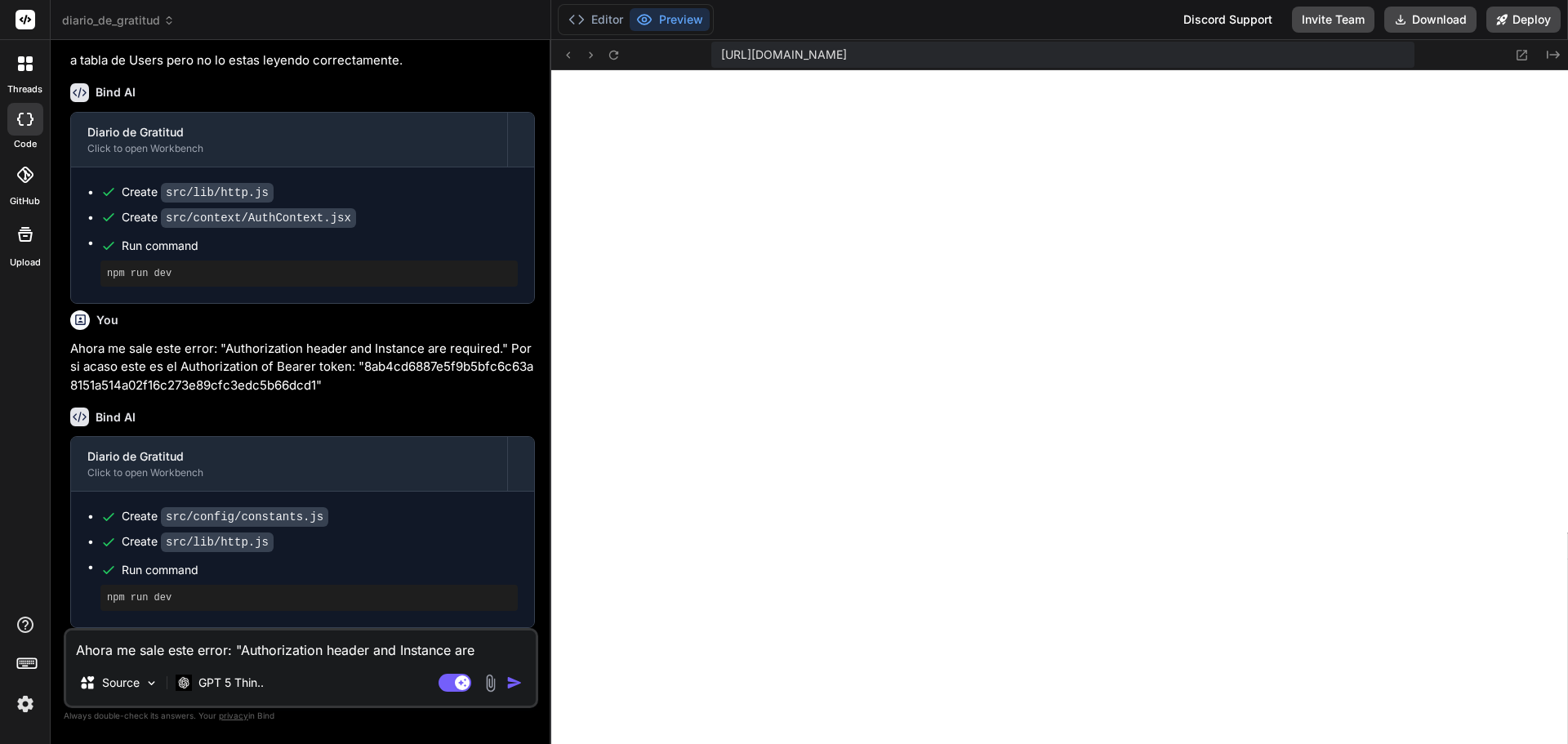
click at [360, 647] on textarea "Ahora me sale este error: "Authorization header and Instance are required." Por…" at bounding box center [301, 646] width 470 height 30
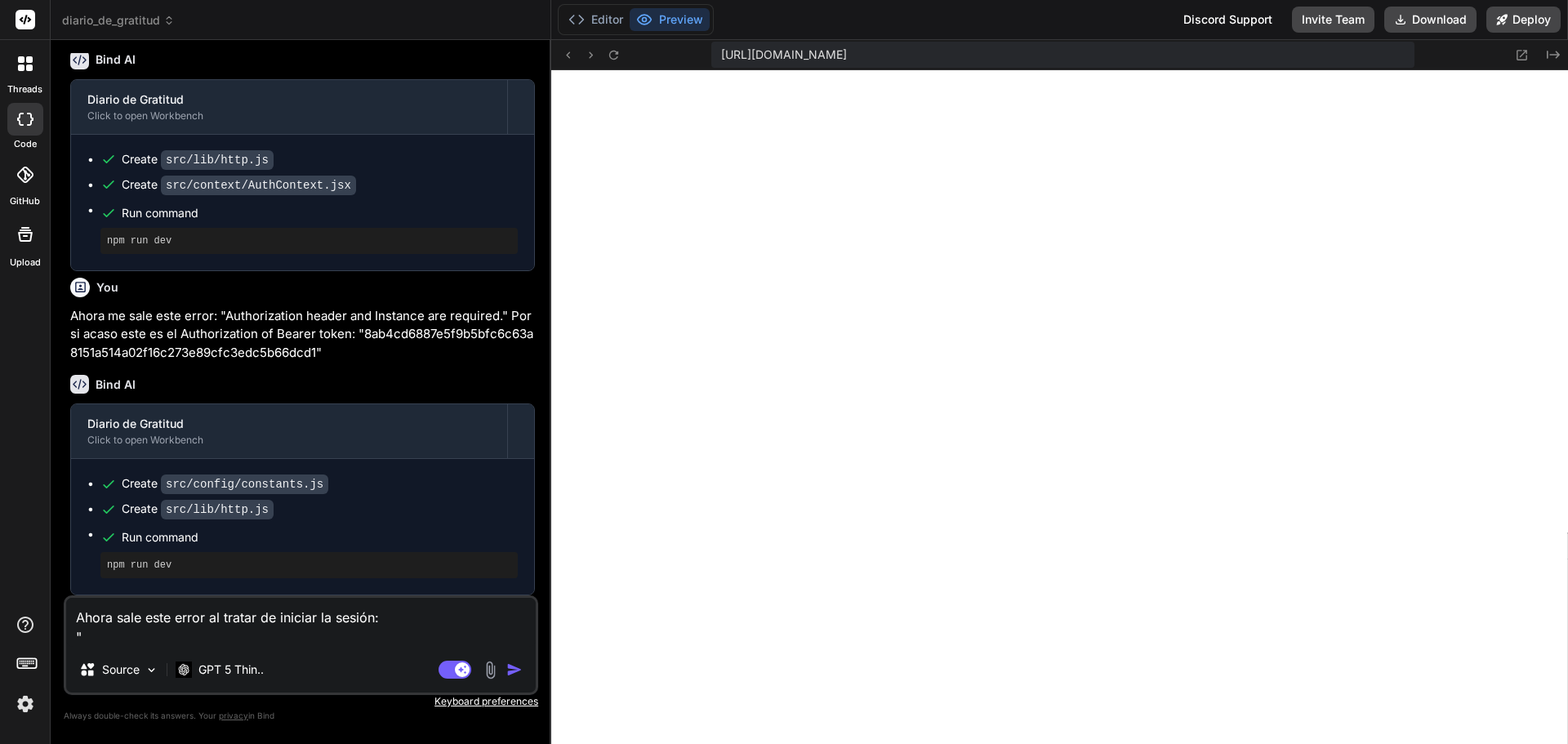
paste textarea "HTTP 404 - <!DOCTYPE html> <html lang="en"> <head> <meta charset="utf-8"> <titl…"
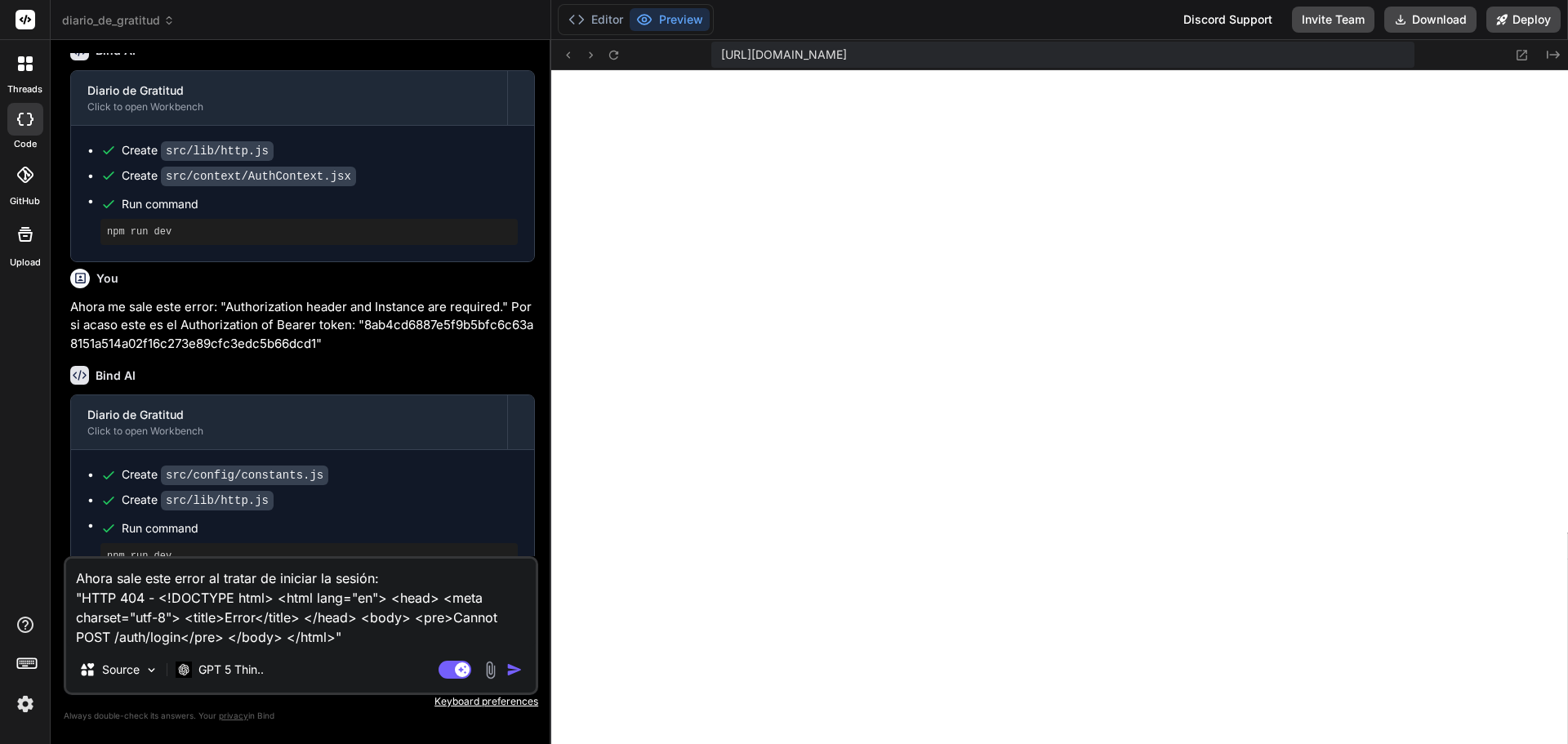
click at [506, 669] on img "button" at bounding box center [514, 669] width 17 height 17
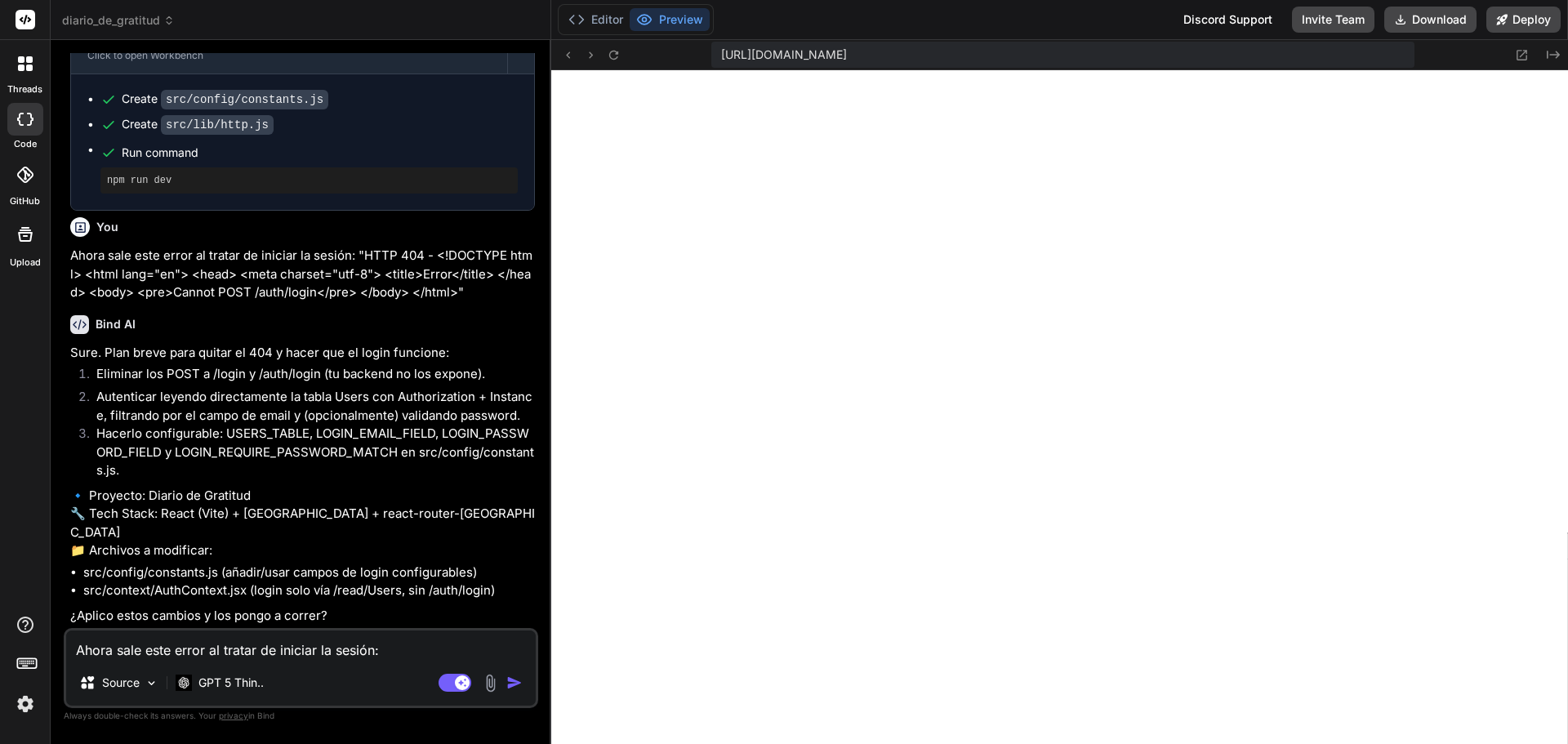
scroll to position [12167, 0]
click at [145, 650] on textarea "Ahora sale este error al tratar de iniciar la sesión: "HTTP 404 - <!DOCTYPE htm…" at bounding box center [301, 646] width 470 height 30
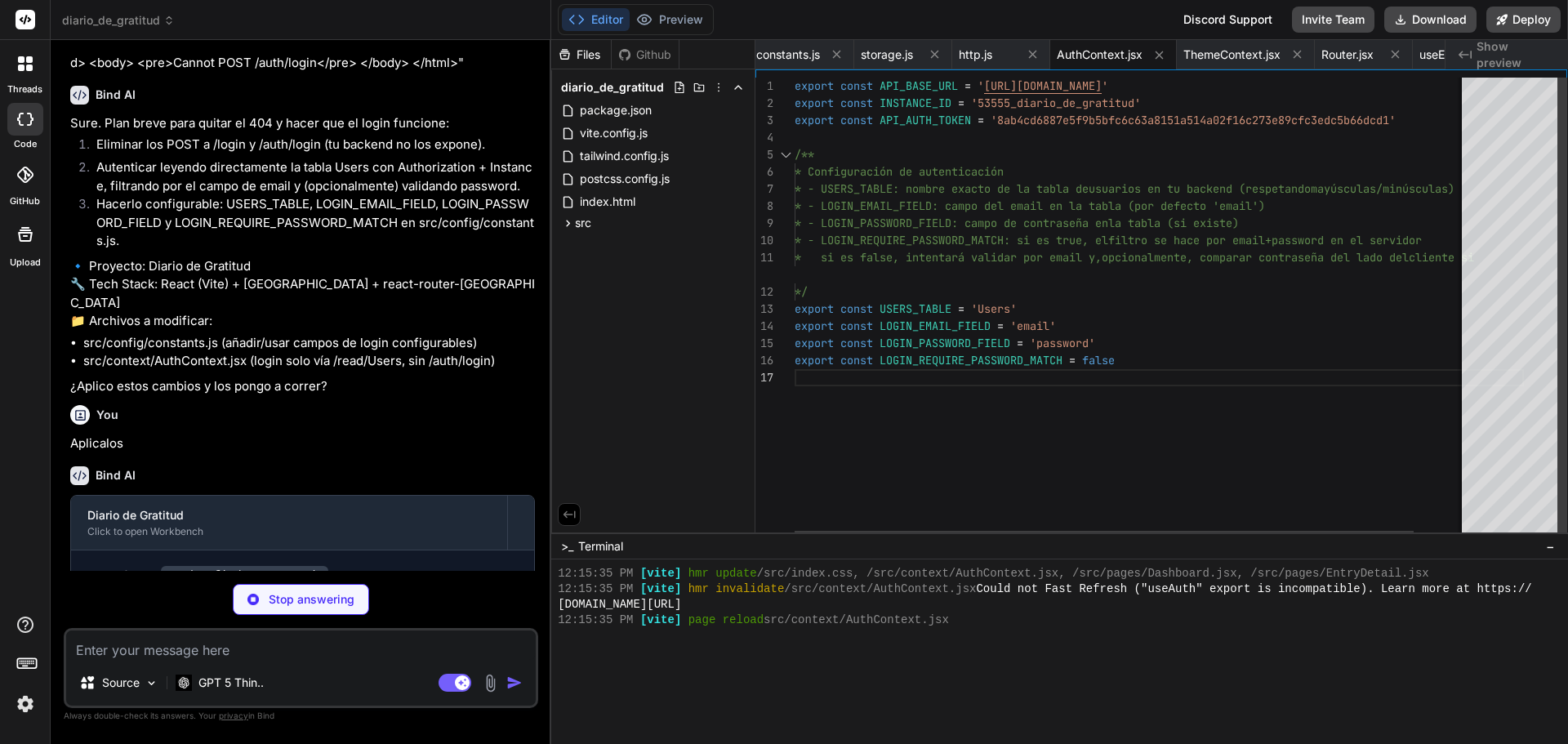
scroll to position [1428, 0]
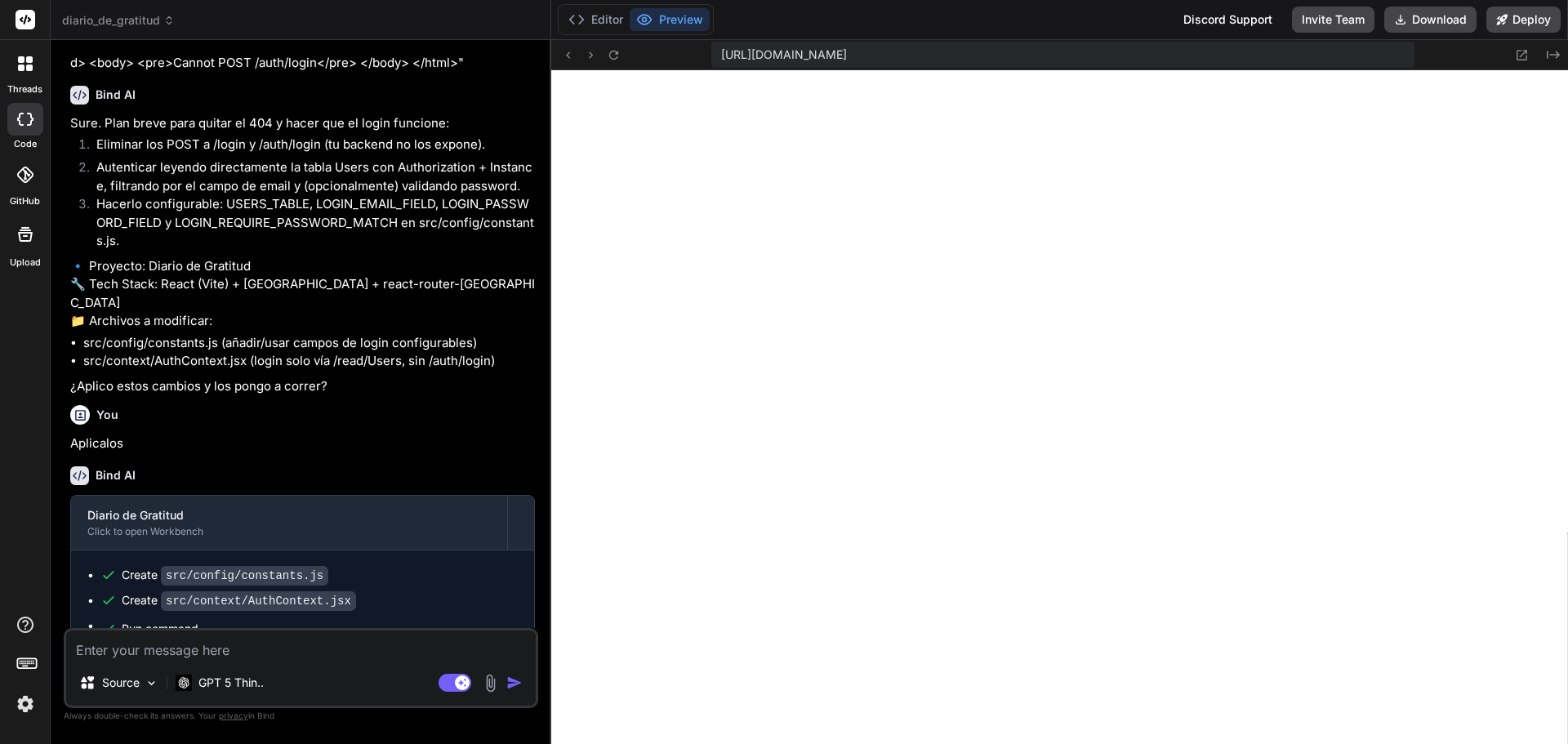
click at [132, 654] on textarea at bounding box center [301, 646] width 470 height 30
paste textarea "Email o contraseña incorrectos"
click at [207, 651] on textarea "me sale que el "Email o contraseña incorrectos" pero la informacion esta correc…" at bounding box center [301, 635] width 470 height 49
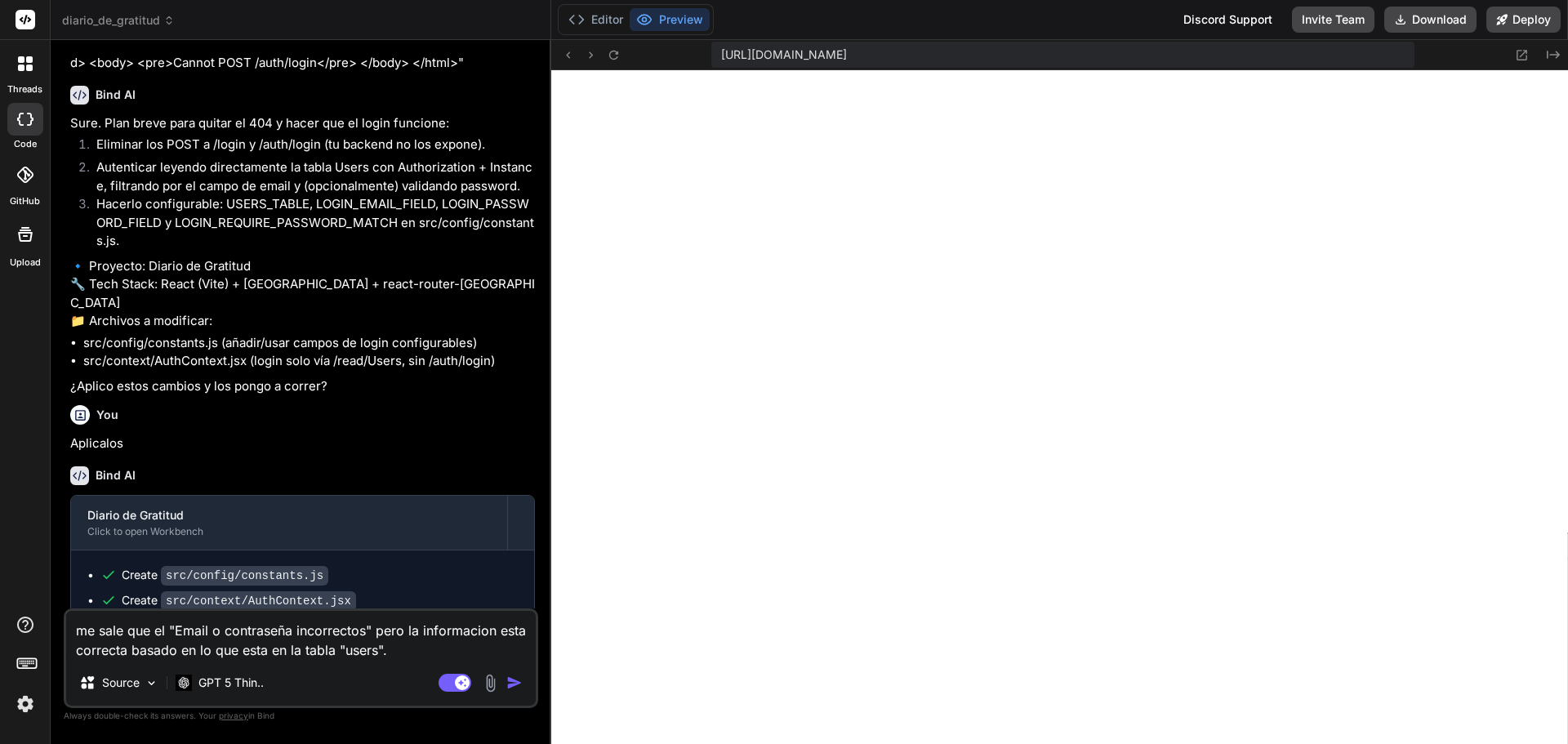
click at [513, 685] on img "button" at bounding box center [514, 683] width 17 height 17
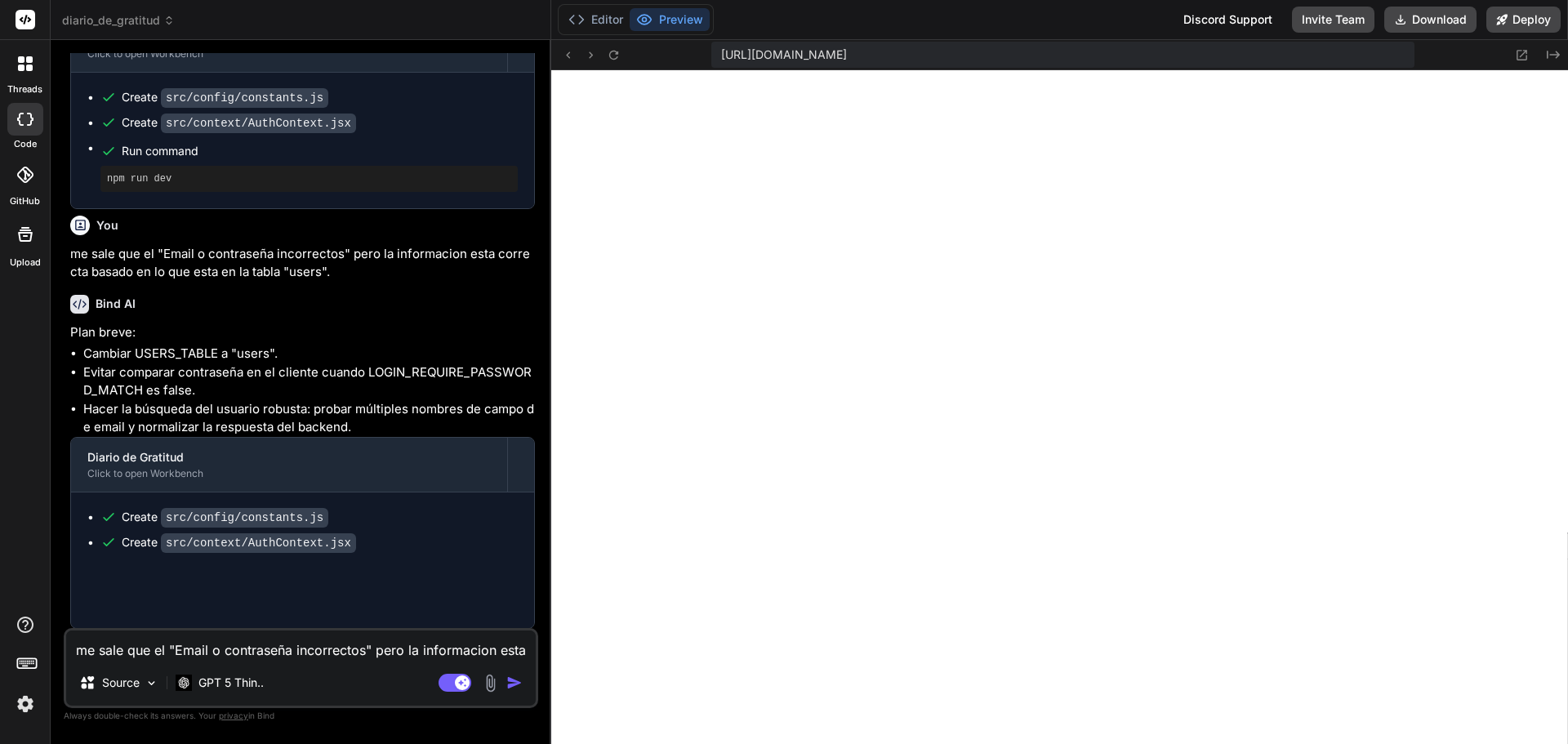
scroll to position [12872, 0]
click at [238, 654] on textarea "me sale que el "Email o contraseña incorrectos" pero la informacion esta correc…" at bounding box center [301, 646] width 470 height 30
click at [287, 640] on textarea "me sale que el "Email o contraseña incorrectos" pero la informacion esta correc…" at bounding box center [301, 646] width 470 height 30
click at [496, 686] on img at bounding box center [491, 684] width 19 height 19
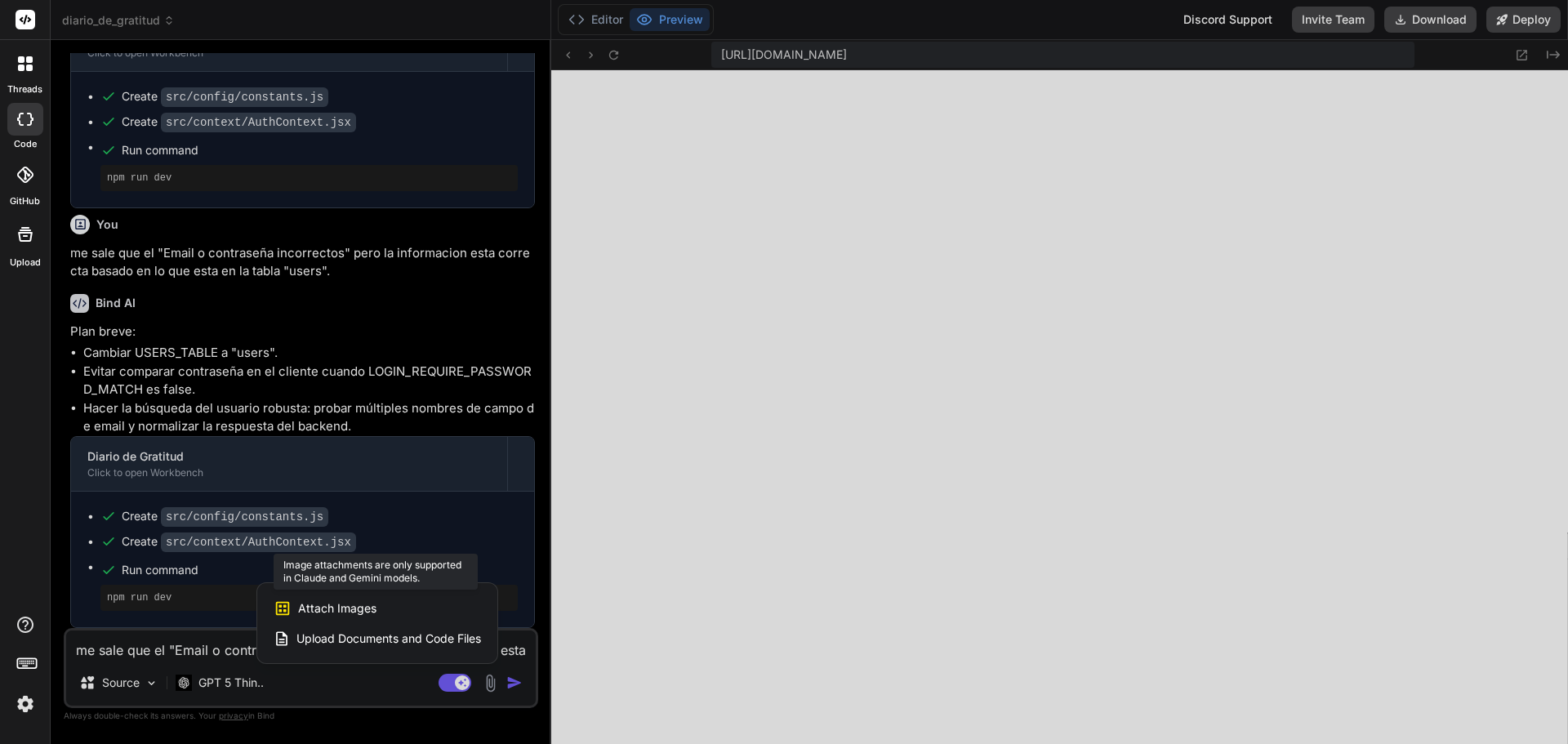
click at [374, 605] on span "Attach Images" at bounding box center [337, 608] width 78 height 17
click at [338, 606] on span "Attach Images" at bounding box center [337, 608] width 78 height 17
click at [281, 611] on icon at bounding box center [283, 608] width 14 height 14
click at [322, 617] on div "Attach Images Image attachments are only supported in Claude and Gemini models." at bounding box center [377, 609] width 208 height 31
click at [283, 615] on icon at bounding box center [282, 608] width 18 height 18
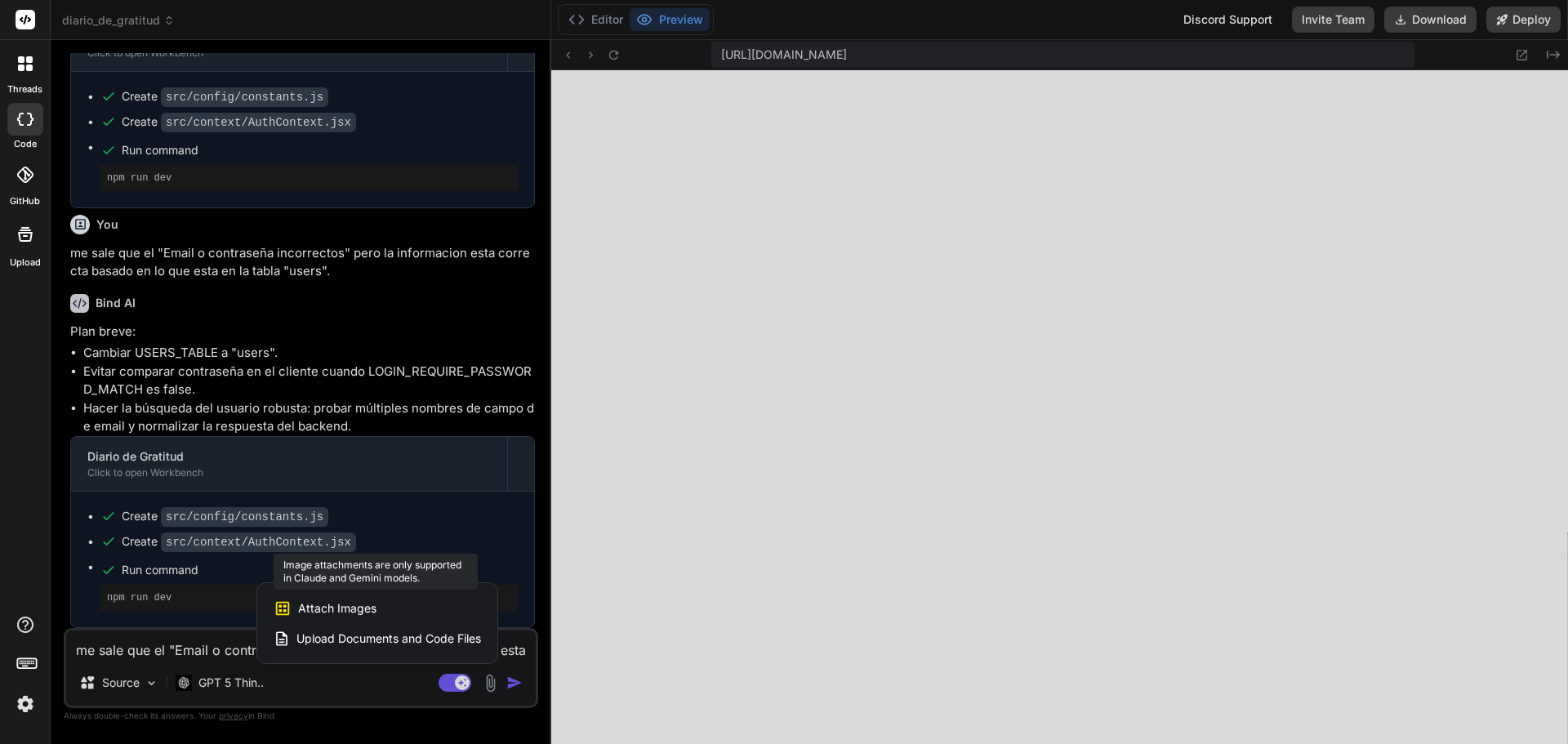
click at [320, 606] on span "Attach Images" at bounding box center [337, 608] width 78 height 17
click at [340, 641] on span "Upload Documents and Code Files" at bounding box center [388, 639] width 184 height 17
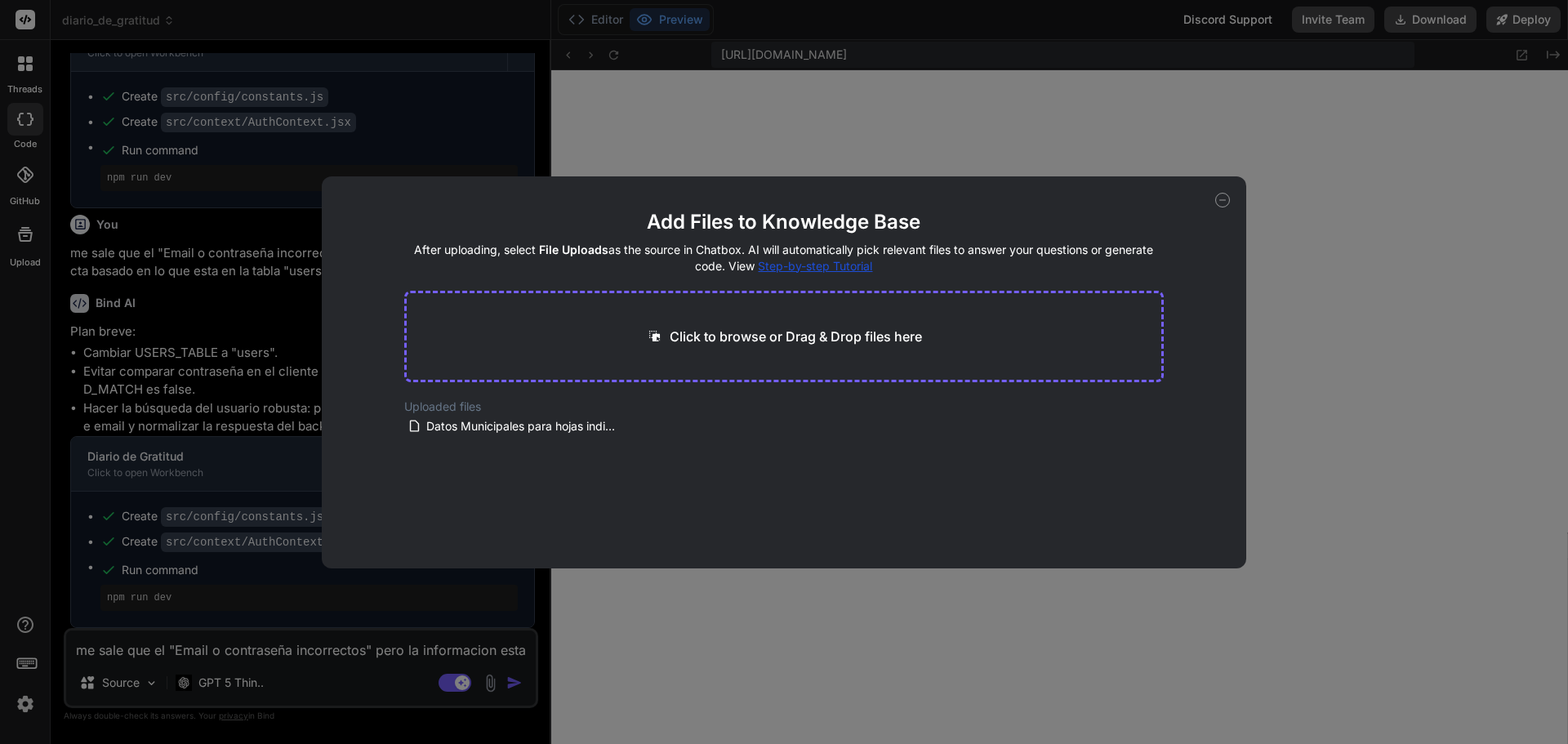
click at [752, 343] on p "Click to browse or Drag & Drop files here" at bounding box center [796, 336] width 252 height 20
click at [1225, 198] on icon at bounding box center [1222, 200] width 15 height 15
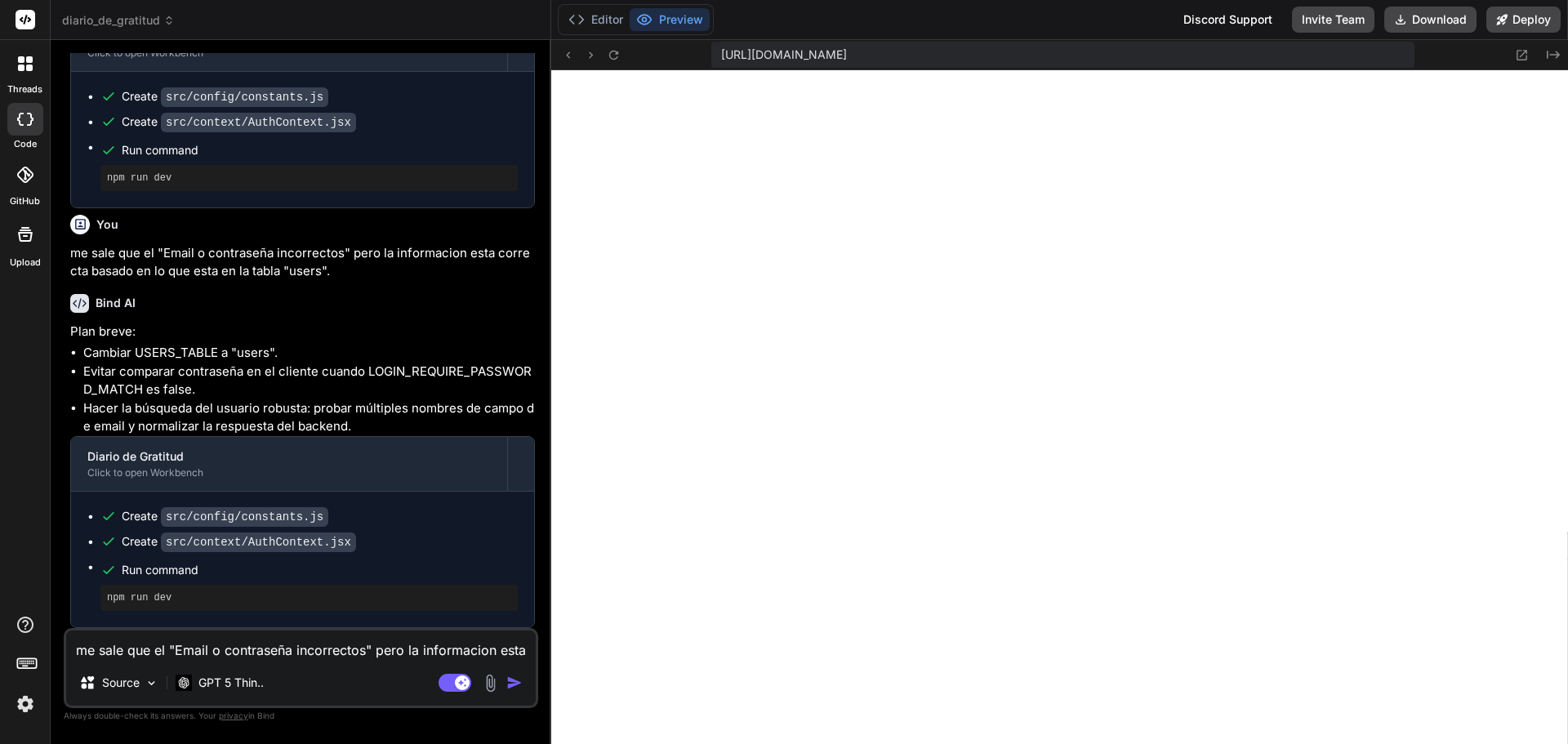
click at [297, 658] on textarea "me sale que el "Email o contraseña incorrectos" pero la informacion esta correc…" at bounding box center [301, 646] width 470 height 30
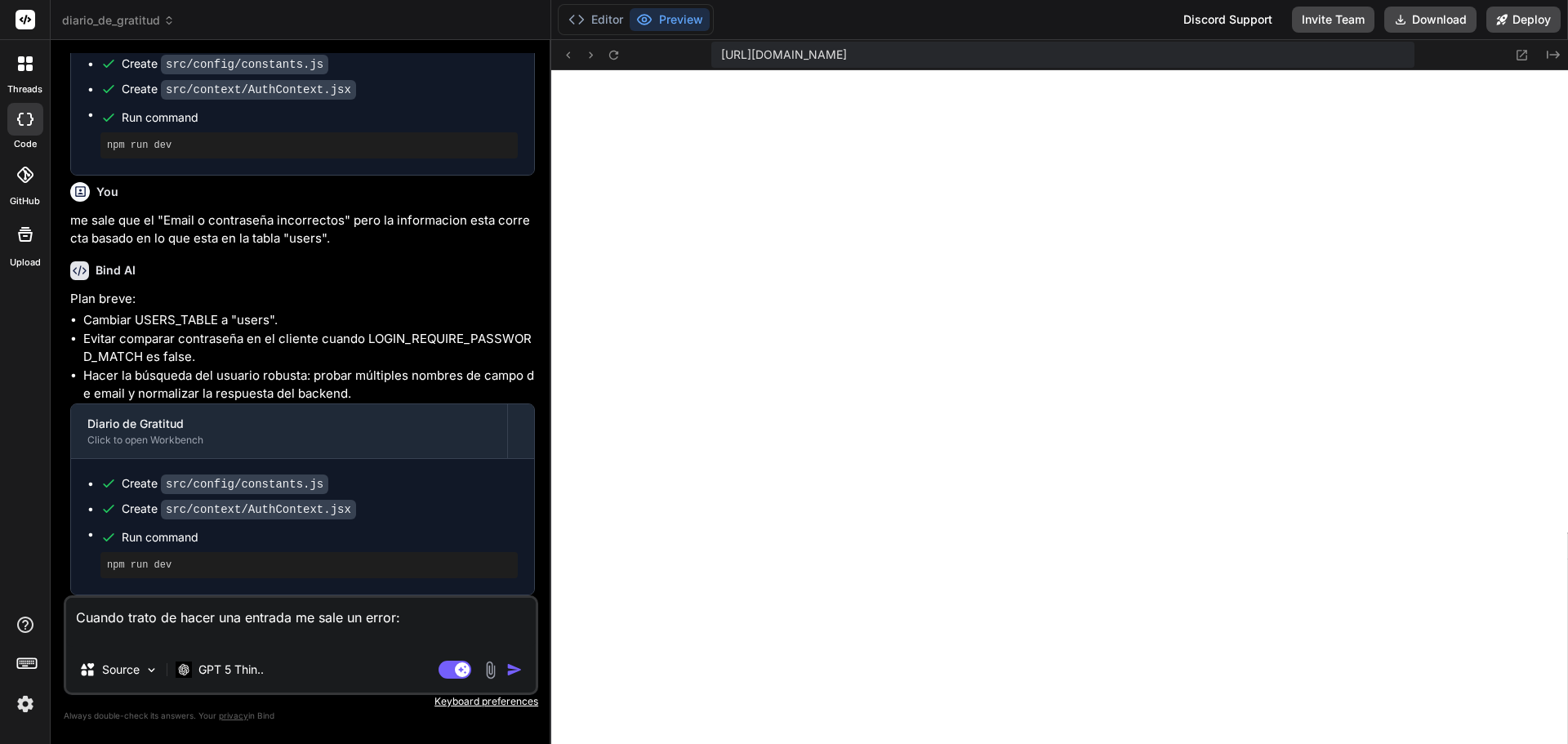
click at [264, 641] on textarea "Cuando trato de hacer una entrada me sale un error:" at bounding box center [301, 622] width 470 height 49
paste textarea "An embedded page at [DOMAIN_NAME] says Error creating record."
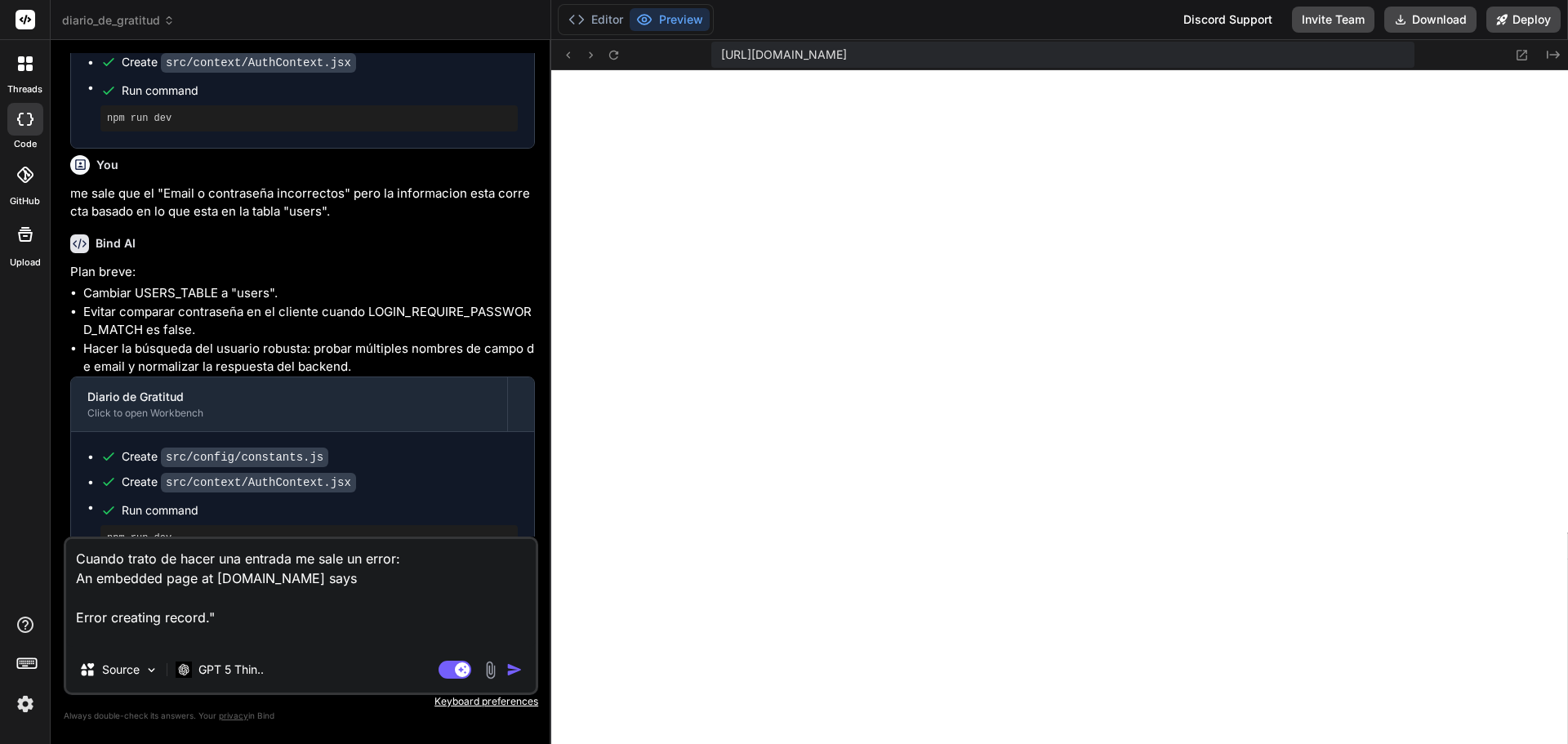
click at [77, 579] on textarea "Cuando trato de hacer una entrada me sale un error: An embedded page at [DOMAIN…" at bounding box center [301, 593] width 470 height 108
click at [280, 634] on textarea "Cuando trato de hacer una entrada me sale un error: "An embedded page at [DOMAI…" at bounding box center [301, 593] width 470 height 108
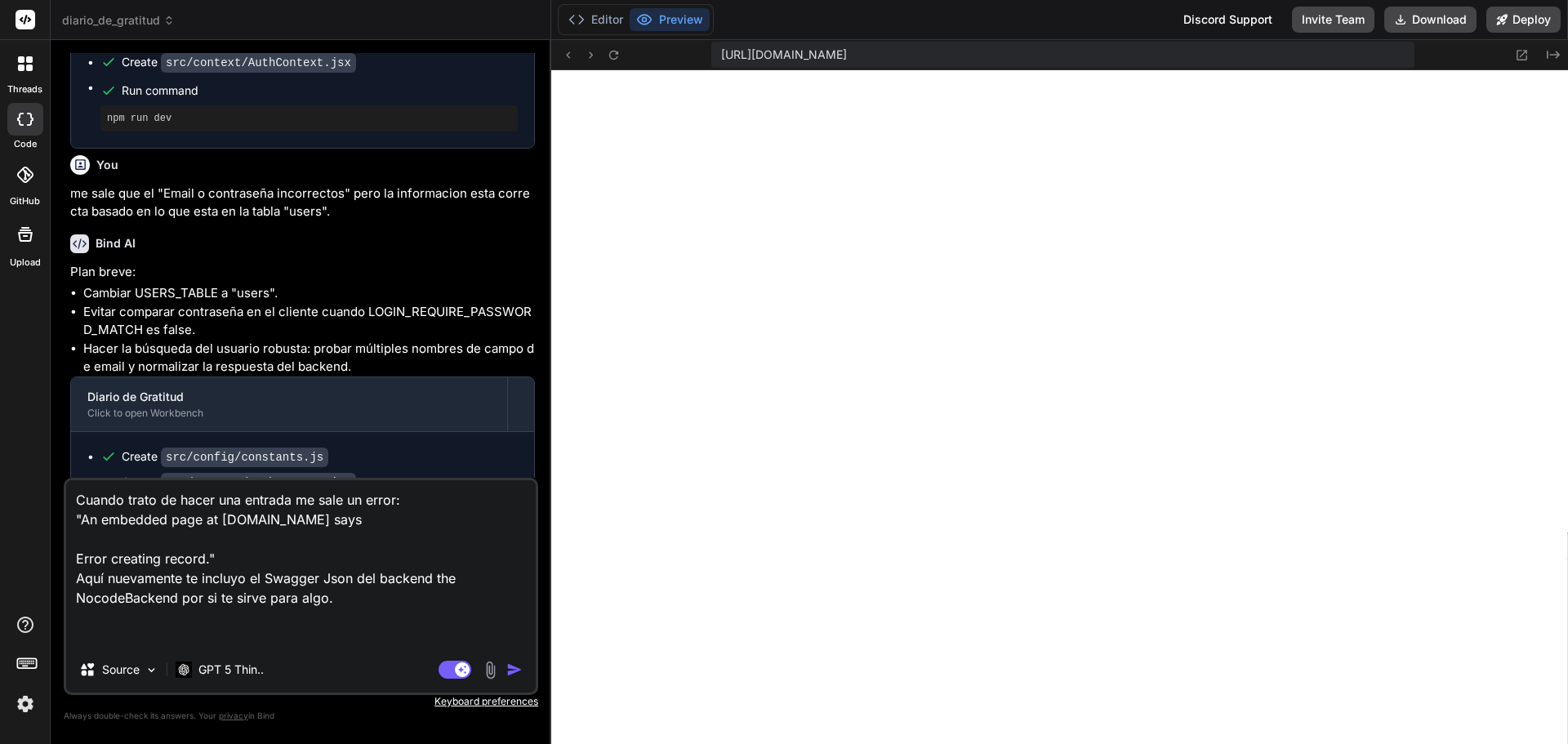
click at [375, 626] on textarea "Cuando trato de hacer una entrada me sale un error: "An embedded page at [DOMAI…" at bounding box center [301, 564] width 470 height 167
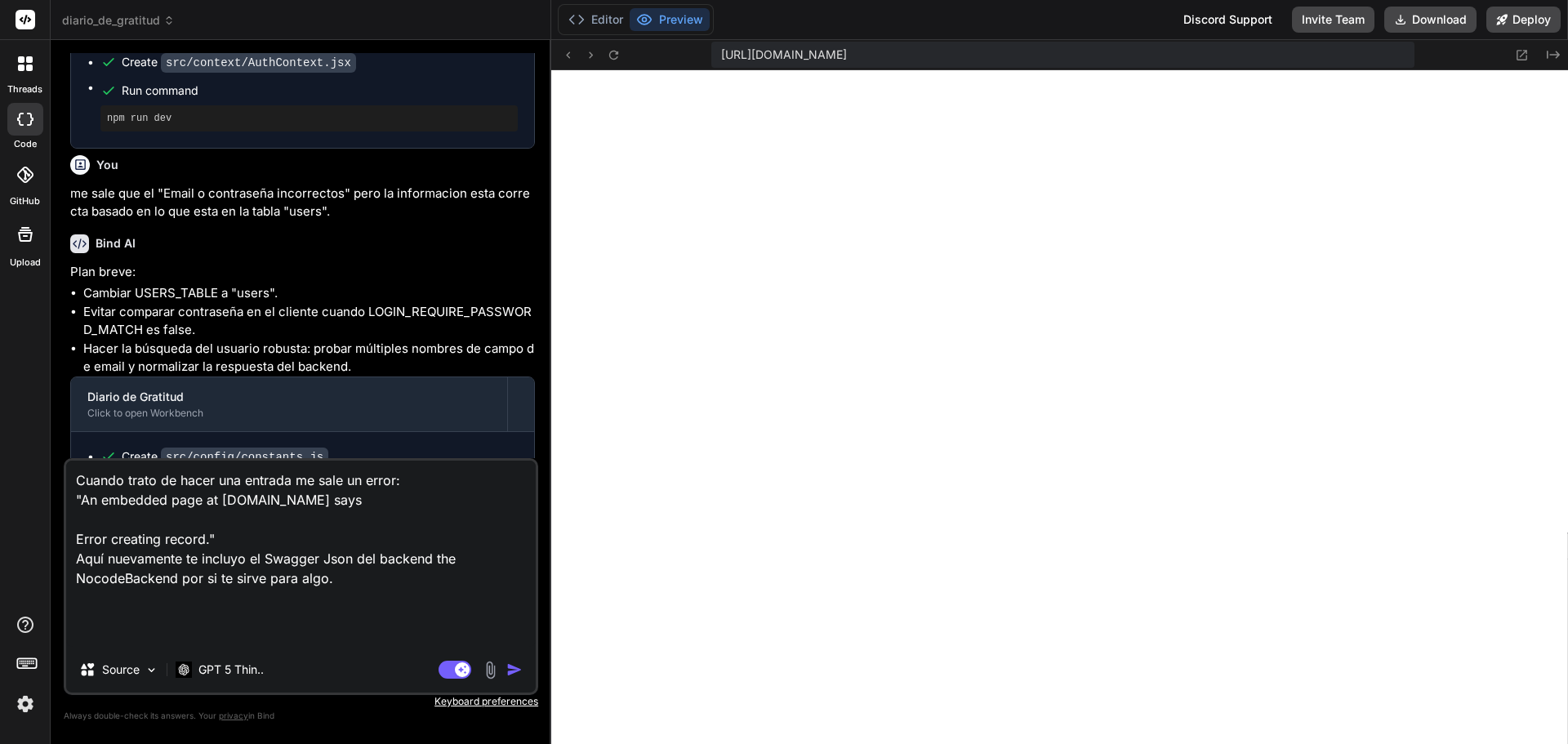
drag, startPoint x: 268, startPoint y: 578, endPoint x: 351, endPoint y: 577, distance: 83.0
click at [351, 577] on textarea "Cuando trato de hacer una entrada me sale un error: "An embedded page at [DOMAI…" at bounding box center [301, 554] width 470 height 186
paste textarea "SON"
click at [396, 604] on textarea "Cuando trato de hacer una entrada me sale un error: "An embedded page at [DOMAI…" at bounding box center [301, 554] width 470 height 186
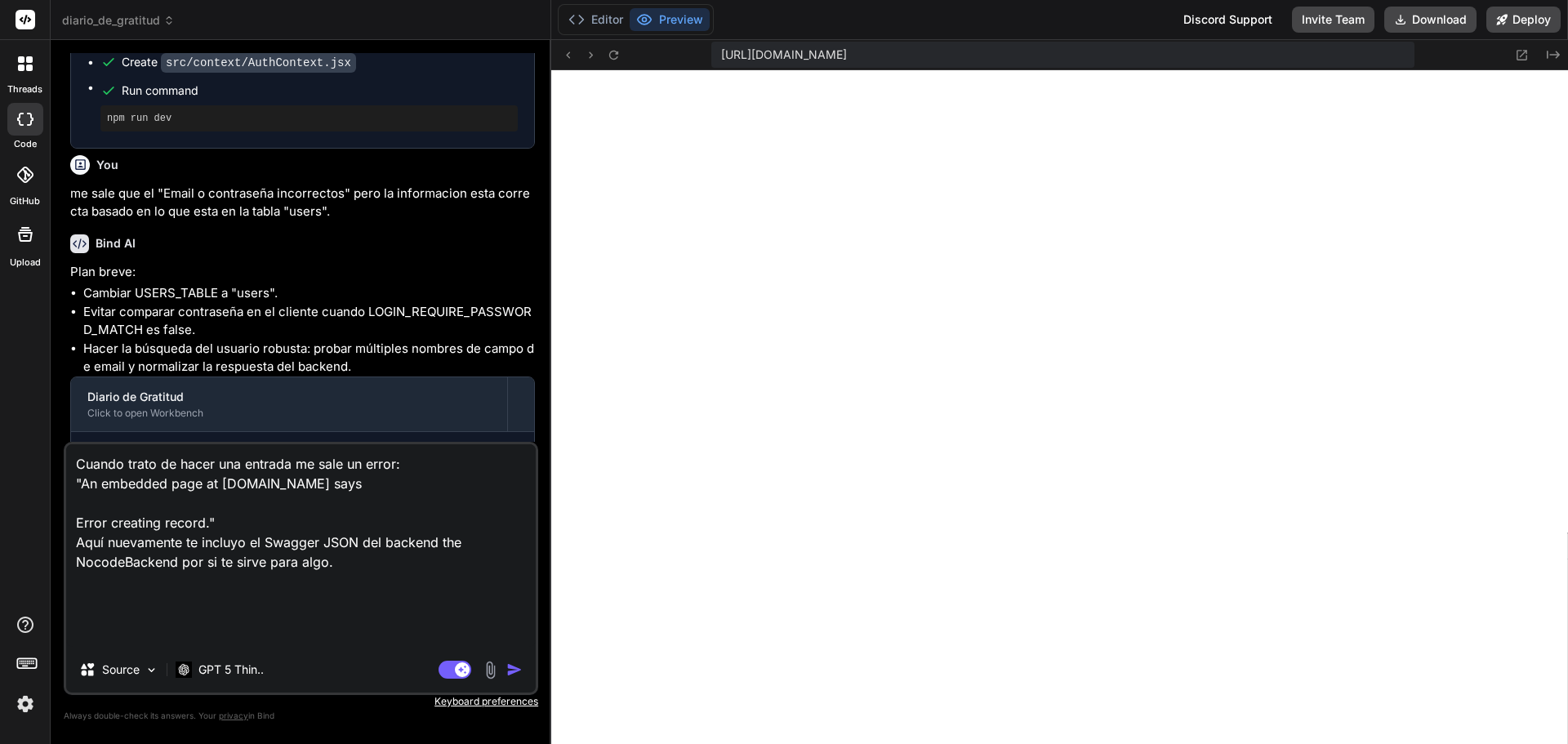
paste textarea "{ "openapi": "3.0.0", "info": { "title": "API documentation for 53555_diario_de…"
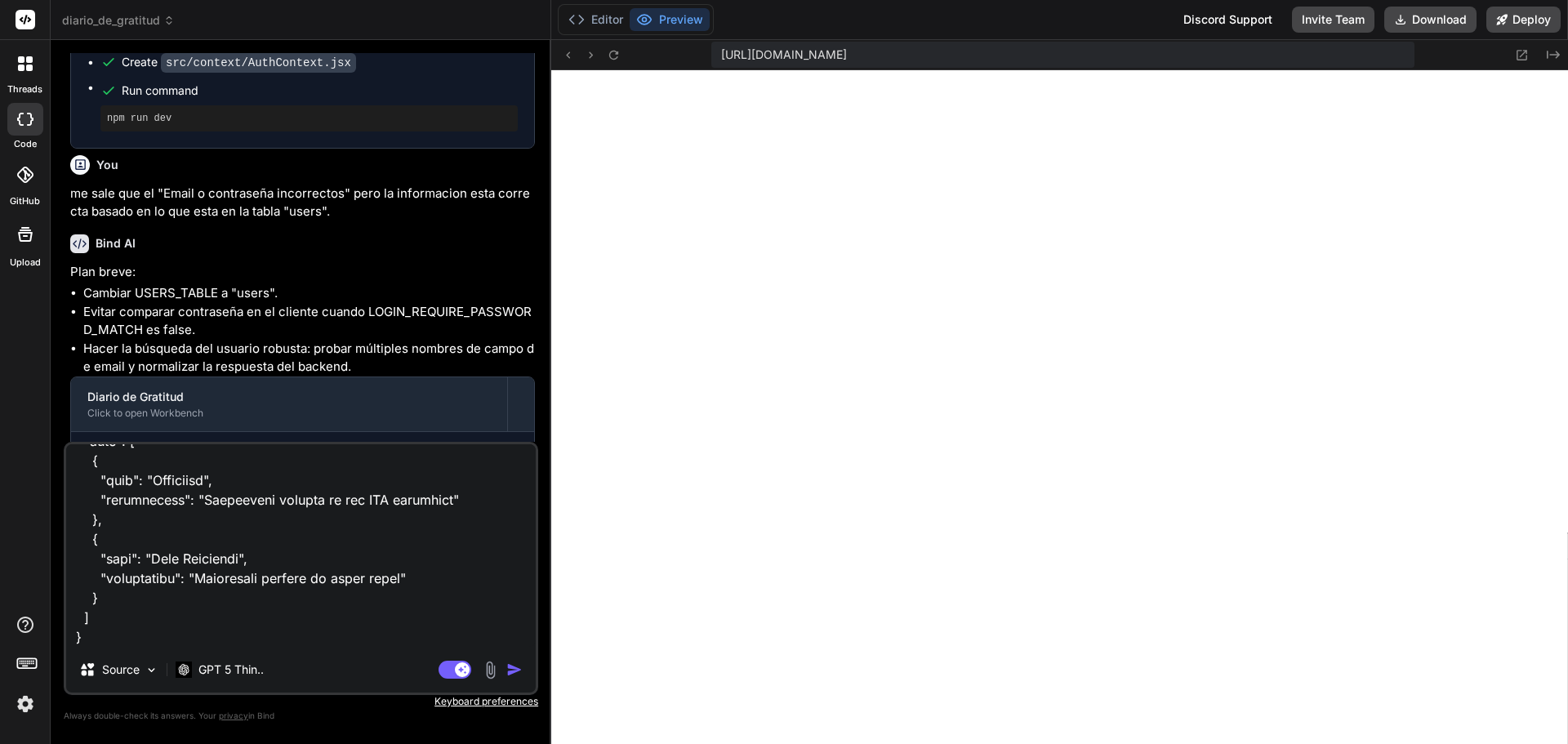
scroll to position [20947, 0]
click at [109, 601] on textarea at bounding box center [301, 545] width 470 height 203
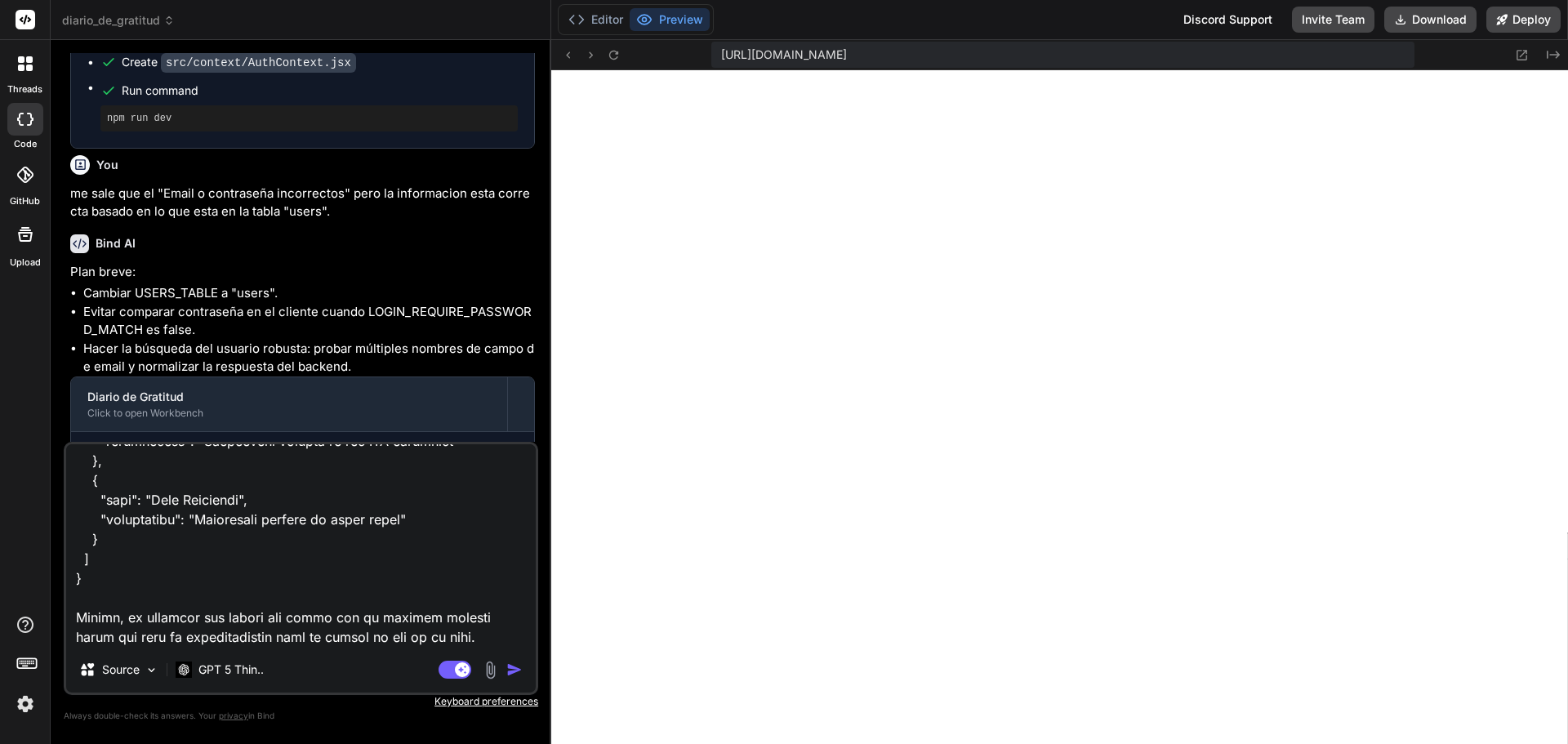
drag, startPoint x: 375, startPoint y: 595, endPoint x: 436, endPoint y: 594, distance: 61.0
click at [436, 594] on textarea at bounding box center [301, 545] width 470 height 203
click at [484, 622] on textarea at bounding box center [301, 545] width 470 height 203
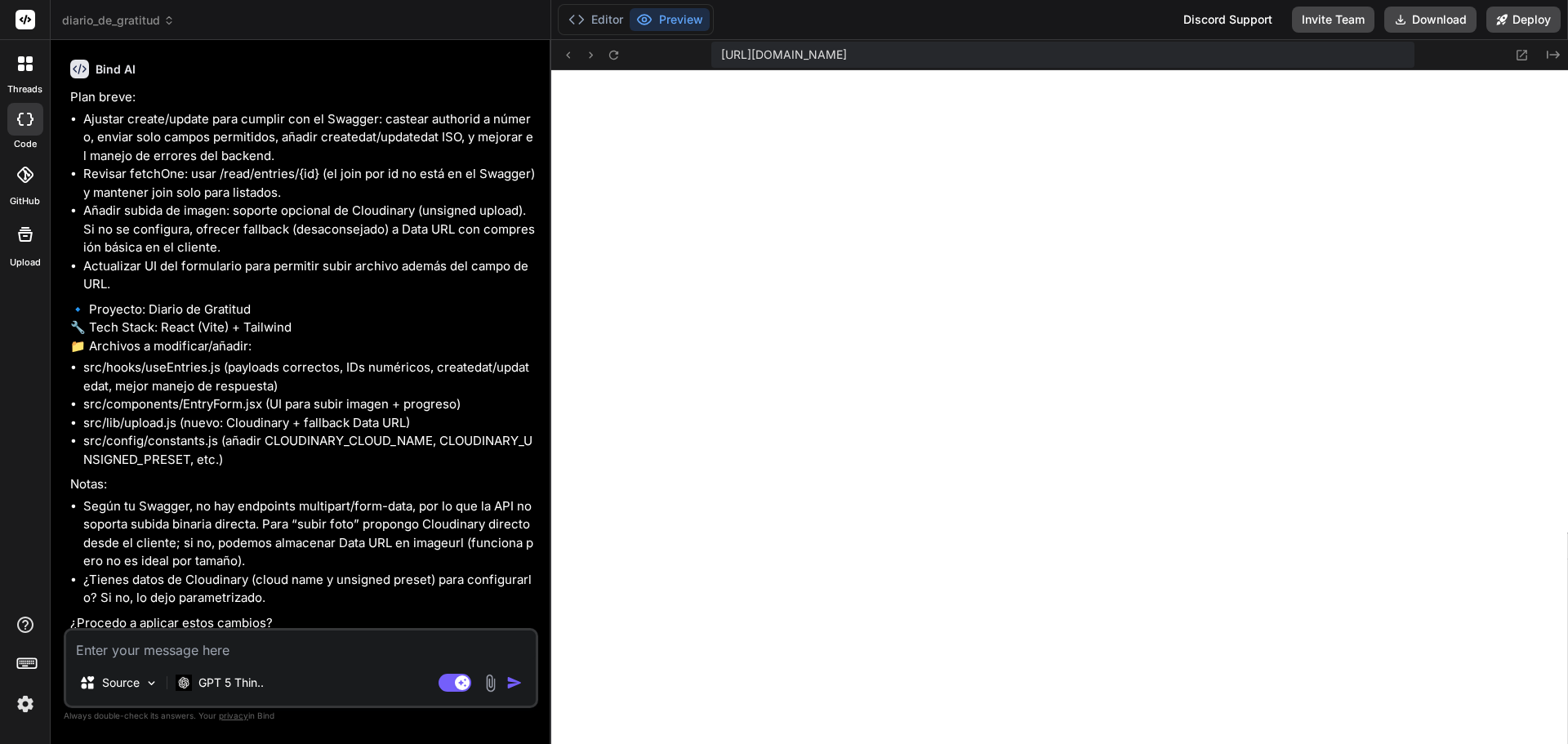
scroll to position [17195, 0]
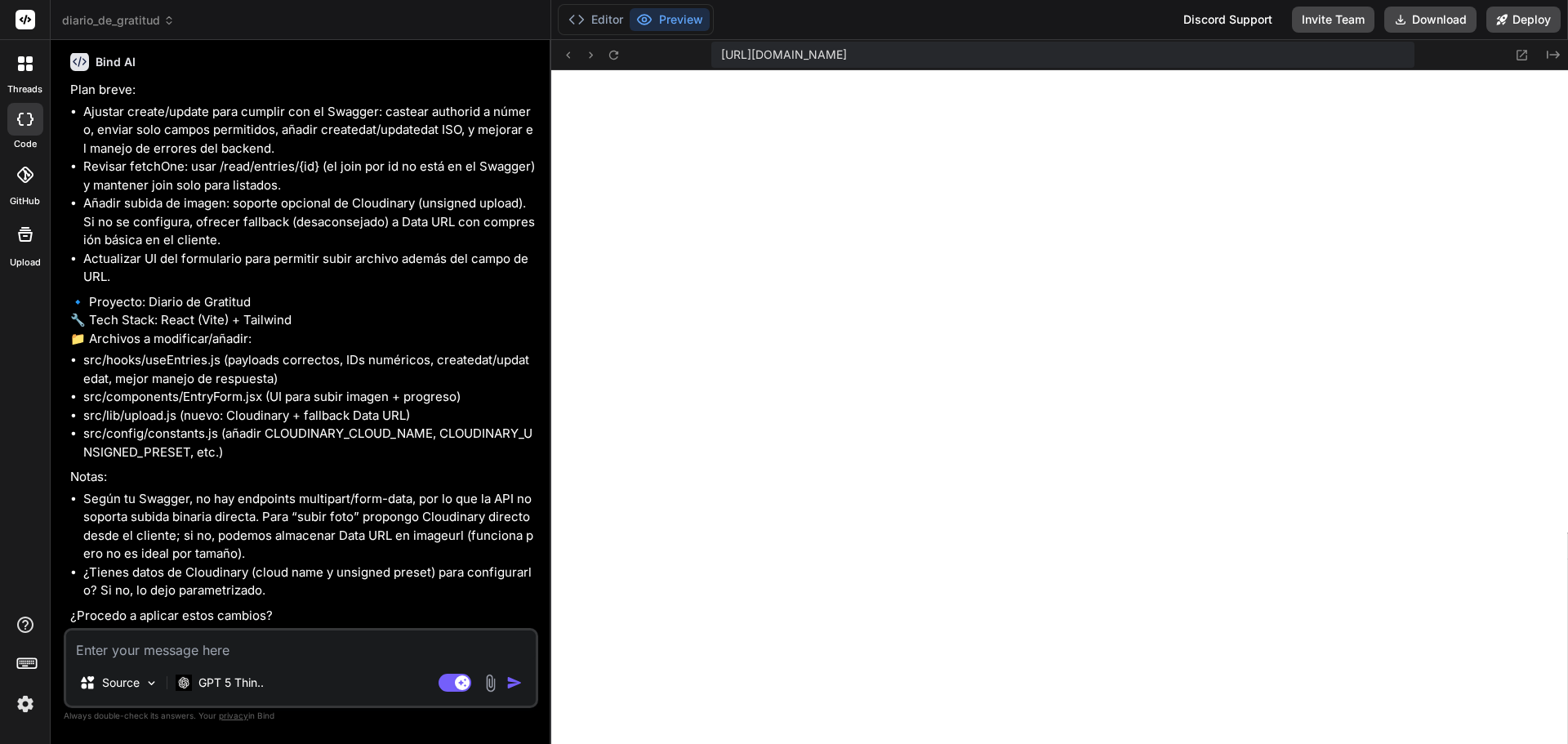
click at [227, 648] on textarea at bounding box center [301, 646] width 470 height 30
type textarea "p"
type textarea "x"
type textarea "pr"
type textarea "x"
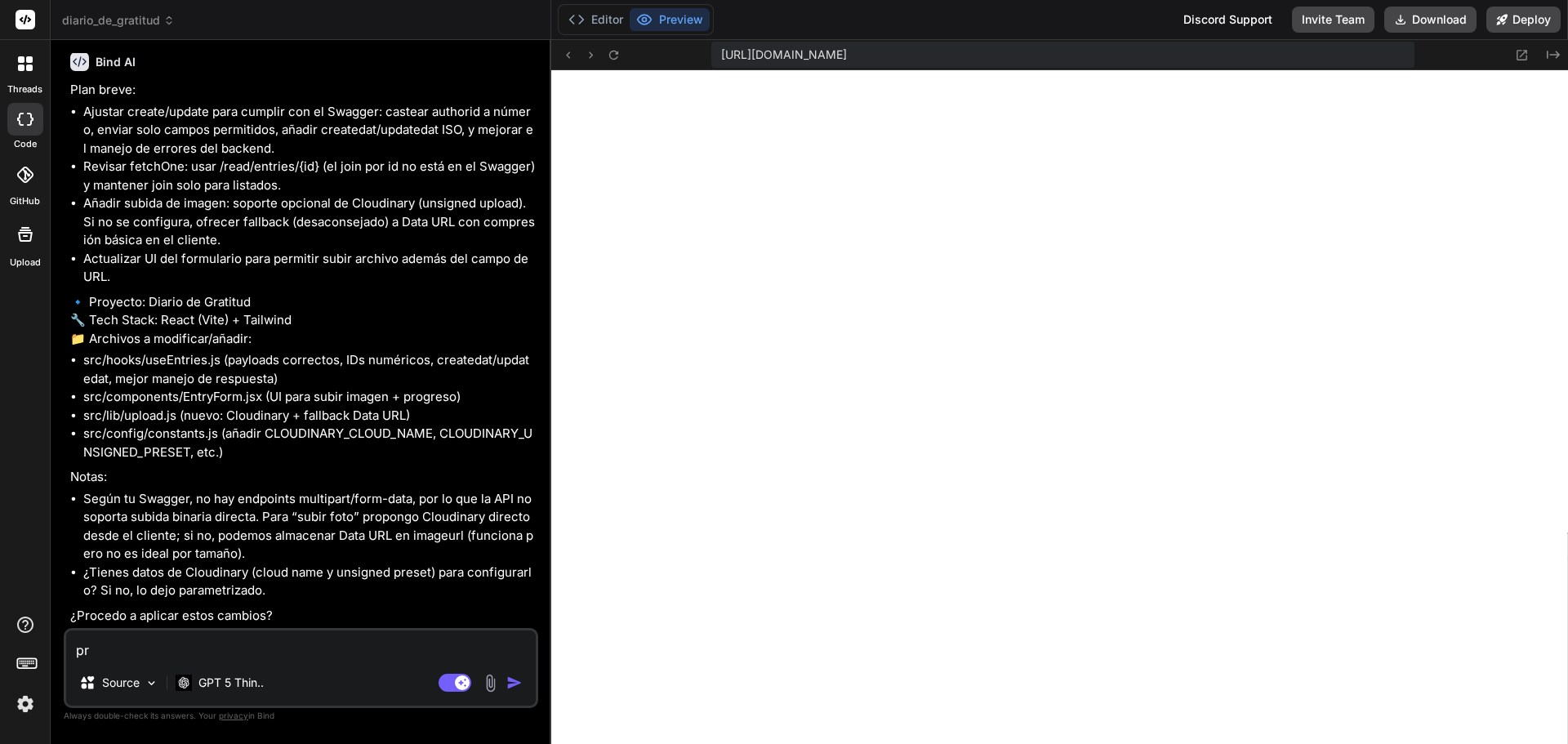
type textarea "pro"
type textarea "x"
type textarea "proc"
type textarea "x"
type textarea "proce"
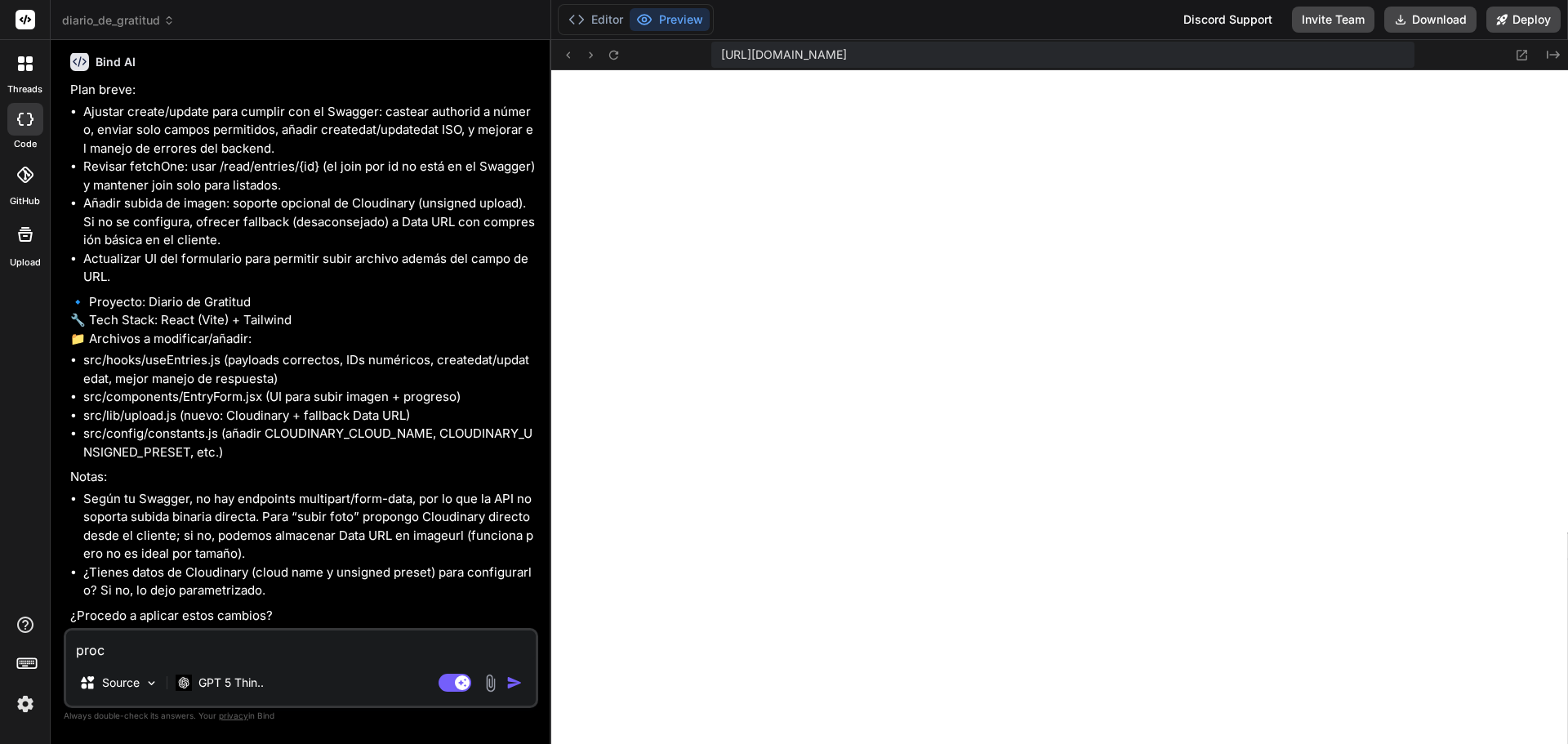
type textarea "x"
type textarea "proced"
type textarea "x"
type textarea "procede"
type textarea "x"
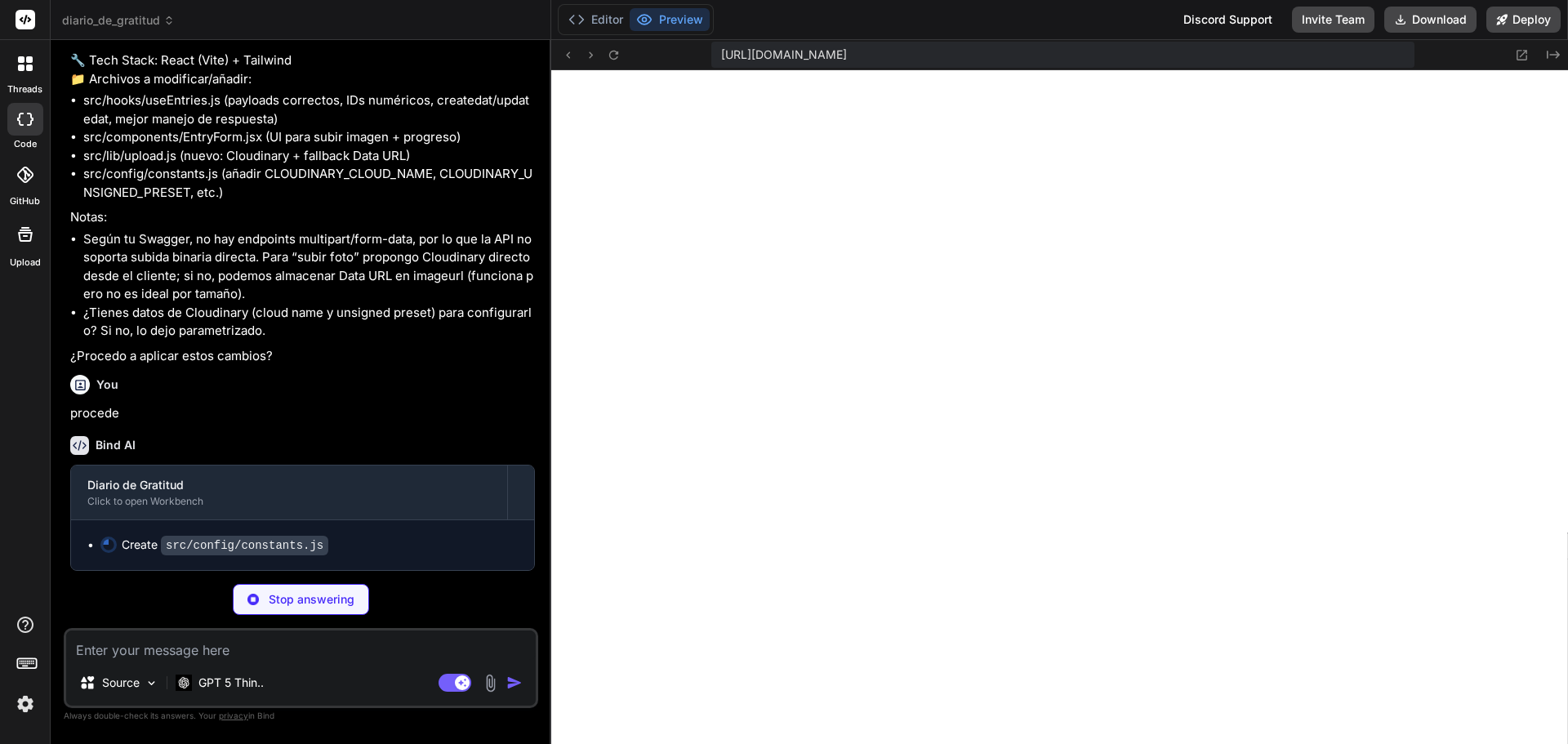
scroll to position [17455, 0]
type textarea "x"
type textarea "* En caso contrario, se usa fallback de Data URL (la imagen se guarda como base…"
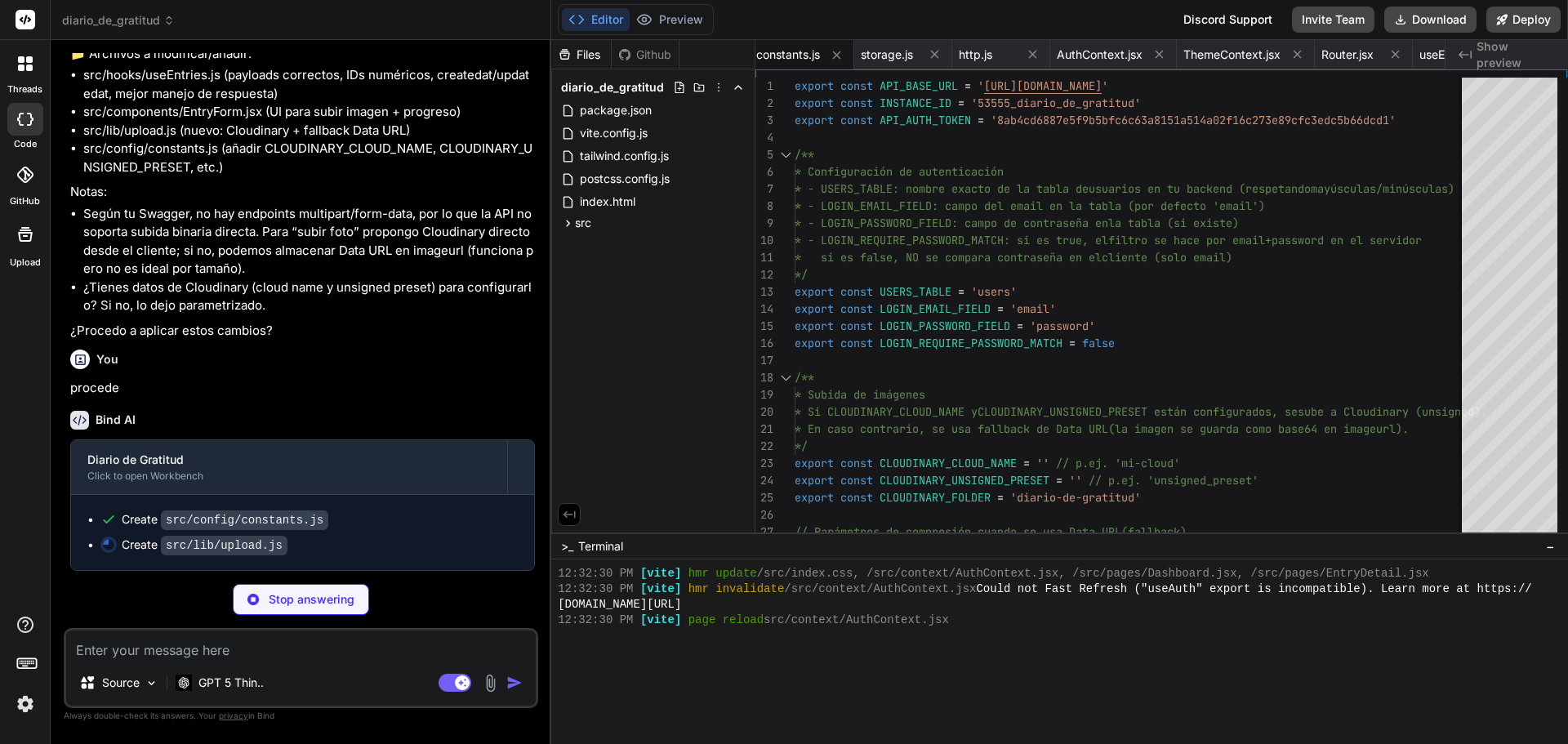
type textarea "x"
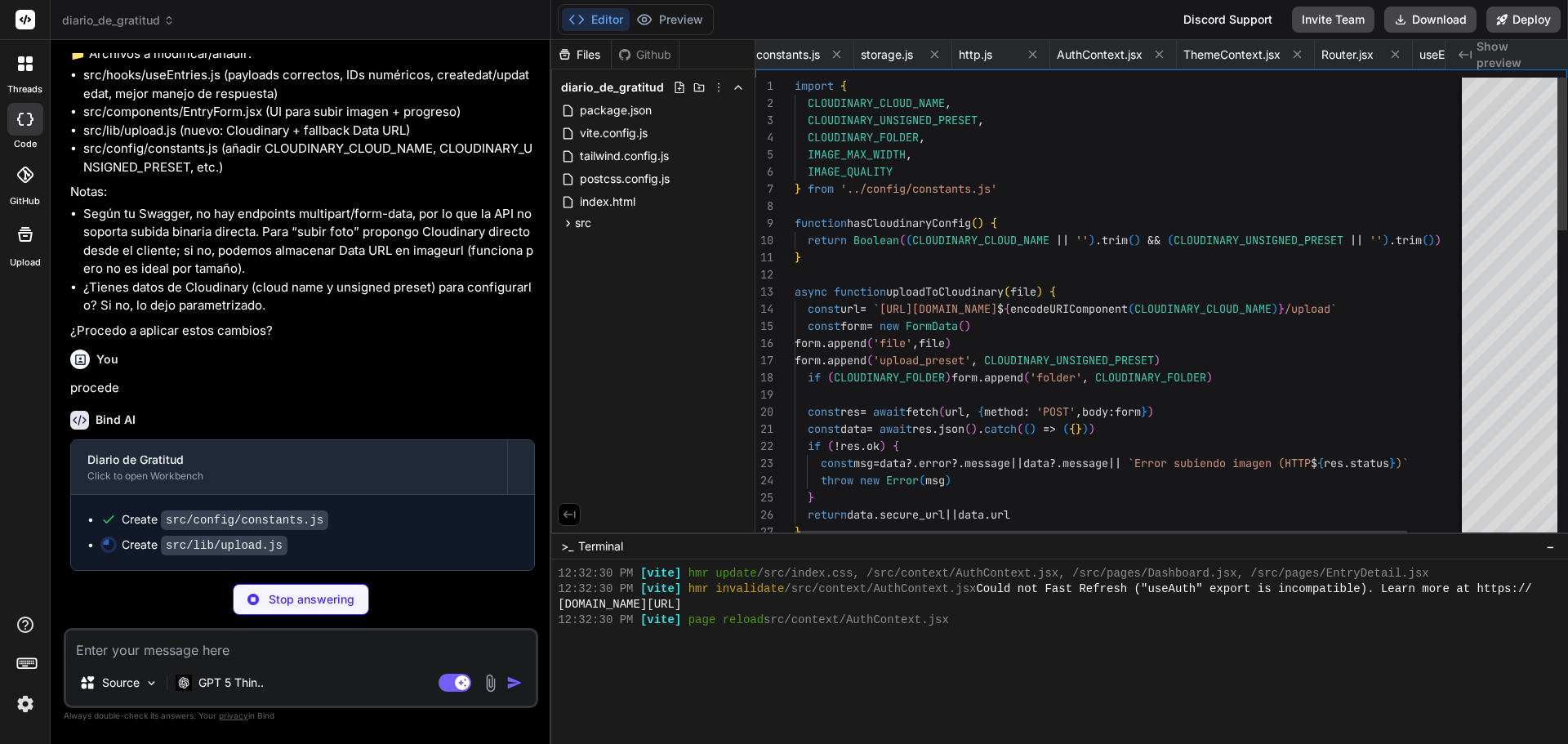
scroll to position [0, 3075]
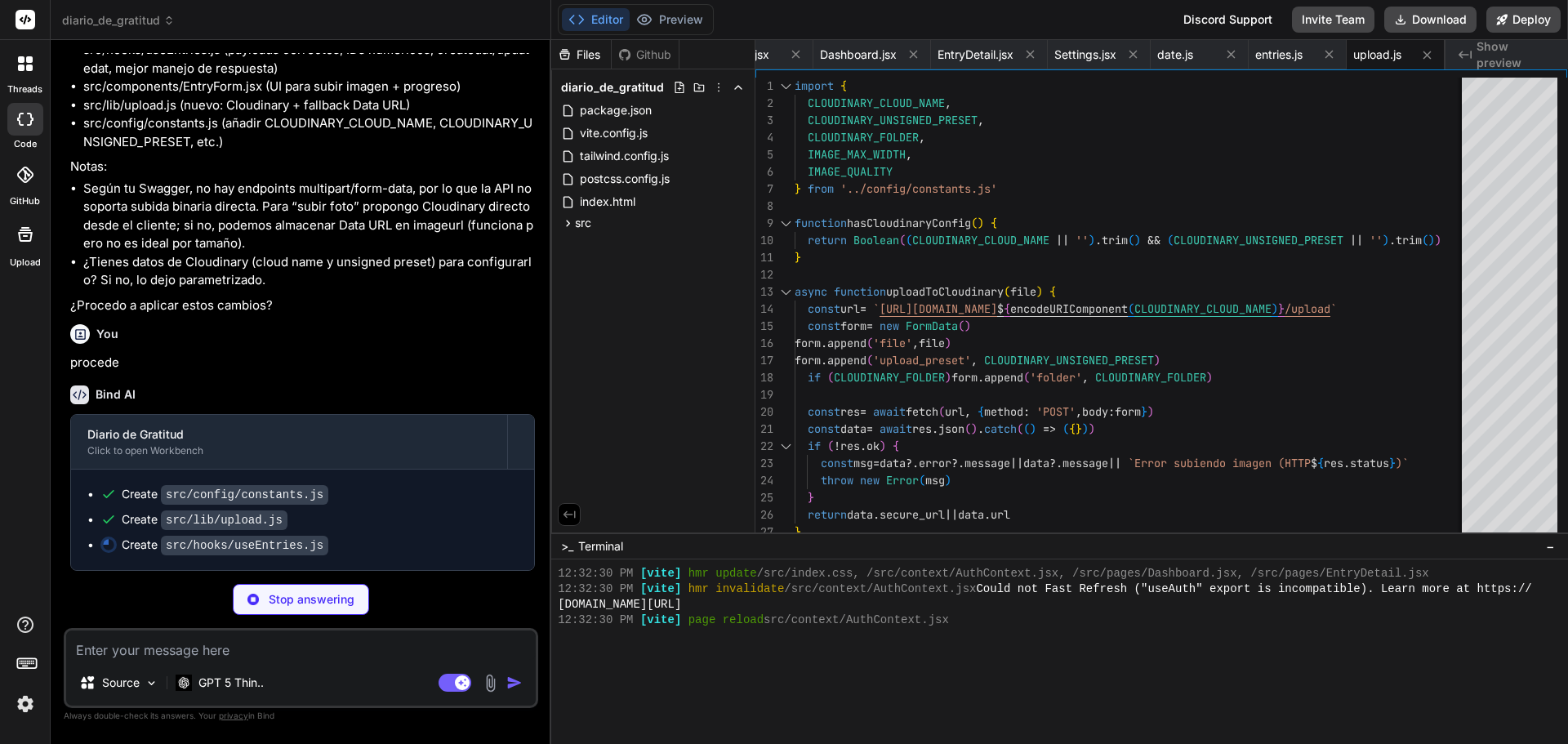
type textarea "x"
type textarea "refresh, createEntry, updateEntry, deleteEntry, getById, allTags } }"
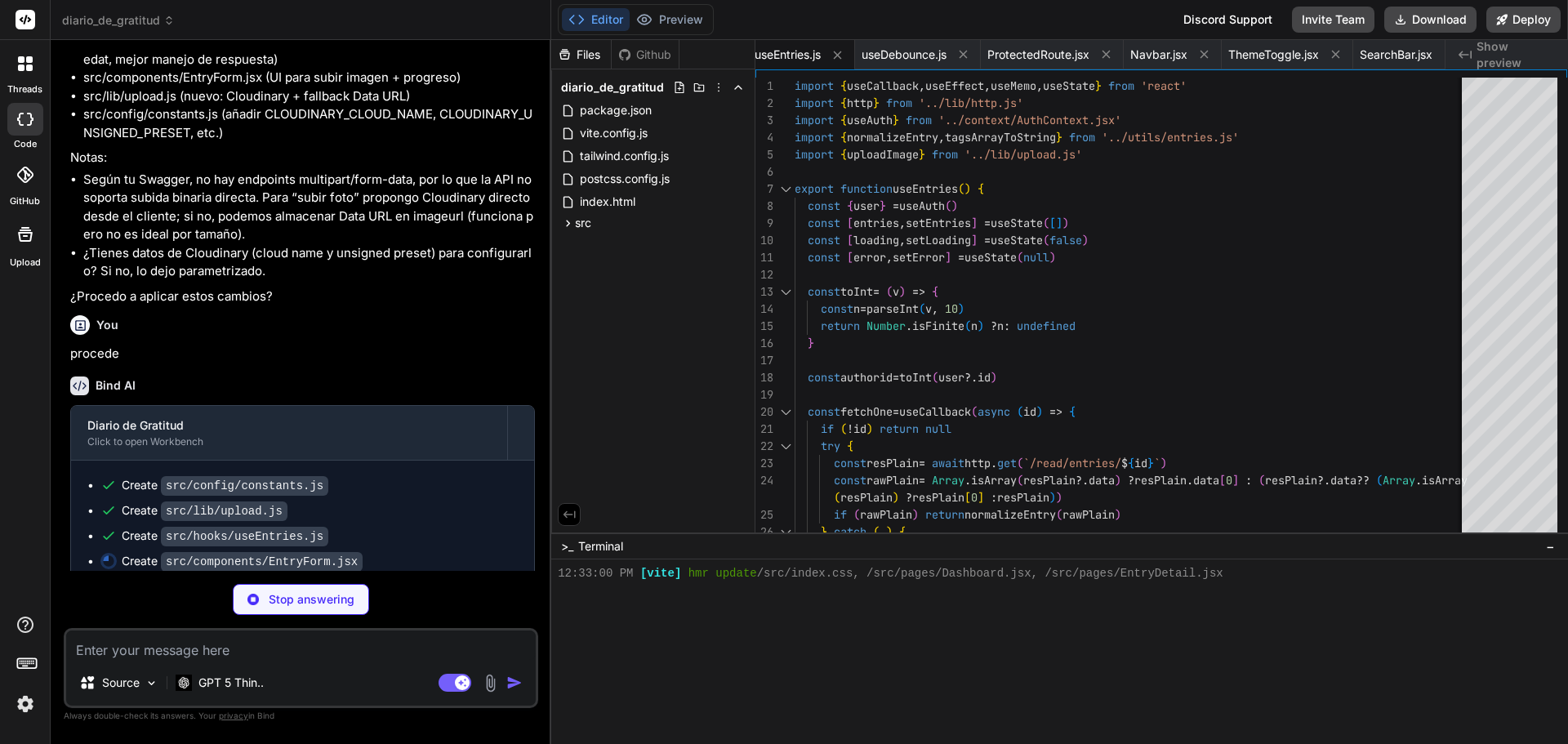
type textarea "x"
type textarea "</button> </div> </form> ) }"
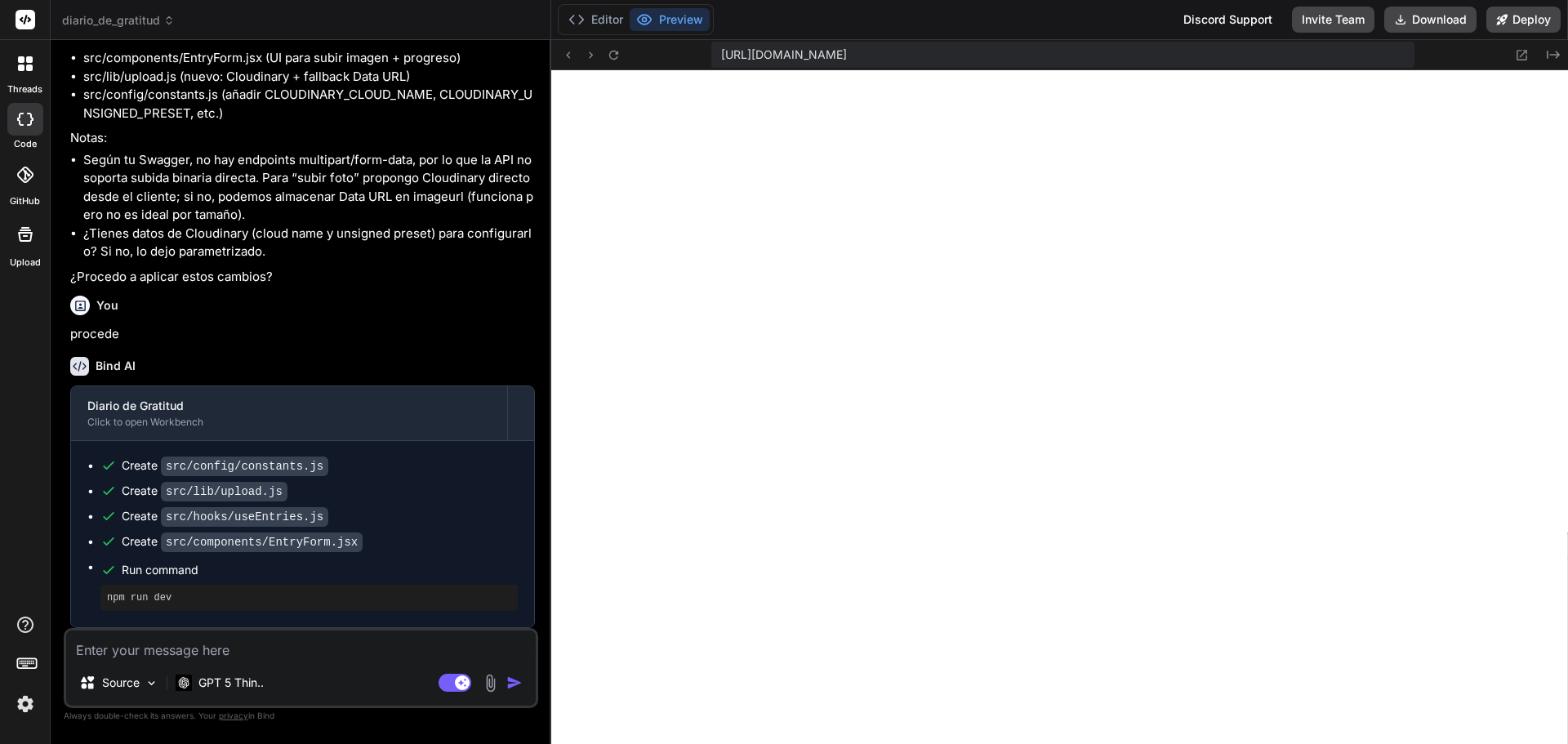
scroll to position [17534, 0]
type textarea "x"
click at [240, 654] on textarea at bounding box center [301, 646] width 470 height 30
type textarea "A"
type textarea "x"
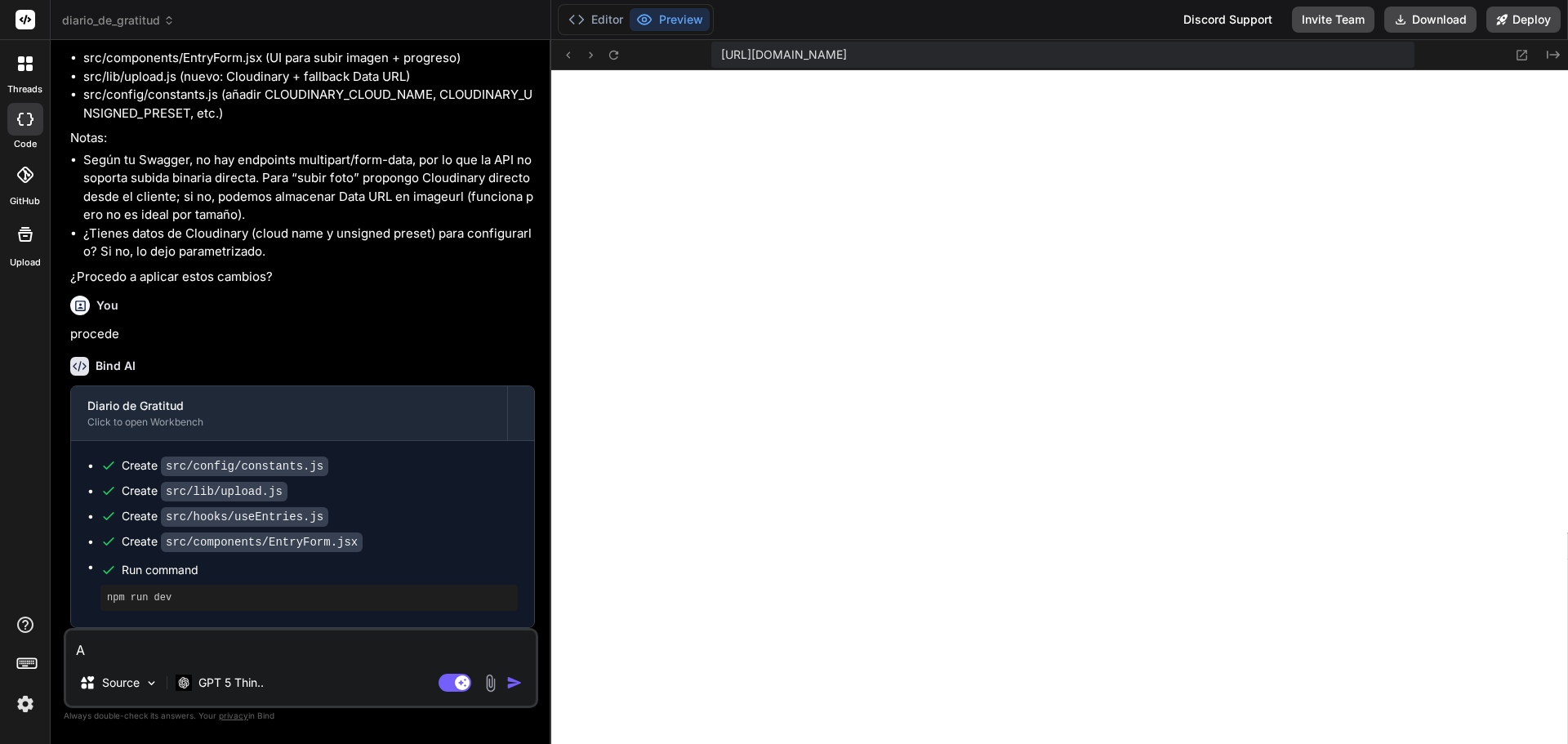
type textarea "Ah"
type textarea "x"
type textarea "Aho"
type textarea "x"
type textarea "Ahor"
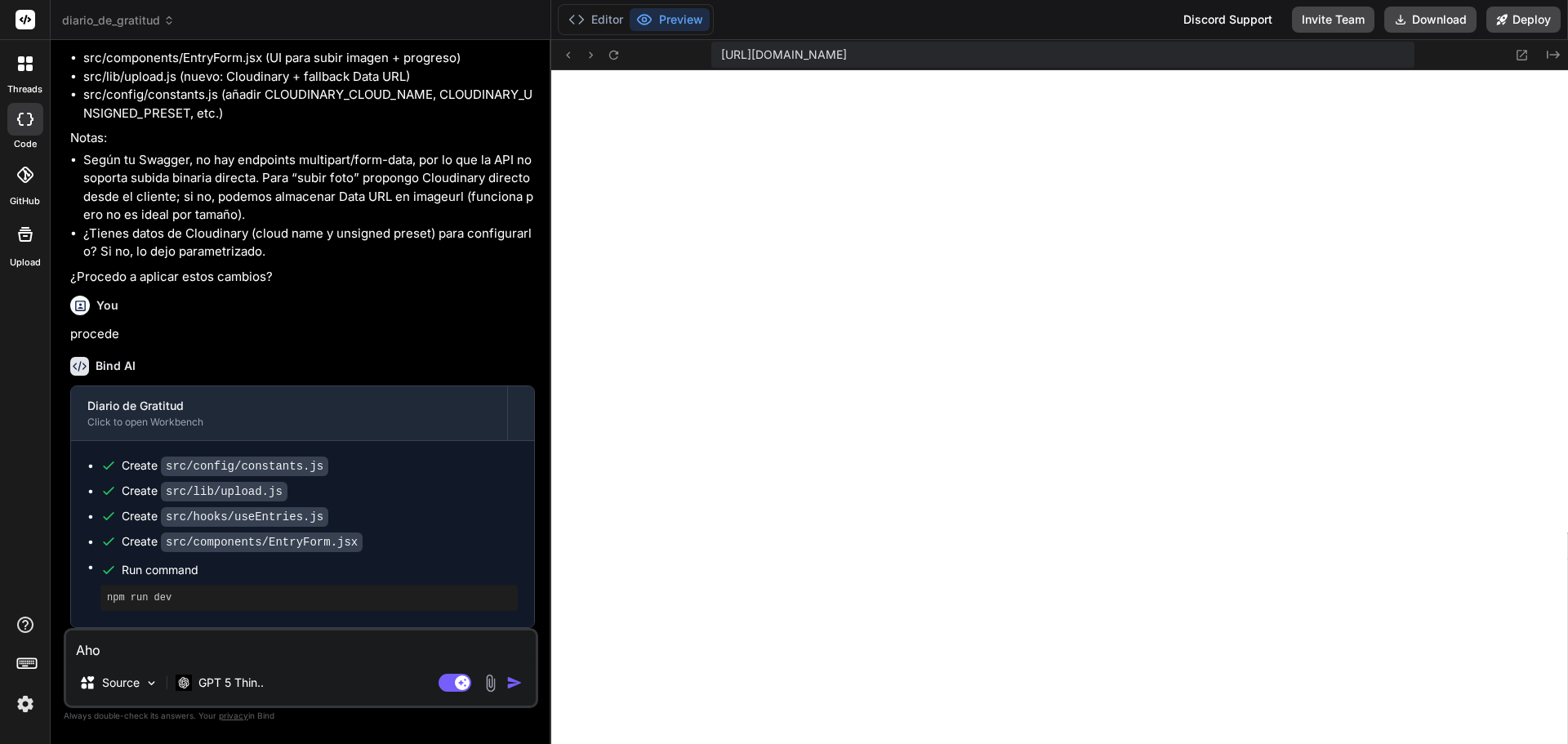
type textarea "x"
type textarea "Ahora"
type textarea "x"
type textarea "Ahora"
type textarea "x"
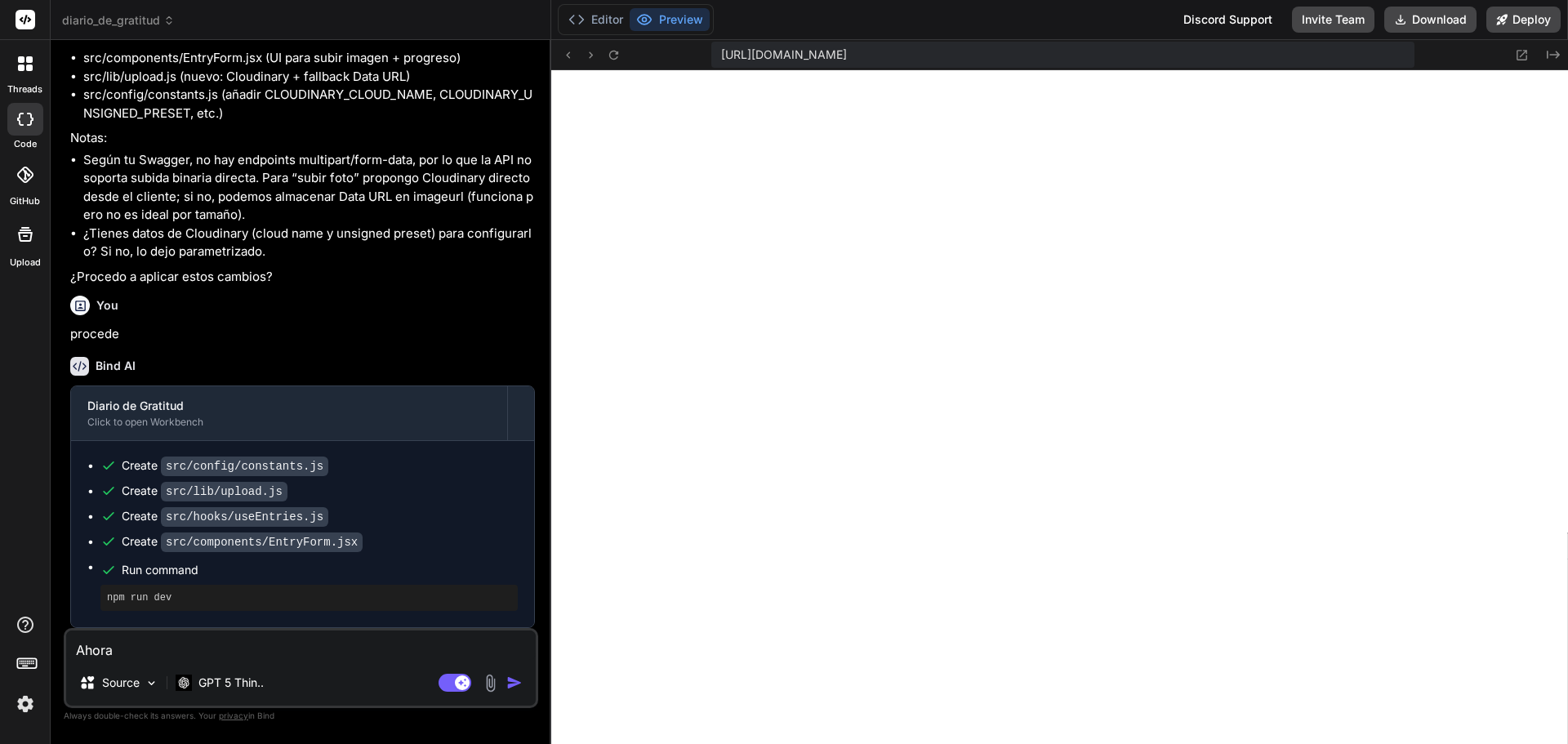
type textarea "Ahora l"
type textarea "x"
type textarea "Ahora lo"
type textarea "x"
type textarea "Ahora lo"
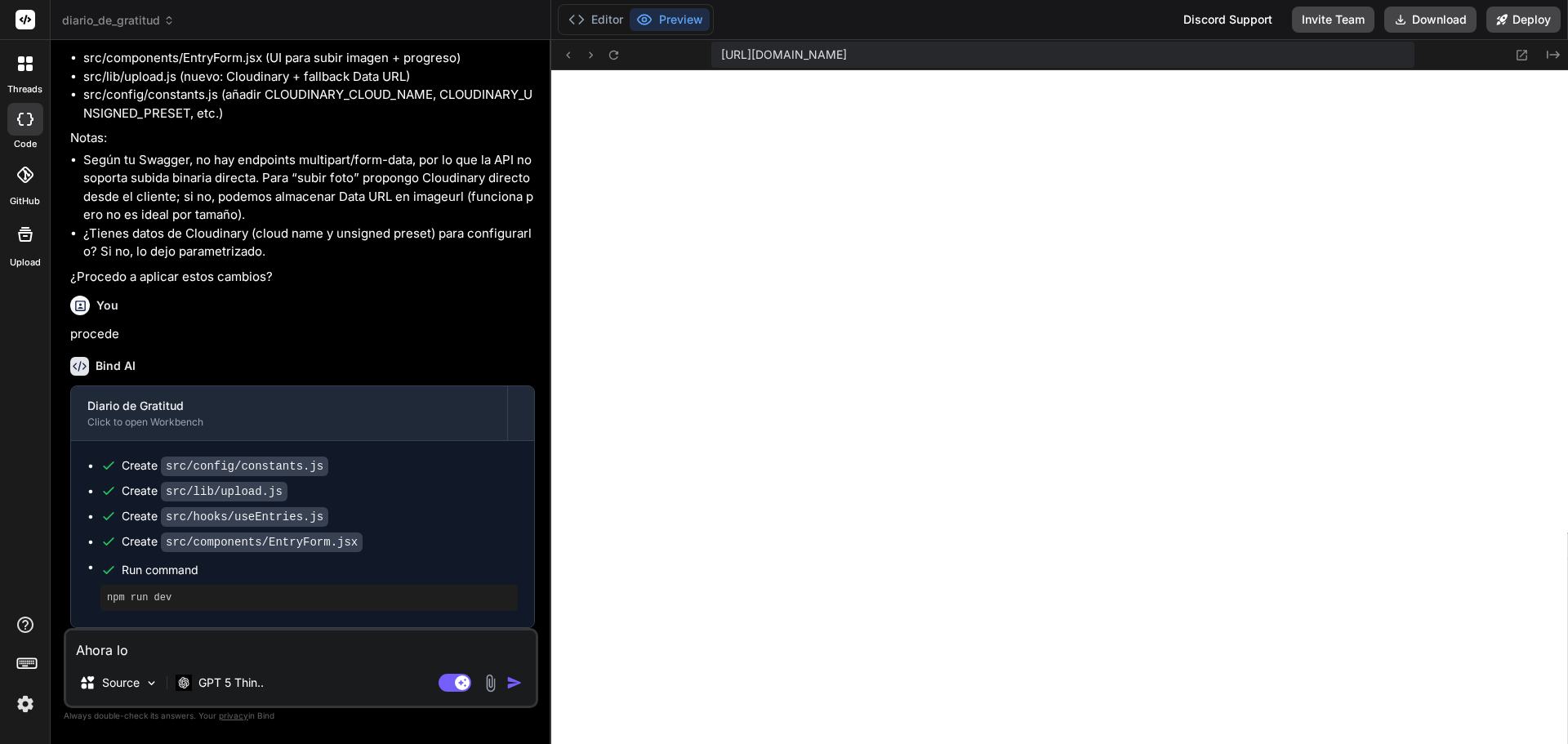
type textarea "x"
type textarea "Ahora lo i"
type textarea "x"
type textarea "Ahora lo in"
type textarea "x"
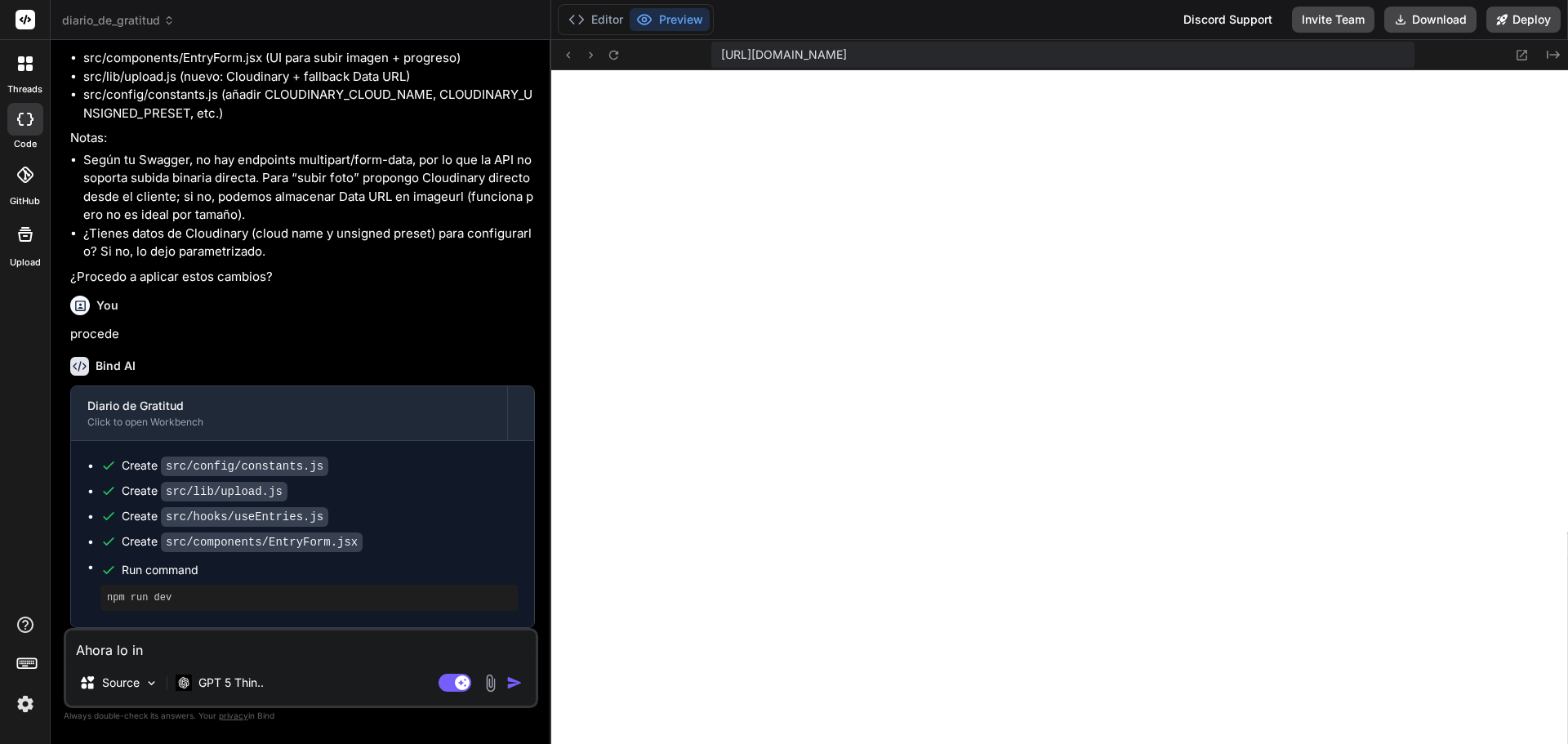
type textarea "Ahora lo int"
type textarea "x"
type textarea "Ahora lo inte"
type textarea "x"
type textarea "Ahora lo inten"
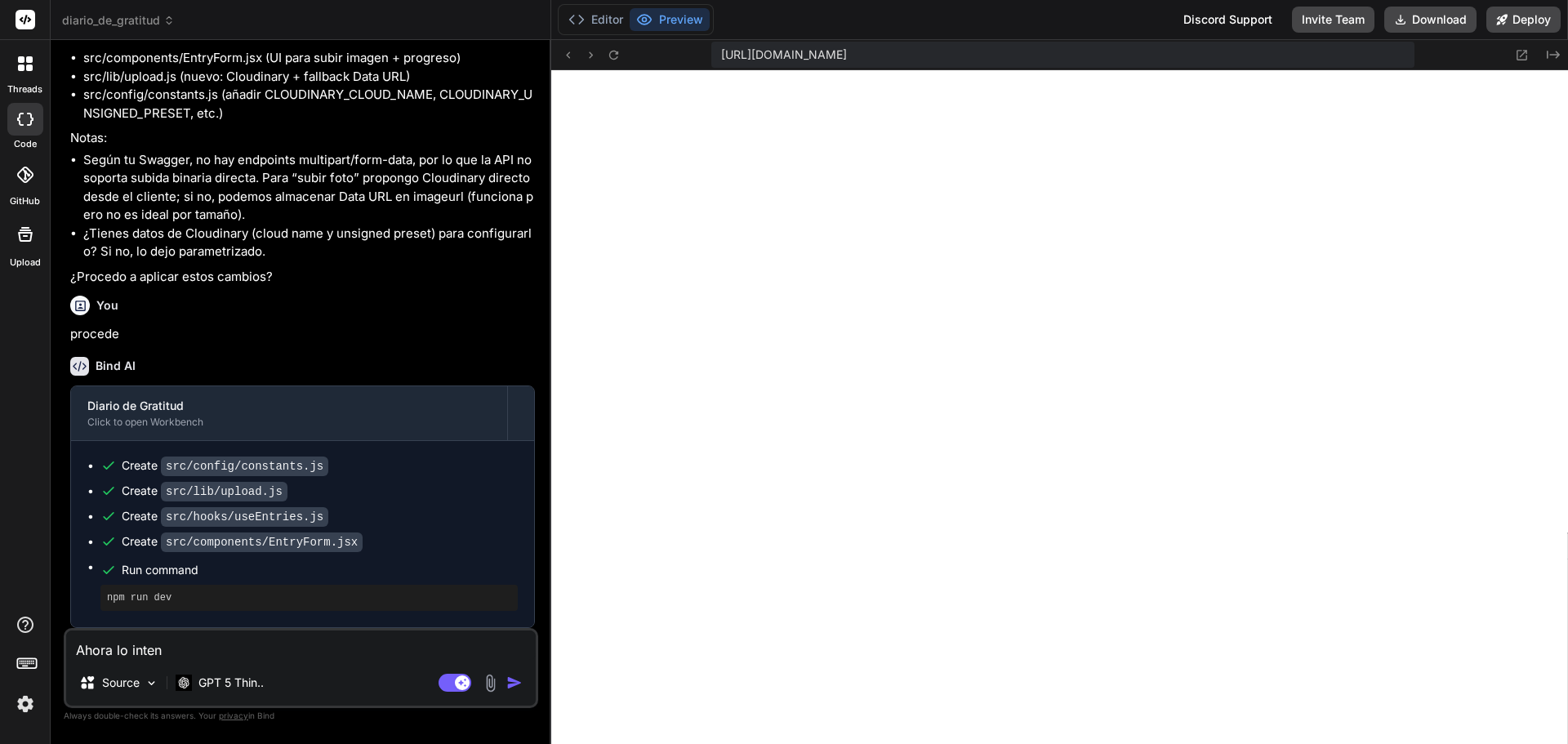
type textarea "x"
type textarea "Ahora lo intent"
type textarea "x"
type textarea "Ahora lo intente"
type textarea "x"
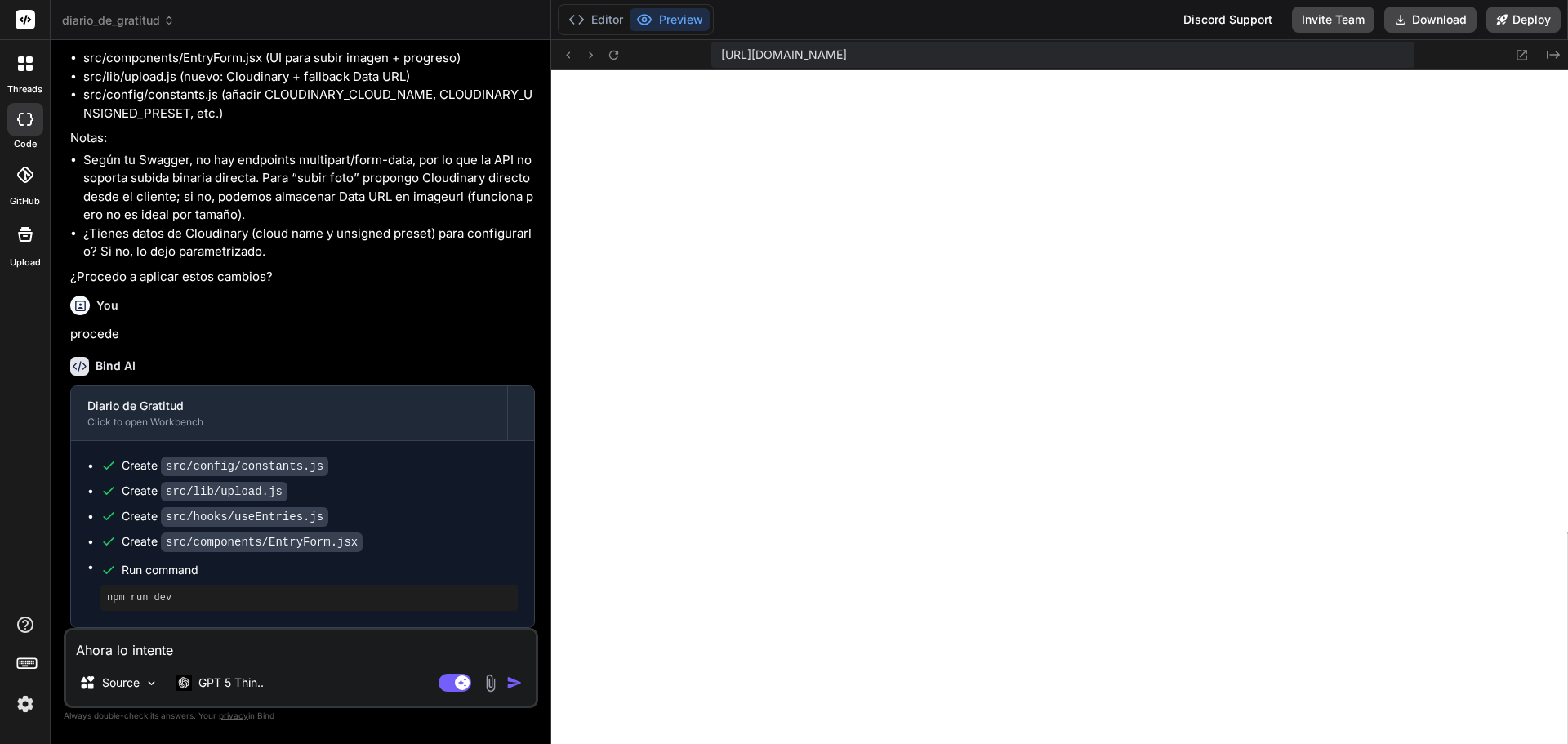
type textarea "Ahora lo intente"
type textarea "x"
type textarea "Ahora lo intente y"
type textarea "x"
type textarea "Ahora lo intente y"
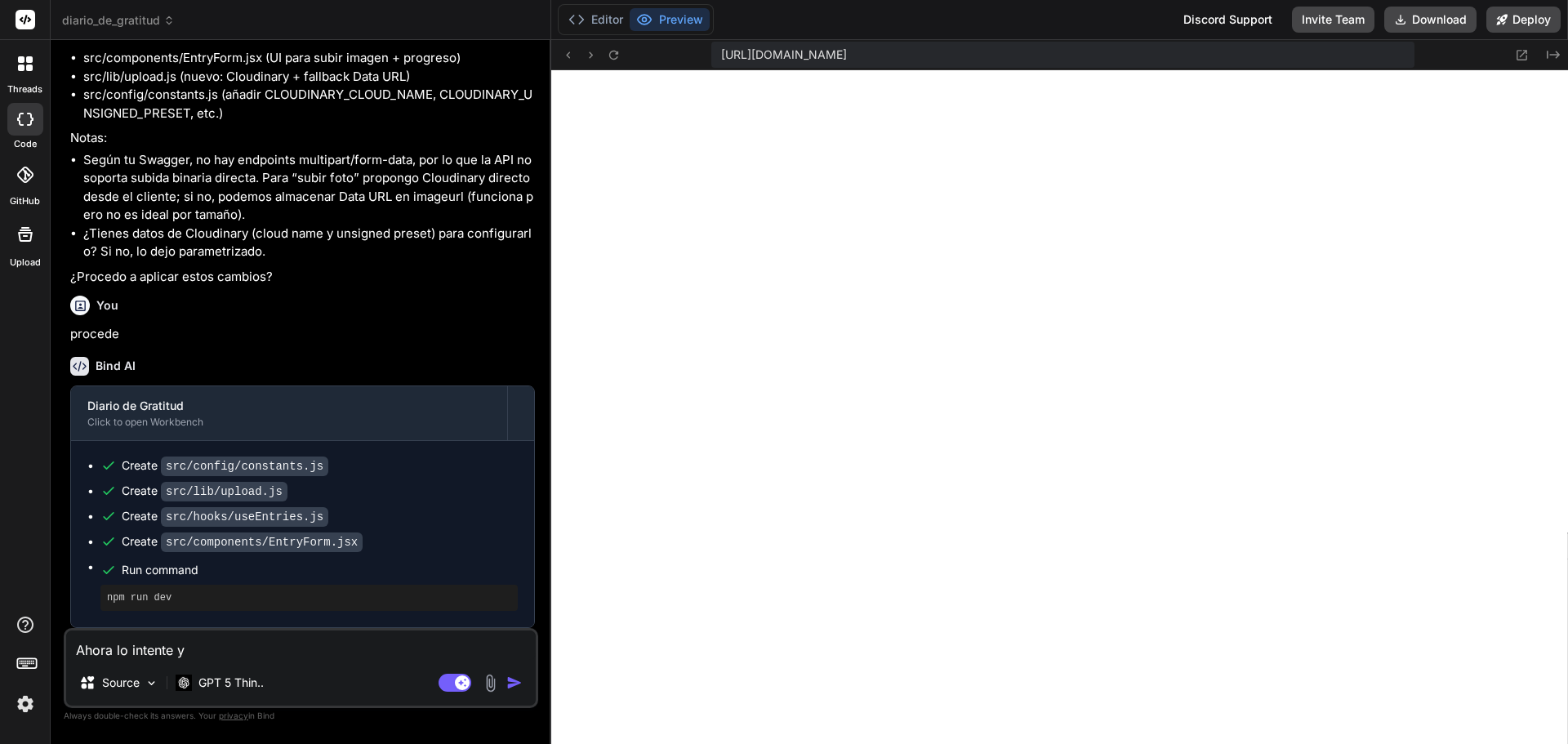
type textarea "x"
type textarea "Ahora lo intente y m"
type textarea "x"
type textarea "Ahora lo intente y me"
type textarea "x"
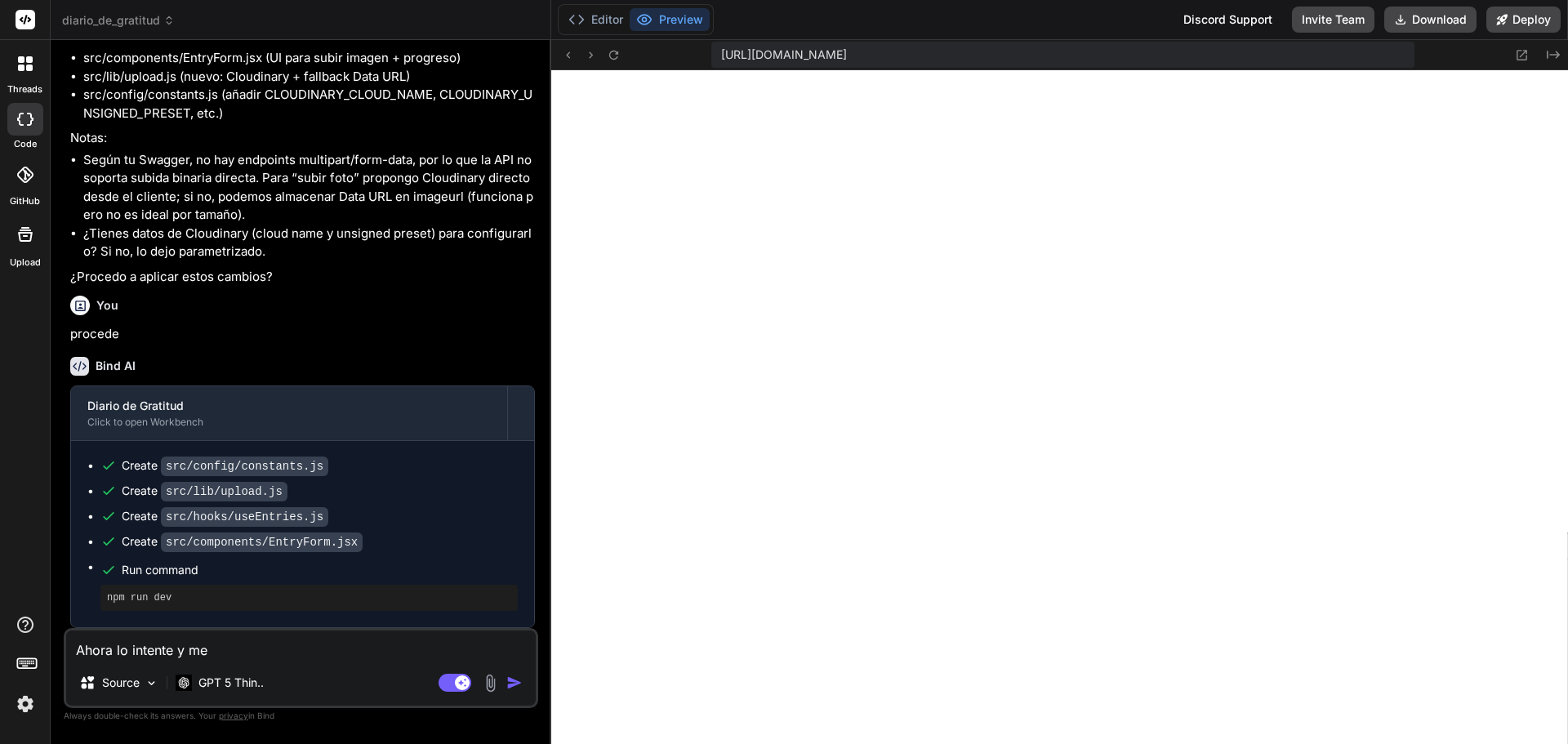
type textarea "Ahora lo intente y me"
type textarea "x"
type textarea "Ahora lo intente y me s"
type textarea "x"
type textarea "Ahora lo intente y me si"
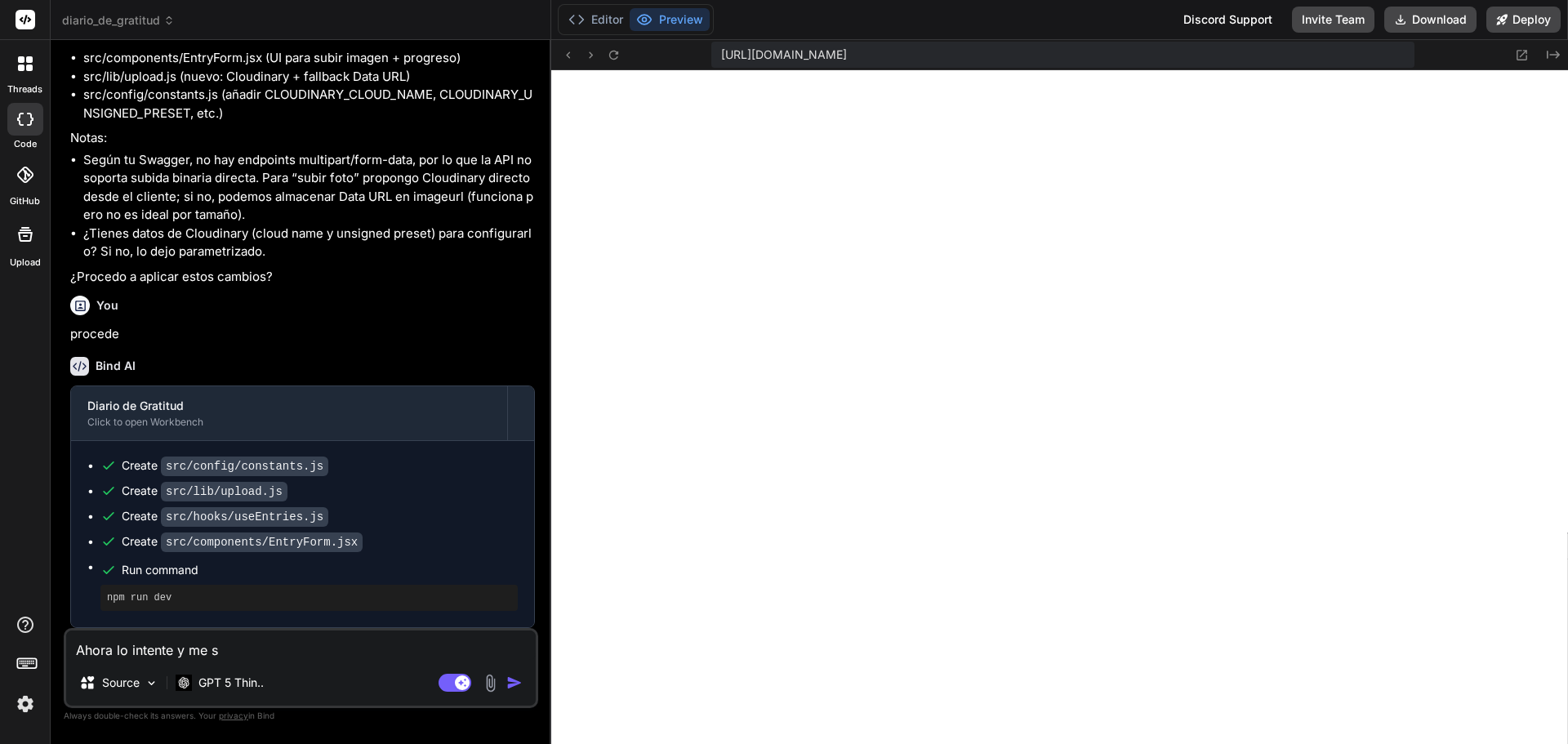
type textarea "x"
type textarea "Ahora lo intente y me sig"
type textarea "x"
type textarea "Ahora lo intente y me sigu"
type textarea "x"
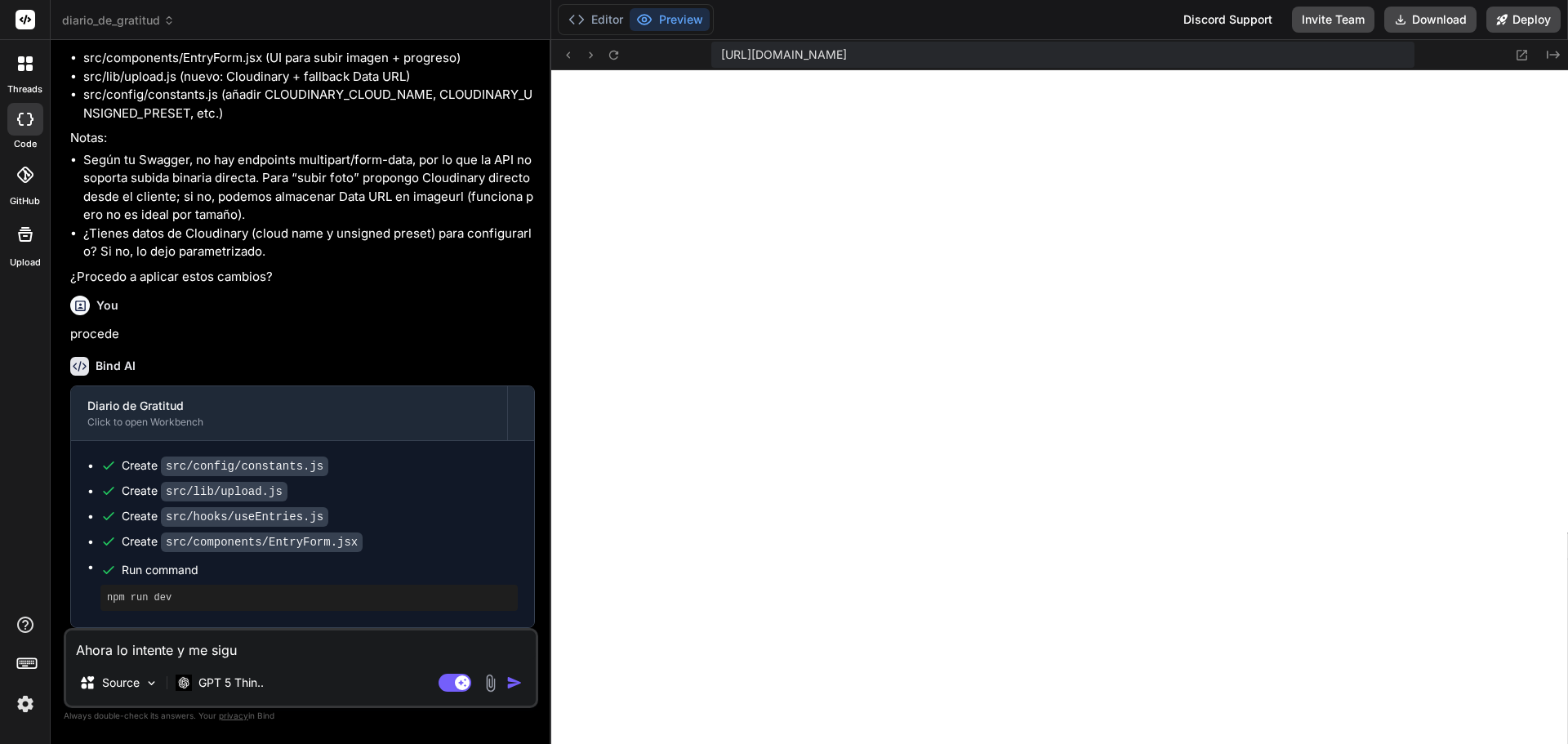
type textarea "Ahora lo intente y me sigui"
type textarea "x"
type textarea "Ahora lo intente y me siguie"
type textarea "x"
type textarea "Ahora lo intente y me siguie"
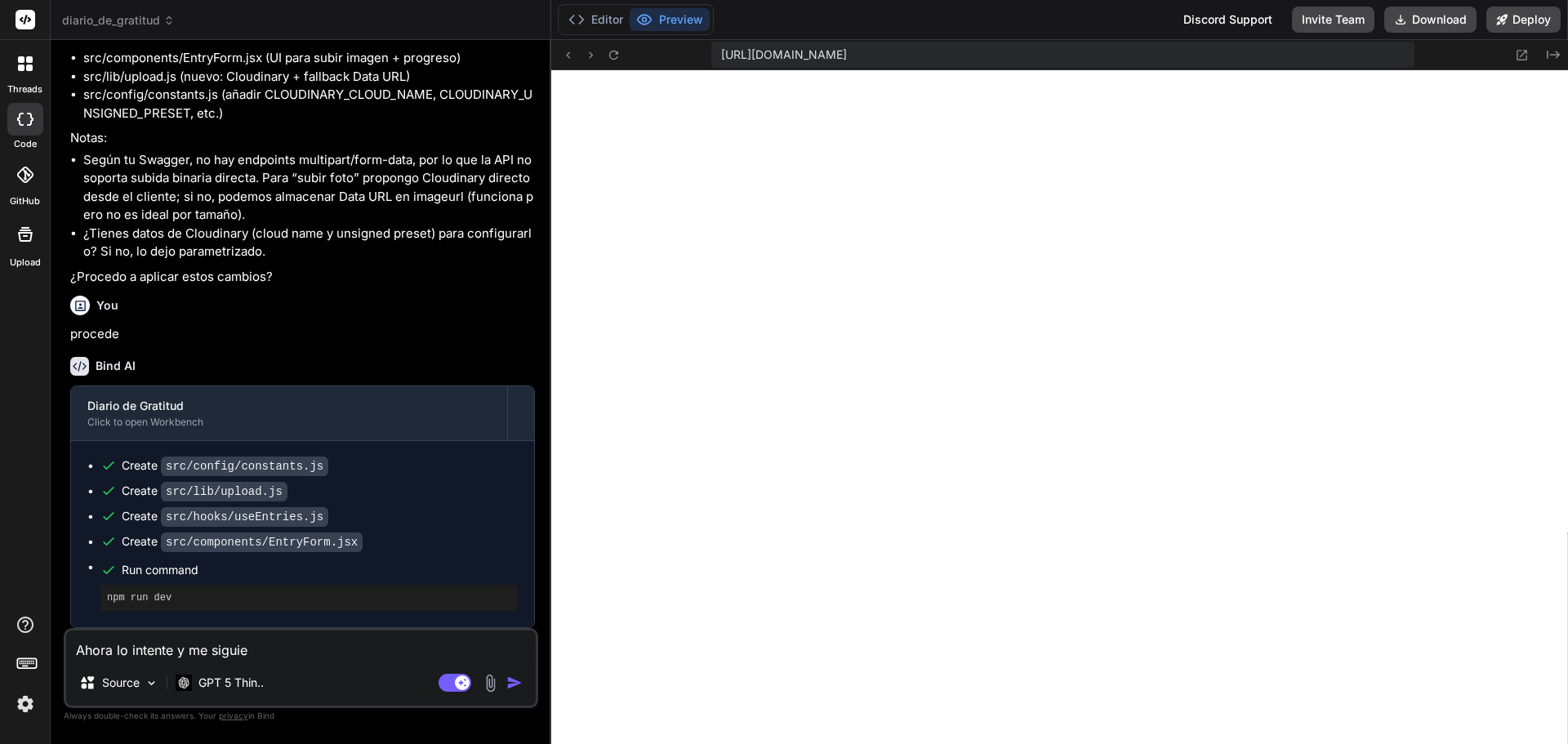
type textarea "x"
type textarea "Ahora lo intente y me siguie s"
type textarea "x"
type textarea "Ahora lo intente y me siguie sa"
type textarea "x"
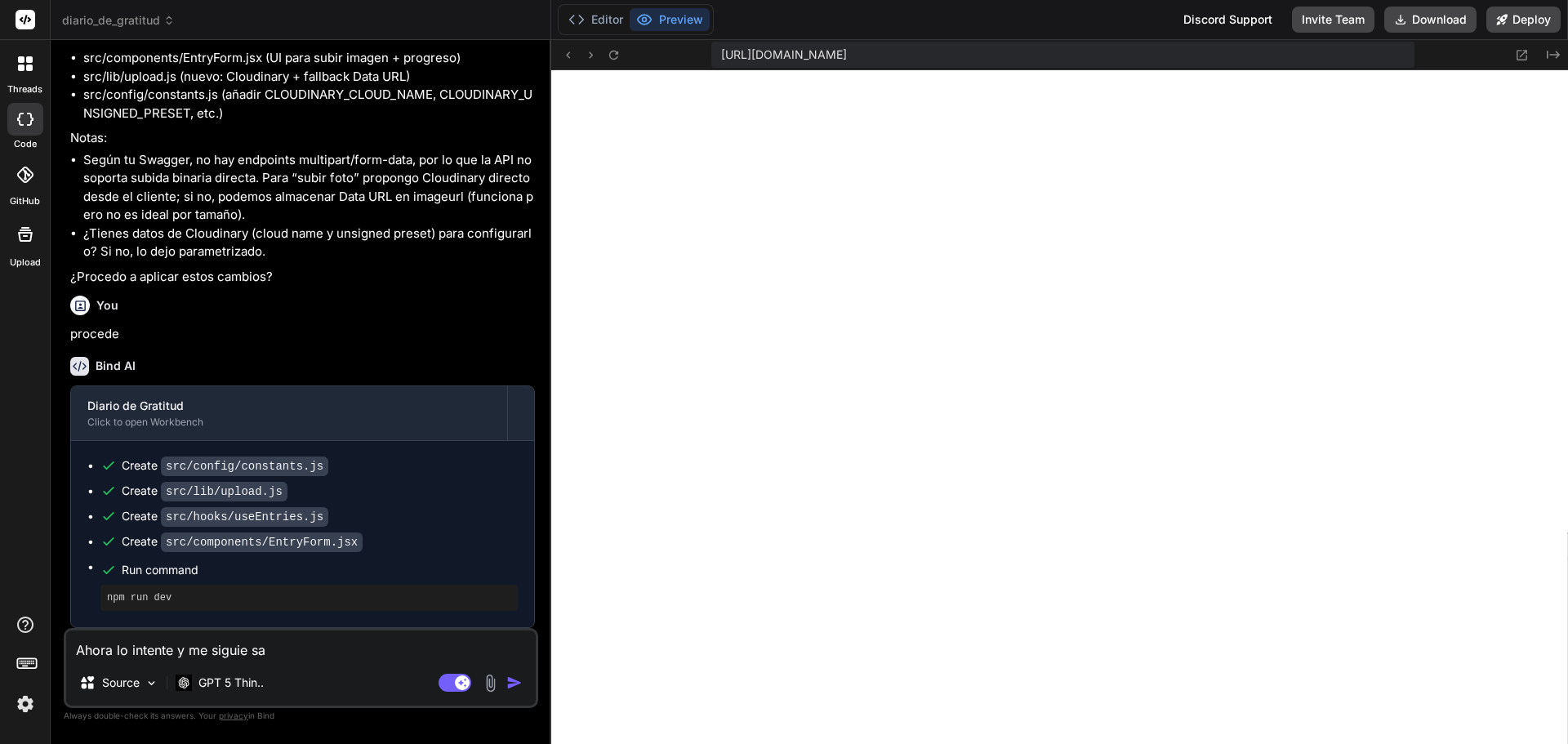
type textarea "Ahora lo intente y me siguie sal"
type textarea "x"
type textarea "Ahora lo intente y me siguie sali"
type textarea "x"
type textarea "Ahora lo intente y me siguie salie"
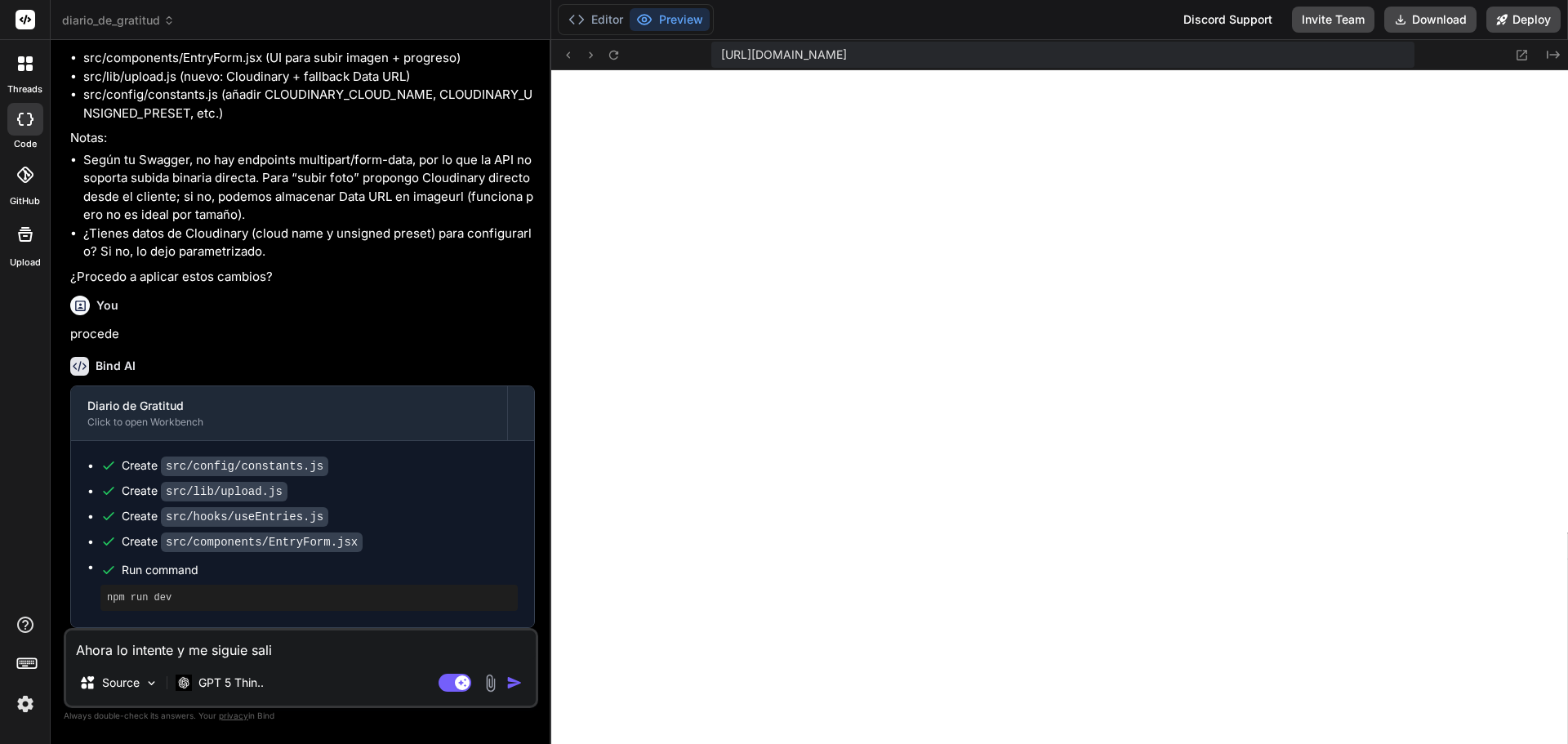
type textarea "x"
type textarea "Ahora lo intente y me siguie salien"
type textarea "x"
type textarea "Ahora lo intente y me siguie saliend"
type textarea "x"
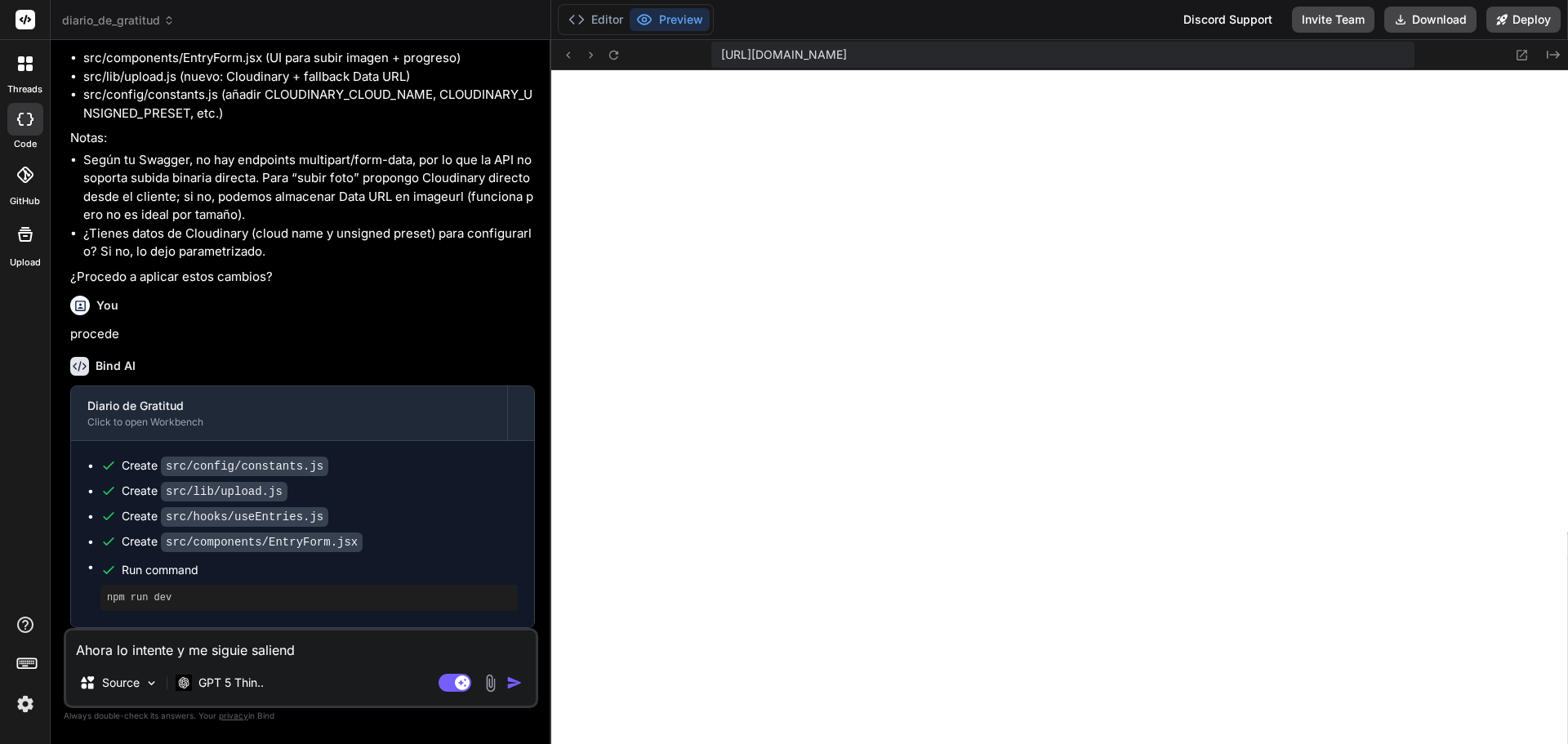
type textarea "Ahora lo intente y me siguie saliendo"
type textarea "x"
type textarea "Ahora lo intente y me siguie saliendo"
type textarea "x"
type textarea "Ahora lo intente y me siguie saliendo e"
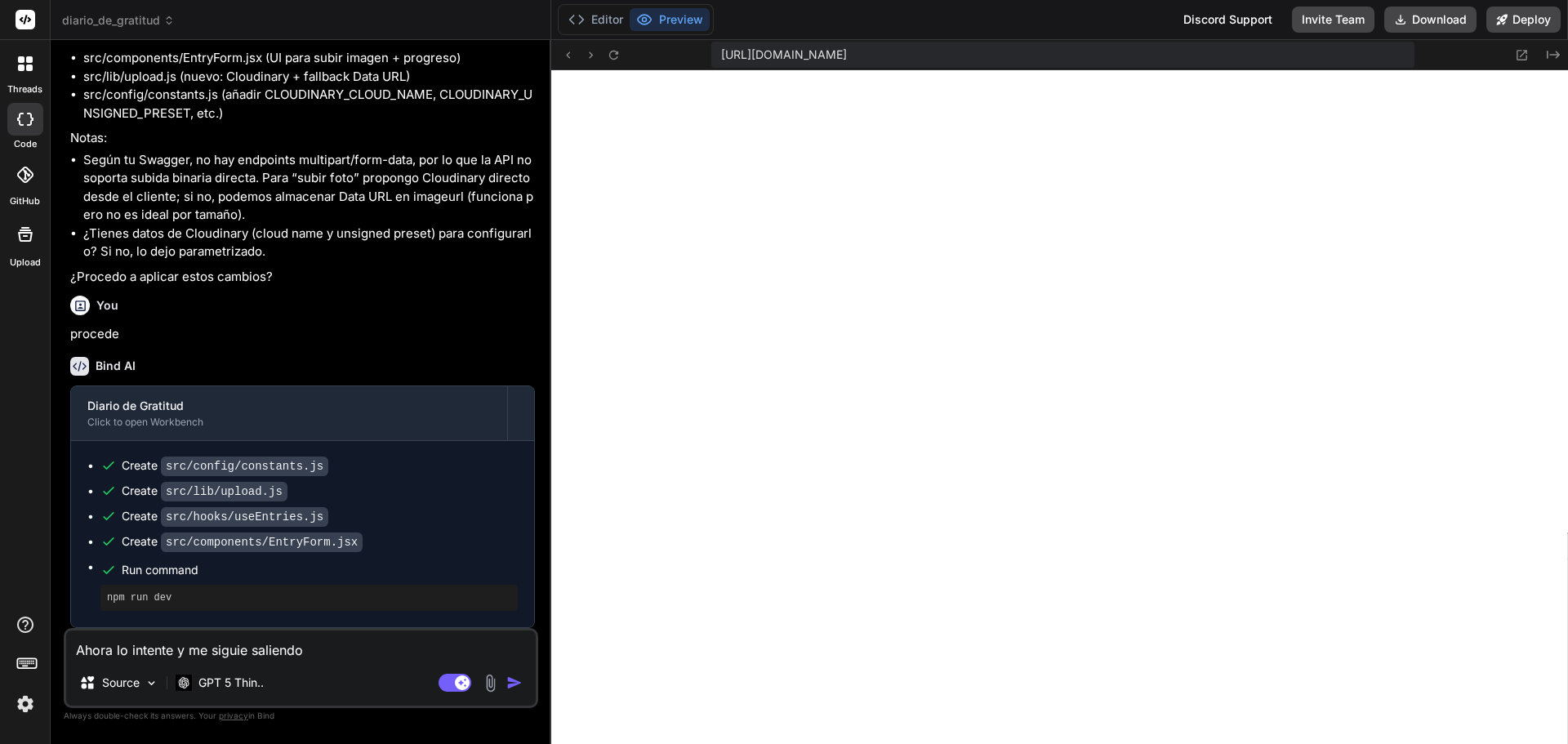
type textarea "x"
type textarea "Ahora lo intente y me siguie saliendo er"
type textarea "x"
type textarea "Ahora lo intente y me siguie saliendo err"
type textarea "x"
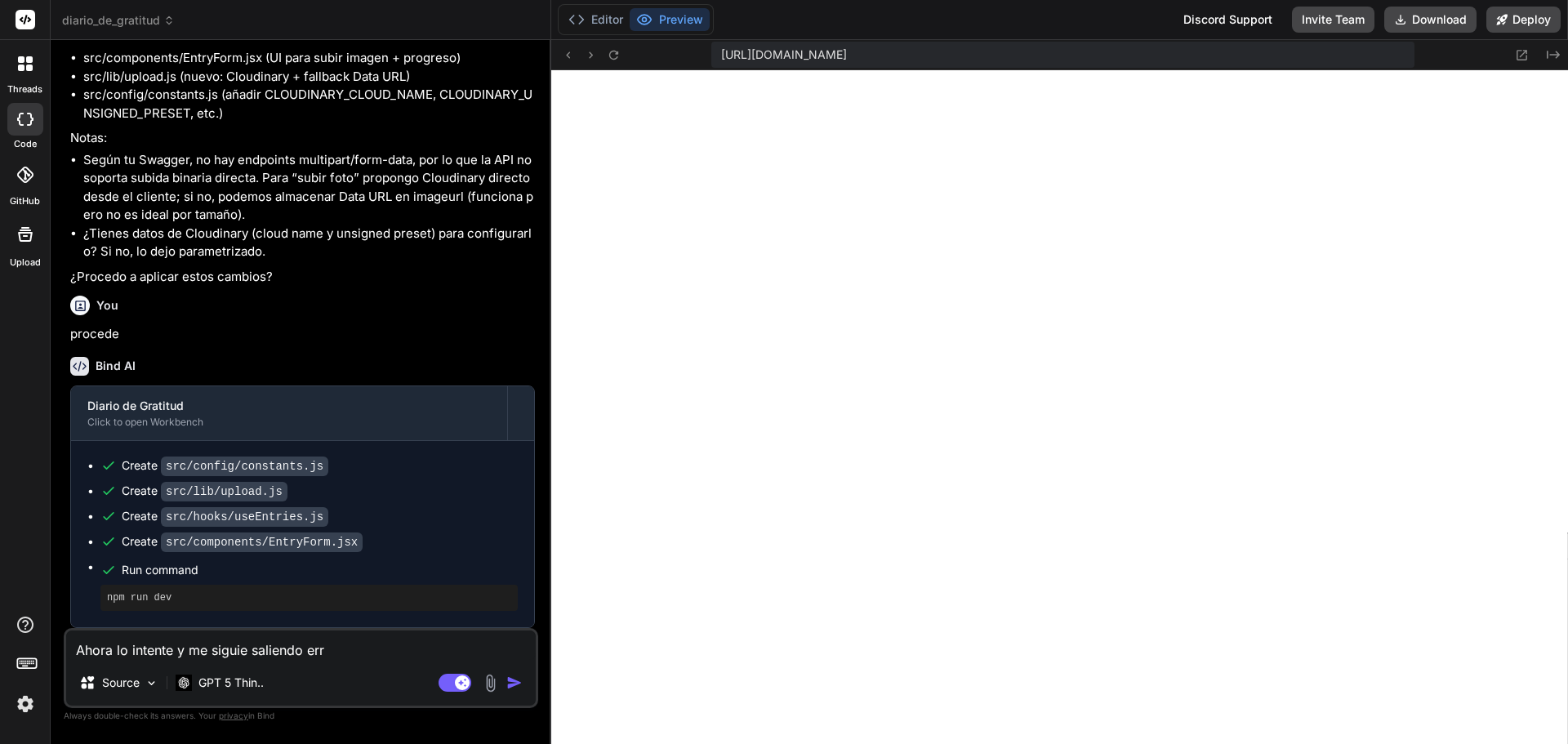
type textarea "Ahora lo intente y me siguie saliendo erro"
type textarea "x"
type textarea "Ahora lo intente y me siguie saliendo erro"
type textarea "x"
type textarea "Ahora lo intente y me siguie saliendo erro"
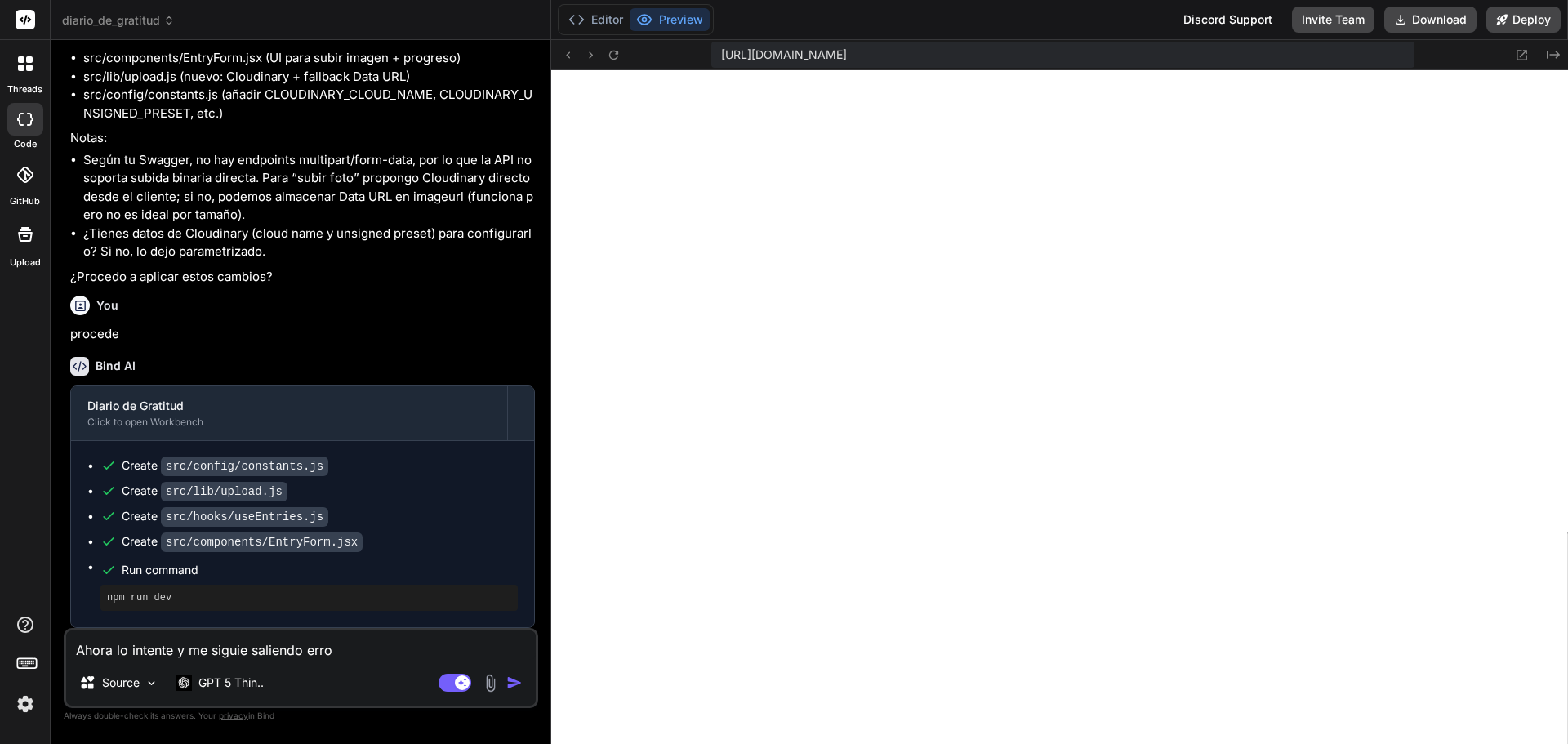
type textarea "x"
type textarea "Ahora lo intente y me siguie saliendo error"
type textarea "x"
type textarea "Ahora lo intente y me siguie saliendo error:"
type textarea "x"
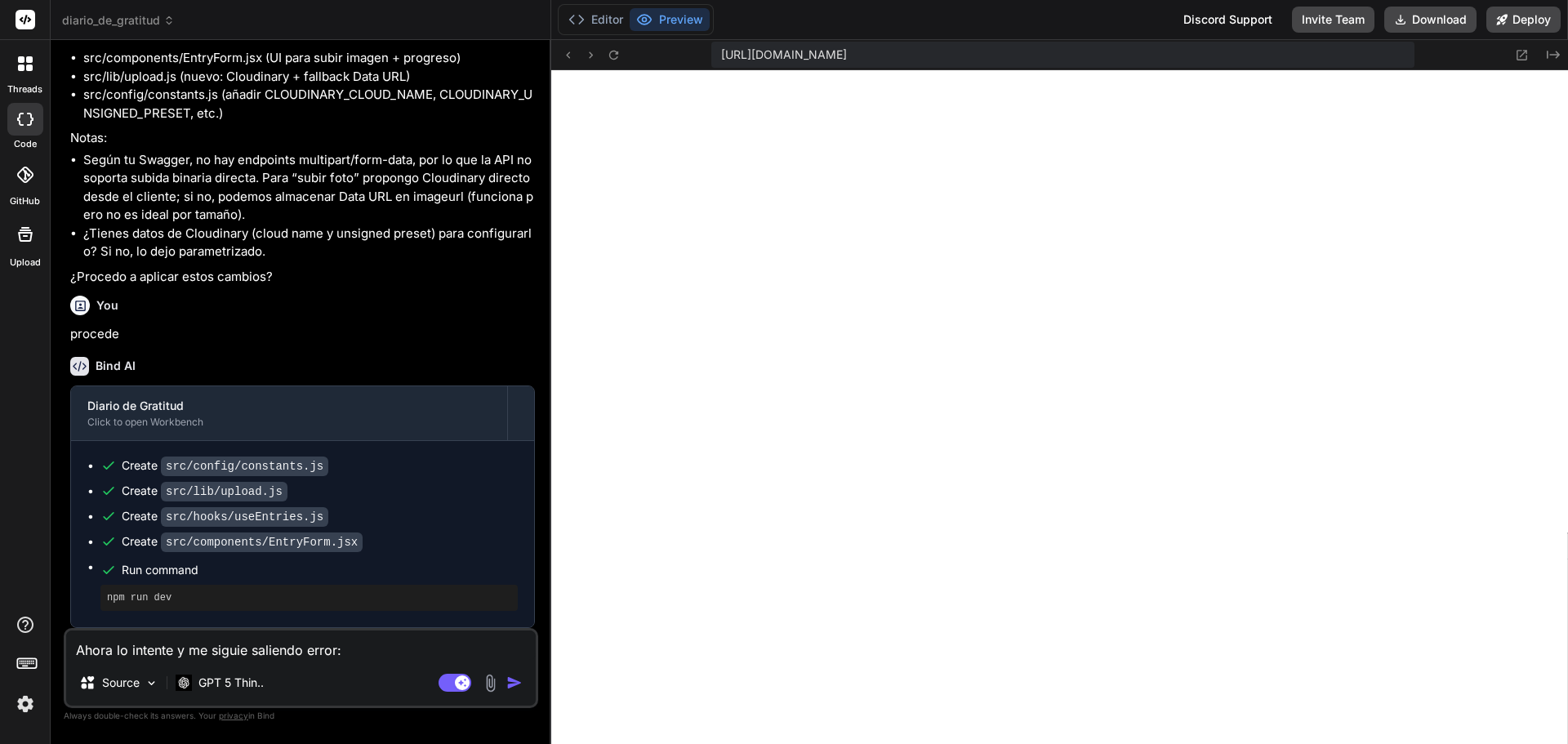
type textarea "Ahora lo intente y me siguie saliendo error"
type textarea "x"
type textarea "Ahora lo intente y me siguie saliendo error,"
type textarea "x"
type textarea "Ahora lo intente y me siguie saliendo error,"
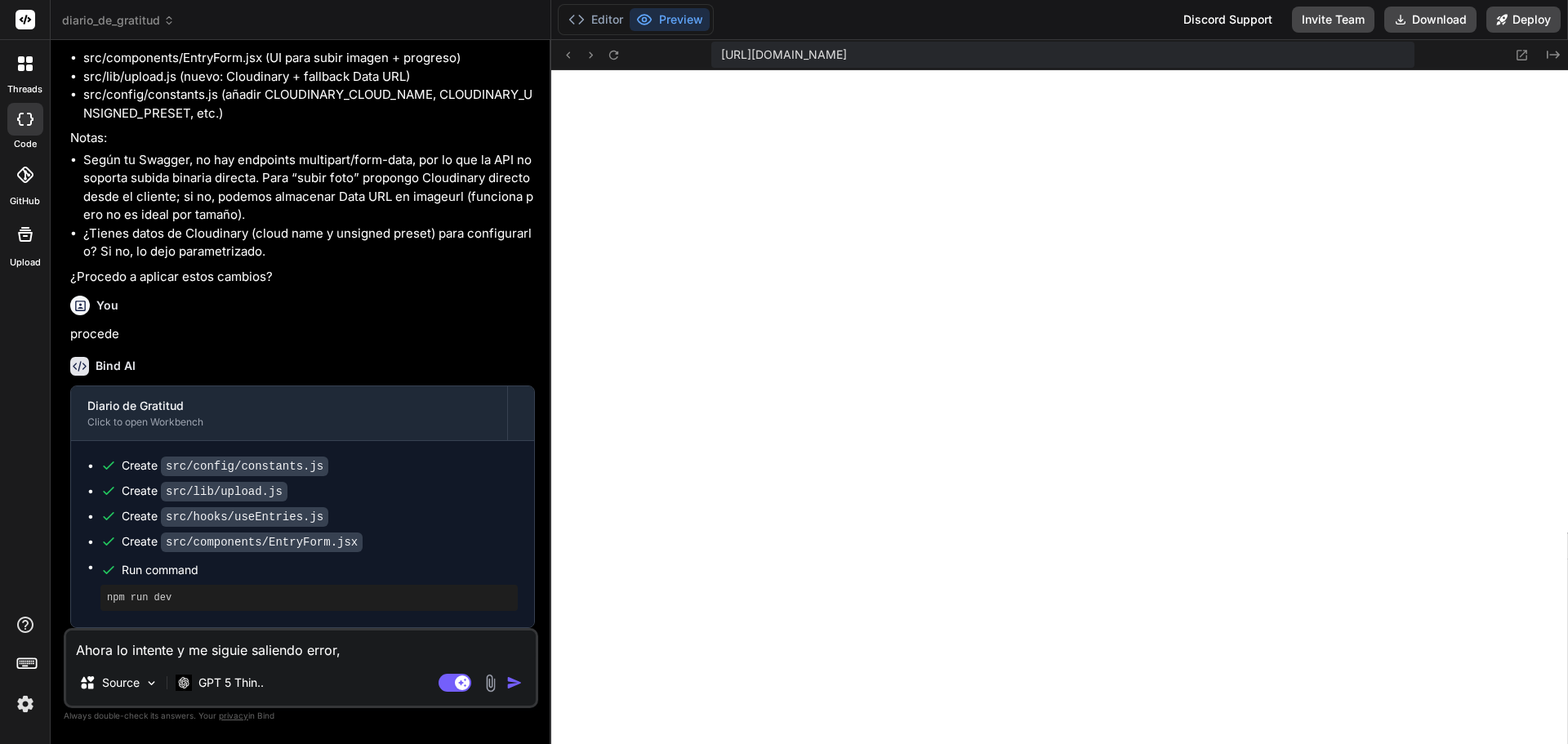
type textarea "x"
type textarea "Ahora lo intente y me siguie saliendo error, c"
type textarea "x"
type textarea "Ahora lo intente y me siguie saliendo error, cu"
type textarea "x"
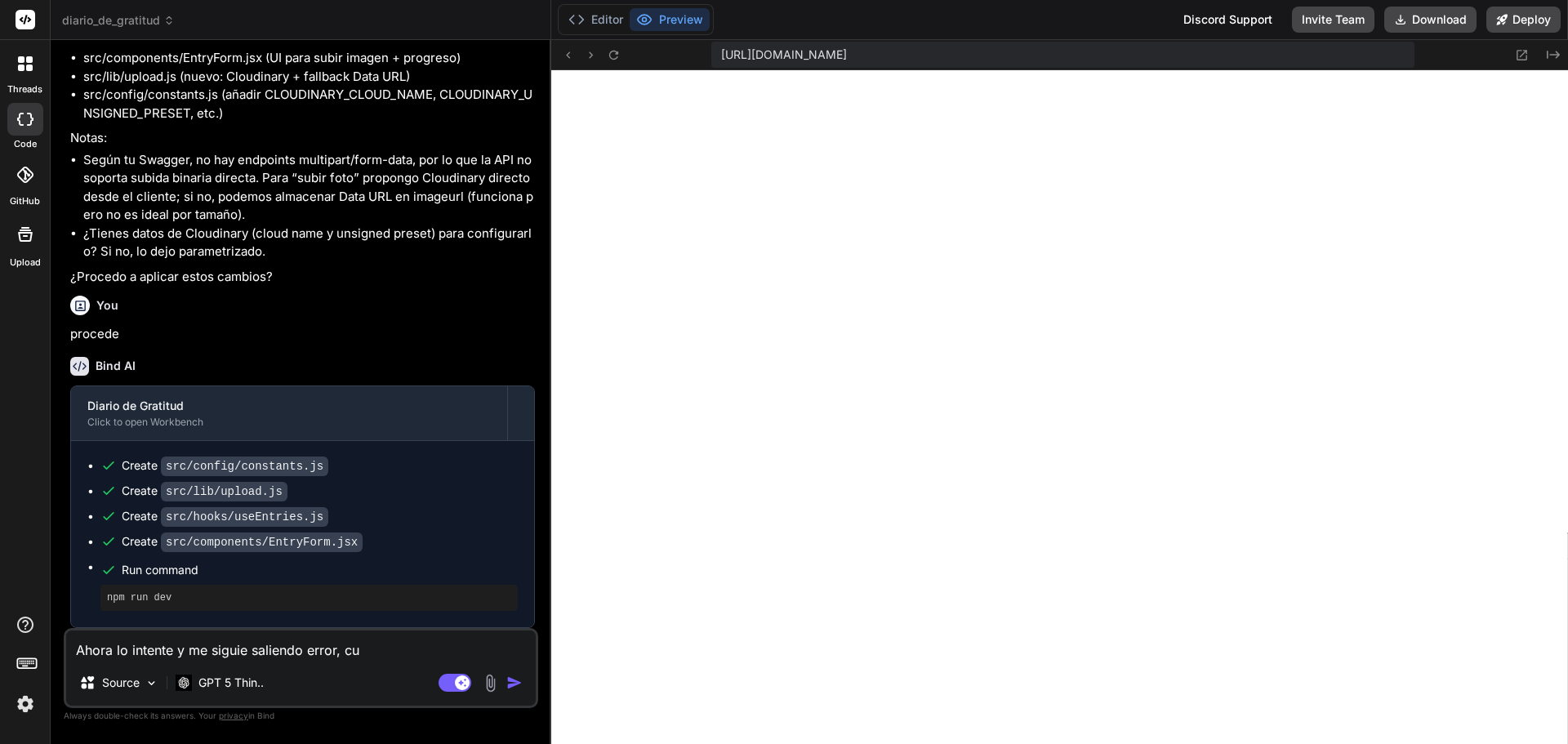
type textarea "Ahora lo intente y me siguie saliendo error, cuo"
type textarea "x"
type textarea "Ahora lo intente y me siguie saliendo error, cu"
type textarea "x"
type textarea "Ahora lo intente y me siguie saliendo error, c"
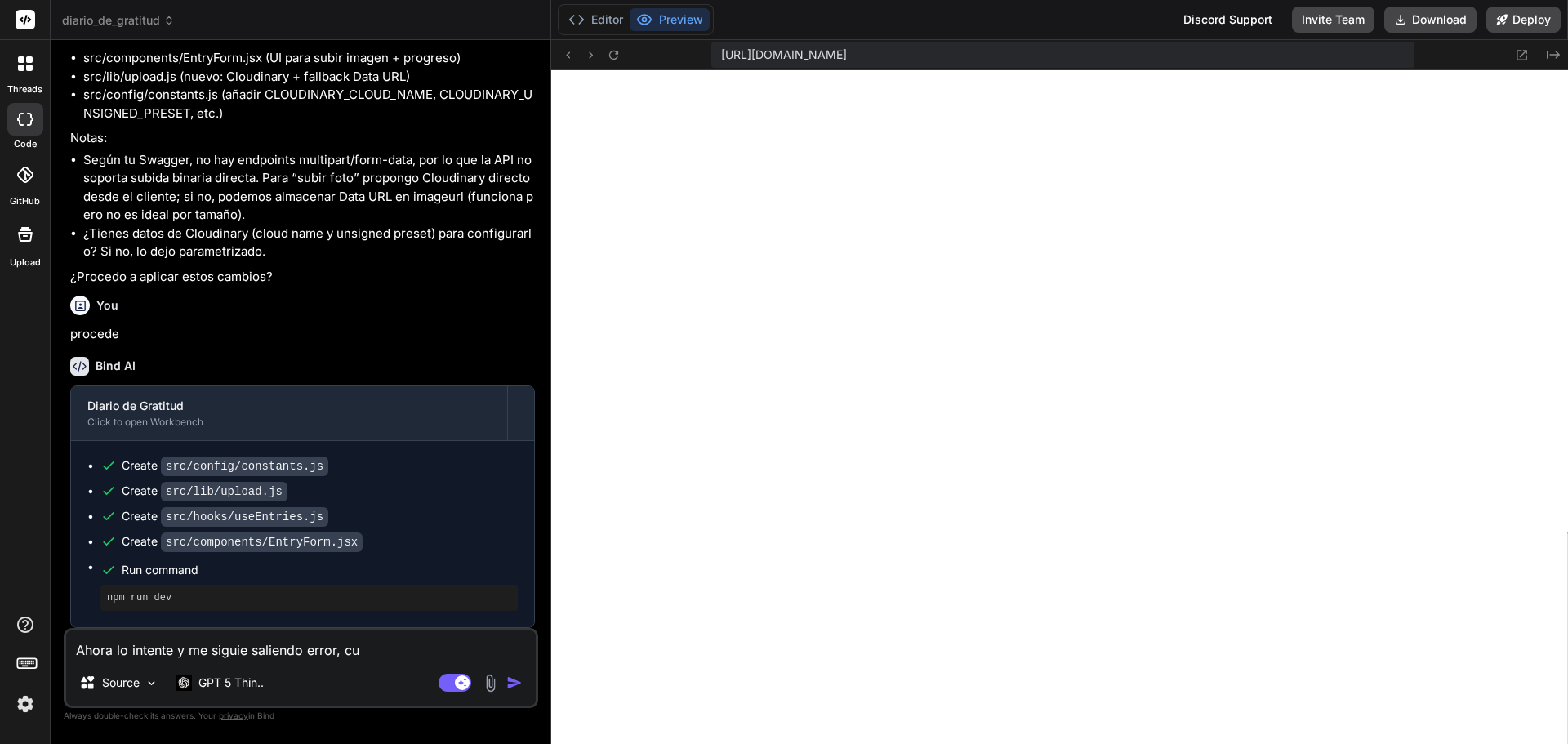
type textarea "x"
type textarea "Ahora lo intente y me siguie saliendo error, co"
type textarea "x"
type textarea "Ahora lo intente y me siguie saliendo error, c"
type textarea "x"
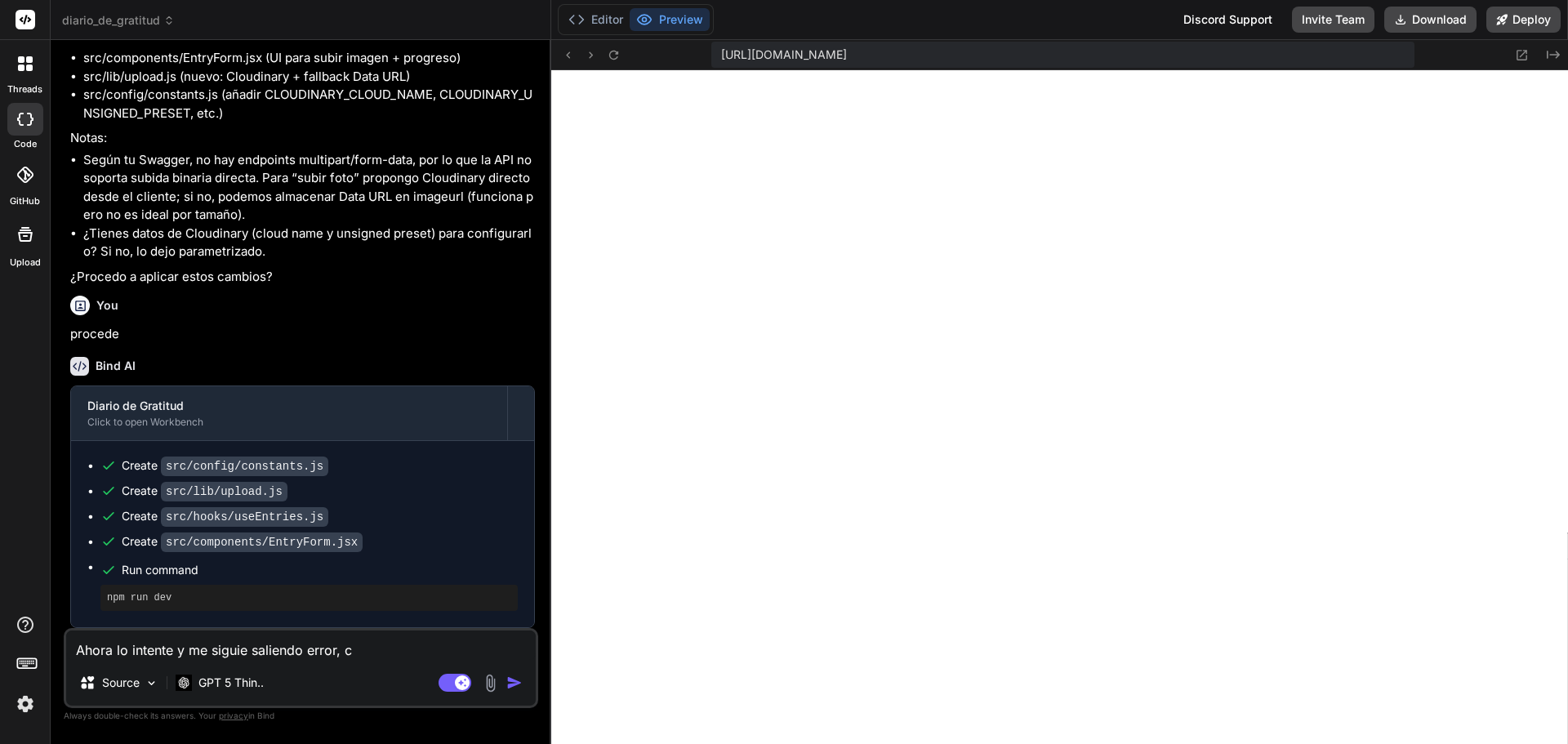
type textarea "Ahora lo intente y me siguie saliendo error,"
type textarea "x"
type textarea "Ahora lo intente y me siguie saliendo error, a"
type textarea "x"
type textarea "Ahora lo intente y me siguie saliendo error, al"
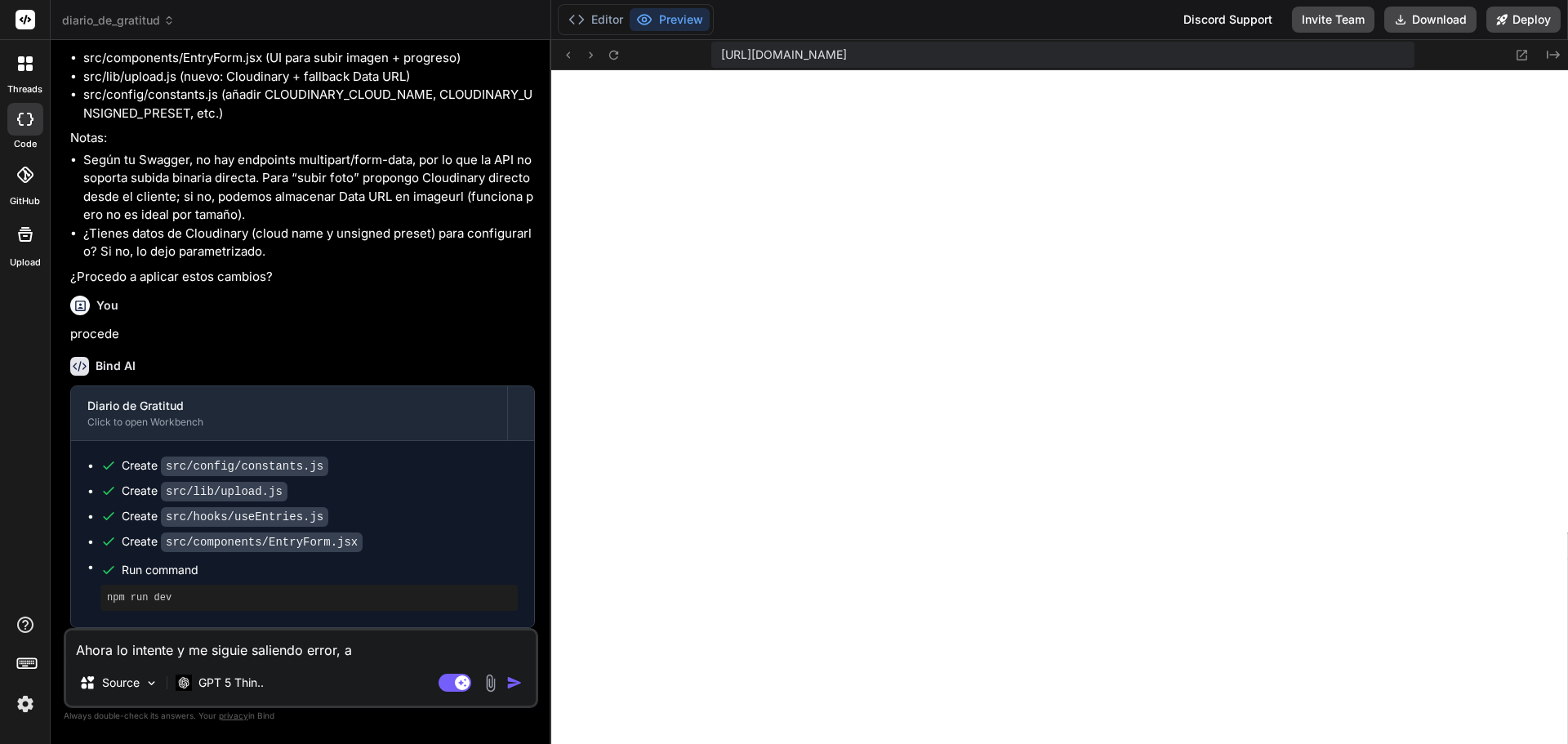
type textarea "x"
type textarea "Ahora lo intente y me siguie saliendo error, al"
type textarea "x"
type textarea "Ahora lo intente y me siguie saliendo error, al a"
type textarea "x"
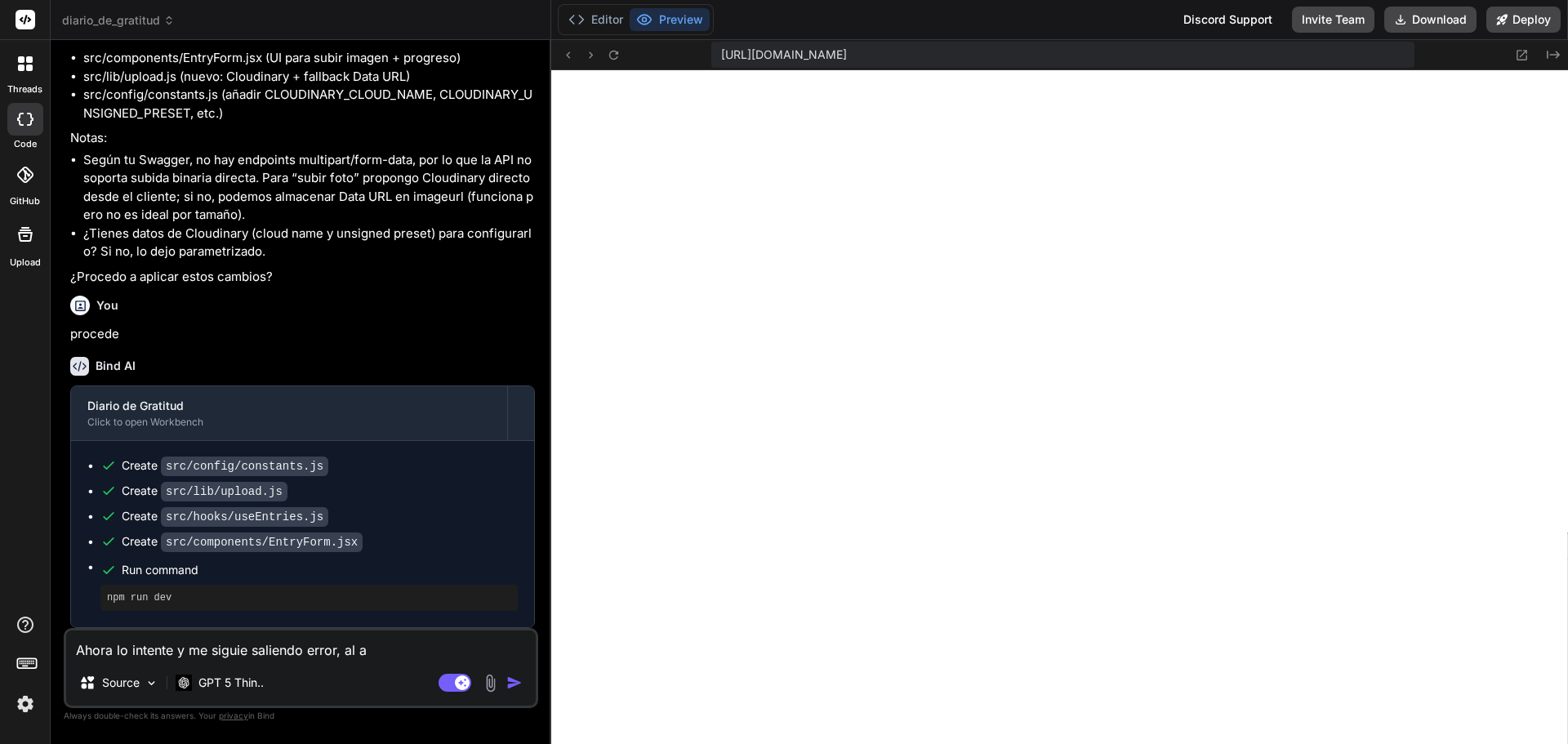
type textarea "Ahora lo intente y me siguie saliendo error, al añ"
type textarea "x"
type textarea "Ahora lo intente y me siguie saliendo error, al aña"
type textarea "x"
type textarea "Ahora lo intente y me siguie saliendo error, al añad"
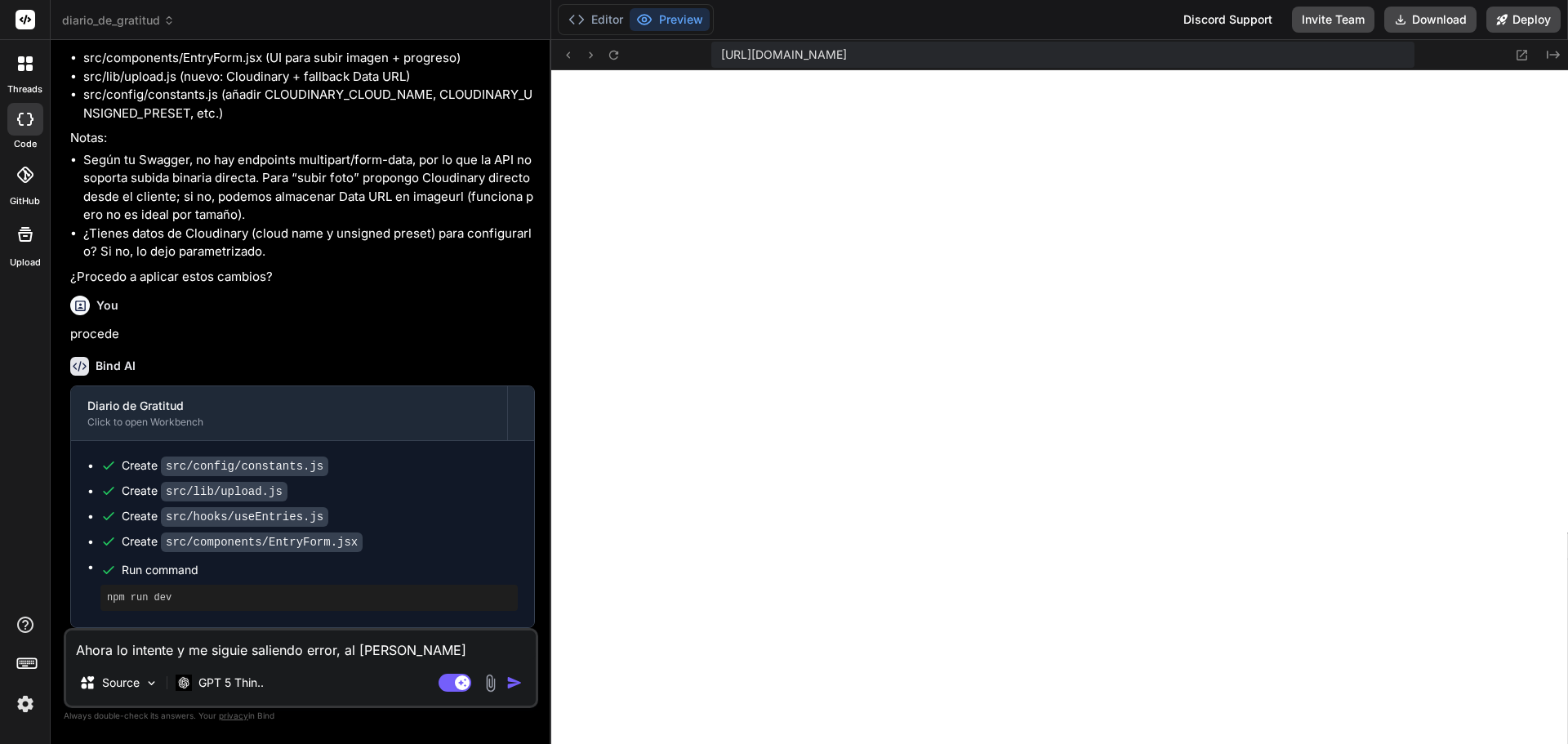
type textarea "x"
type textarea "Ahora lo intente y me siguie saliendo error, al añadi"
type textarea "x"
type textarea "Ahora lo intente y me siguie saliendo error, al añadir"
type textarea "x"
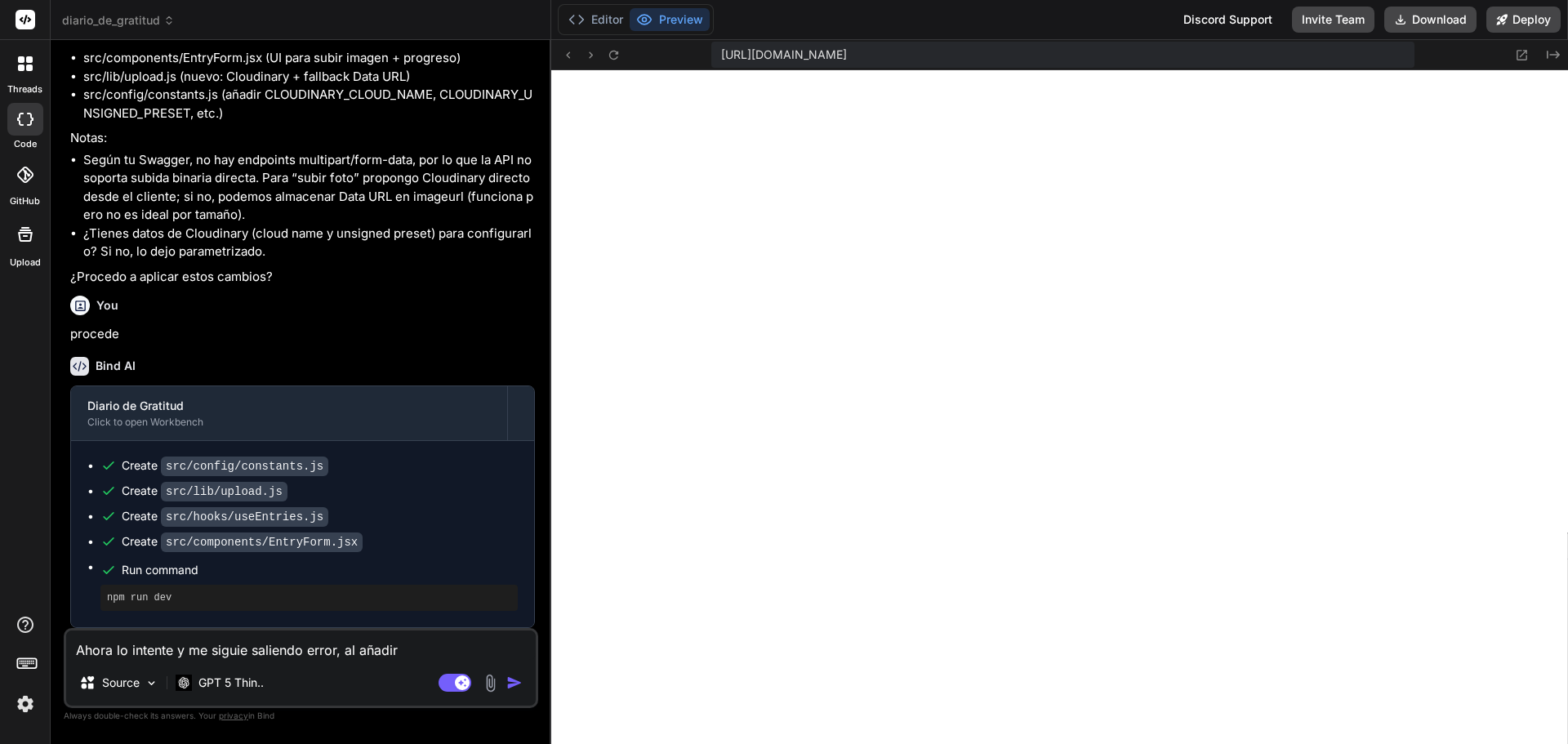
type textarea "Ahora lo intente y me siguie saliendo error, al añadir"
type textarea "x"
type textarea "Ahora lo intente y me siguie saliendo error, al añadir u"
type textarea "x"
type textarea "Ahora lo intente y me siguie saliendo error, al añadir un"
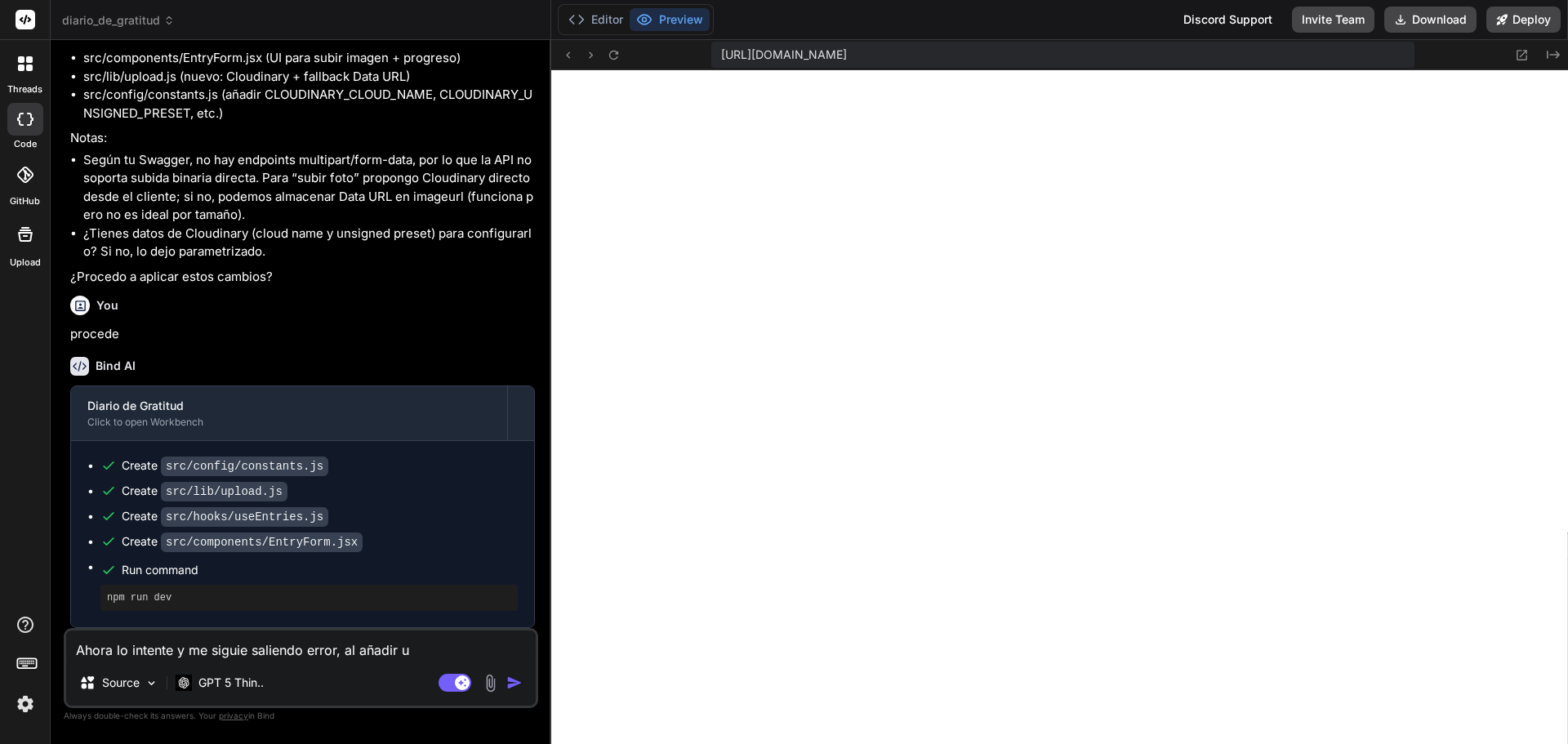
type textarea "x"
type textarea "Ahora lo intente y me siguie saliendo error, al añadir una"
type textarea "x"
type textarea "Ahora lo intente y me siguie saliendo error, al añadir una"
type textarea "x"
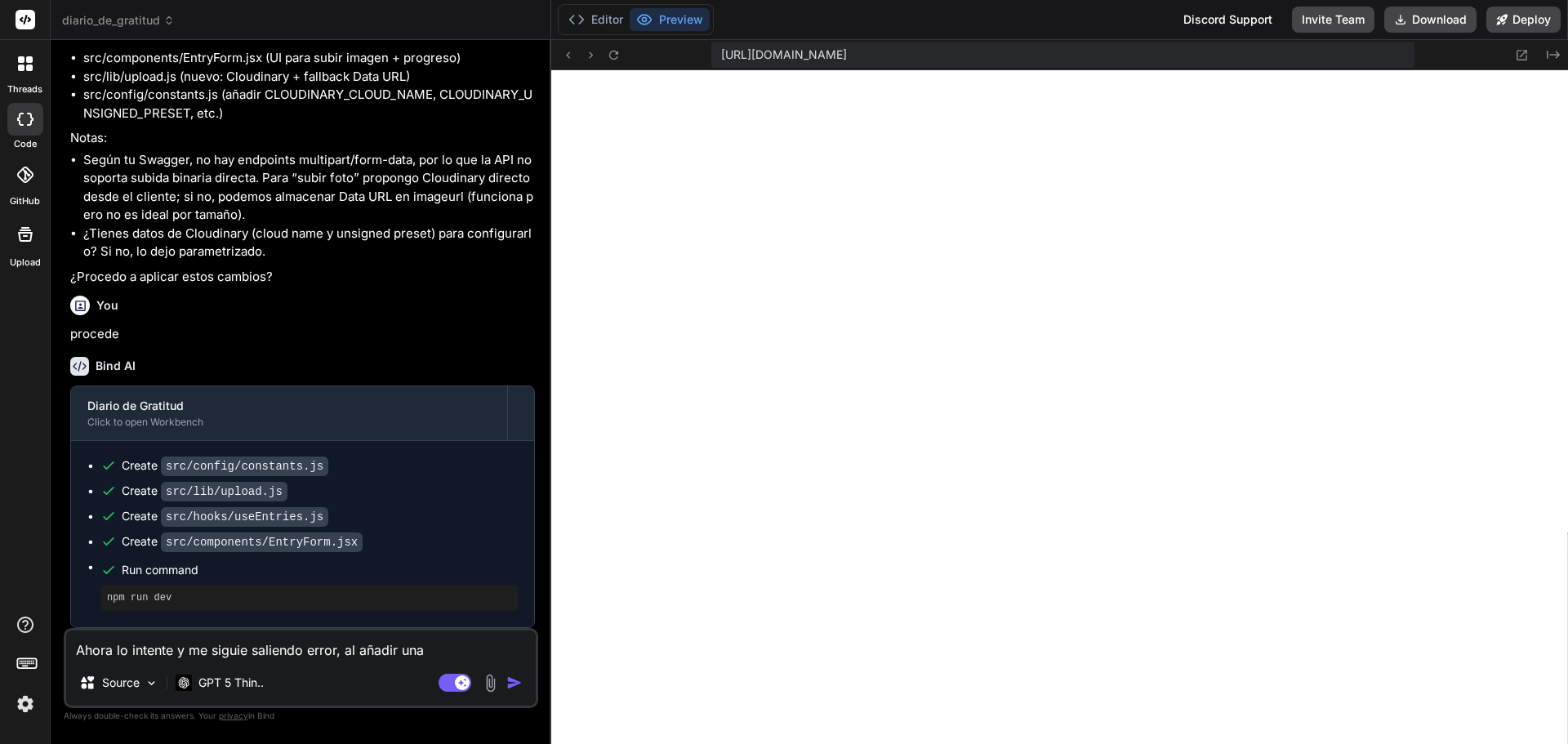
type textarea "Ahora lo intente y me siguie saliendo error, al añadir una i"
type textarea "x"
type textarea "Ahora lo intente y me siguie saliendo error, al añadir una im"
type textarea "x"
type textarea "Ahora lo intente y me siguie saliendo error, al añadir una ima"
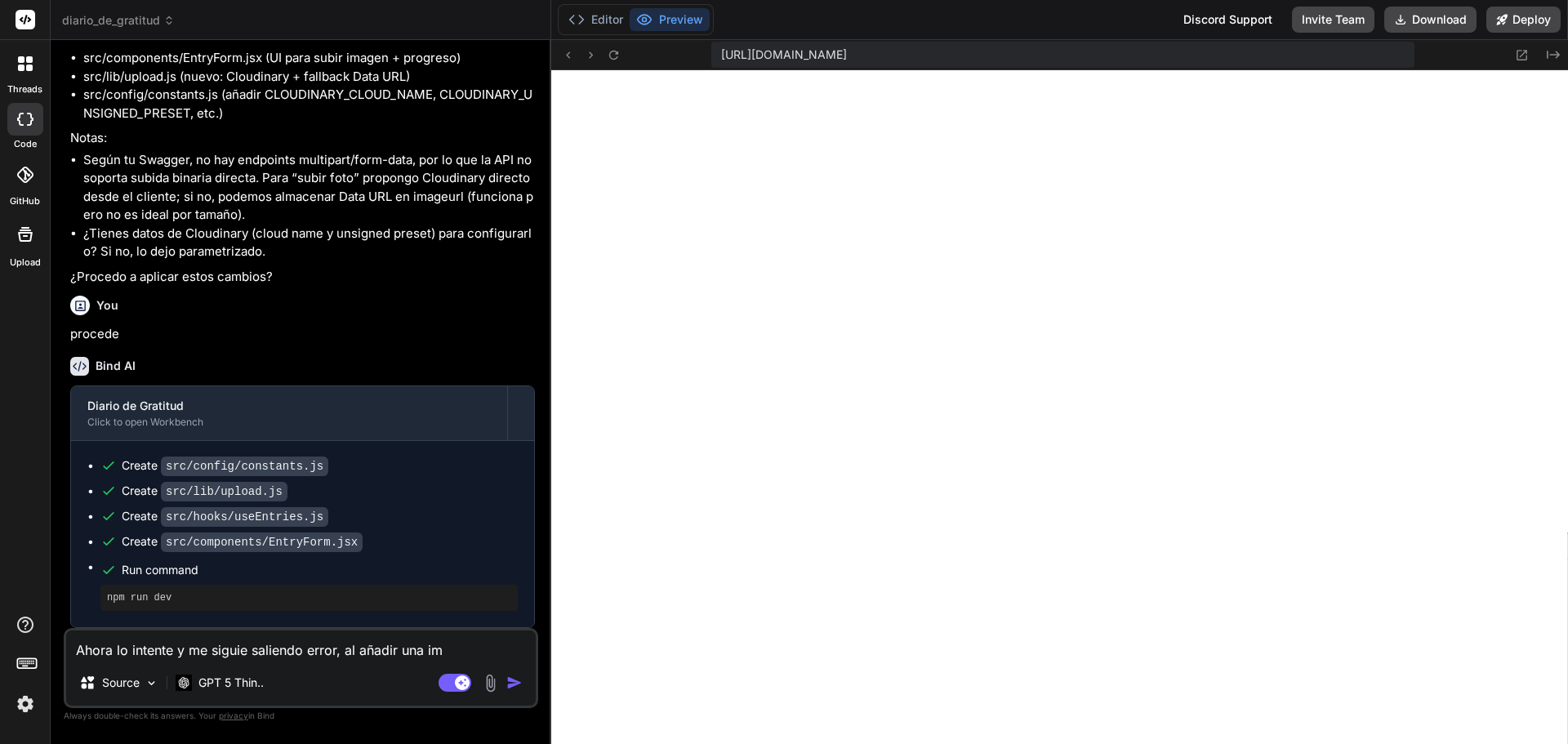
type textarea "x"
type textarea "Ahora lo intente y me siguie saliendo error, al añadir una imag"
type textarea "x"
type textarea "Ahora lo intente y me siguie saliendo error, al añadir una image"
type textarea "x"
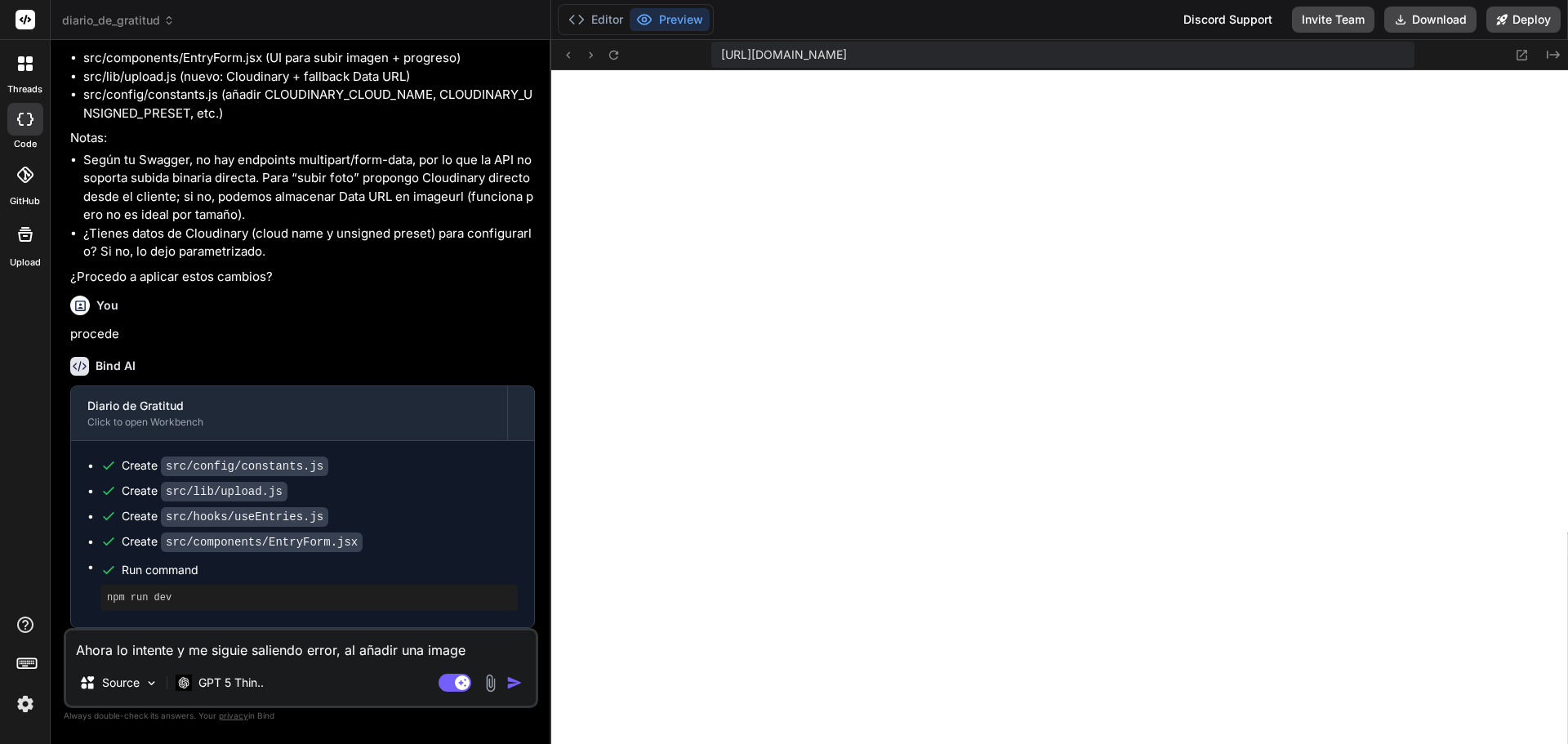
type textarea "Ahora lo intente y me siguie saliendo error, al añadir una imagen"
type textarea "x"
type textarea "Ahora lo intente y me siguie saliendo error, al añadir una imagen"
type textarea "x"
type textarea "Ahora lo intente y me siguie saliendo error, al añadir una imagen s"
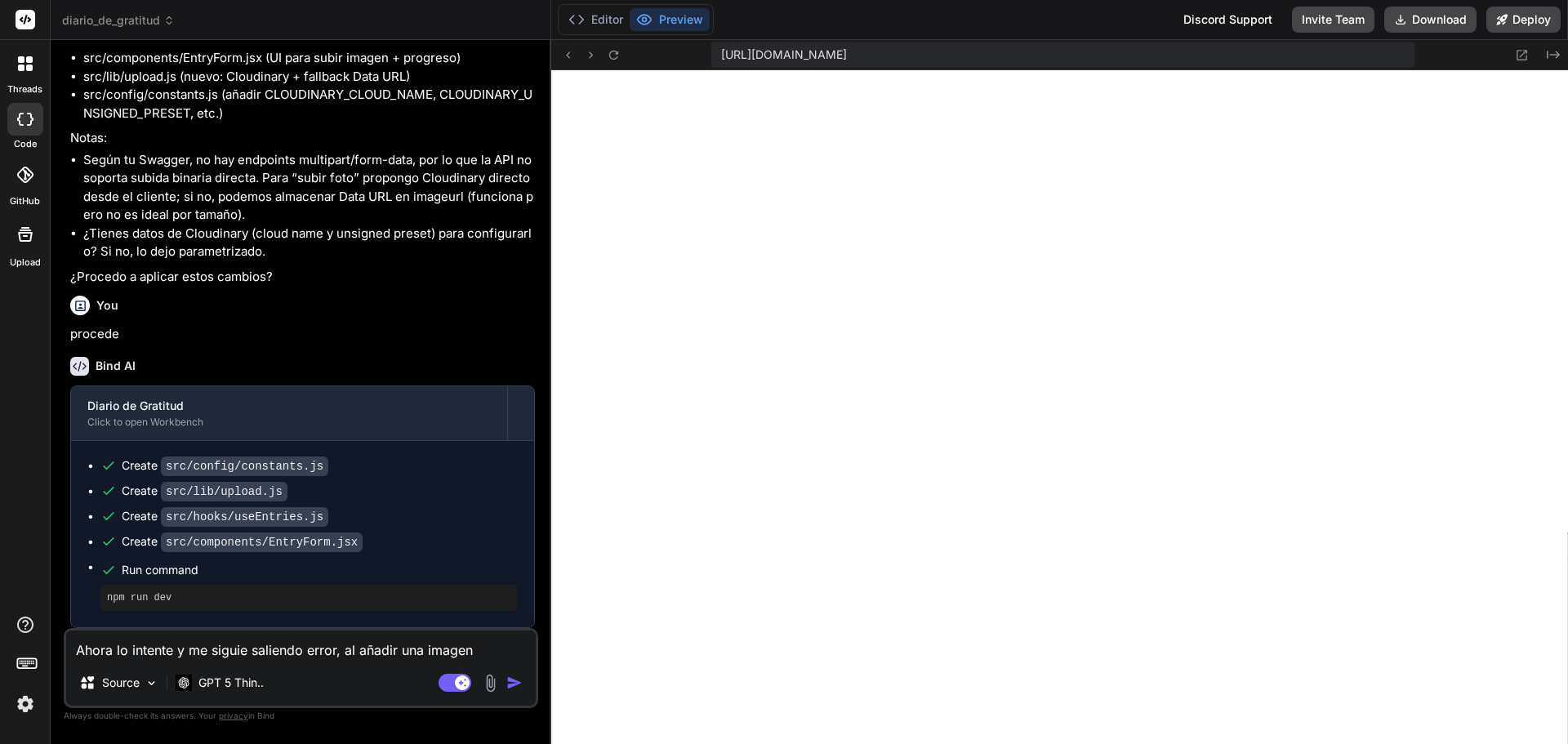
type textarea "x"
type textarea "Ahora lo intente y me siguie saliendo error, al añadir una imagen sa"
type textarea "x"
type textarea "Ahora lo intente y me siguie saliendo error, al añadir una imagen sal"
type textarea "x"
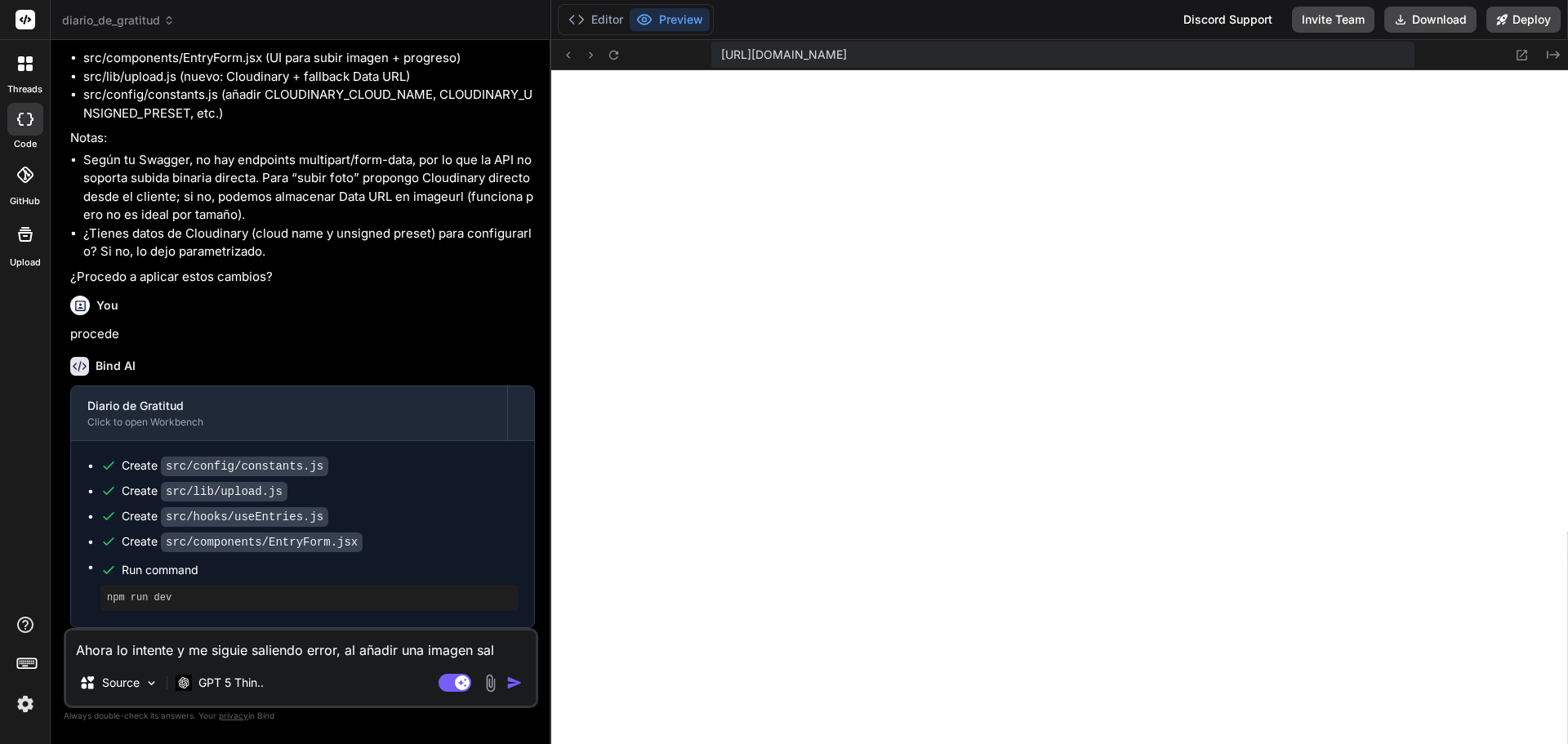
type textarea "Ahora lo intente y me siguie saliendo error, al añadir una imagen sale"
type textarea "x"
type textarea "Ahora lo intente y me siguie saliendo error, al añadir una imagen sale"
type textarea "x"
type textarea "Ahora lo intente y me siguie saliendo error, al añadir una imagen sale l"
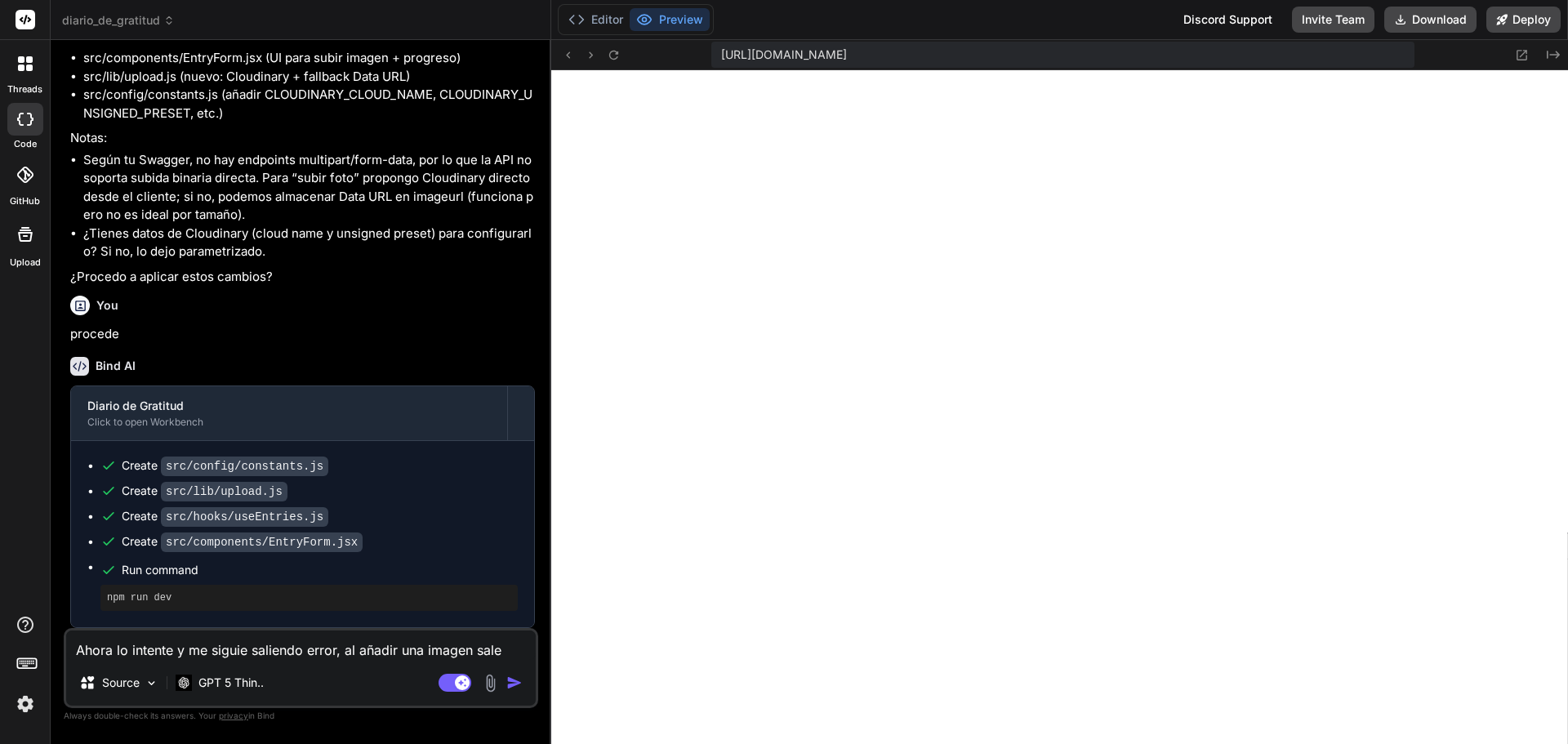
type textarea "x"
type textarea "Ahora lo intente y me siguie saliendo error, al añadir una imagen sale lo"
type textarea "x"
type textarea "Ahora lo intente y me siguie saliendo error, al añadir una imagen sale lo"
type textarea "x"
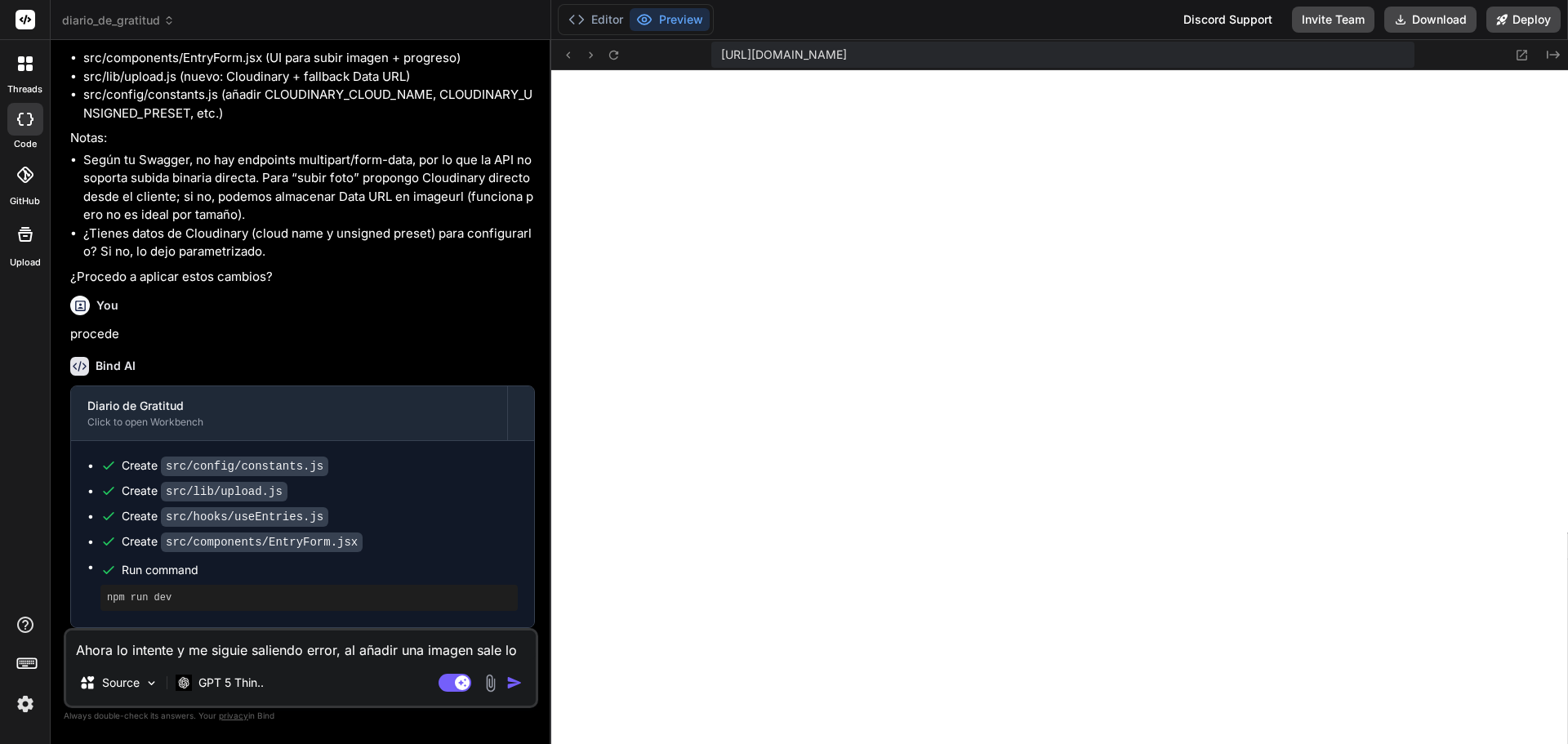
type textarea "Ahora lo intente y me siguie saliendo error, al añadir una imagen sale lo s"
type textarea "x"
type textarea "Ahora lo intente y me siguie saliendo error, al añadir una imagen sale lo si"
type textarea "x"
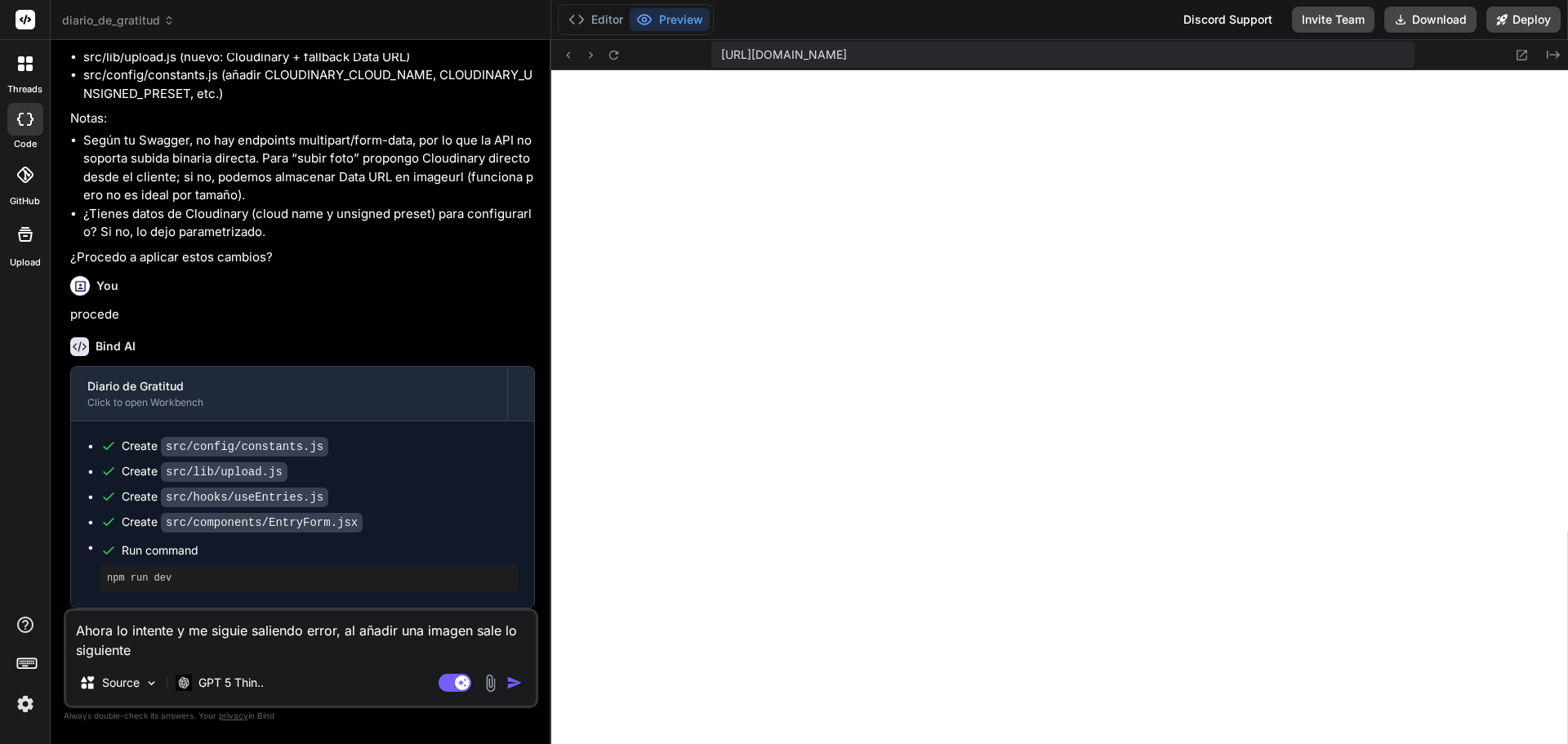
click at [248, 634] on textarea "Ahora lo intente y me siguie saliendo error, al añadir una imagen sale lo sigui…" at bounding box center [301, 635] width 470 height 49
click at [302, 625] on textarea "Ahora lo intente y me sigue saliendo error, al añadir una imagen sale lo siguie…" at bounding box center [301, 635] width 470 height 49
click at [188, 654] on textarea "Ahora lo intente y me sigue saliendo el error, al añadir una imagen sale lo sig…" at bounding box center [301, 635] width 470 height 49
drag, startPoint x: 513, startPoint y: 631, endPoint x: 529, endPoint y: 636, distance: 16.8
click at [529, 636] on textarea "Ahora lo intente y me sigue saliendo el error, al añadir una imagen sale lo sig…" at bounding box center [301, 635] width 470 height 49
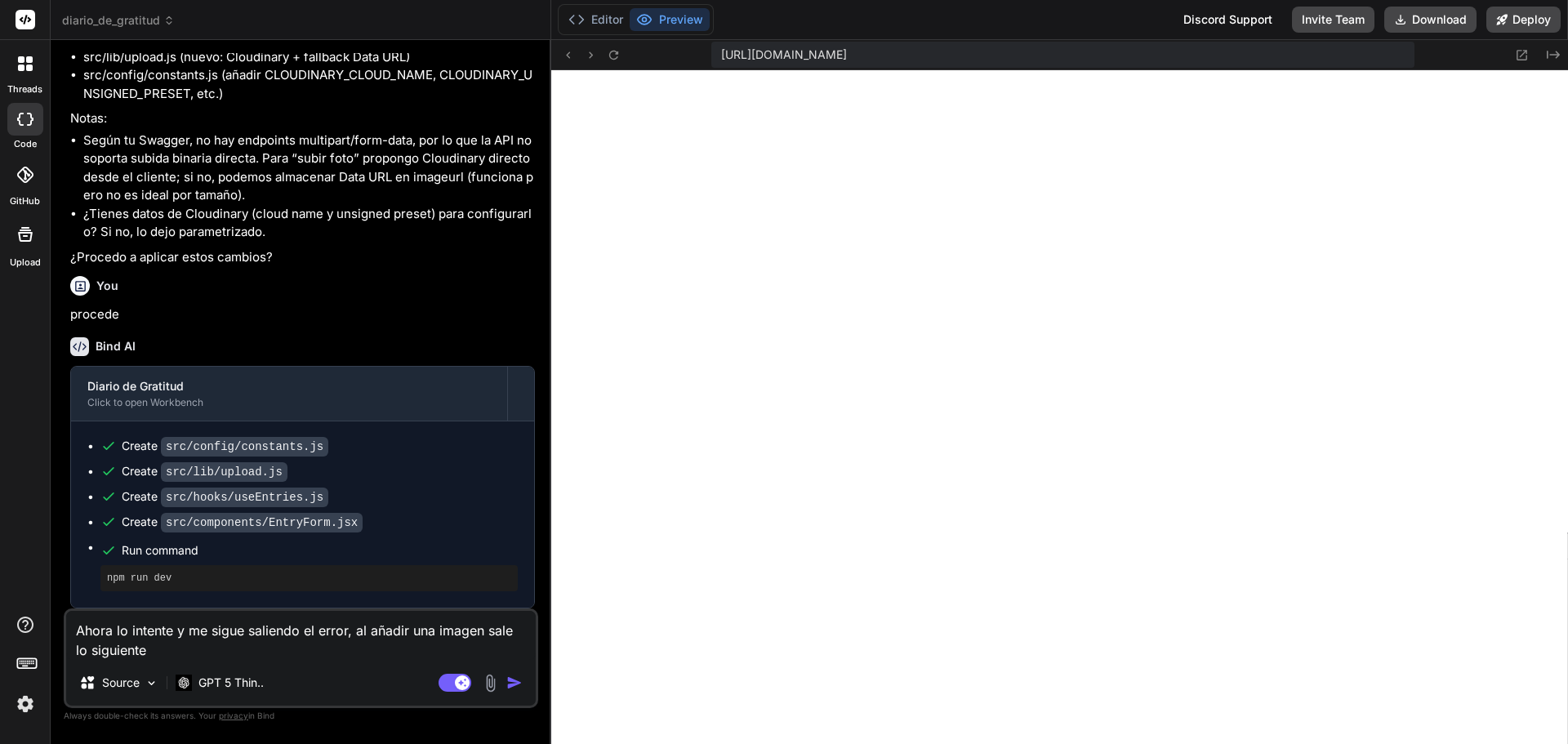
click at [519, 628] on textarea "Ahora lo intente y me sigue saliendo el error, al añadir una imagen sale lo sig…" at bounding box center [301, 635] width 470 height 49
drag, startPoint x: 519, startPoint y: 627, endPoint x: 519, endPoint y: 645, distance: 18.0
click at [519, 645] on textarea "Ahora lo intente y me sigue saliendo el error, al añadir una imagen sale lo sig…" at bounding box center [301, 635] width 470 height 49
drag, startPoint x: 513, startPoint y: 628, endPoint x: 529, endPoint y: 644, distance: 22.6
click at [529, 644] on textarea "Ahora lo intente y me sigue saliendo el error, al añadir una imagen sale lo sig…" at bounding box center [301, 635] width 470 height 49
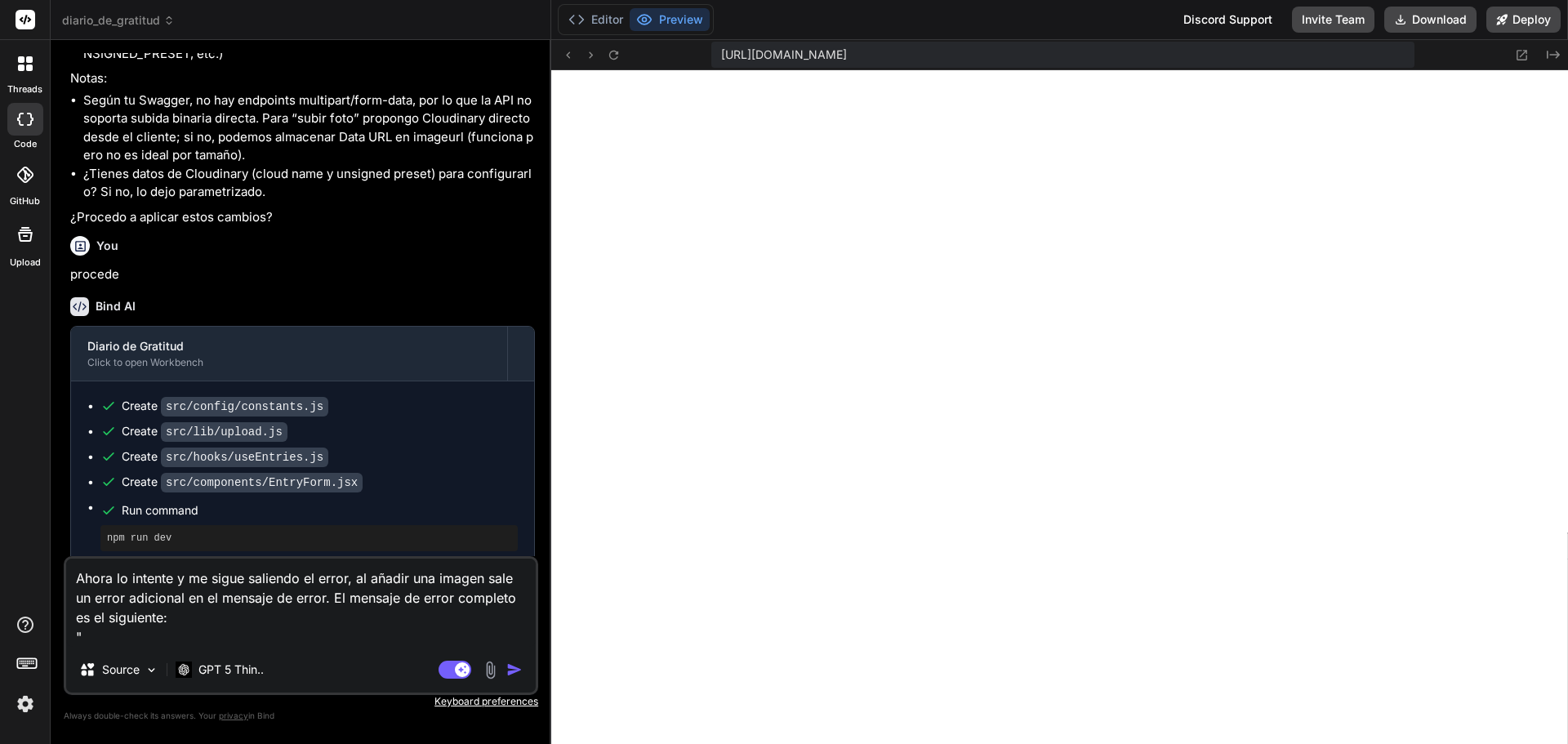
paste textarea "An embedded page at u3uk0f35zsjjbn9cprh6fq9h0p4tm2-wnxx-88kccbn--3000--96435430…"
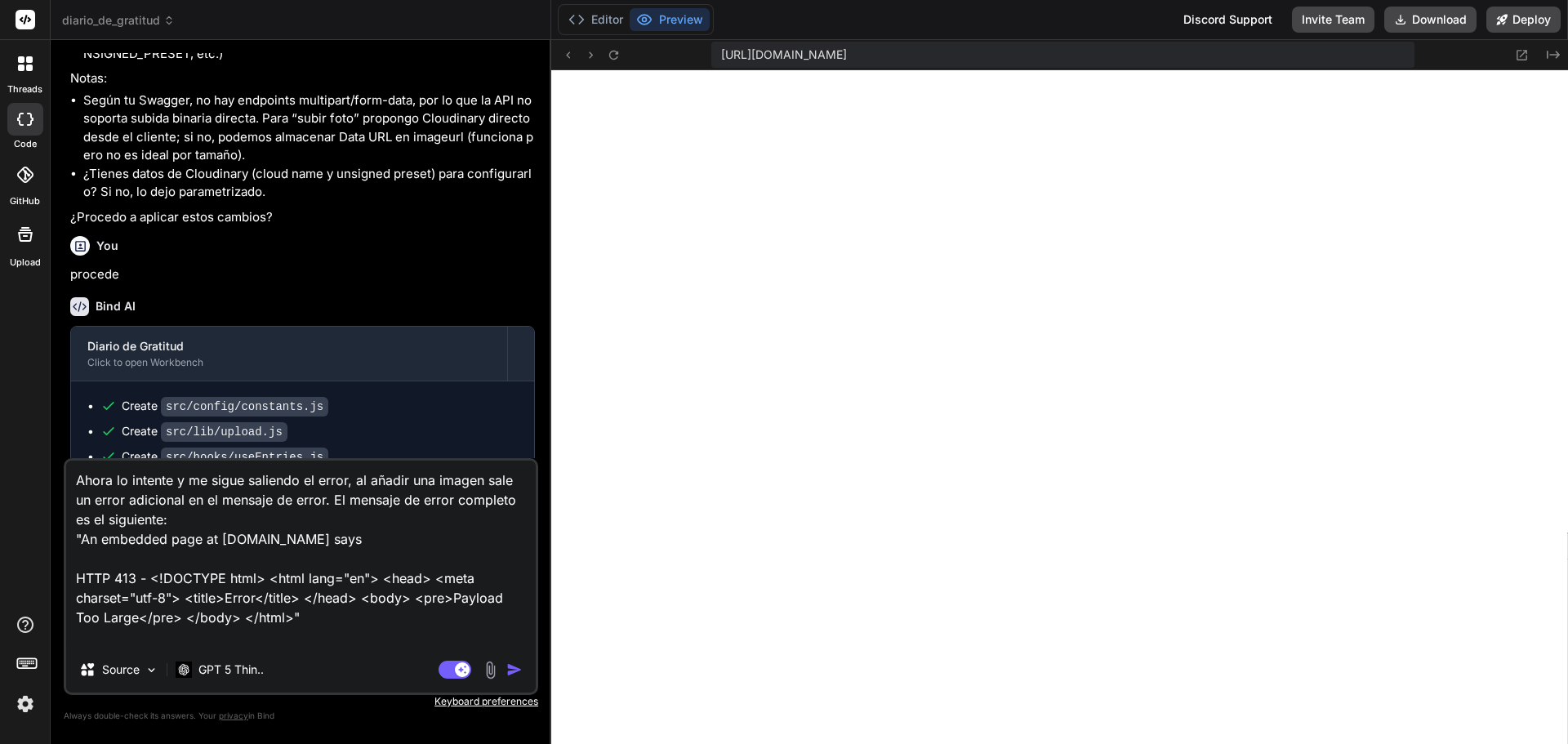
click at [514, 668] on img "button" at bounding box center [514, 669] width 17 height 17
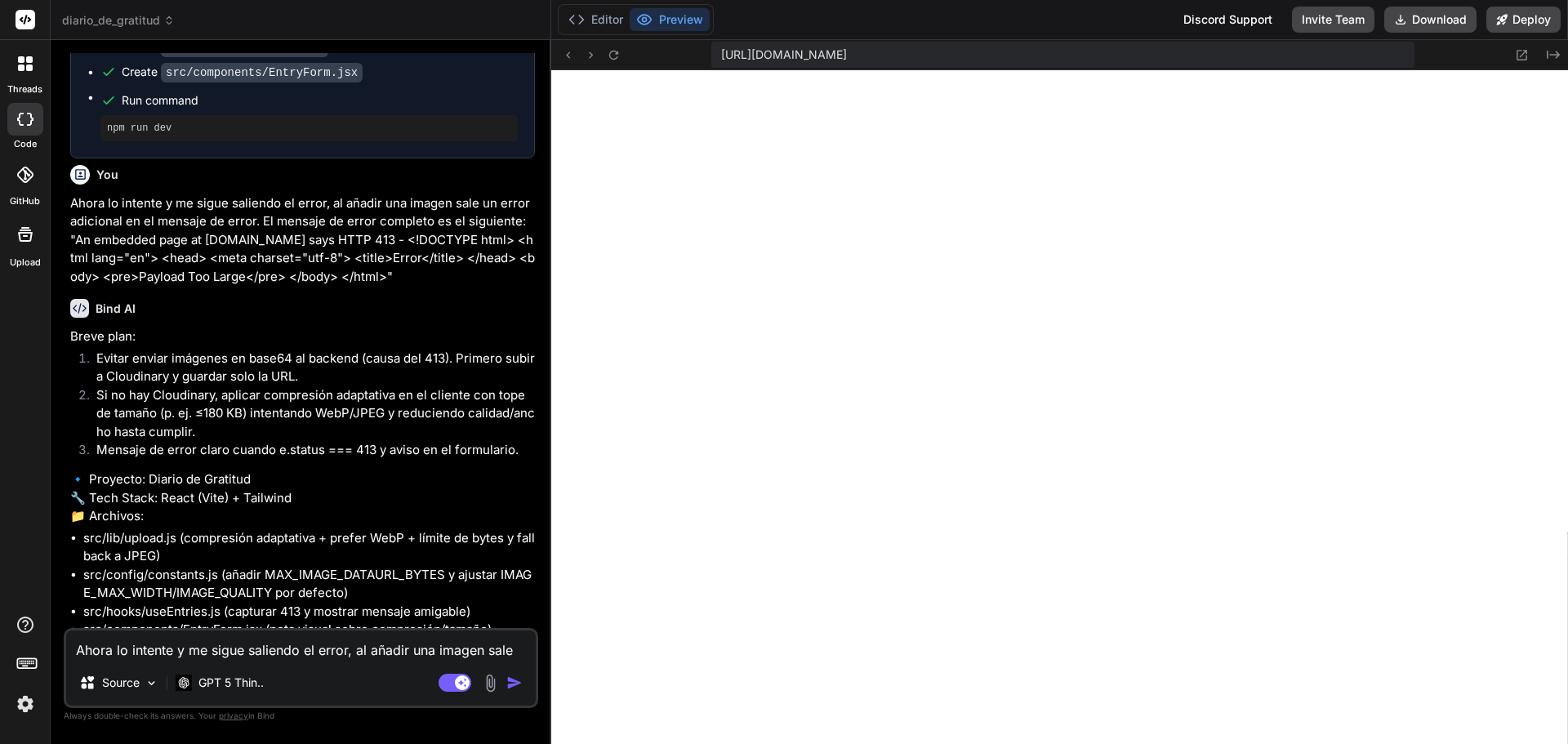
scroll to position [18118, 0]
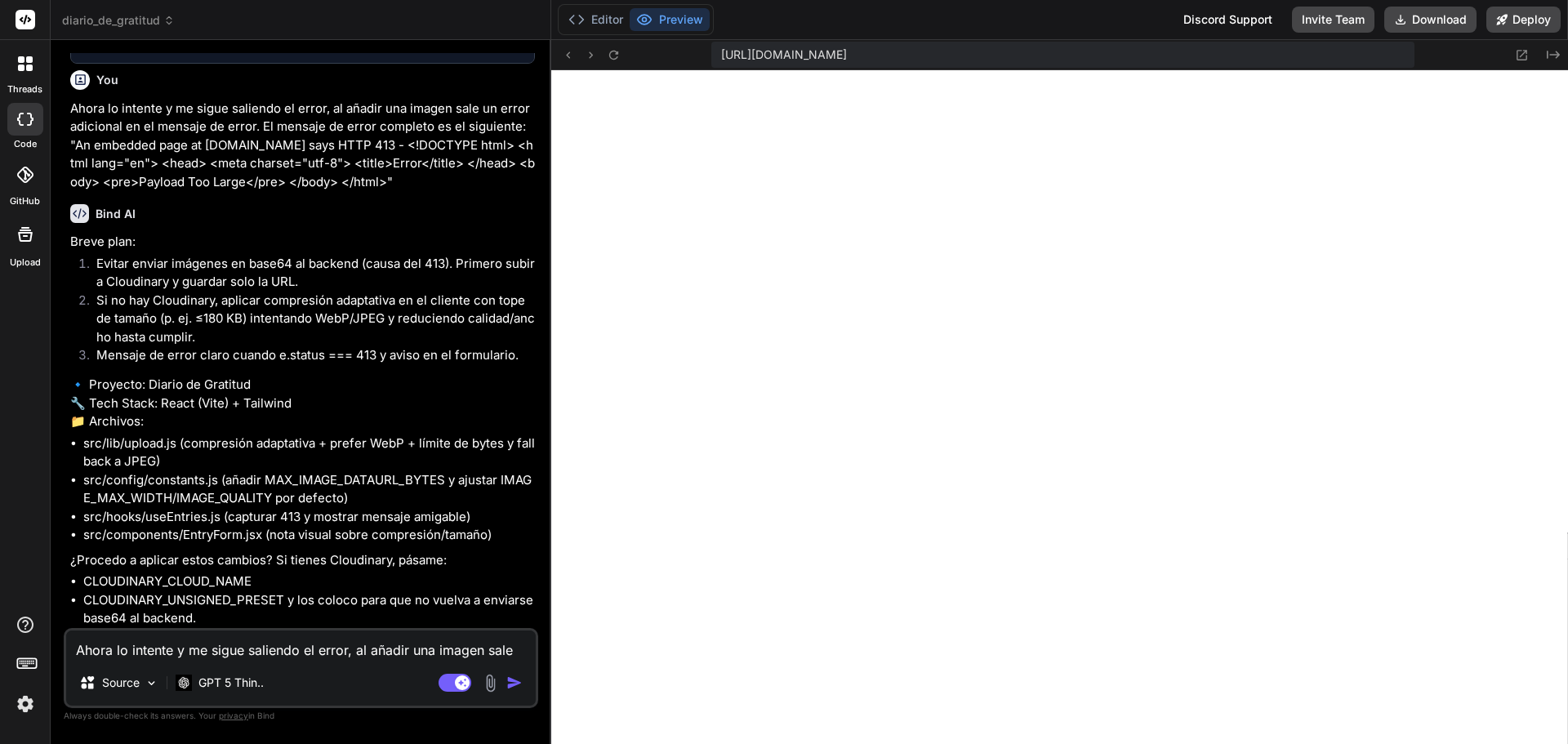
click at [203, 639] on textarea "Ahora lo intente y me sigue saliendo el error, al añadir una imagen sale un err…" at bounding box center [301, 646] width 470 height 30
click at [194, 645] on textarea "Ahora lo intente y me sigue saliendo el error, al añadir una imagen sale un err…" at bounding box center [301, 646] width 470 height 30
click at [187, 649] on textarea "Ahora lo intente y me sigue saliendo el error, al añadir una imagen sale un err…" at bounding box center [301, 646] width 470 height 30
drag, startPoint x: 282, startPoint y: 594, endPoint x: 150, endPoint y: 581, distance: 132.6
click at [59, 584] on div "Bind AI Web Search Created with Pixso. Code Generator You Bind AI Claro, aquí e…" at bounding box center [301, 391] width 500 height 703
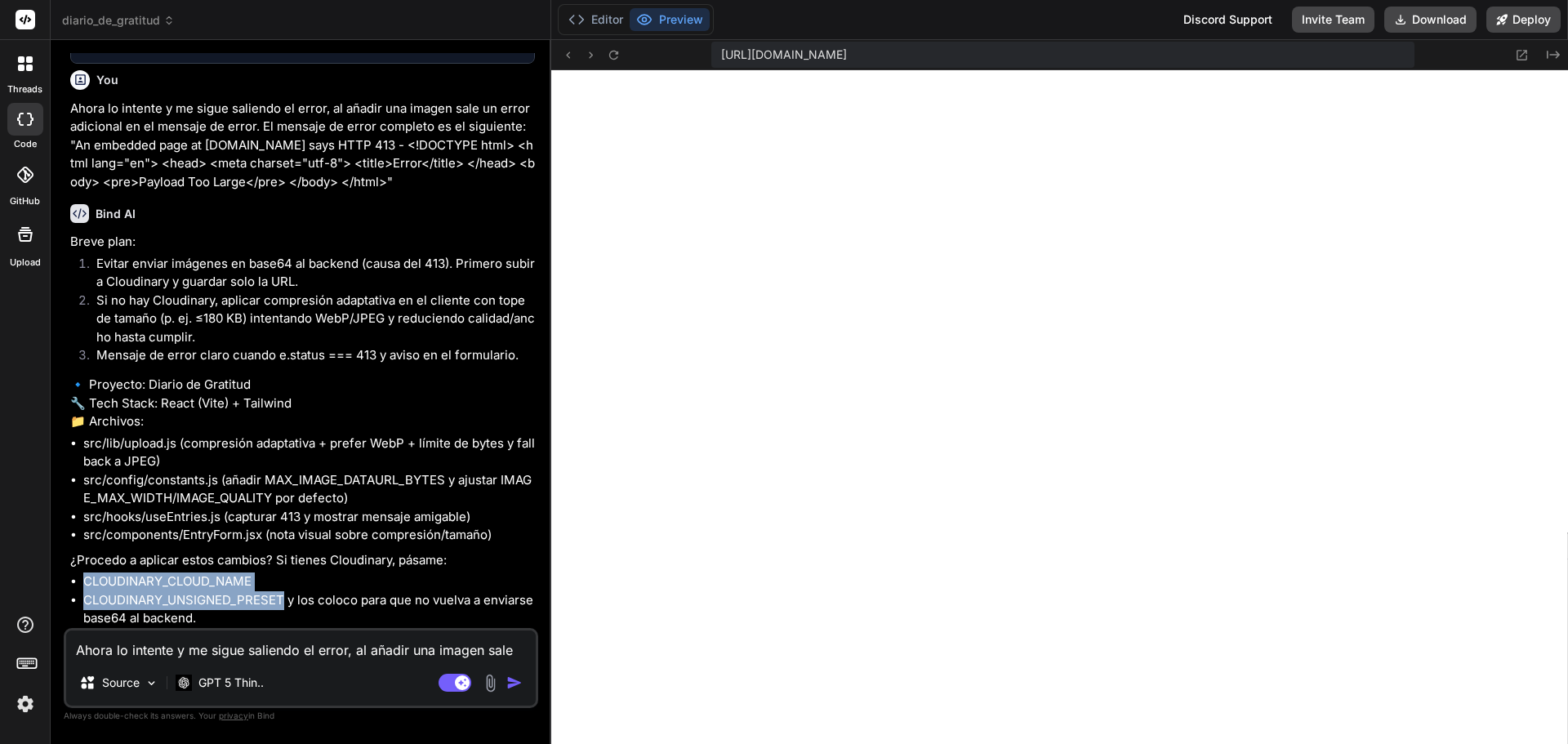
copy ul "CLOUDINARY_CLOUD_NAME CLOUDINARY_UNSIGNED_PRESET"
click at [254, 654] on textarea "Ahora lo intente y me sigue saliendo el error, al añadir una imagen sale un err…" at bounding box center [301, 646] width 470 height 30
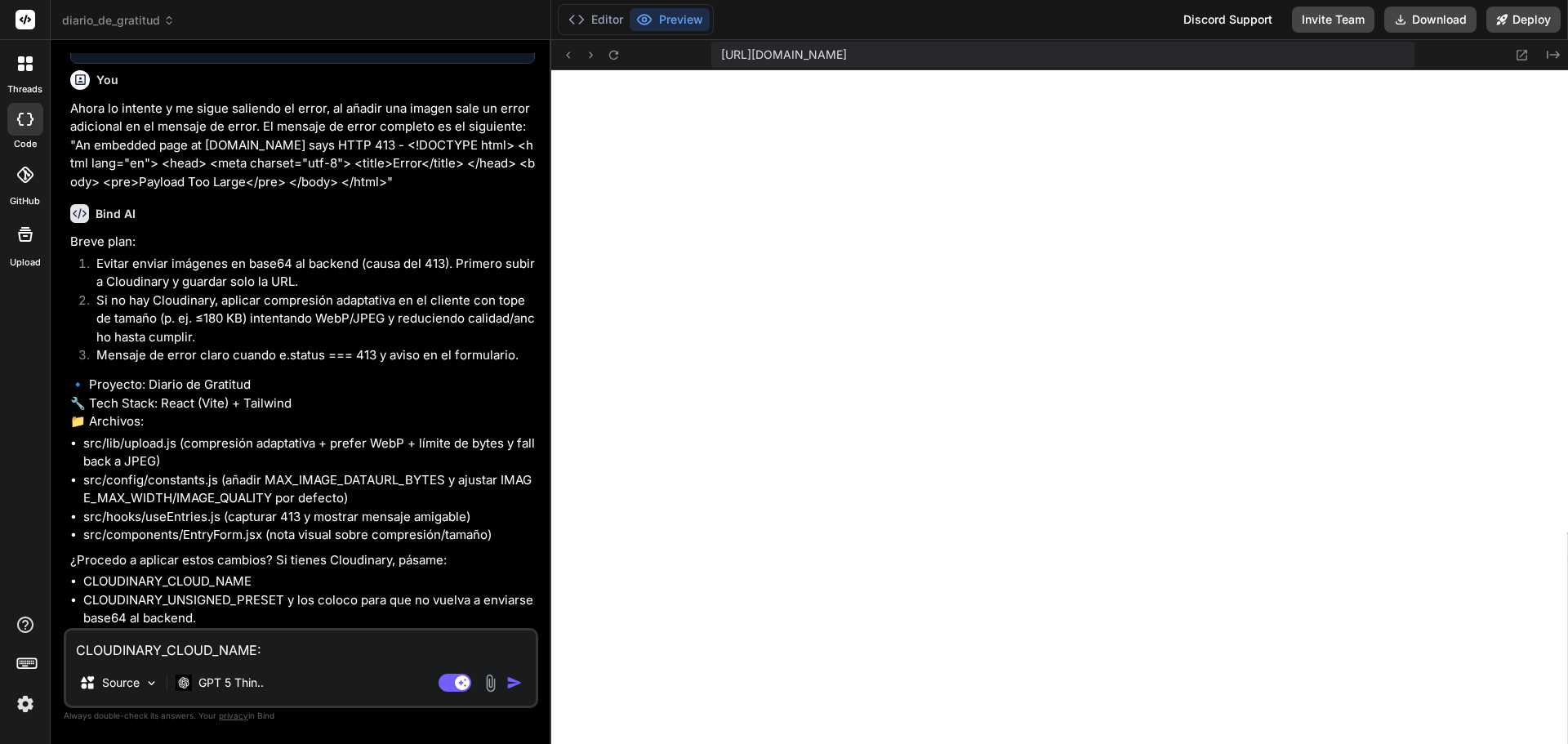
paste textarea "dbpf4vu6g"
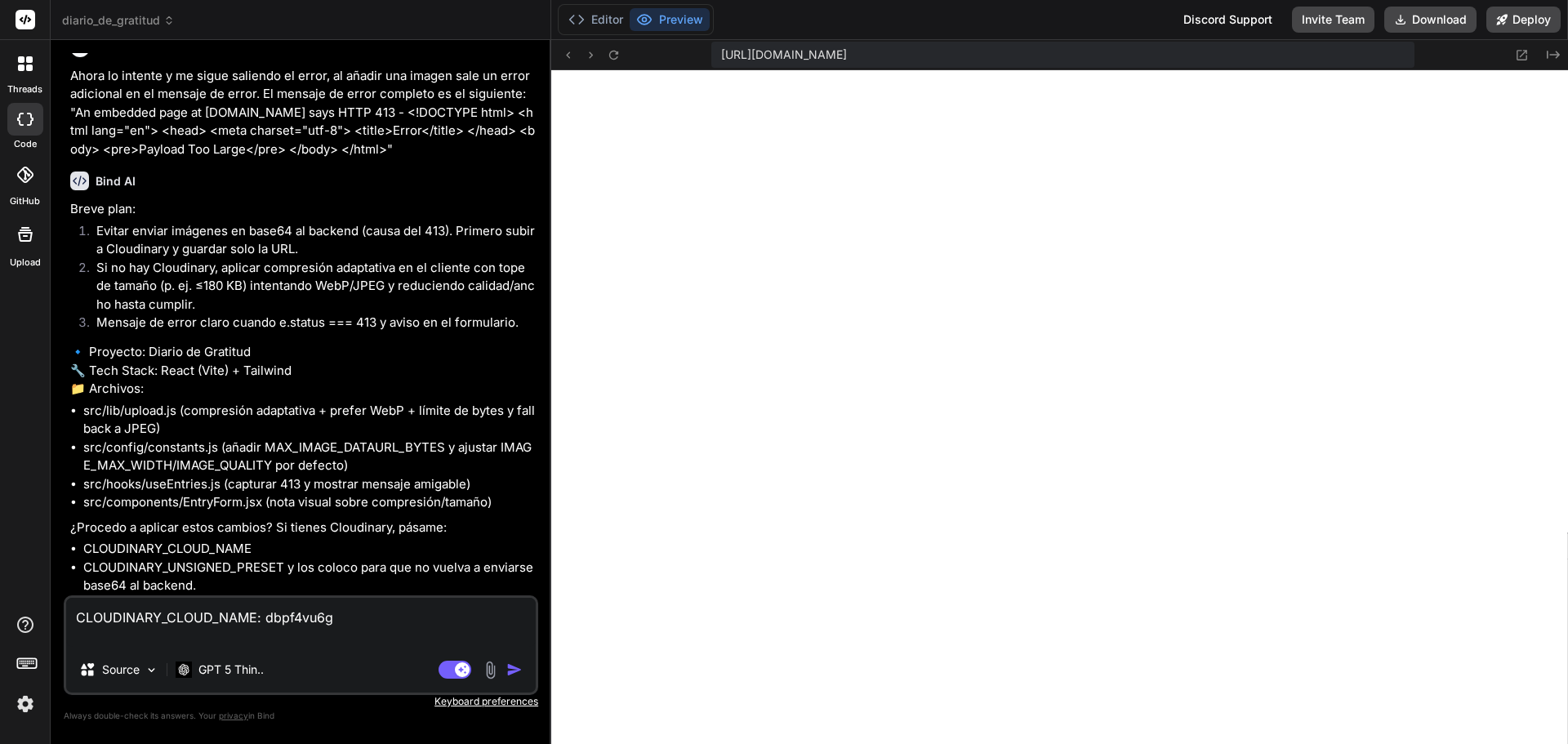
scroll to position [18150, 0]
drag, startPoint x: 87, startPoint y: 567, endPoint x: 287, endPoint y: 562, distance: 200.1
click at [287, 562] on li "CLOUDINARY_UNSIGNED_PRESET y los coloco para que no vuelva a enviarse base64 al…" at bounding box center [309, 577] width 452 height 37
copy li "CLOUDINARY_UNSIGNED_PRESET"
click at [176, 641] on textarea "CLOUDINARY_CLOUD_NAME: dbpf4vu6g" at bounding box center [301, 622] width 470 height 49
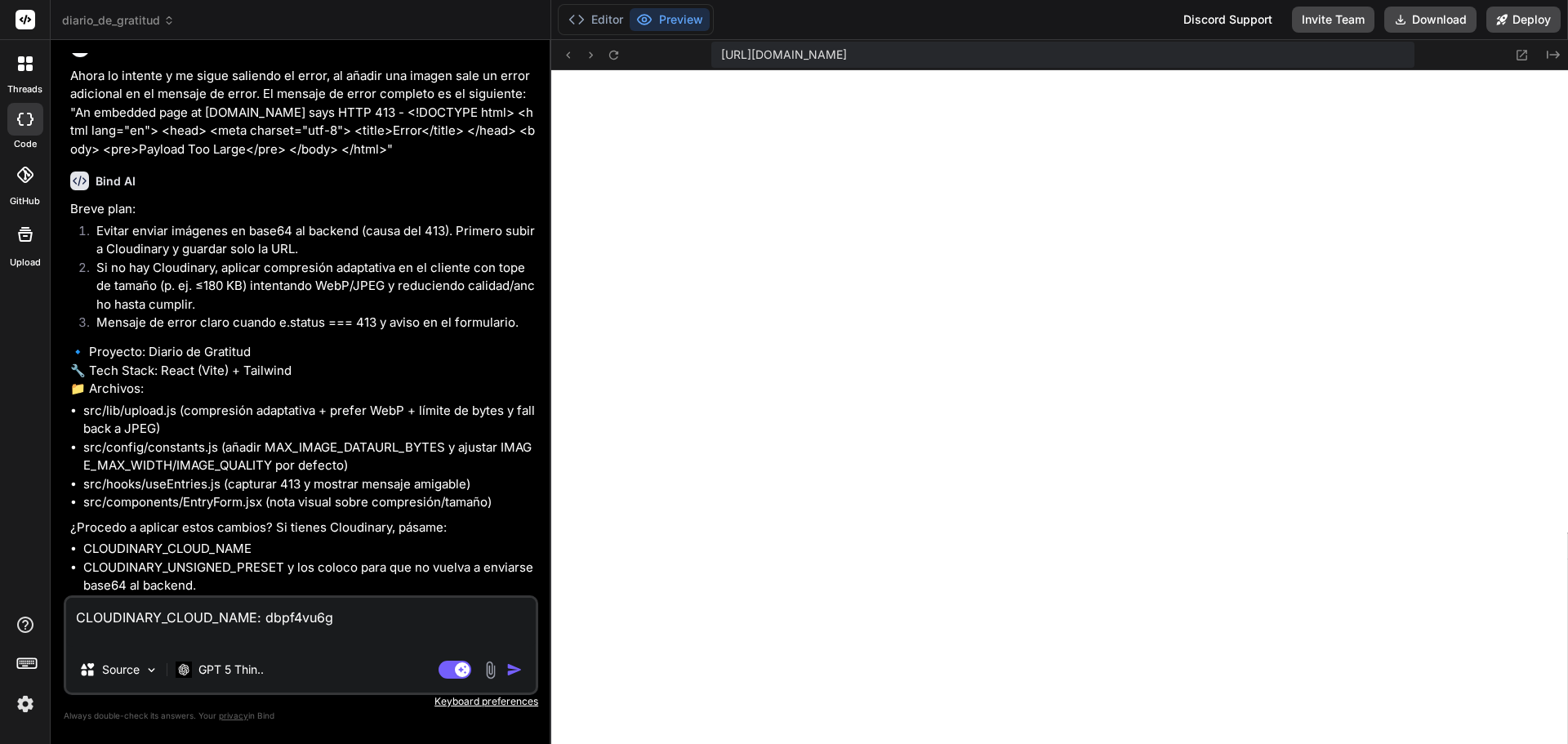
paste textarea "CLOUDINARY_UNSIGNED_PRESET"
click at [305, 637] on textarea "CLOUDINARY_CLOUD_NAME: dbpf4vu6g CLOUDINARY_UNSIGNED_PRESET:" at bounding box center [301, 622] width 470 height 49
paste textarea "app_gratitud"
click at [79, 621] on textarea "CLOUDINARY_CLOUD_NAME: dbpf4vu6g CLOUDINARY_UNSIGNED_PRESET: app_gratitud" at bounding box center [301, 622] width 470 height 49
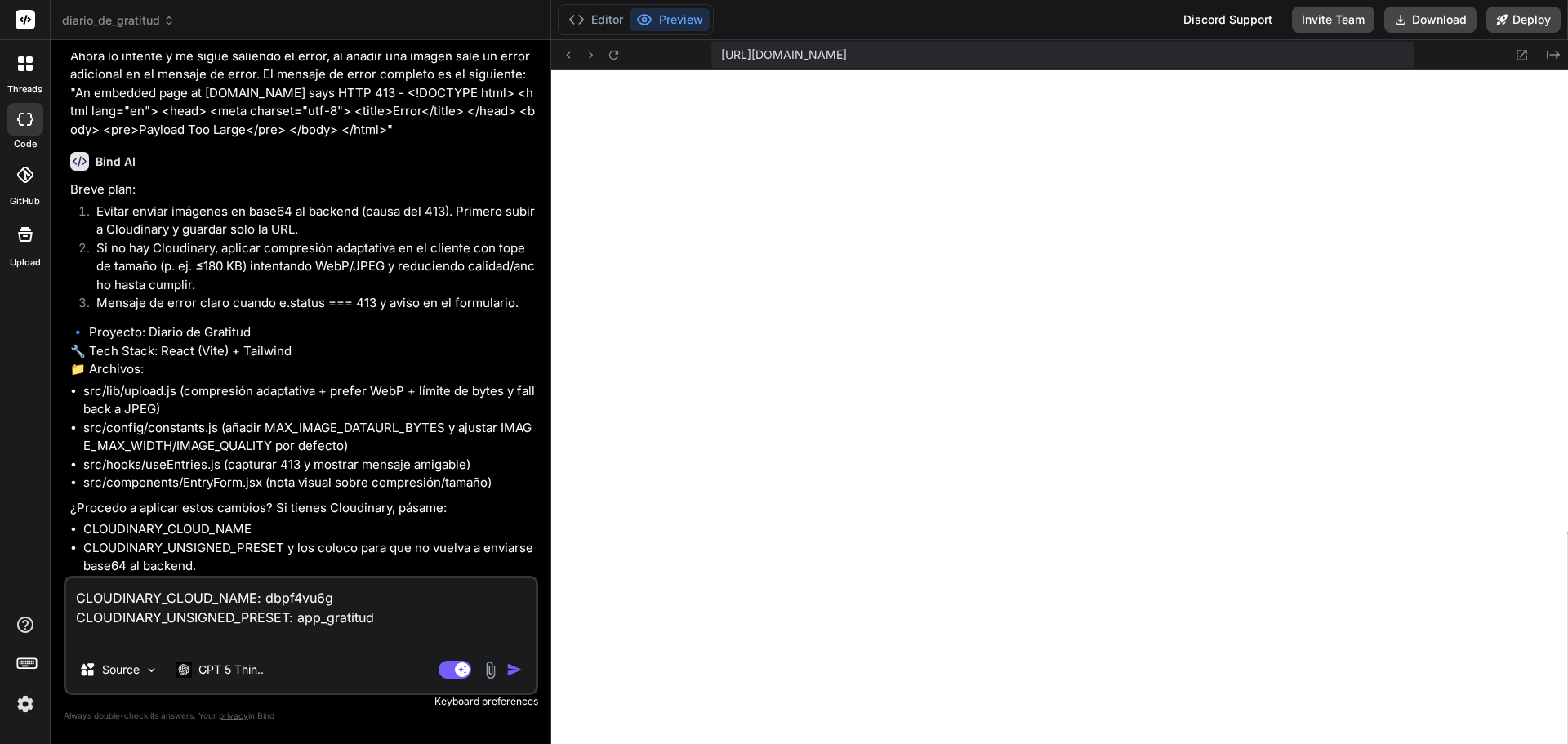
click at [115, 600] on textarea "CLOUDINARY_CLOUD_NAME: dbpf4vu6g CLOUDINARY_UNSIGNED_PRESET: app_gratitud" at bounding box center [301, 613] width 470 height 69
click at [520, 667] on img "button" at bounding box center [514, 669] width 17 height 17
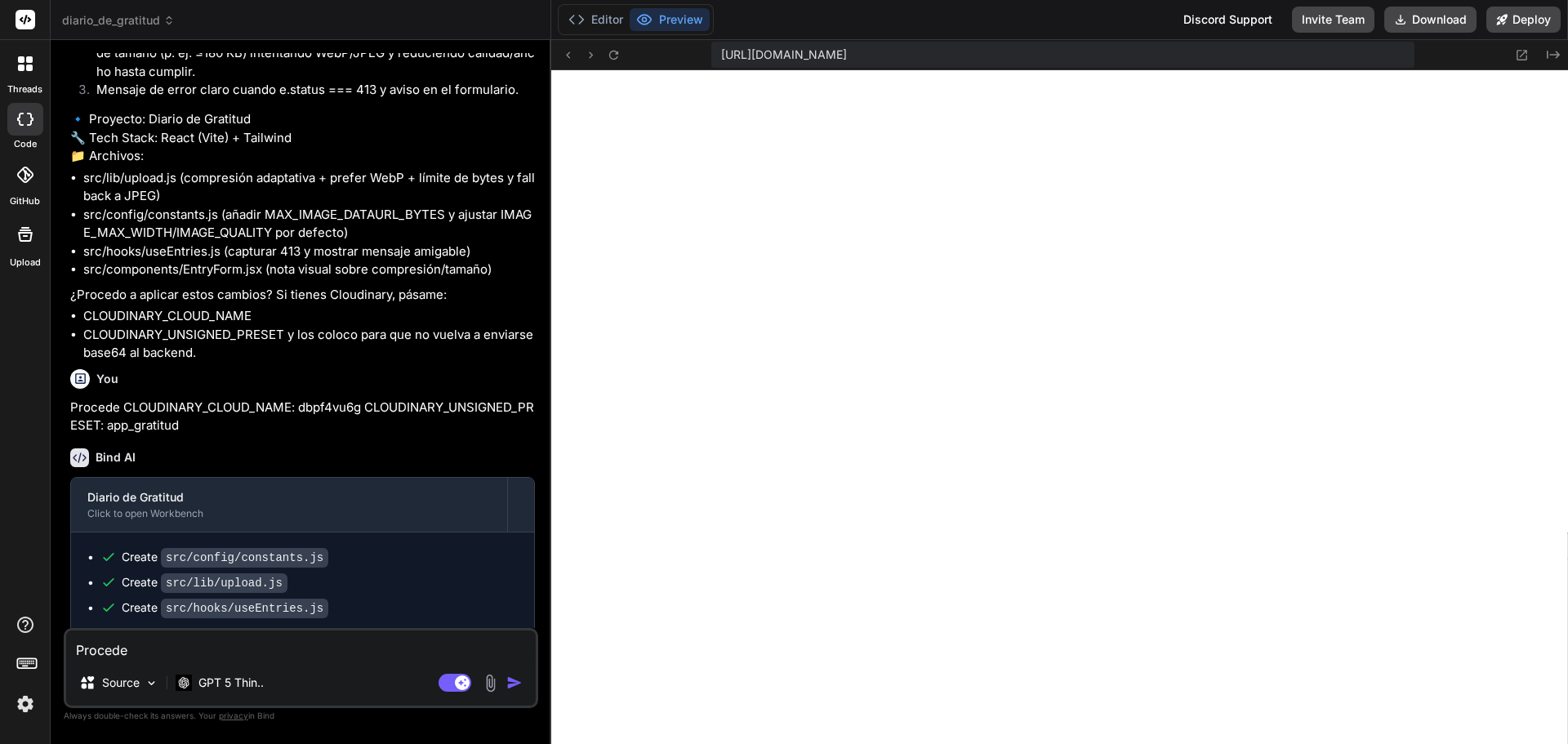
scroll to position [18449, 0]
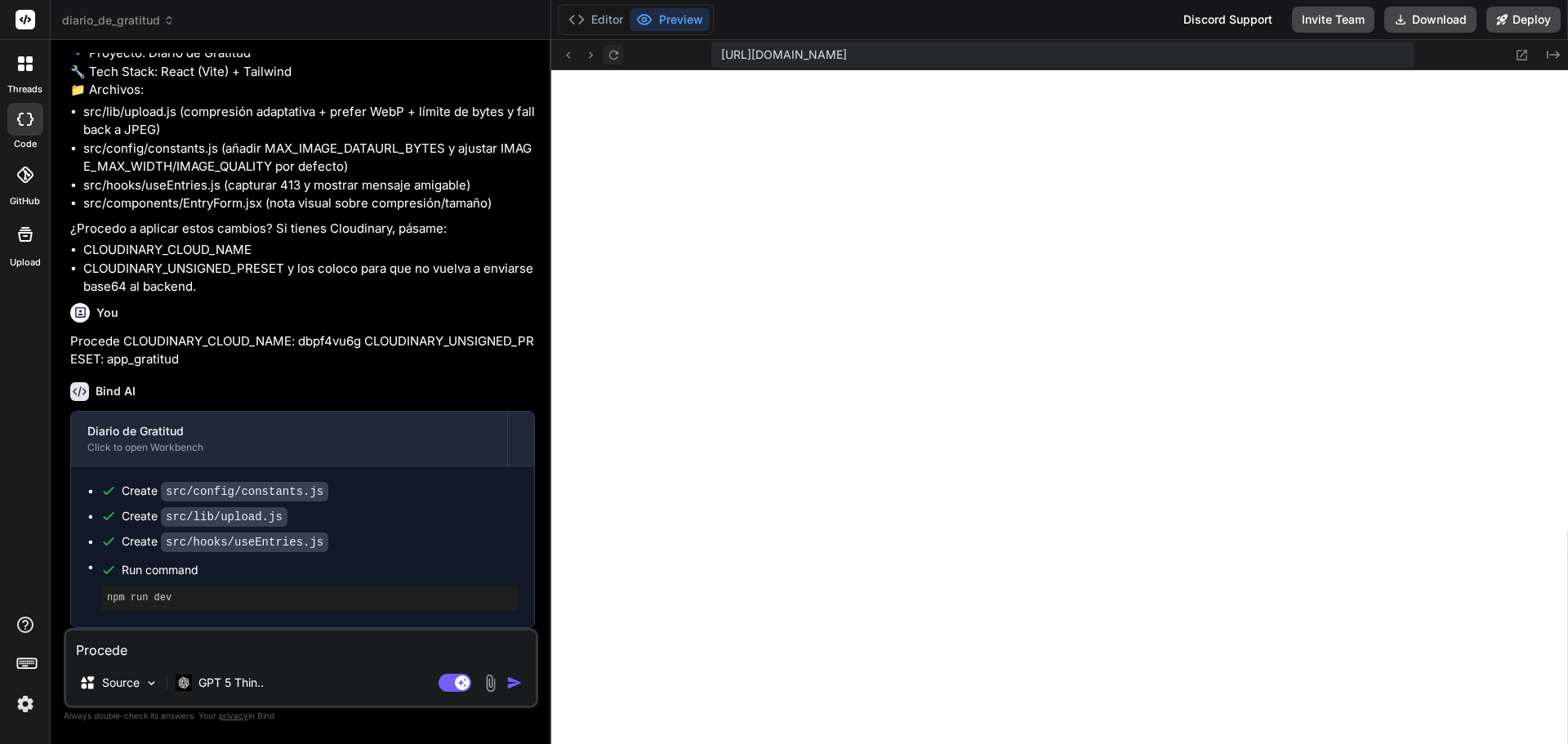
click at [614, 50] on icon at bounding box center [613, 55] width 14 height 14
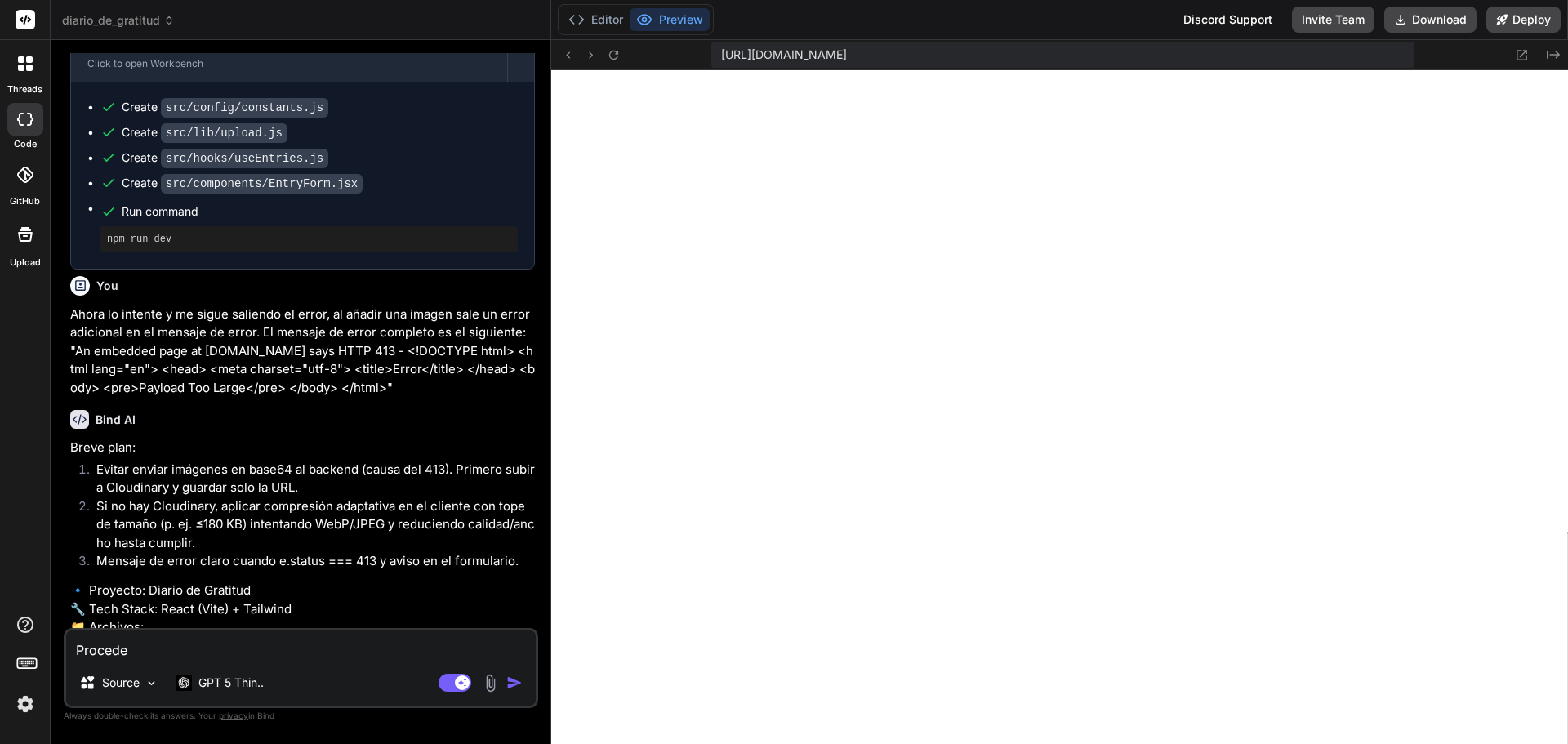
scroll to position [17877, 0]
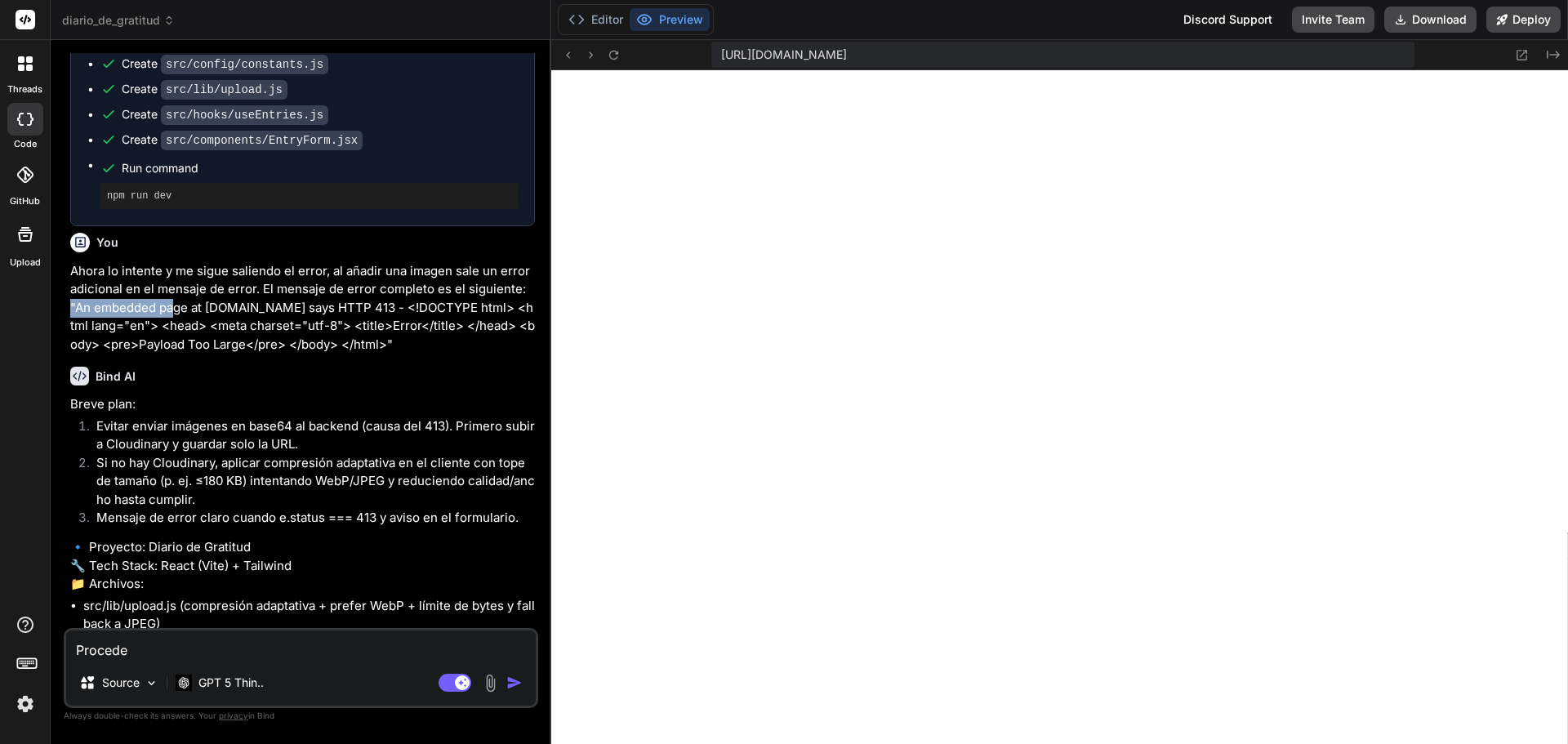
drag, startPoint x: 70, startPoint y: 365, endPoint x: 175, endPoint y: 372, distance: 105.2
click at [175, 355] on p "Ahora lo intente y me sigue saliendo el error, al añadir una imagen sale un err…" at bounding box center [302, 309] width 465 height 92
click at [220, 355] on p "Ahora lo intente y me sigue saliendo el error, al añadir una imagen sale un err…" at bounding box center [302, 309] width 465 height 92
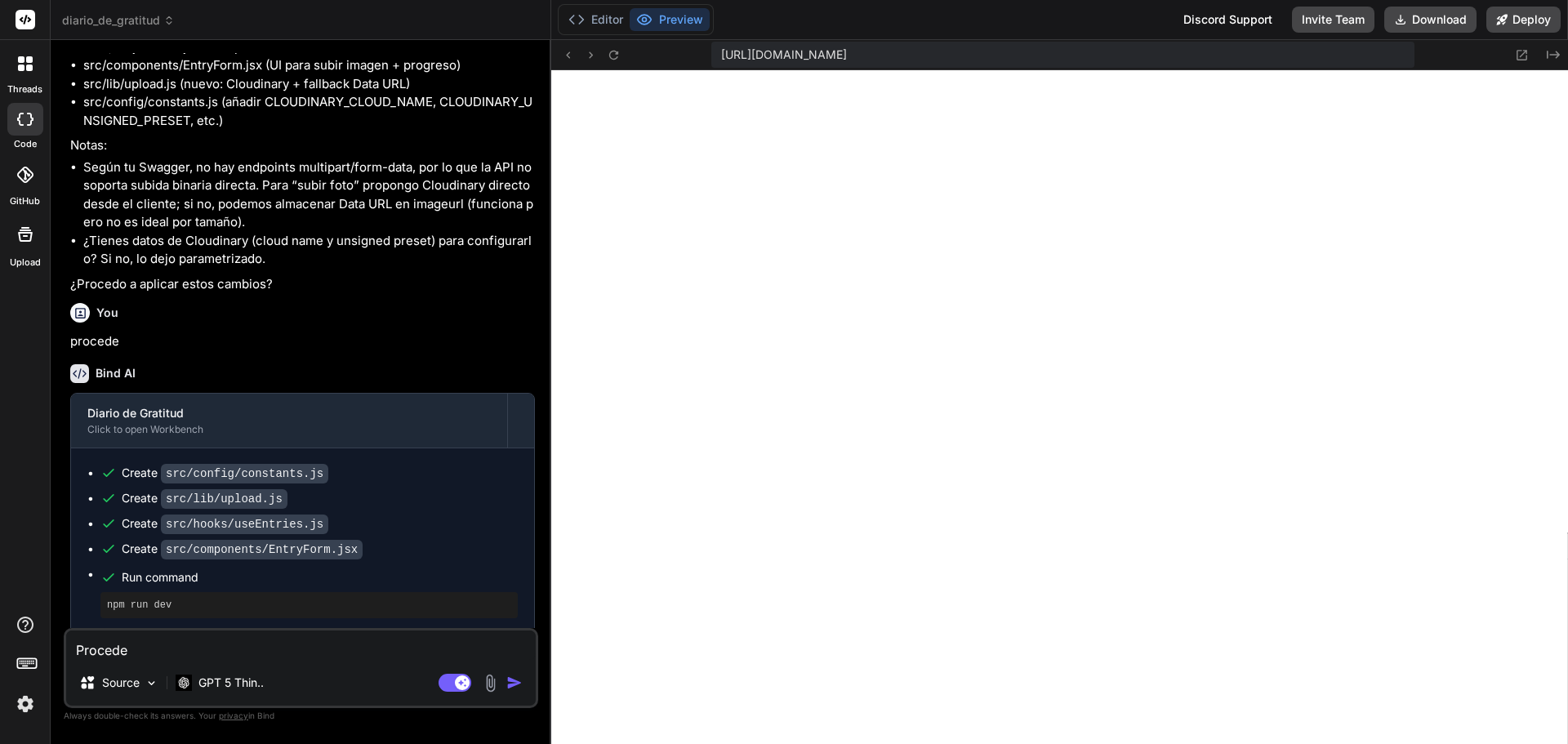
scroll to position [17468, 0]
click at [164, 648] on textarea "Procede CLOUDINARY_CLOUD_NAME: dbpf4vu6g CLOUDINARY_UNSIGNED_PRESET: app_gratit…" at bounding box center [301, 646] width 470 height 30
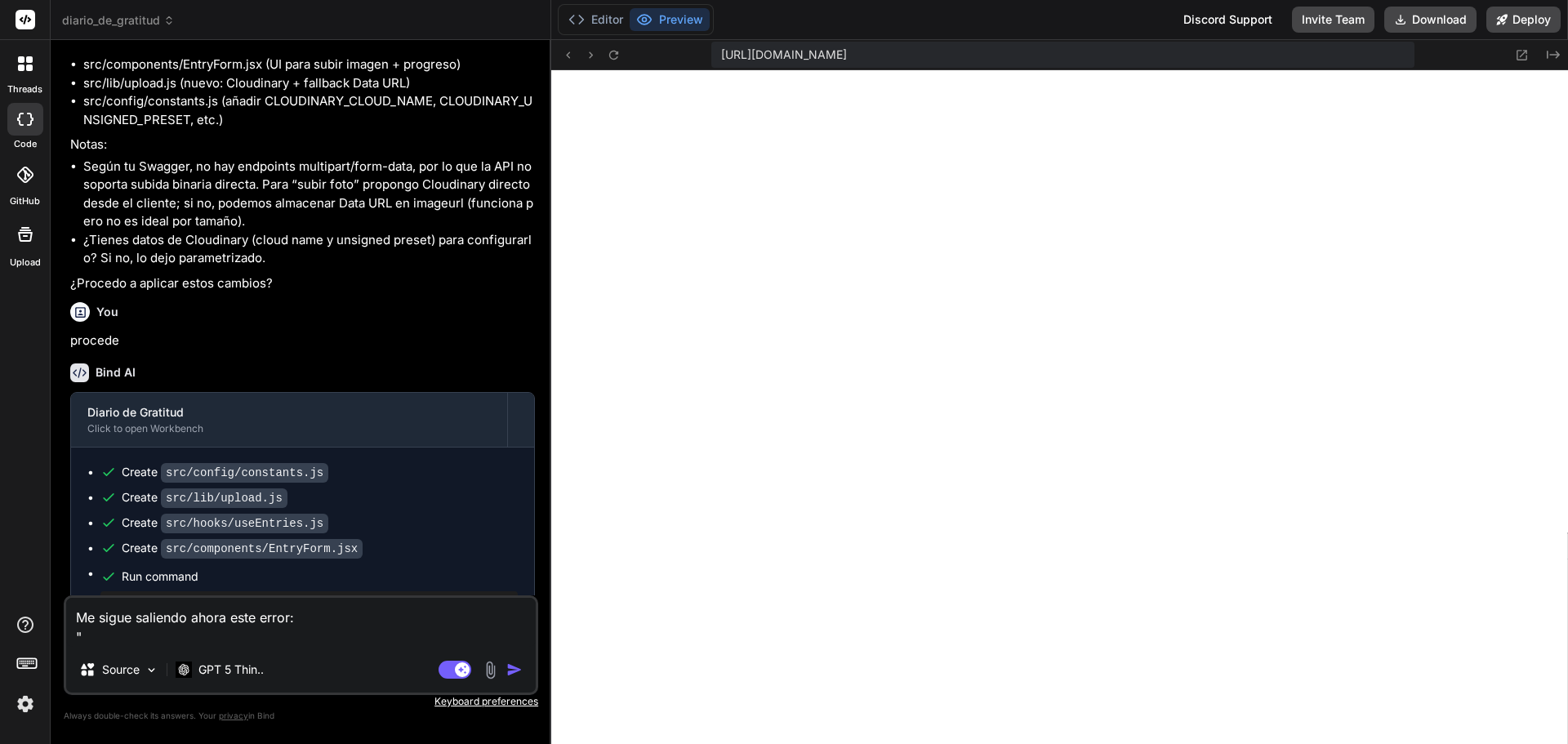
paste textarea "An embedded page at [DOMAIN_NAME] says Error creating record."
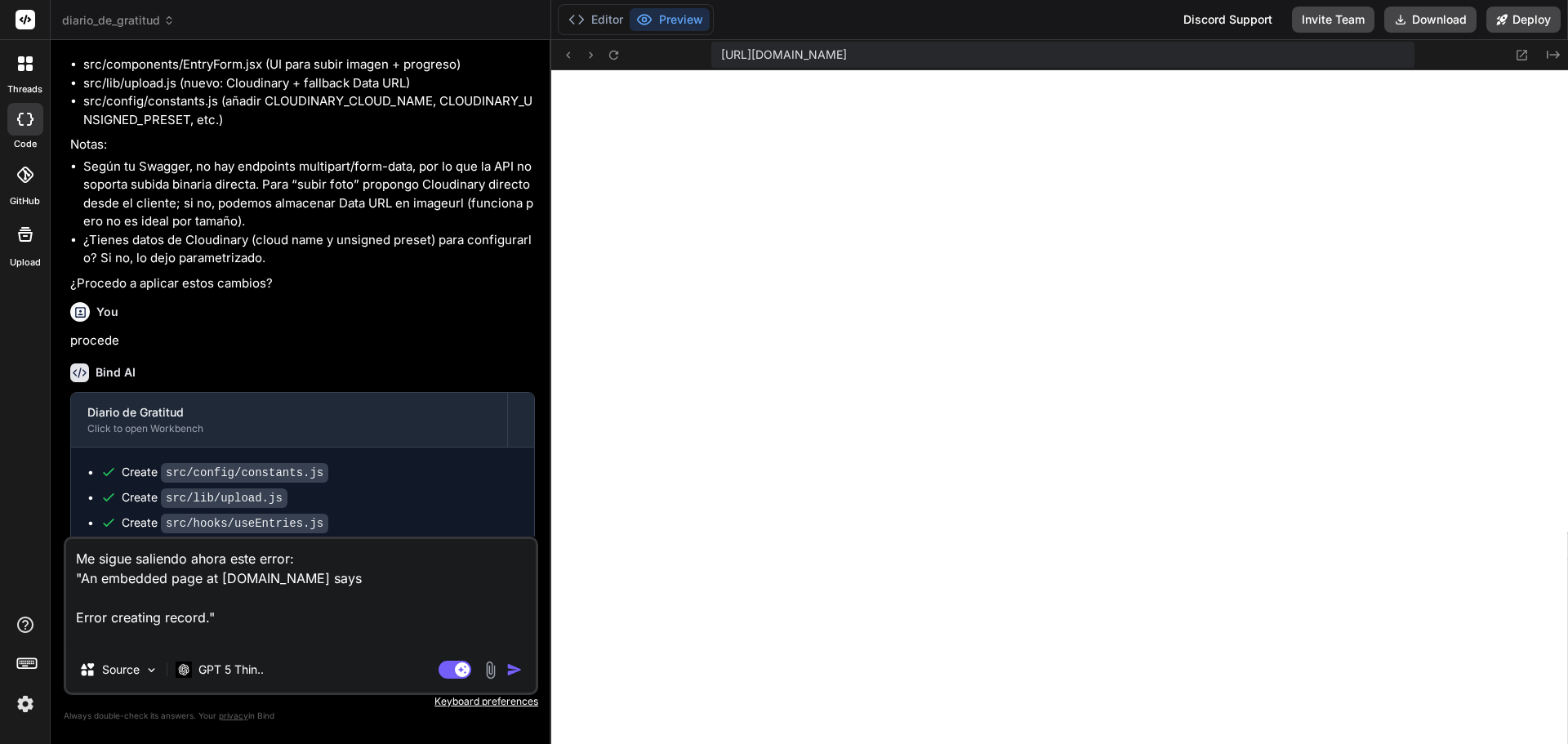
click at [264, 639] on textarea "Me sigue saliendo ahora este error: "An embedded page at u3uk0f35zsjjbn9cprh6fq…" at bounding box center [301, 593] width 470 height 108
click at [257, 639] on textarea "Me sigue saliendo ahora este error: "An embedded page at u3uk0f35zsjjbn9cprh6fq…" at bounding box center [301, 593] width 470 height 108
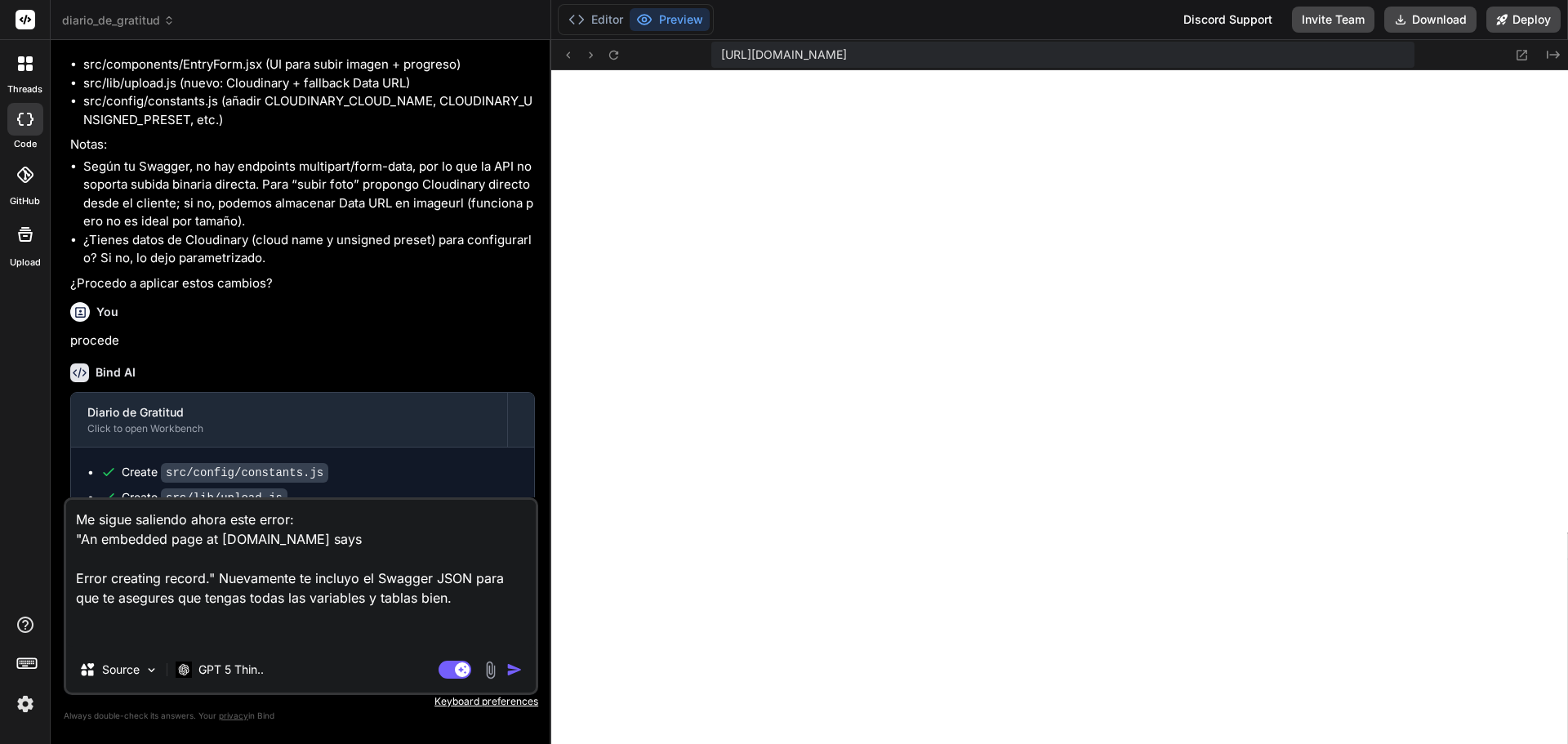
paste textarea "{ "openapi": "3.0.0", "info": { "title": "API documentation for 53555_diario_de…"
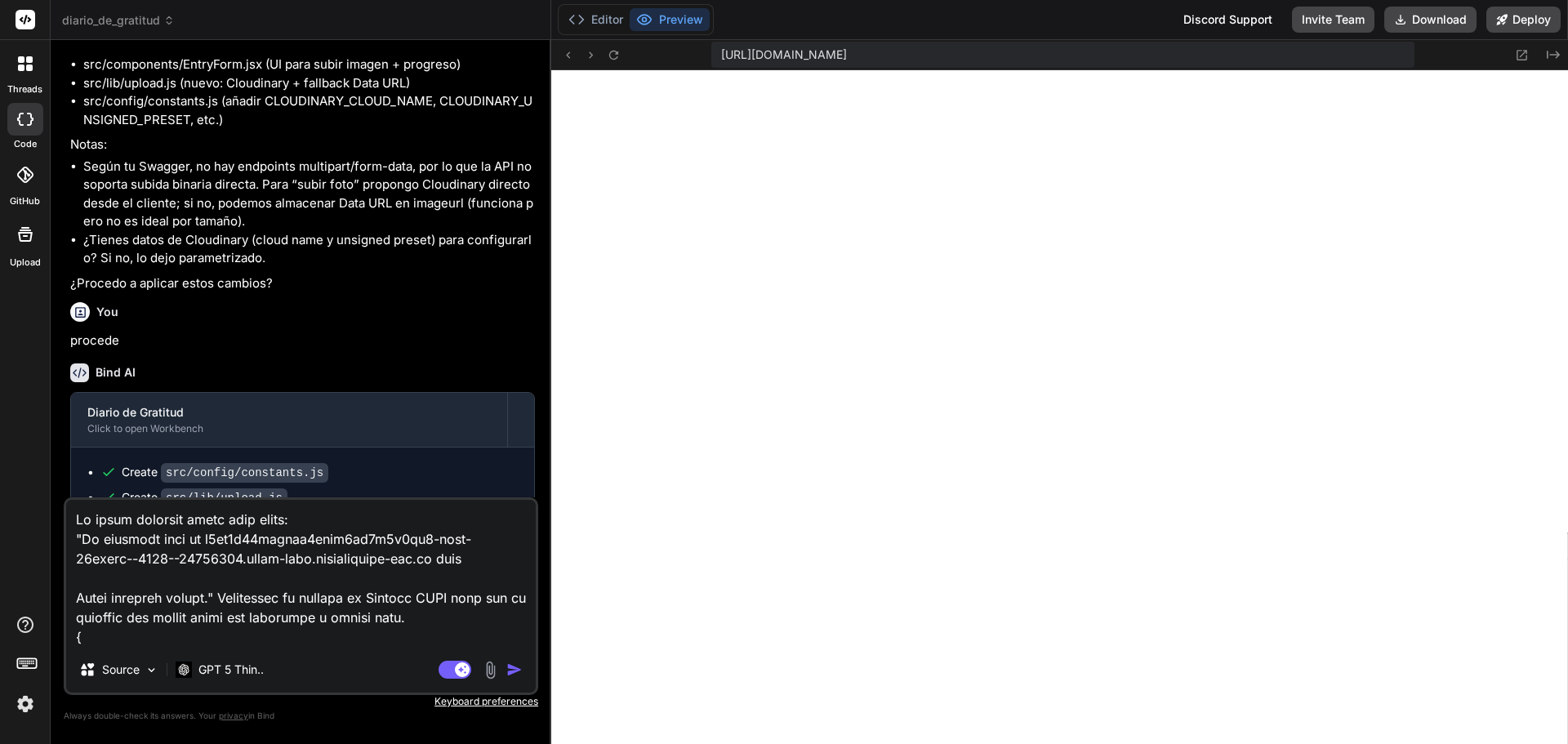
scroll to position [20848, 0]
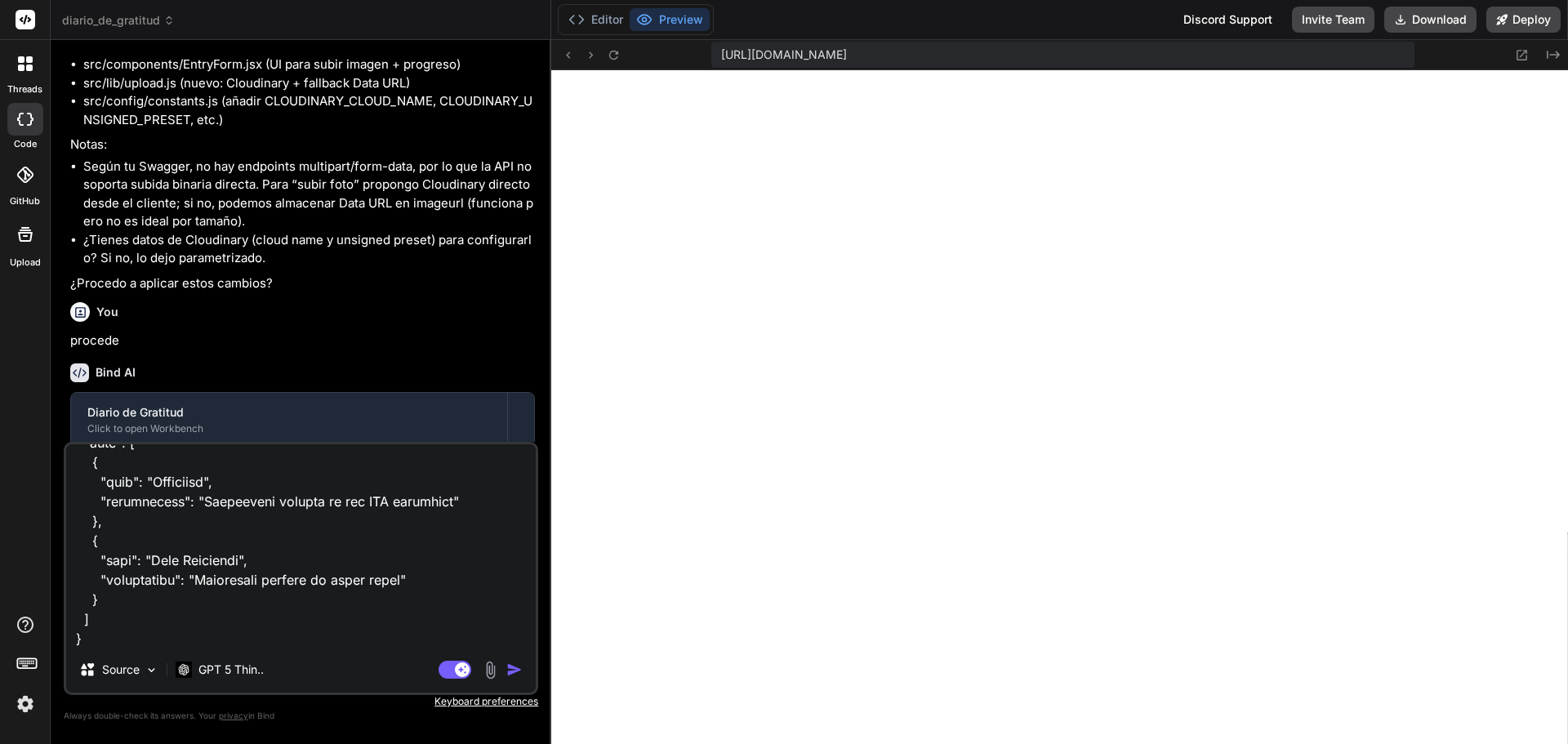
click at [509, 668] on img "button" at bounding box center [514, 669] width 17 height 17
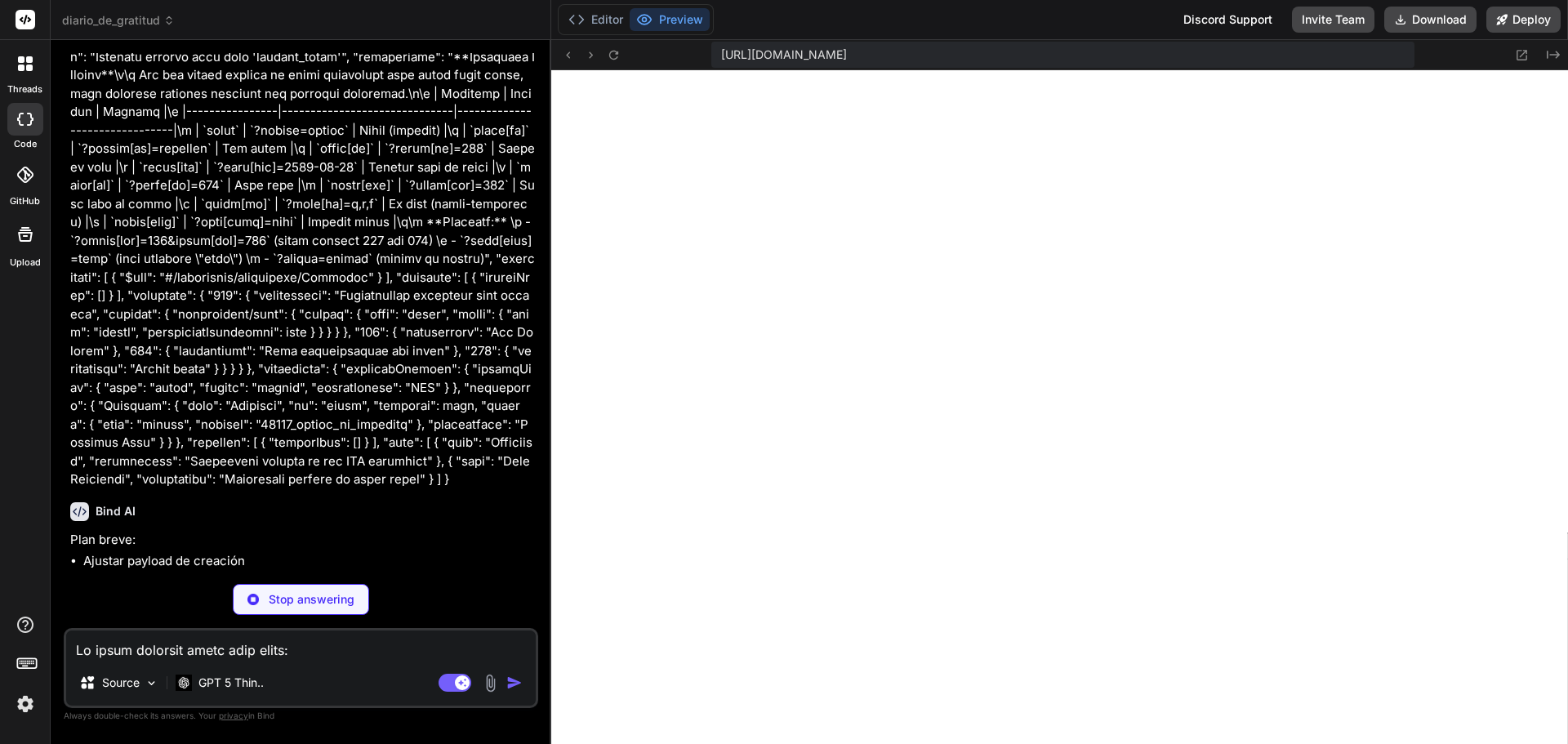
scroll to position [22223, 0]
